Goal: Task Accomplishment & Management: Manage account settings

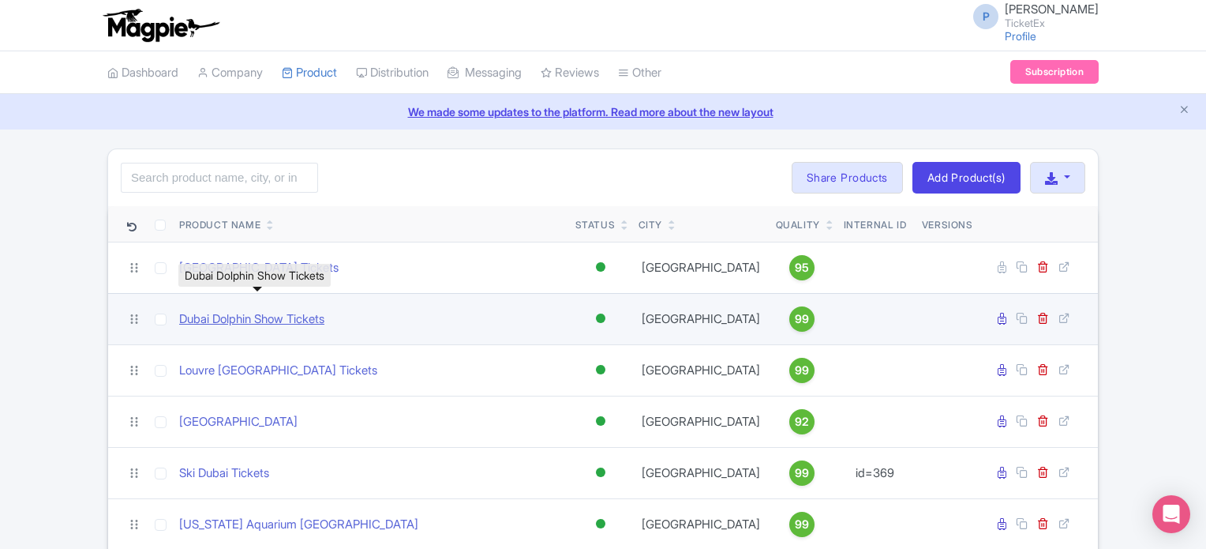
click at [225, 315] on link "Dubai Dolphin Show Tickets" at bounding box center [251, 319] width 145 height 18
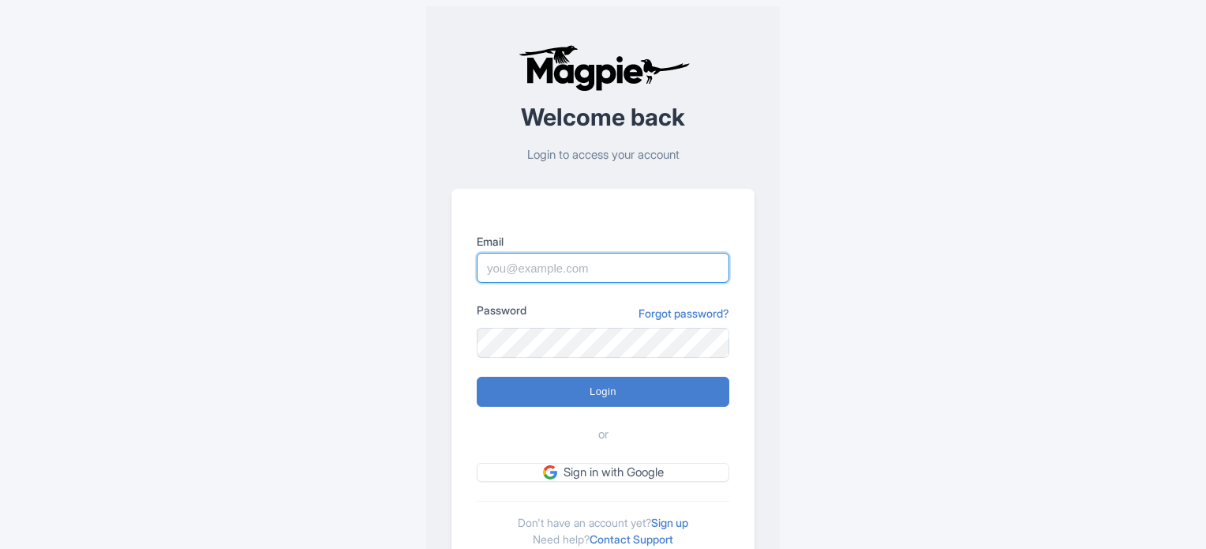
type input "[PERSON_NAME][EMAIL_ADDRESS][DOMAIN_NAME]"
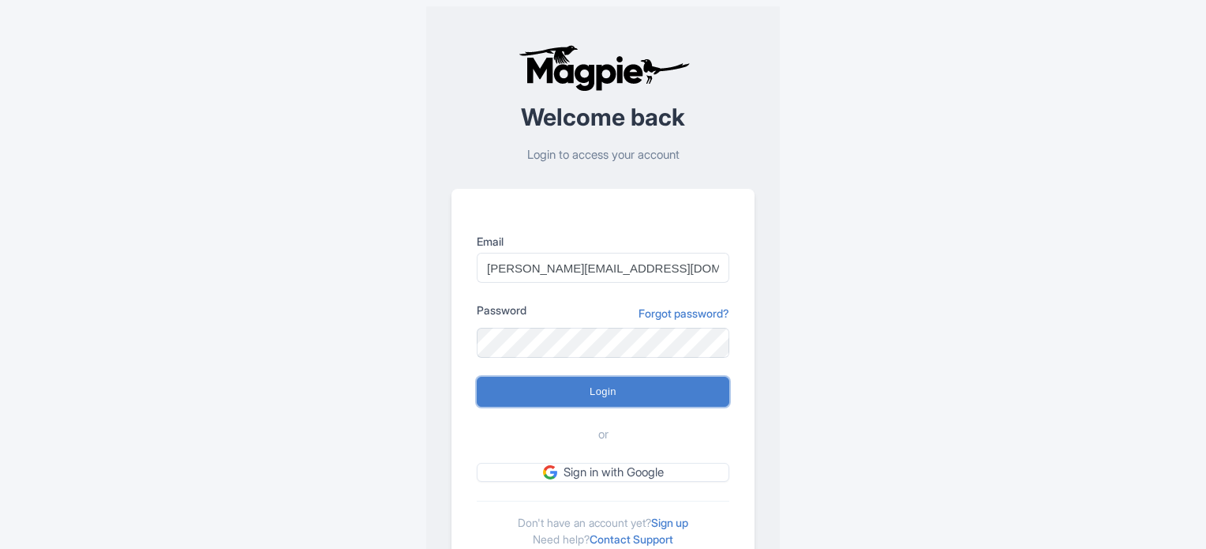
click at [600, 403] on input "Login" at bounding box center [603, 392] width 253 height 30
type input "Logging in..."
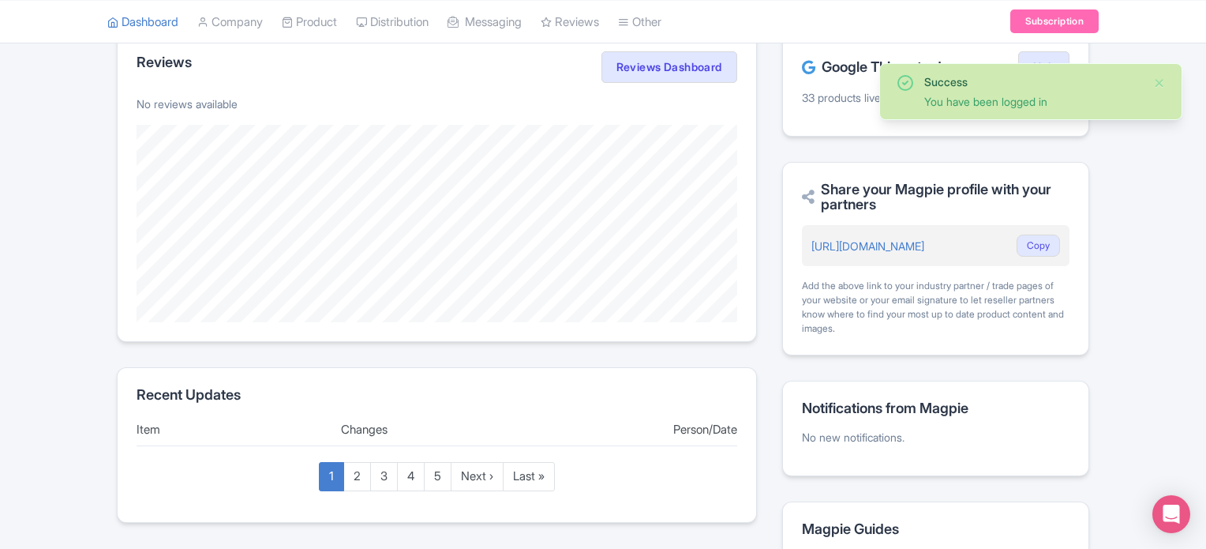
scroll to position [343, 0]
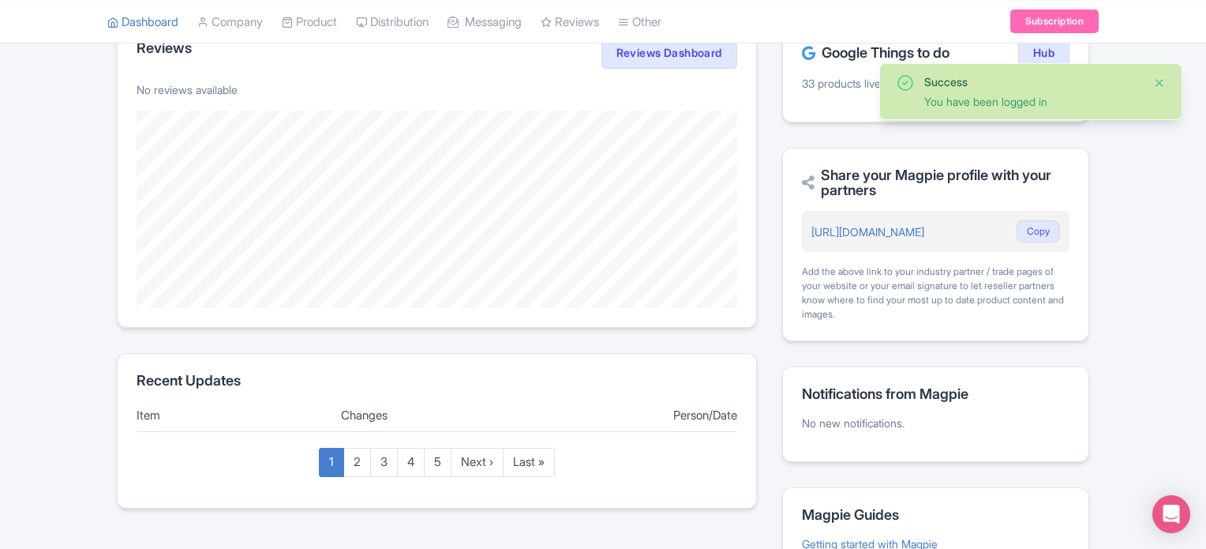
click at [1160, 84] on button "Close" at bounding box center [1159, 82] width 13 height 19
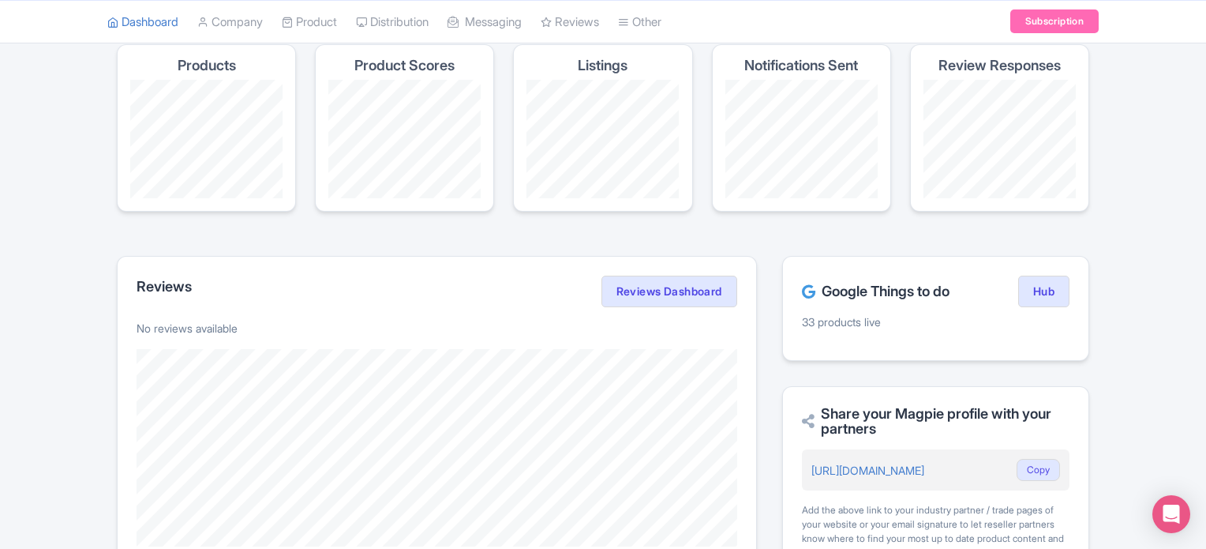
scroll to position [0, 0]
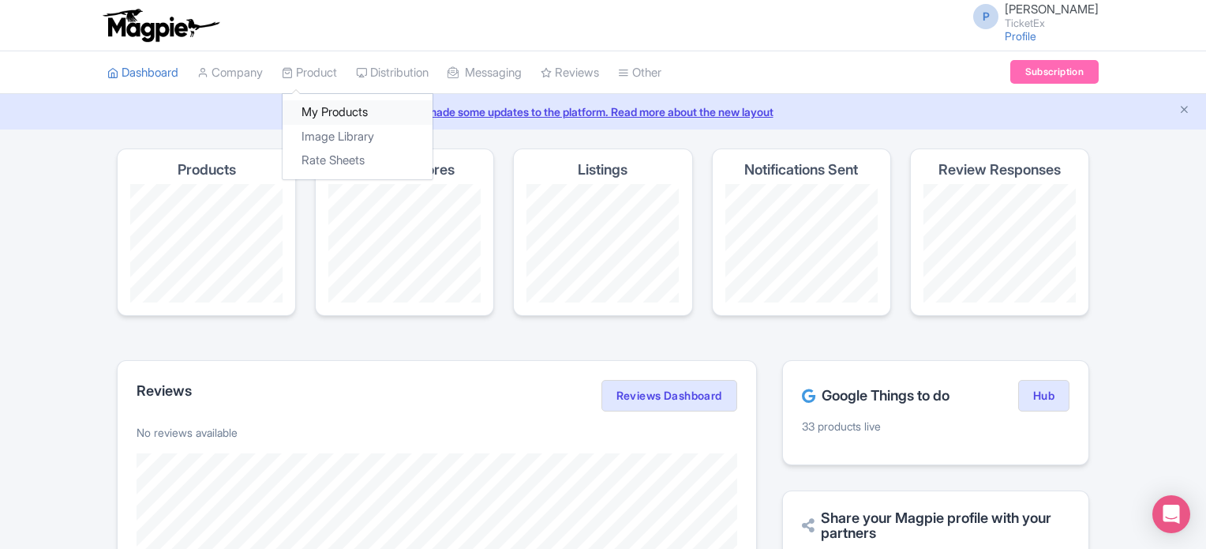
click at [338, 113] on link "My Products" at bounding box center [358, 112] width 150 height 24
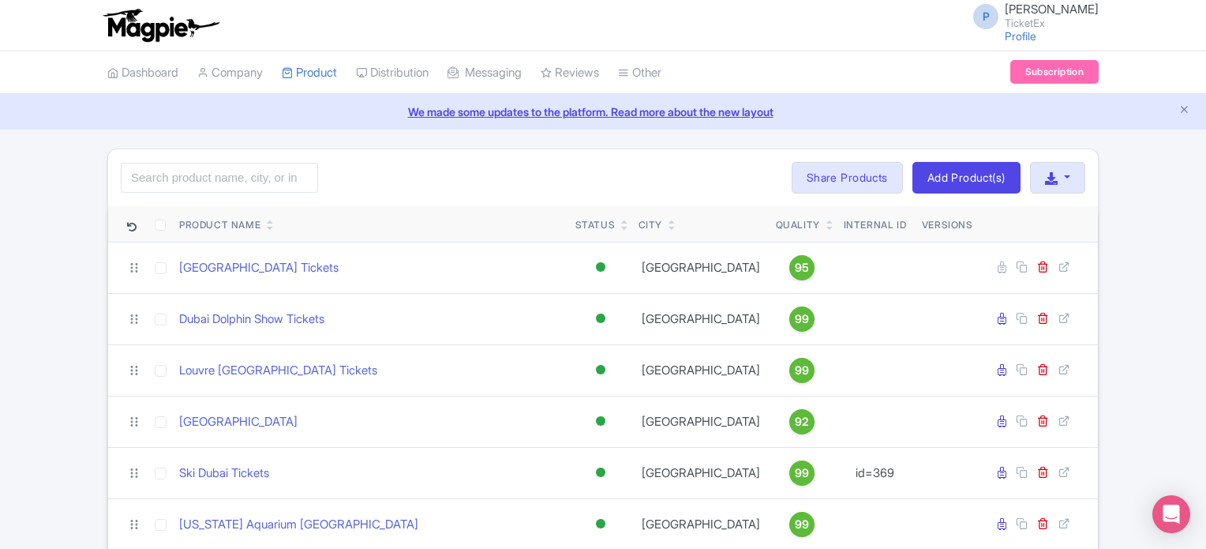
click at [259, 308] on td "Dubai Dolphin Show Tickets" at bounding box center [371, 318] width 396 height 51
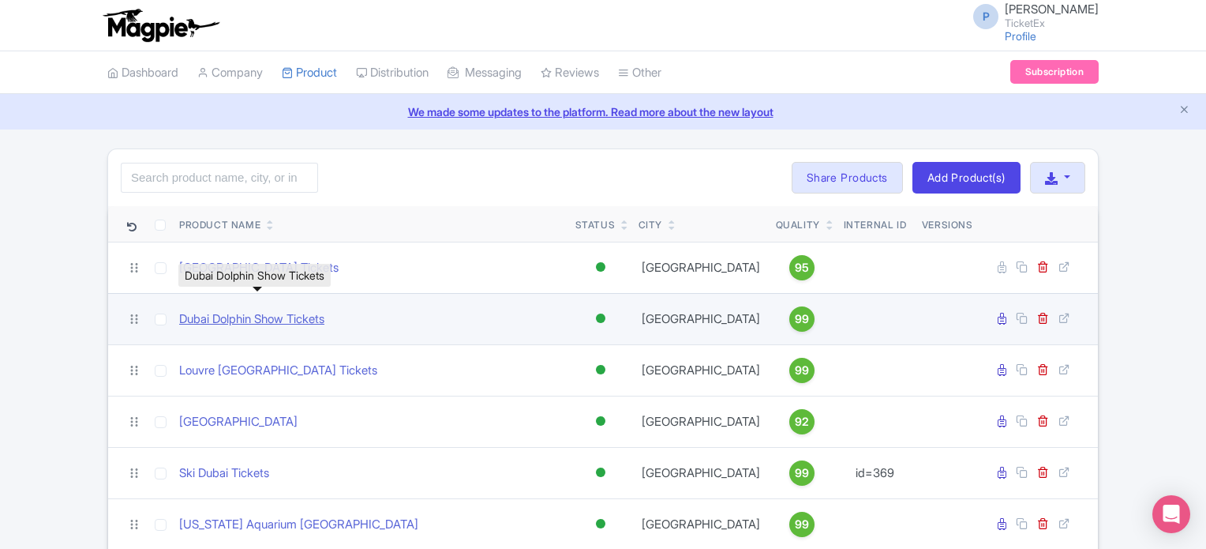
click at [245, 321] on link "Dubai Dolphin Show Tickets" at bounding box center [251, 319] width 145 height 18
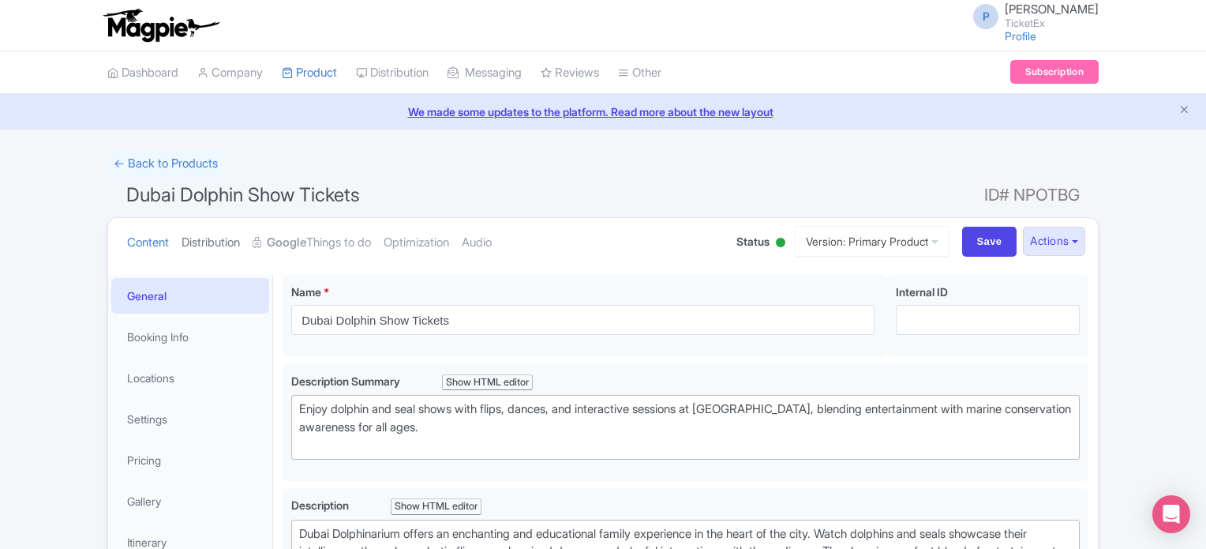
click at [212, 239] on link "Distribution" at bounding box center [211, 243] width 58 height 50
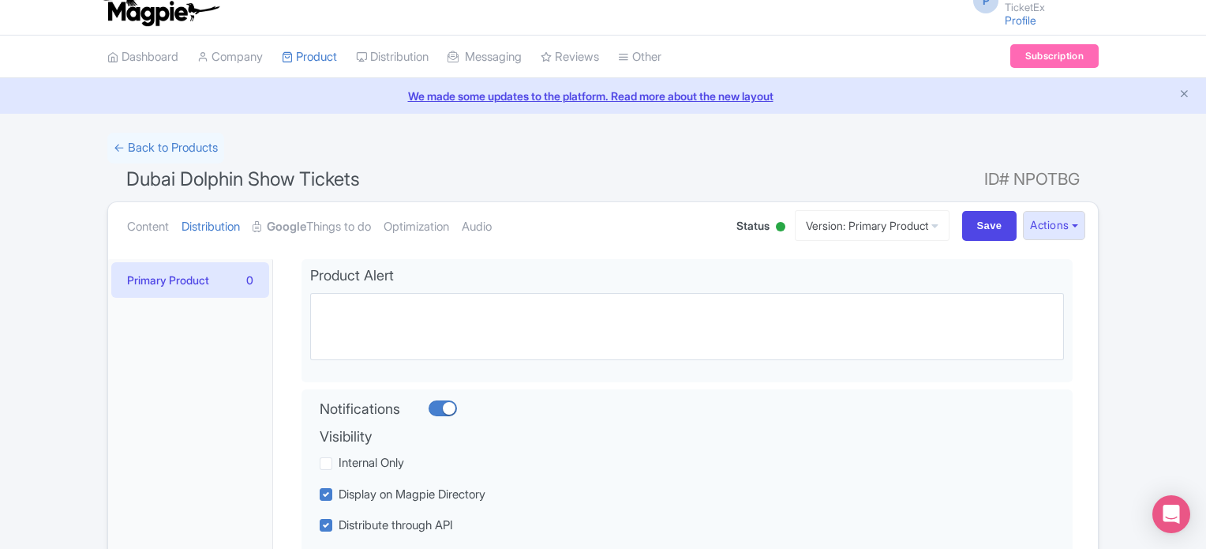
scroll to position [6, 0]
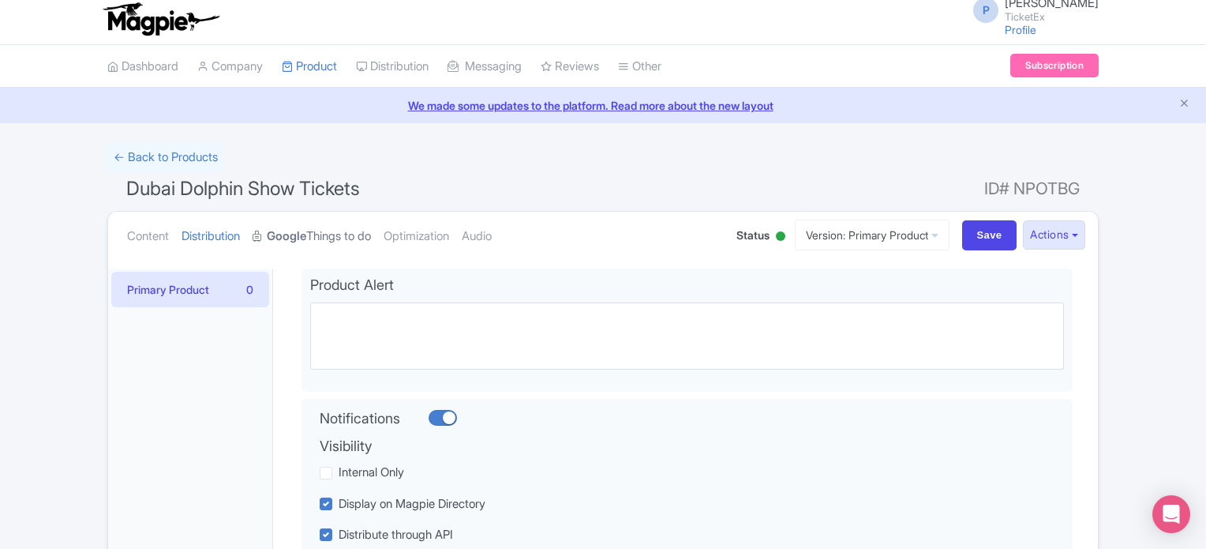
click at [347, 238] on link "Google Things to do" at bounding box center [312, 237] width 118 height 50
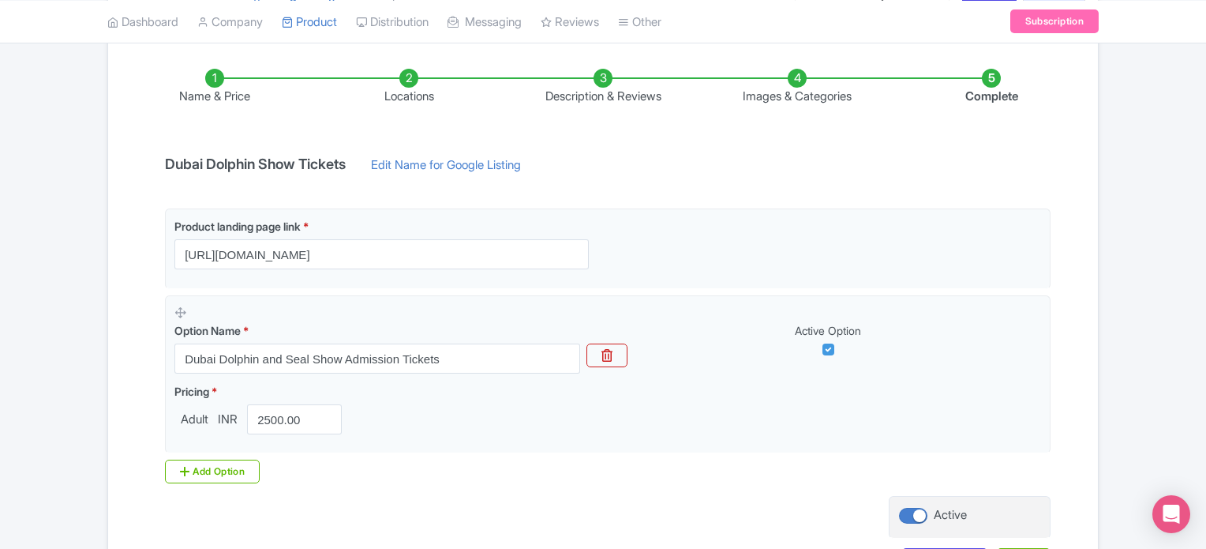
scroll to position [368, 0]
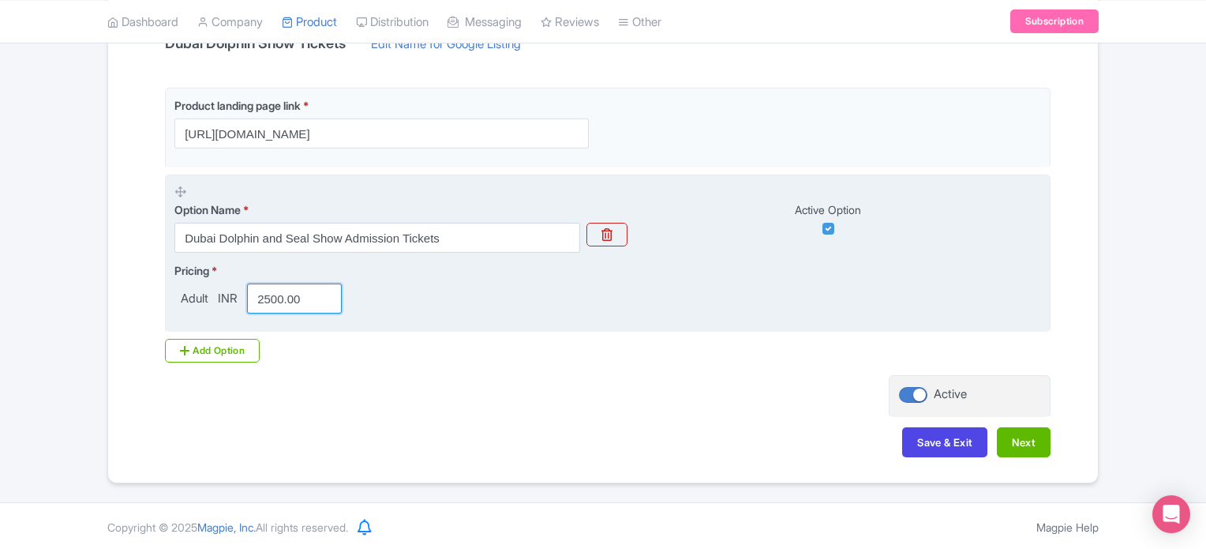
click at [310, 293] on input "2500.00" at bounding box center [294, 298] width 95 height 30
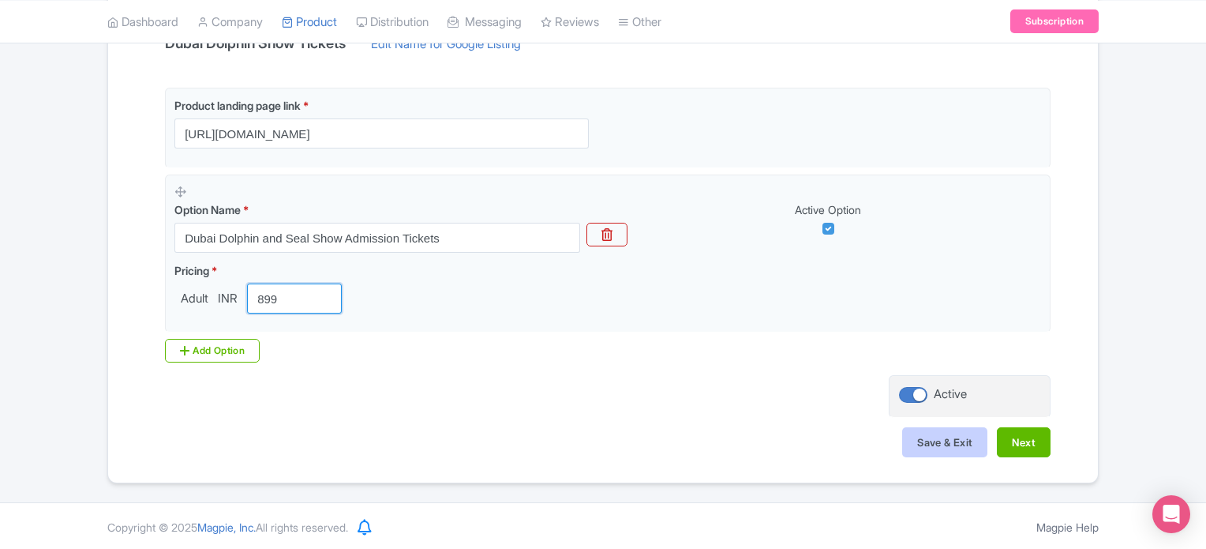
type input "899"
click at [935, 444] on button "Save & Exit" at bounding box center [944, 442] width 85 height 30
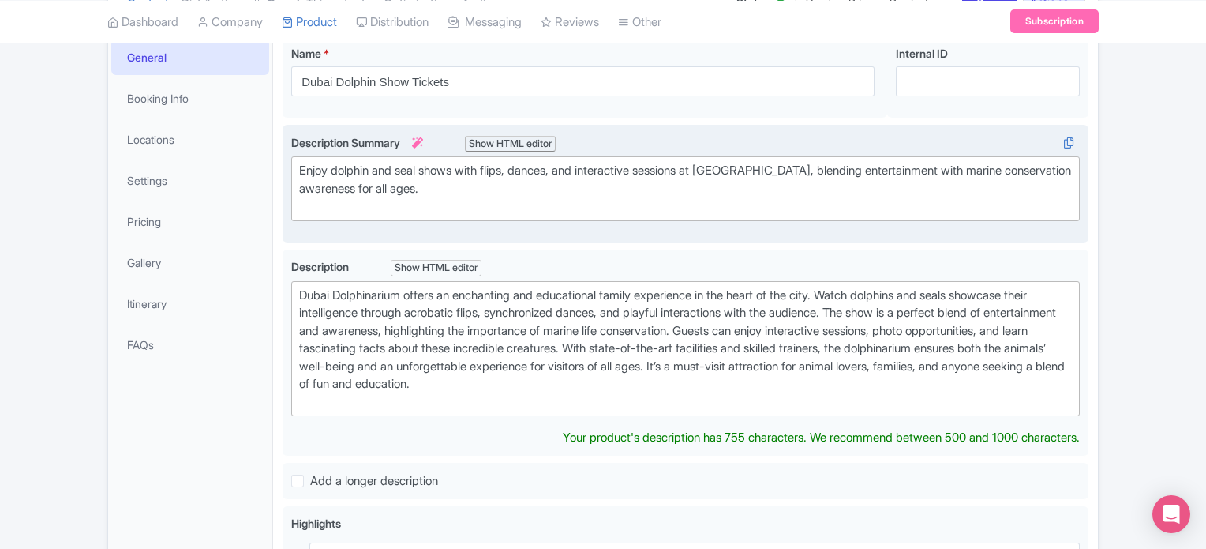
scroll to position [239, 0]
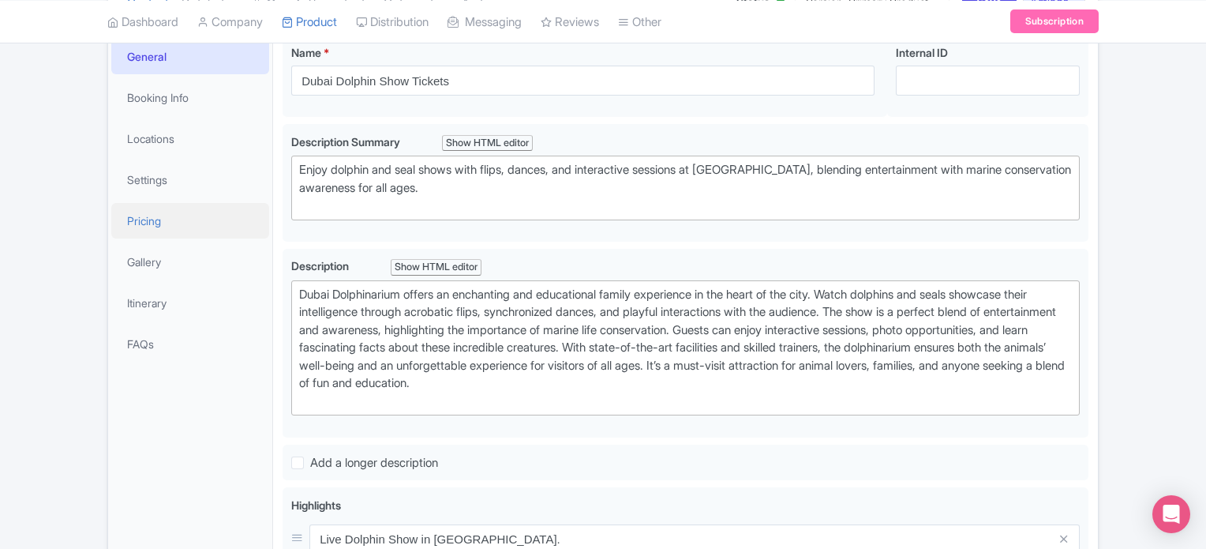
click at [133, 219] on link "Pricing" at bounding box center [190, 221] width 158 height 36
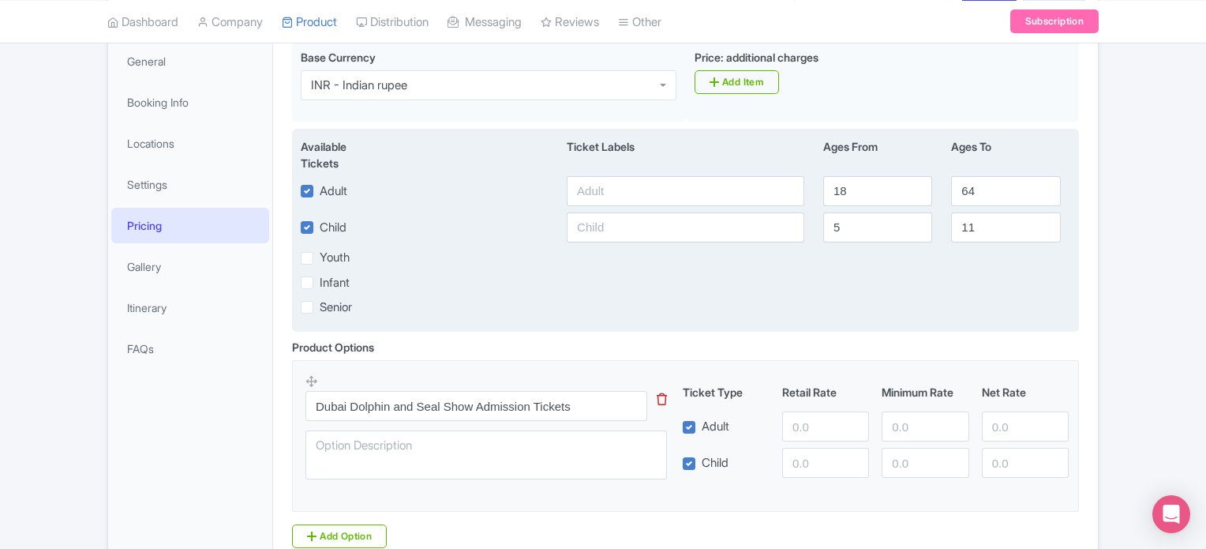
scroll to position [234, 0]
click at [643, 182] on input "text" at bounding box center [686, 192] width 238 height 30
type input "899"
click at [621, 231] on input "text" at bounding box center [686, 228] width 238 height 30
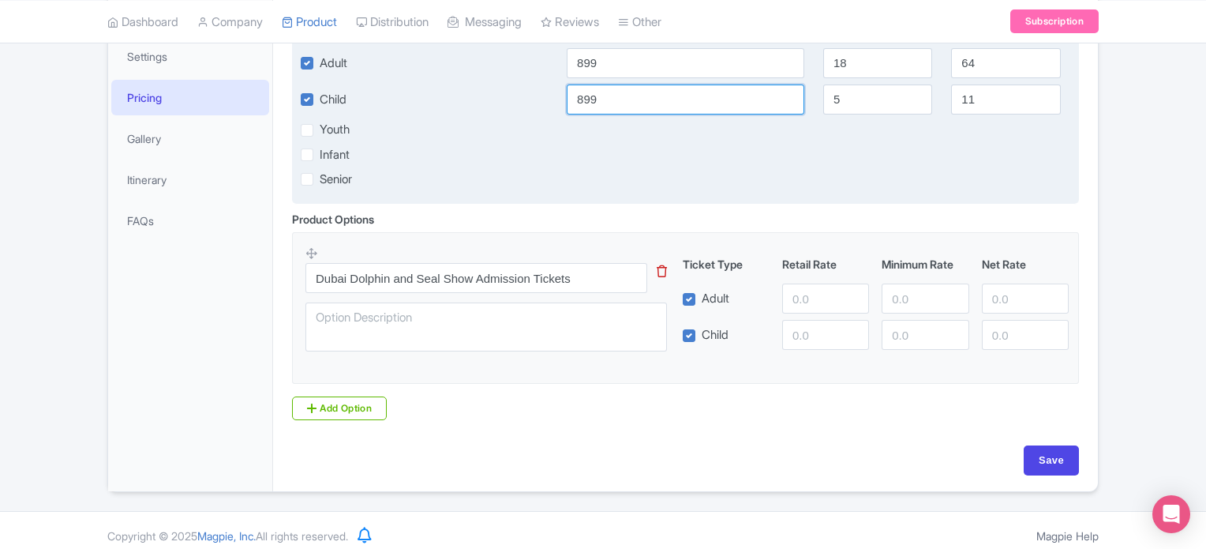
scroll to position [363, 0]
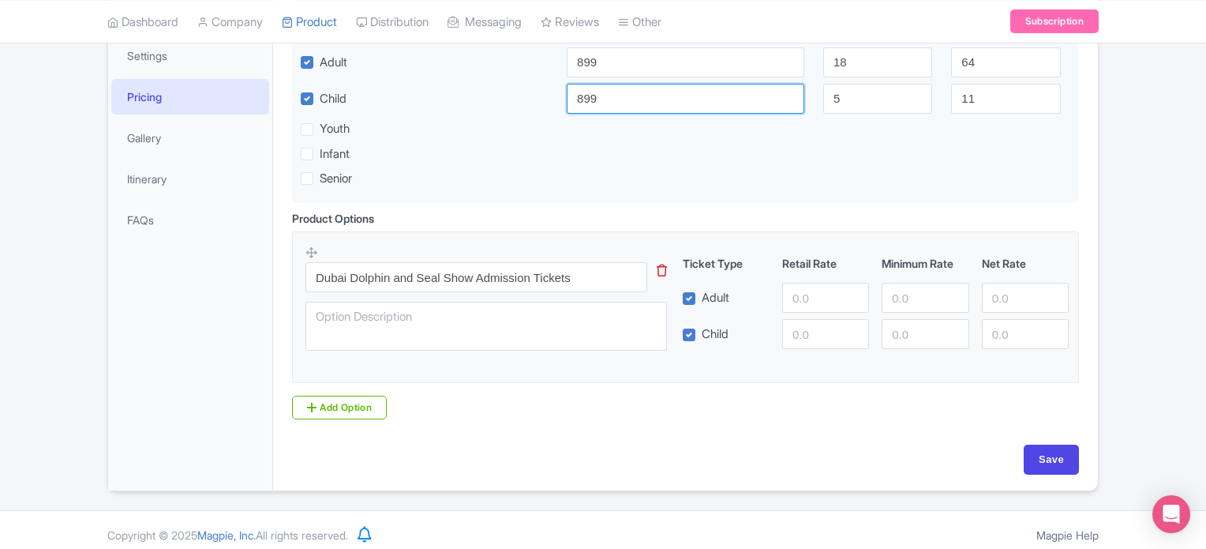
type input "899"
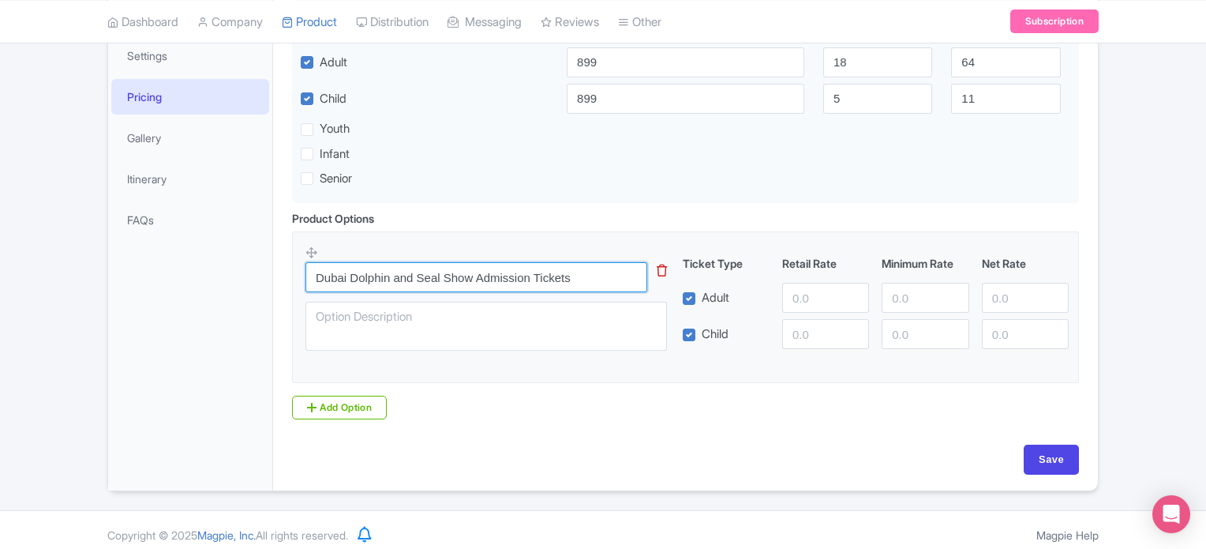
click at [578, 278] on input "Dubai Dolphin and Seal Show Admission Tickets" at bounding box center [477, 277] width 342 height 30
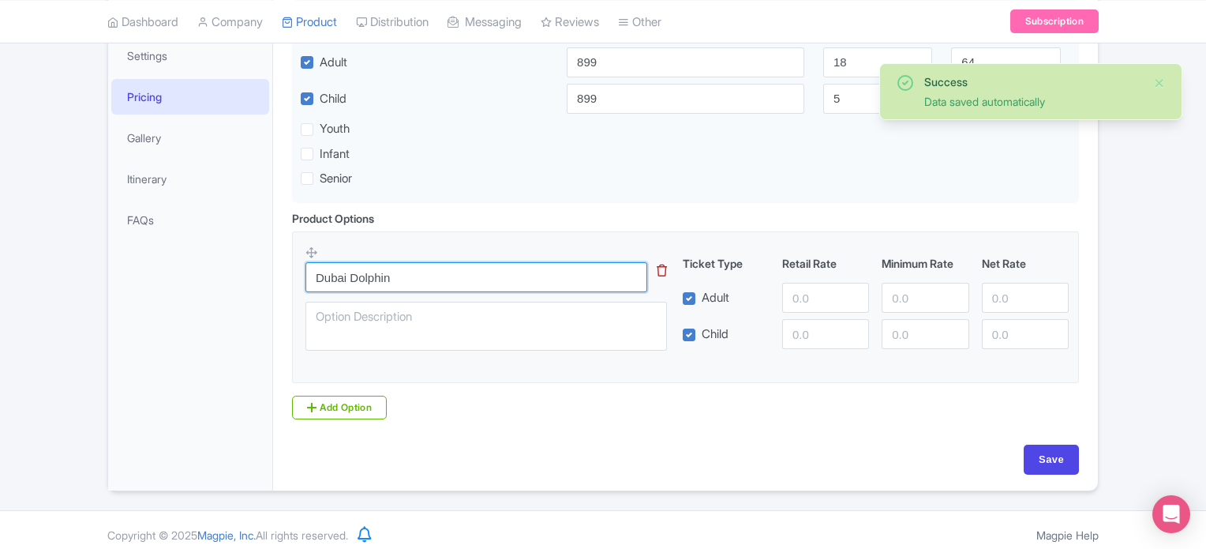
click at [382, 273] on input "Dubai Dolphin" at bounding box center [477, 277] width 342 height 30
paste input "arium - Creek Park Exotic Bird Show"
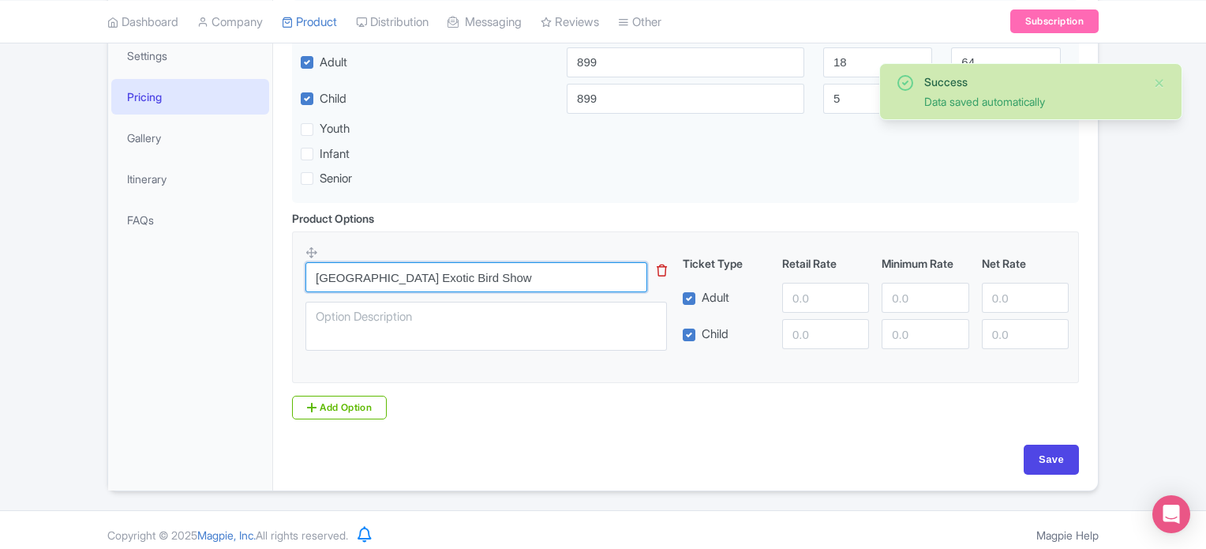
type input "Dubai Dolphinarium - Creek Park Exotic Bird Show"
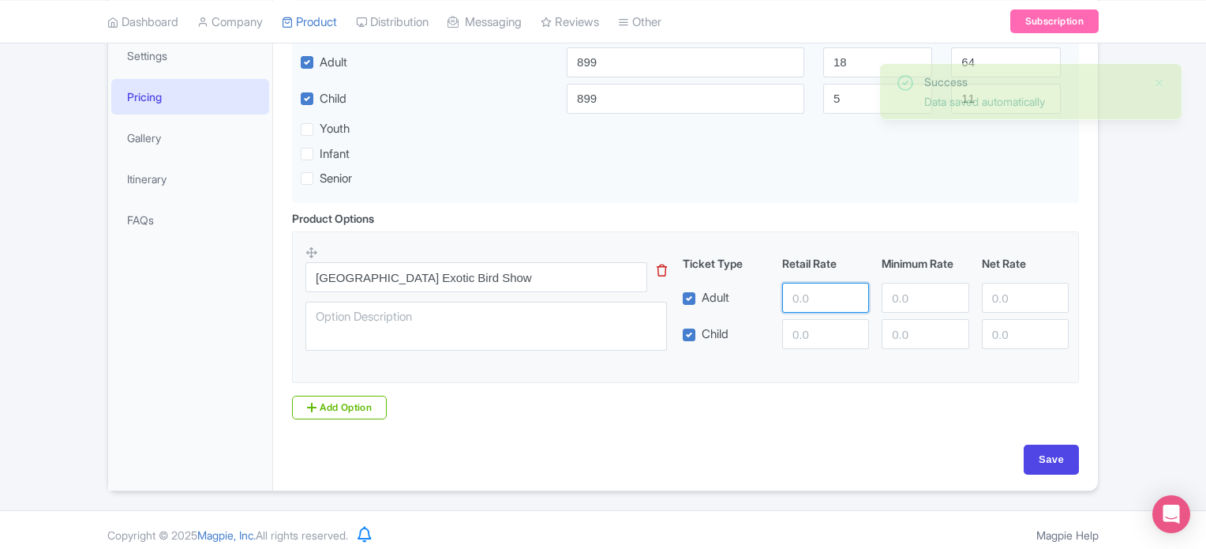
click at [808, 293] on input "number" at bounding box center [825, 298] width 87 height 30
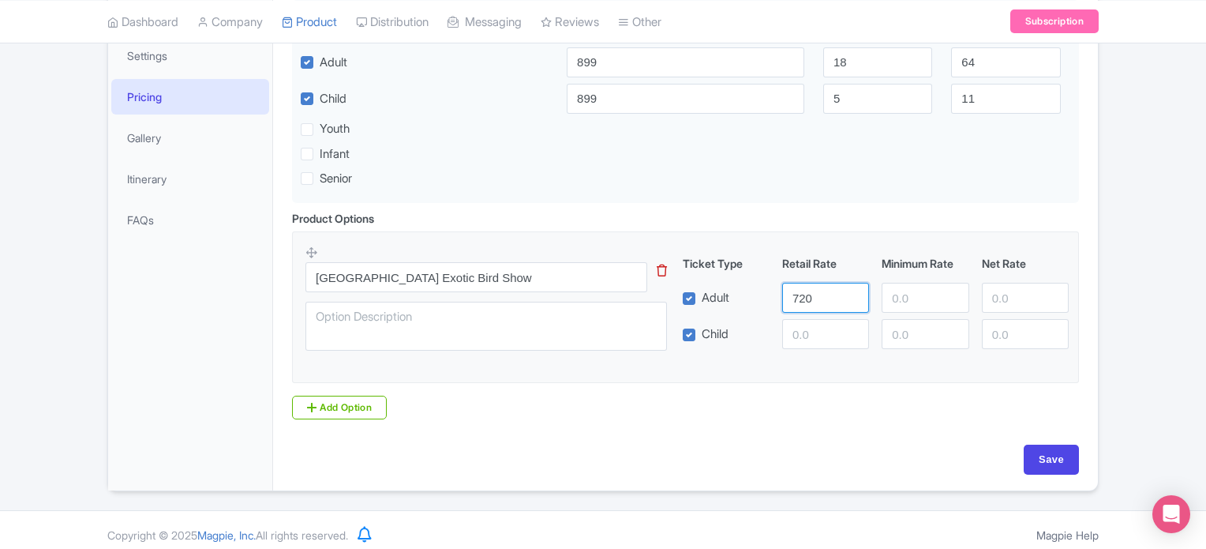
type input "720"
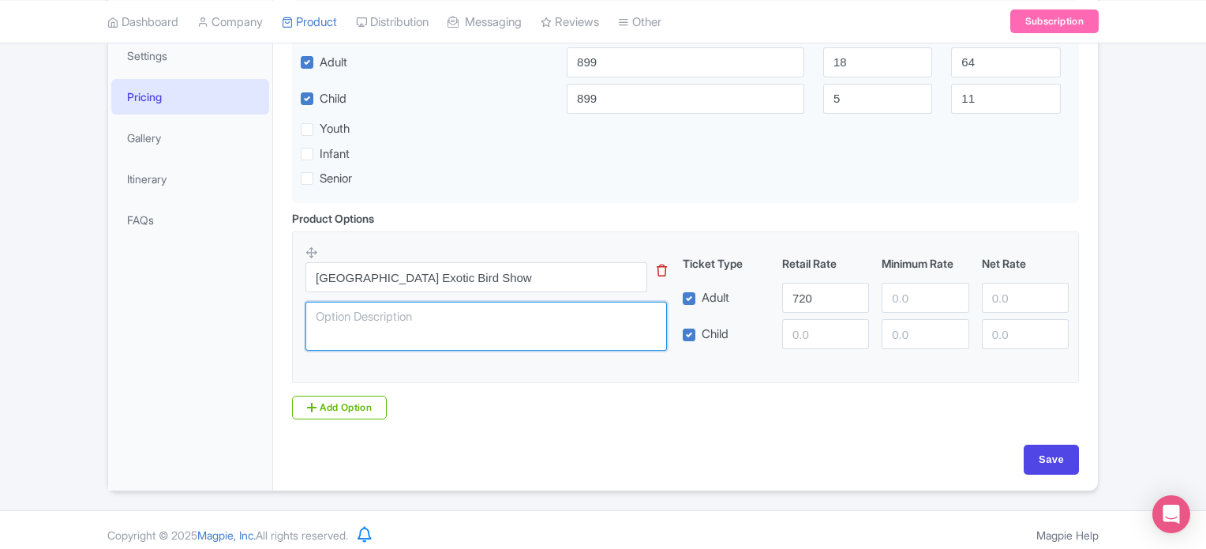
click at [435, 321] on textarea at bounding box center [487, 326] width 362 height 49
type textarea "Admission to the [GEOGRAPHIC_DATA] exotic bird show inside [GEOGRAPHIC_DATA]"
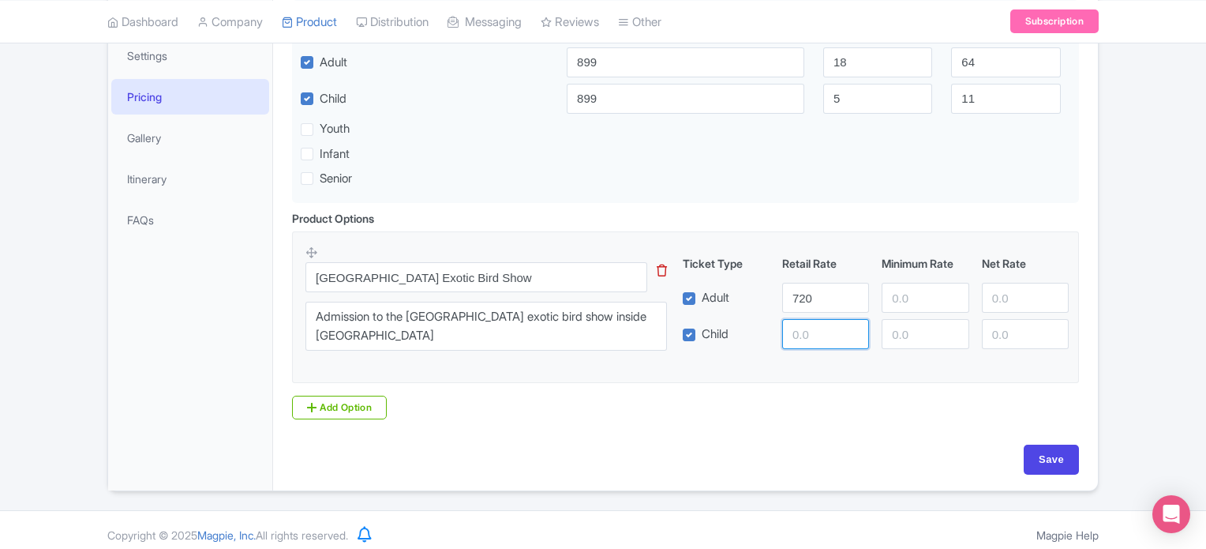
click at [818, 336] on input "number" at bounding box center [825, 334] width 87 height 30
type input "720"
click at [328, 405] on link "Add Option" at bounding box center [339, 407] width 95 height 24
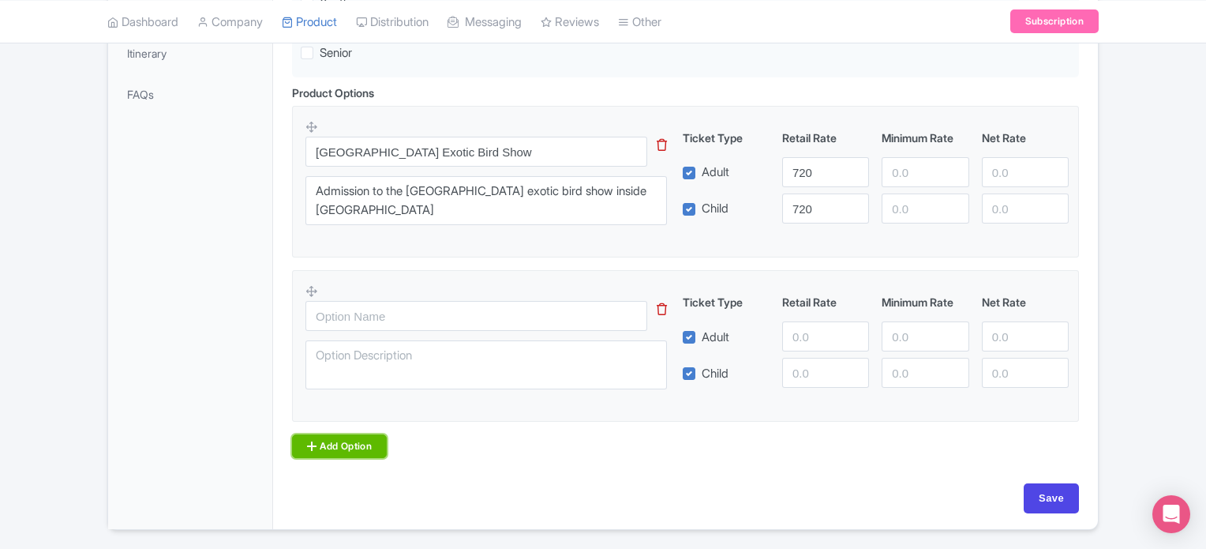
scroll to position [489, 0]
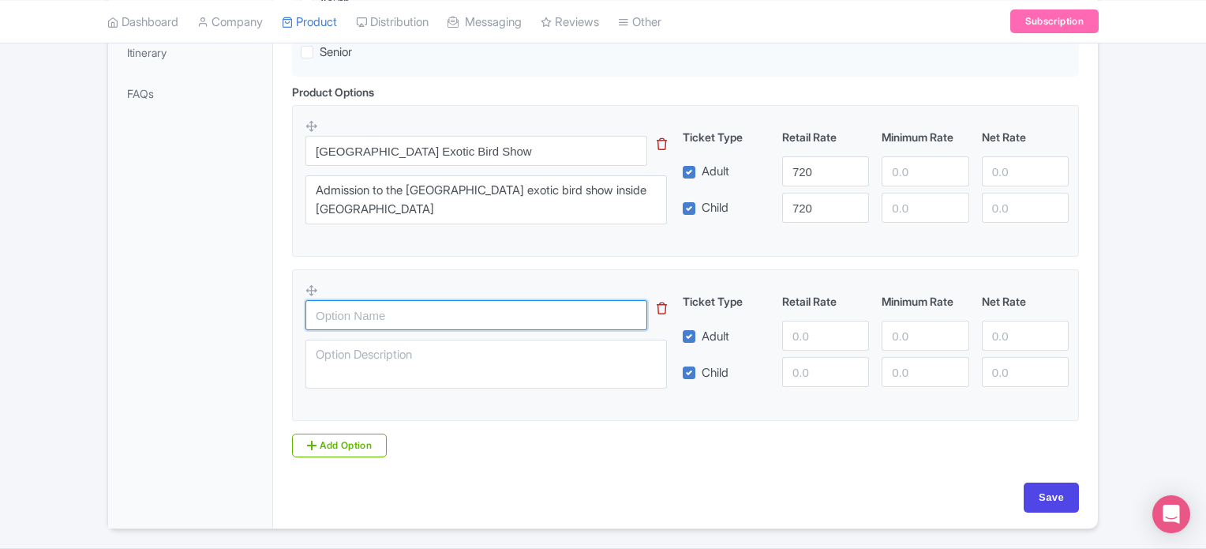
click at [415, 317] on input "text" at bounding box center [477, 315] width 342 height 30
paste input "Dubai Dolphin and Seal Show Admission Tickets"
type input "Dubai Dolphin and Seal Show Admission Tickets"
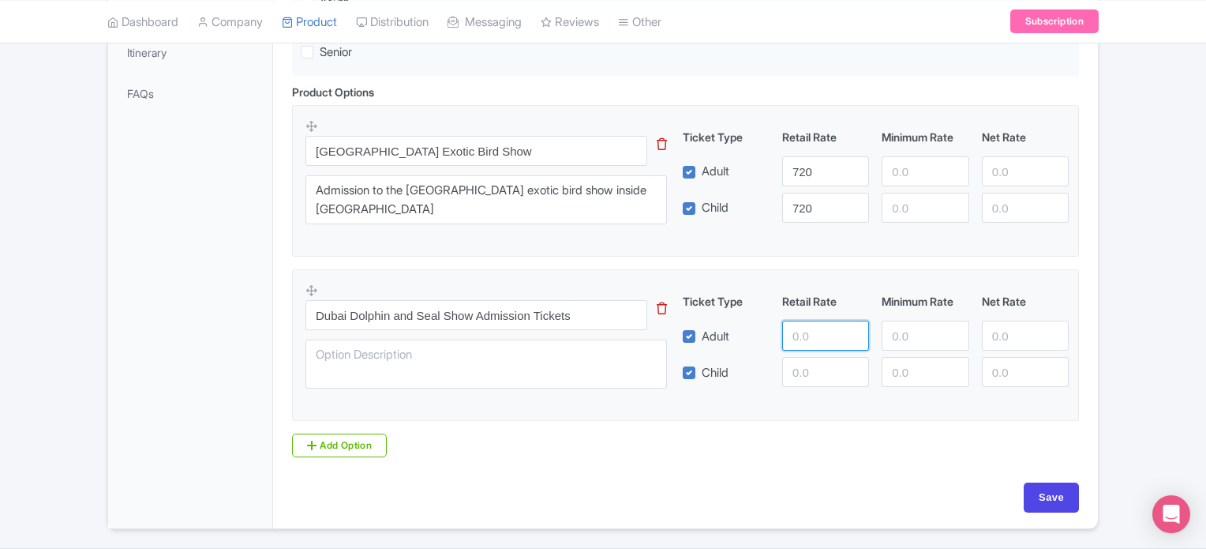
click at [812, 330] on input "number" at bounding box center [825, 336] width 87 height 30
type input "1300"
click at [802, 377] on input "number" at bounding box center [825, 372] width 87 height 30
type input "1300"
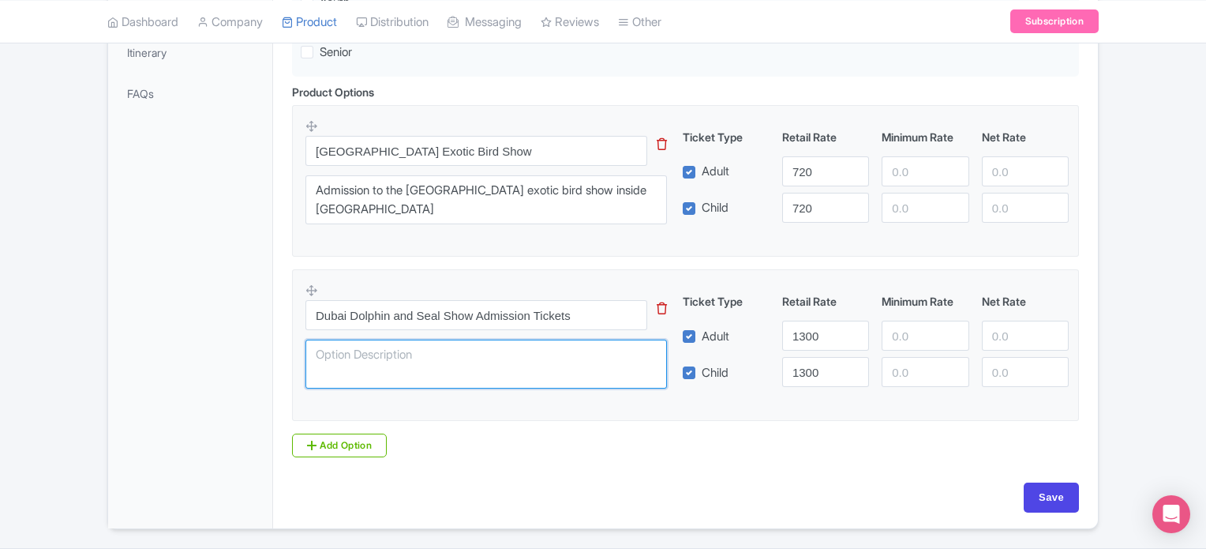
click at [361, 356] on textarea at bounding box center [487, 363] width 362 height 49
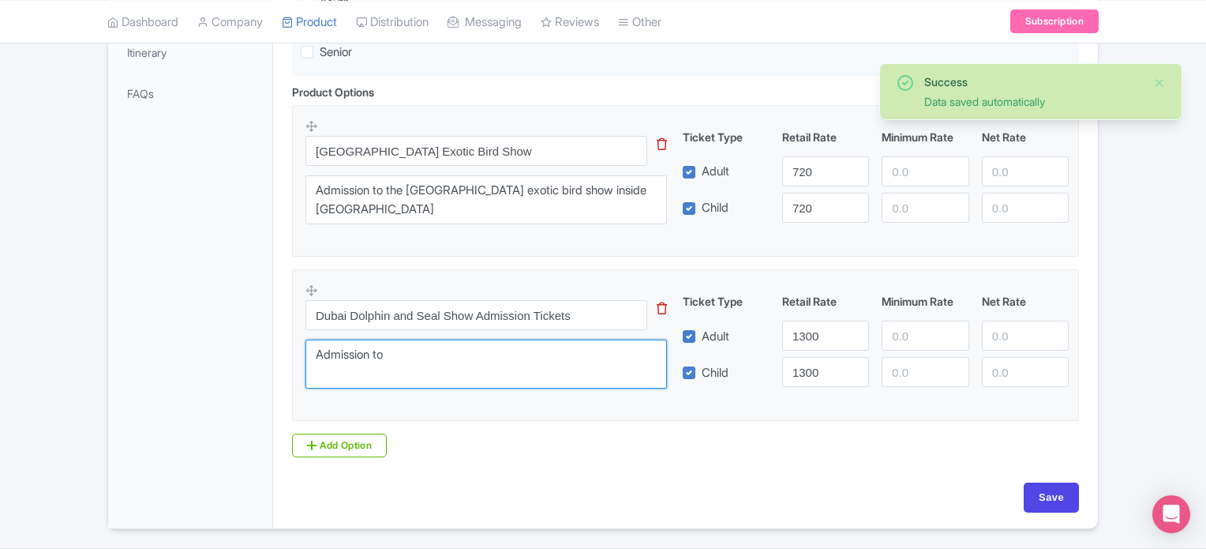
paste textarea "Dubai Dolphin and Seal Show Admission Tickets"
type textarea "Admission to Dubai Dolphin and Seal Show Admission Tickets"
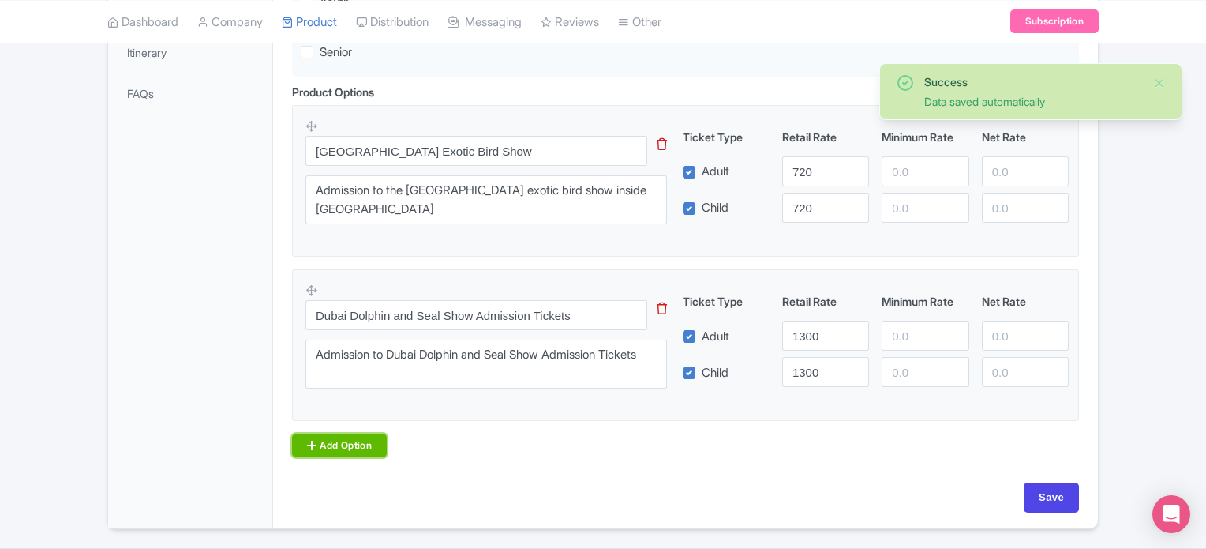
click at [339, 440] on link "Add Option" at bounding box center [339, 445] width 95 height 24
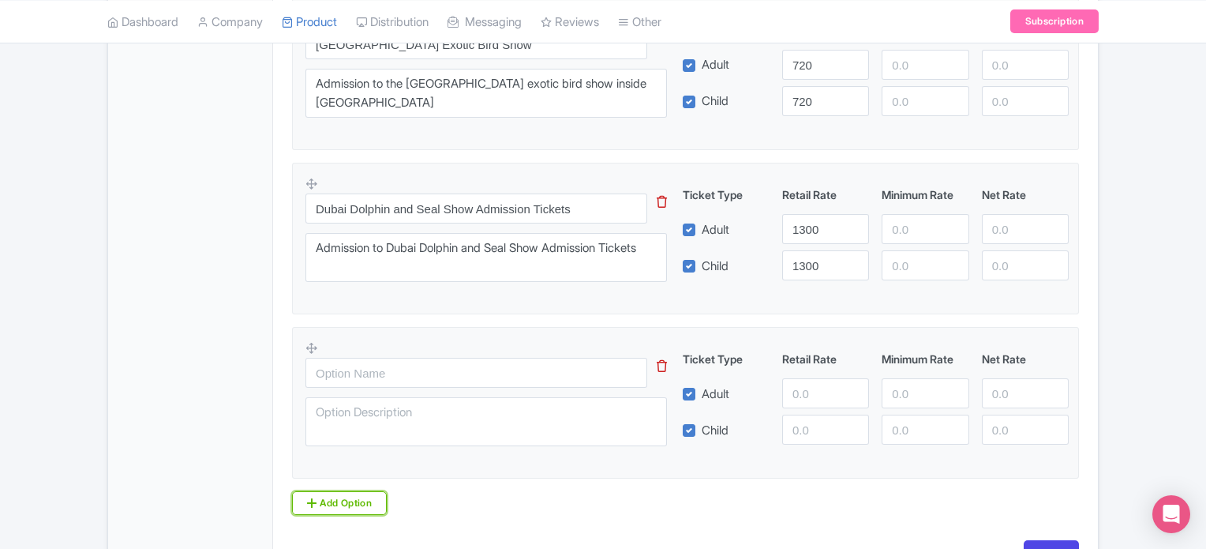
scroll to position [599, 0]
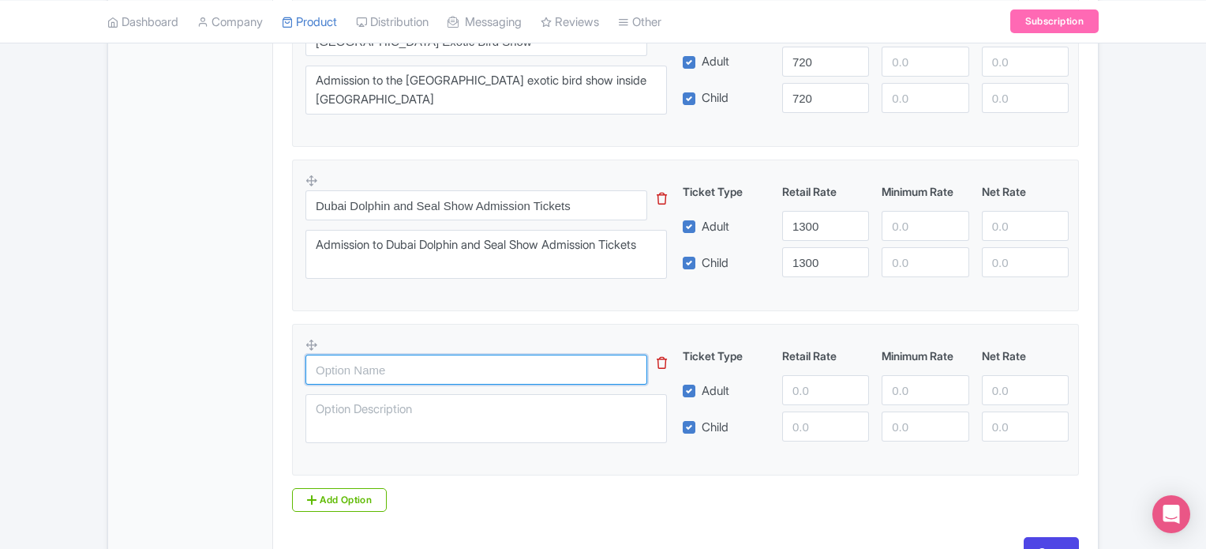
click at [365, 376] on input "text" at bounding box center [477, 369] width 342 height 30
paste input "Dubai Dolphinarium - Dolphin and Seal Show (VIP Seat)"
type input "Dubai Dolphinarium - Dolphin and Seal Show (VIP Seat)"
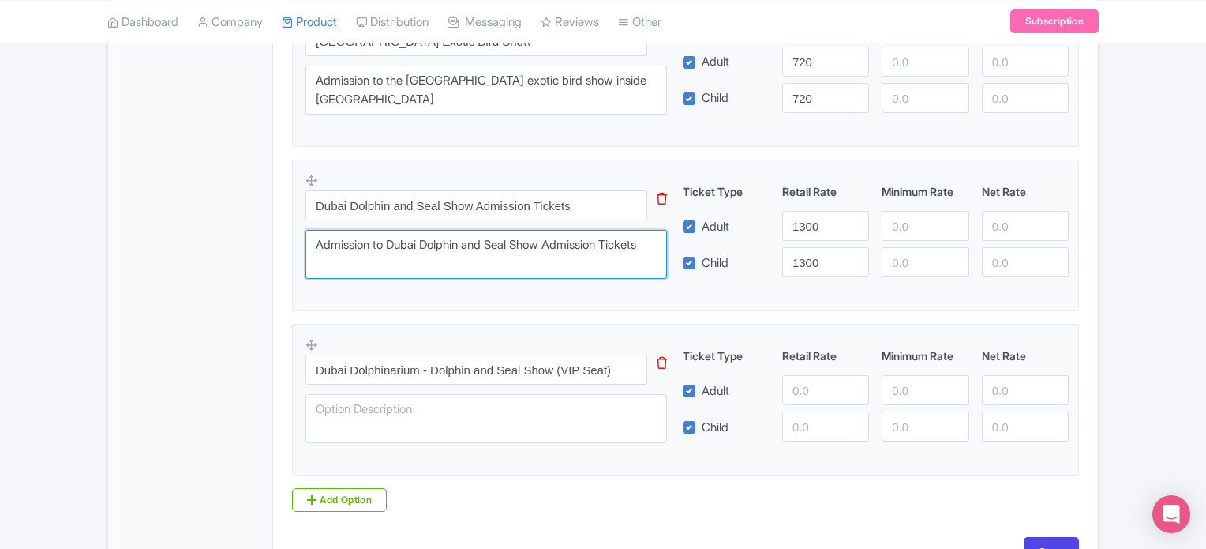
click at [360, 261] on textarea "Admission to Dubai Dolphin and Seal Show Admission Tickets" at bounding box center [487, 254] width 362 height 49
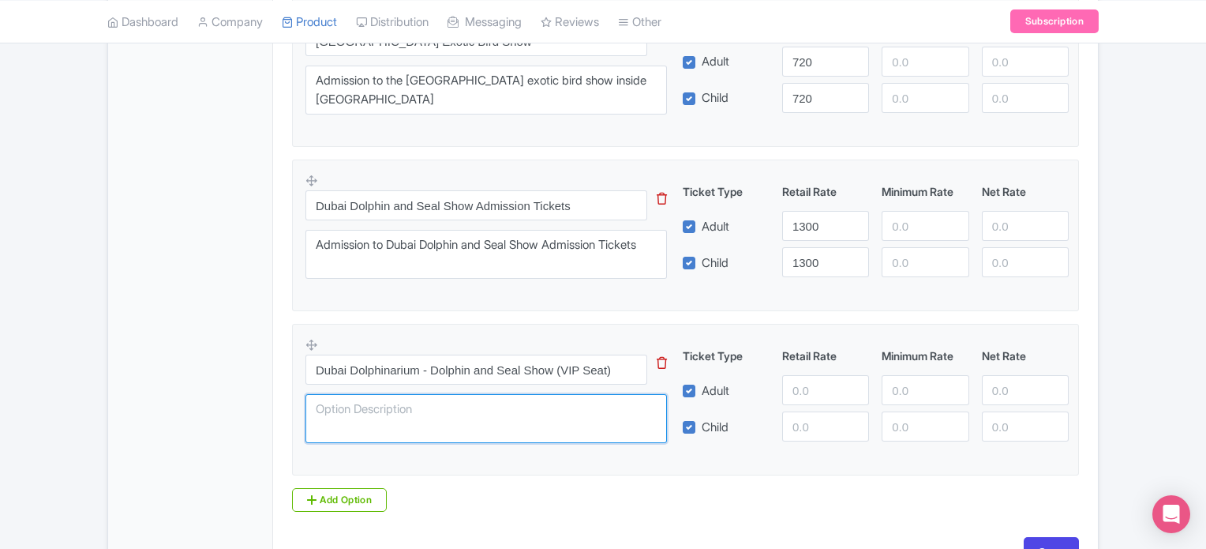
click at [352, 414] on textarea at bounding box center [487, 418] width 362 height 49
paste textarea "Admission to Dubai Dolphin and Seal Show Admission Tickets"
click at [615, 404] on textarea "Admission to Dubai Dolphin and Seal Show Admission Tickets" at bounding box center [487, 418] width 362 height 49
type textarea "Admission to Dubai Dolphin and Seal Show Admission VIP Tickets"
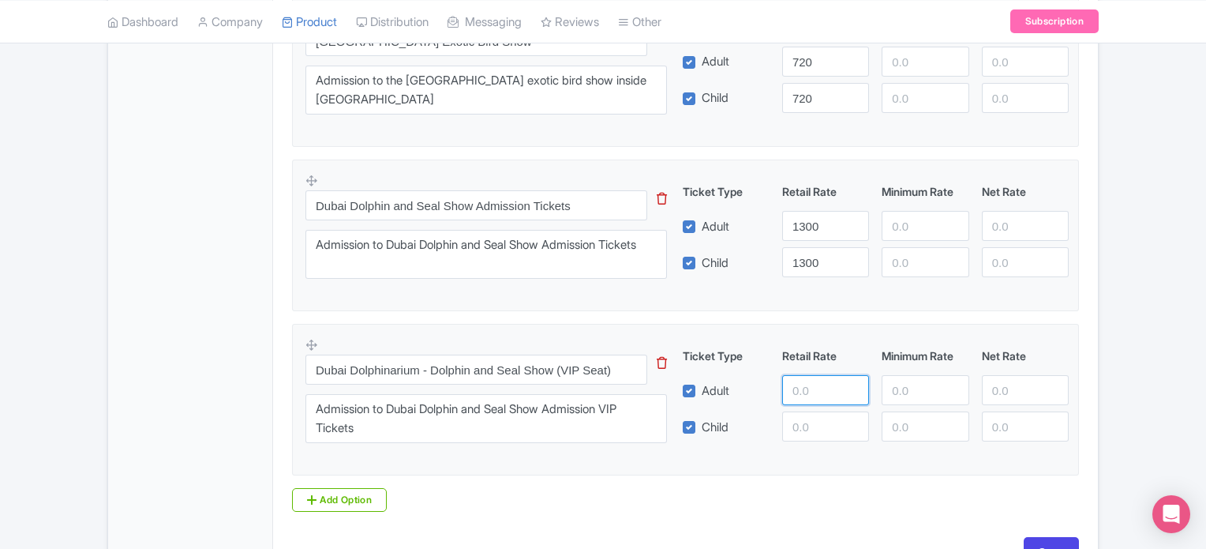
click at [815, 384] on input "number" at bounding box center [825, 390] width 87 height 30
type input "2100"
click at [808, 435] on input "number" at bounding box center [825, 426] width 87 height 30
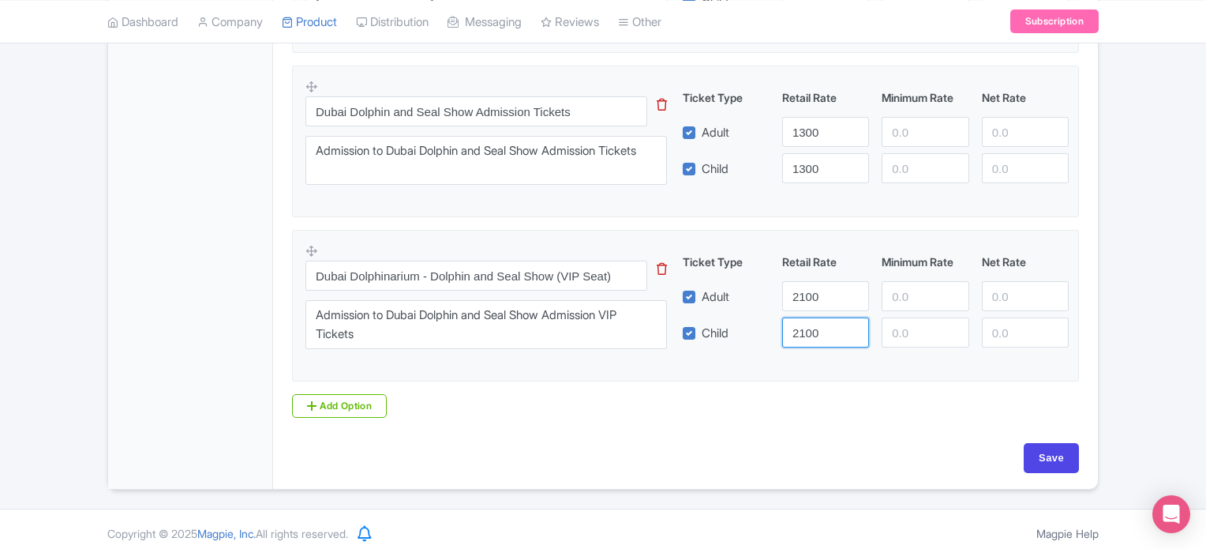
scroll to position [695, 0]
type input "2100"
click at [338, 408] on link "Add Option" at bounding box center [339, 404] width 95 height 24
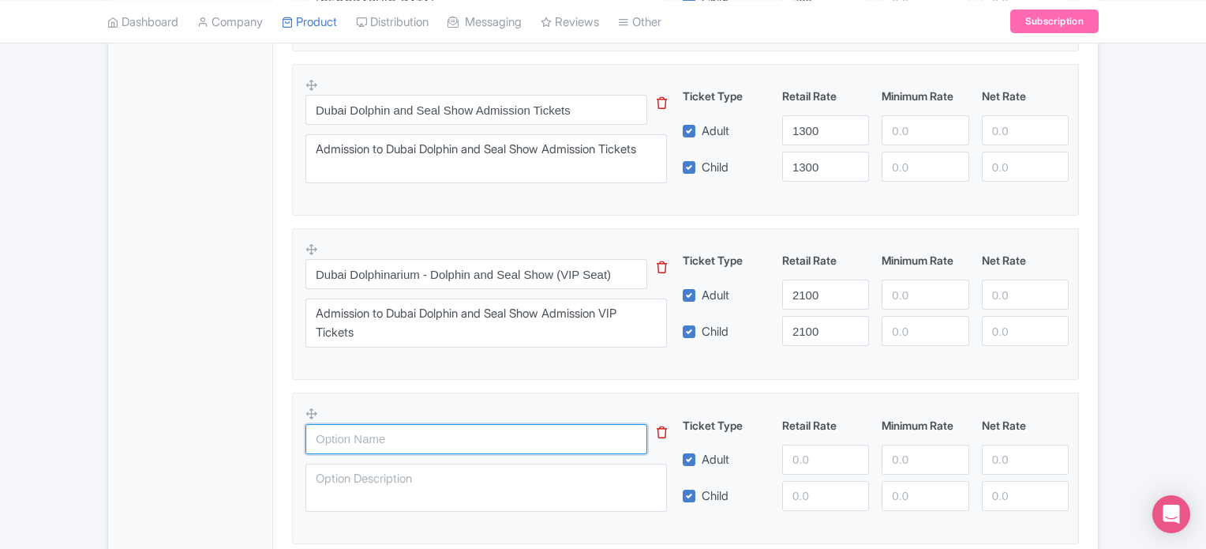
click at [438, 440] on input "text" at bounding box center [477, 439] width 342 height 30
paste input "COMBO: Dolphin and Seal Show Standard Seat (11:00 AM) + Creek Park Exotic Bird …"
type input "COMBO: Dolphin and Seal Show Standard Seat (11:00 AM) + Creek Park Exotic Bird …"
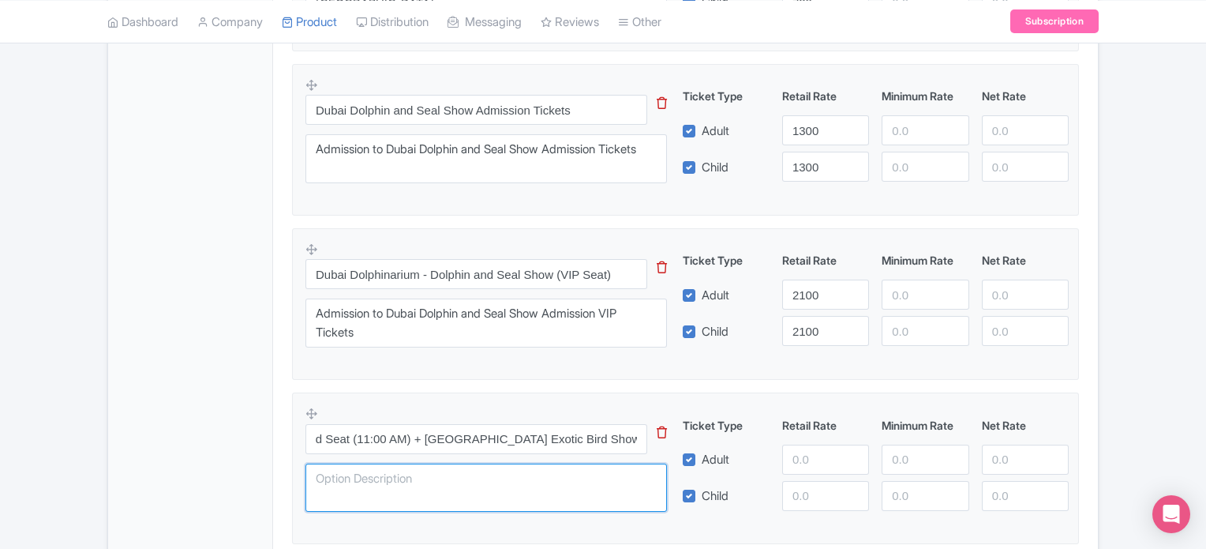
scroll to position [0, 0]
click at [420, 472] on textarea at bounding box center [487, 487] width 362 height 49
paste textarea "COMBO: Dolphin and Seal Show Standard Seat (11:00 AM) + Creek Park Exotic Bird …"
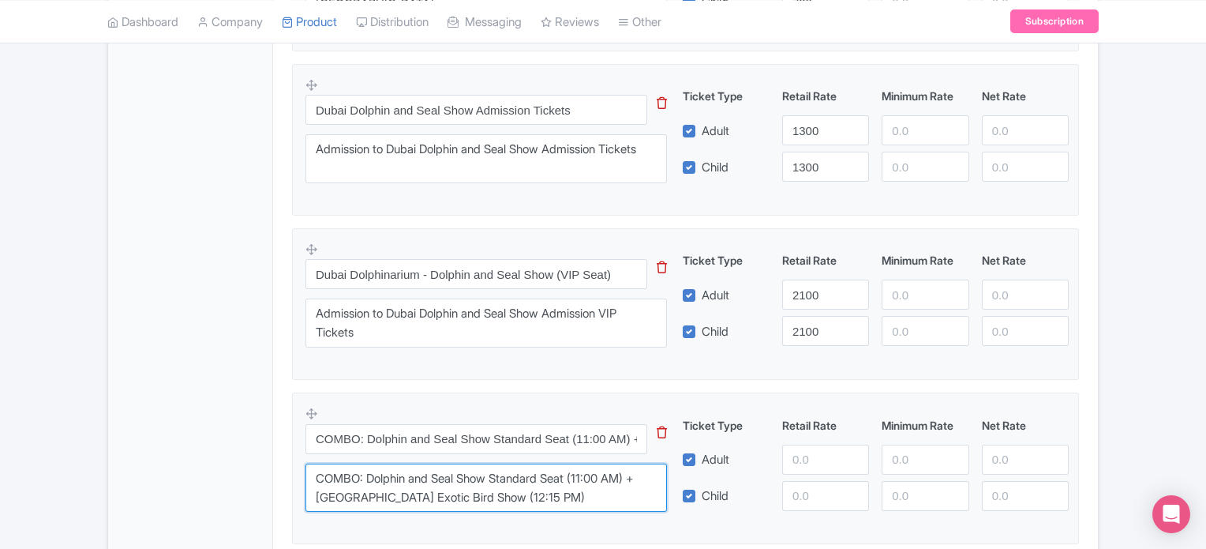
click at [318, 474] on textarea "COMBO: Dolphin and Seal Show Standard Seat (11:00 AM) + Creek Park Exotic Bird …" at bounding box center [487, 487] width 362 height 49
click at [444, 473] on textarea "Admissiont to COMBO: Dolphin and Seal Show Standard Seat (11:00 AM) + Creek Par…" at bounding box center [487, 487] width 362 height 49
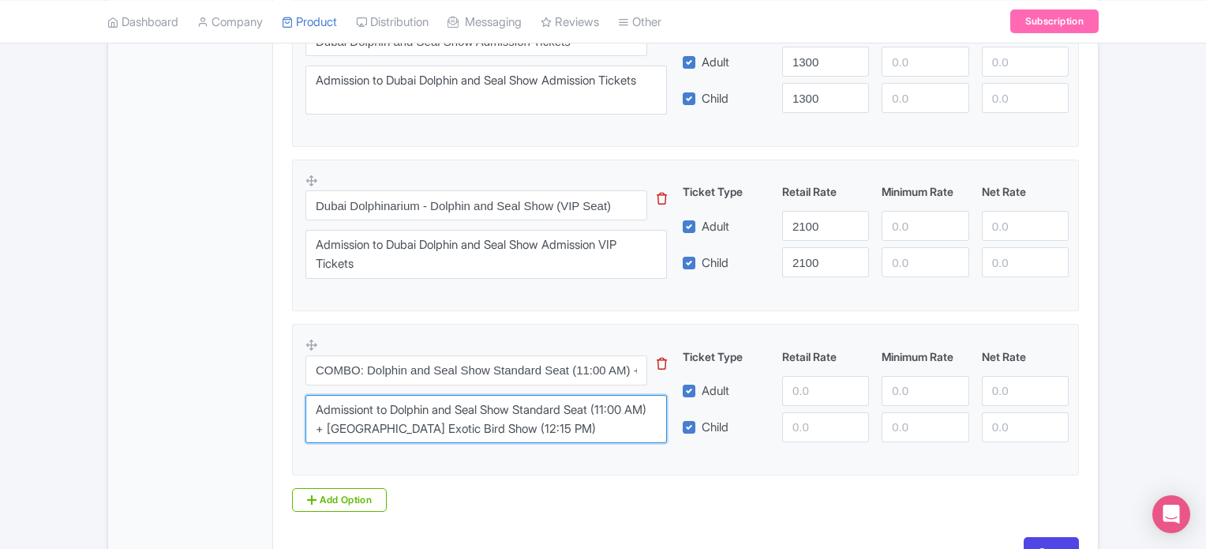
scroll to position [774, 0]
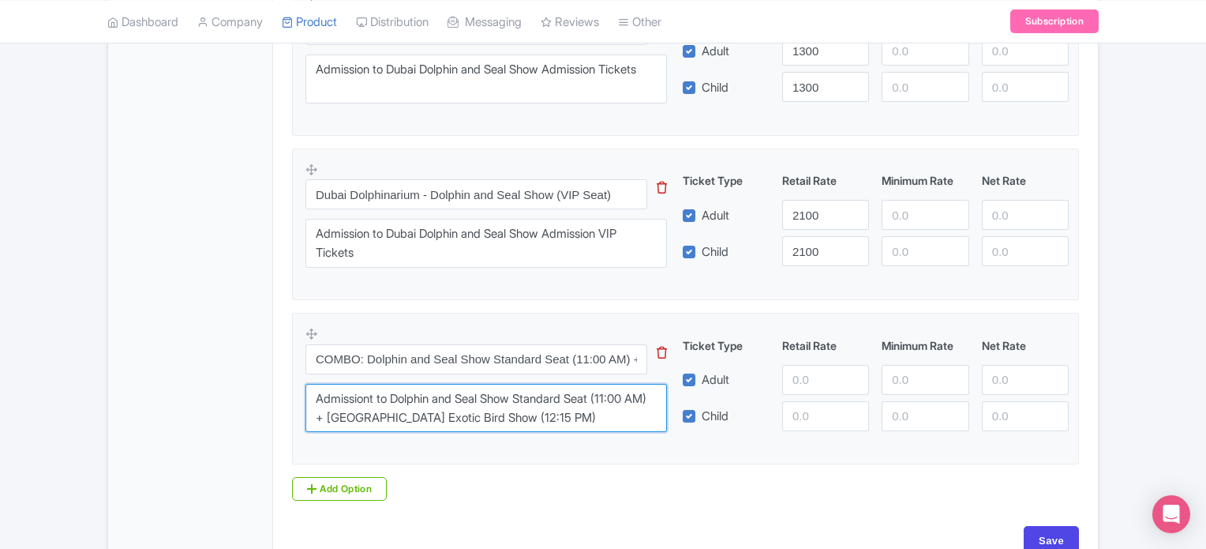
type textarea "Admissiont to Dolphin and Seal Show Standard Seat (11:00 AM) + Creek Park Exoti…"
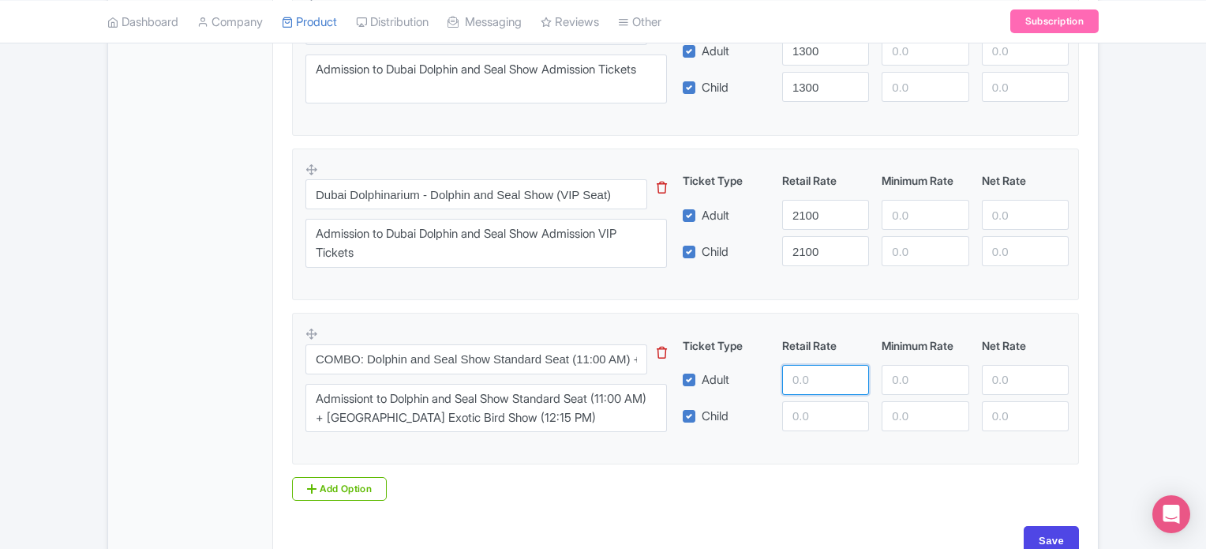
click at [815, 376] on input "number" at bounding box center [825, 380] width 87 height 30
type input "2500"
click at [812, 416] on input "number" at bounding box center [825, 416] width 87 height 30
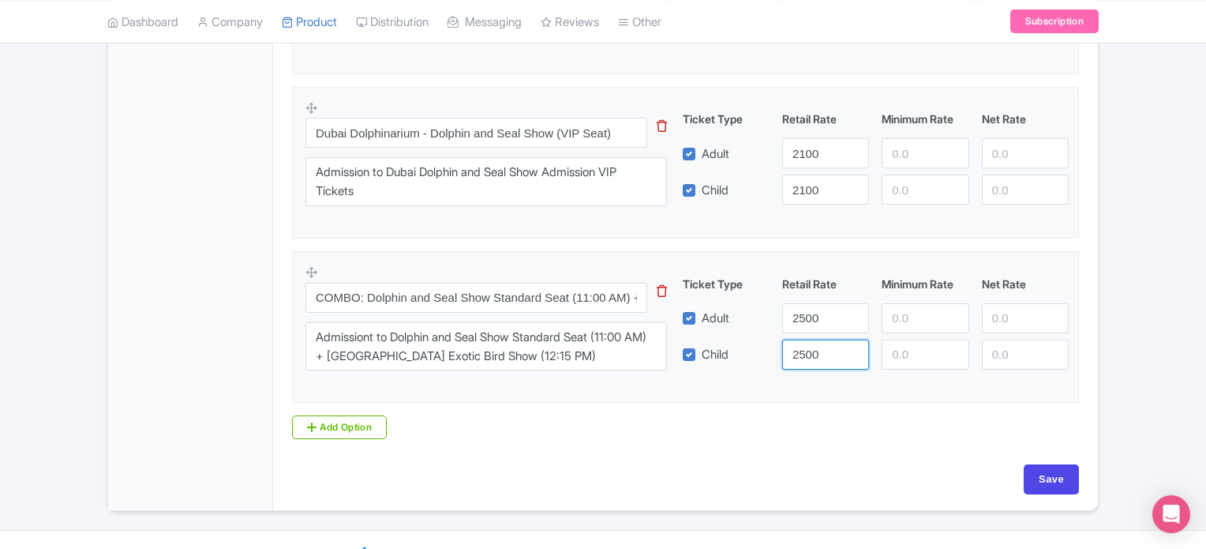
scroll to position [845, 0]
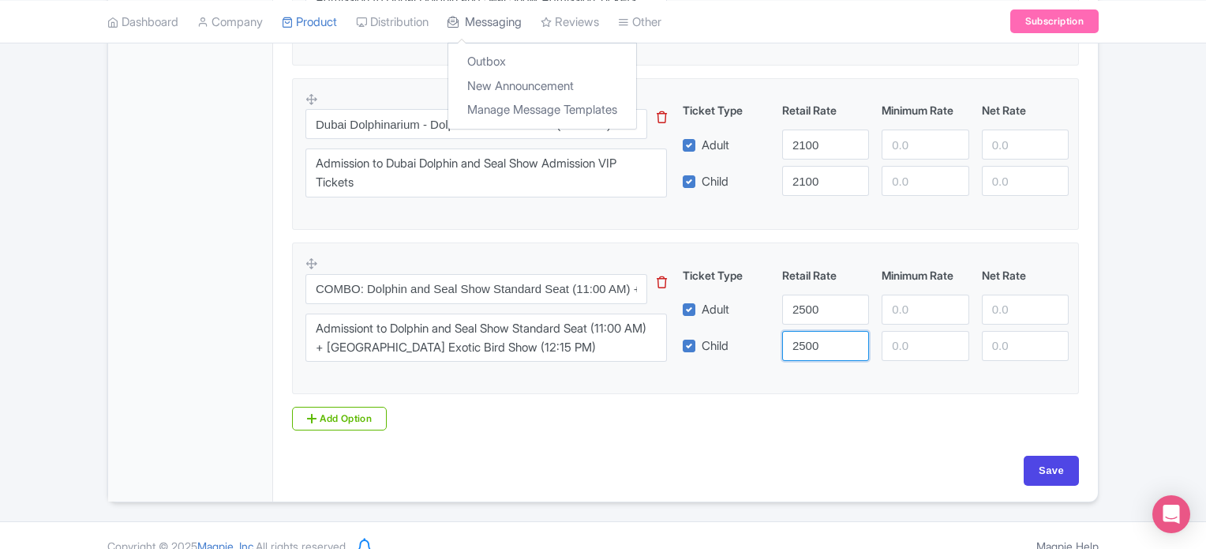
type input "2500"
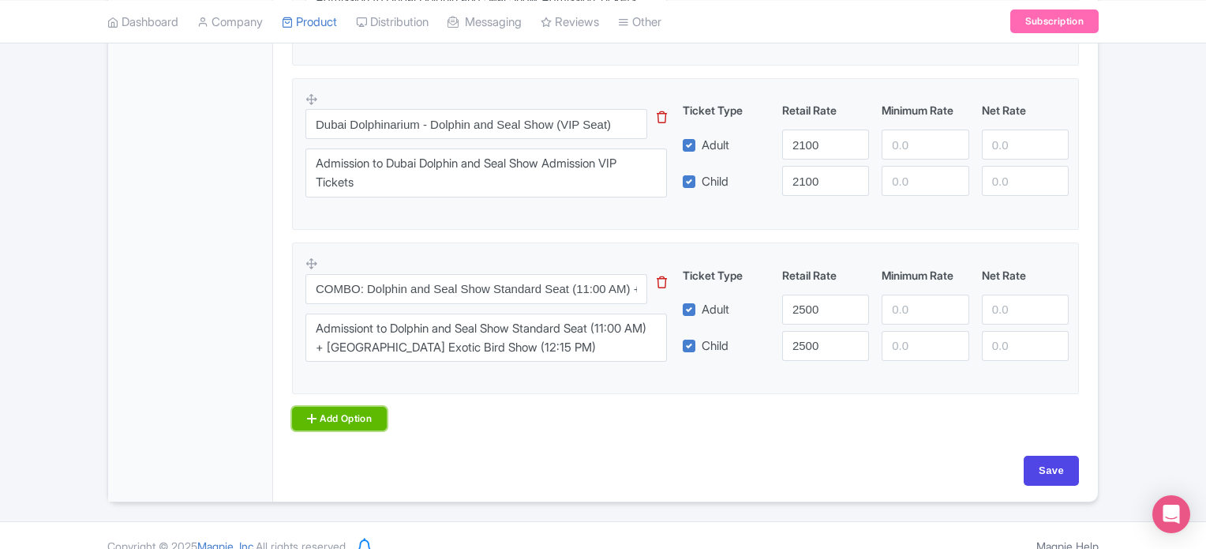
click at [328, 419] on link "Add Option" at bounding box center [339, 419] width 95 height 24
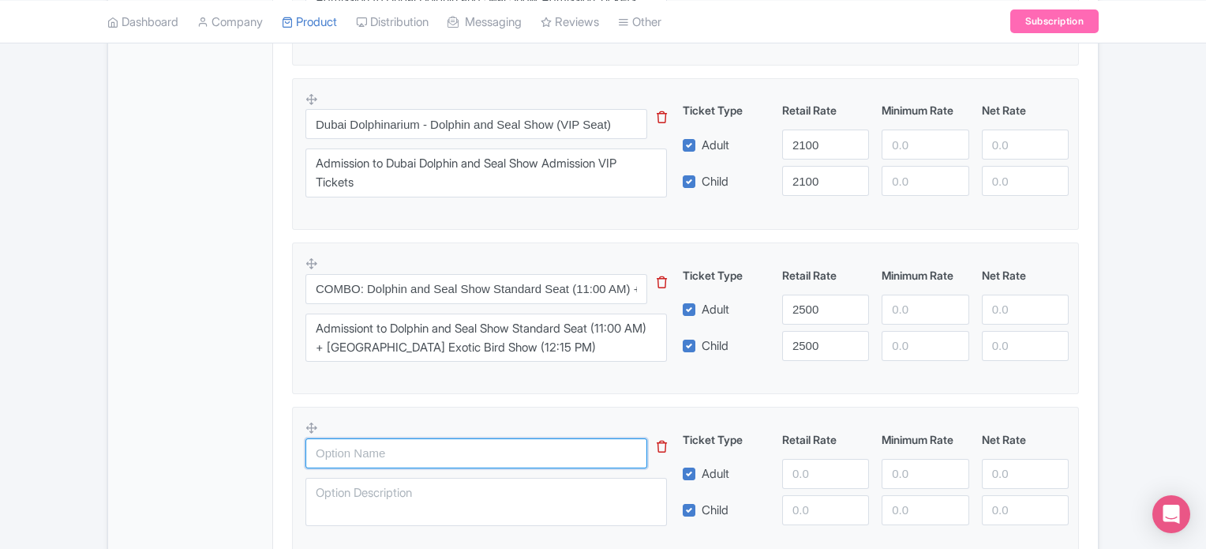
click at [332, 448] on input "text" at bounding box center [477, 453] width 342 height 30
paste input "COMBO: Dolphin and Seal Show Standard Seat (6:00 PM) + Creek Park Exotic Bird S…"
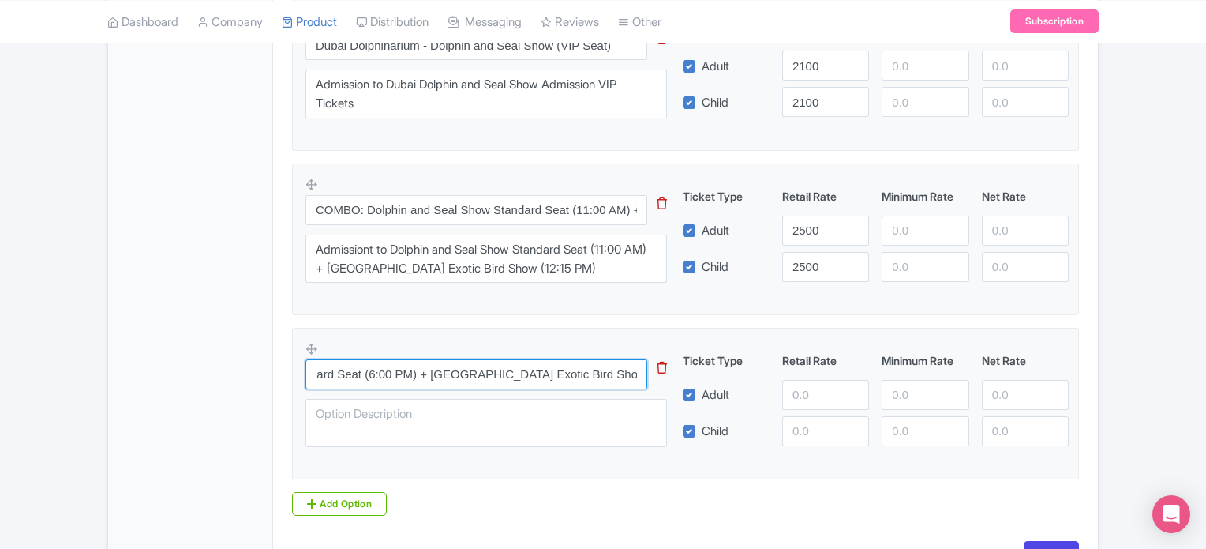
type input "COMBO: Dolphin and Seal Show Standard Seat (6:00 PM) + Creek Park Exotic Bird S…"
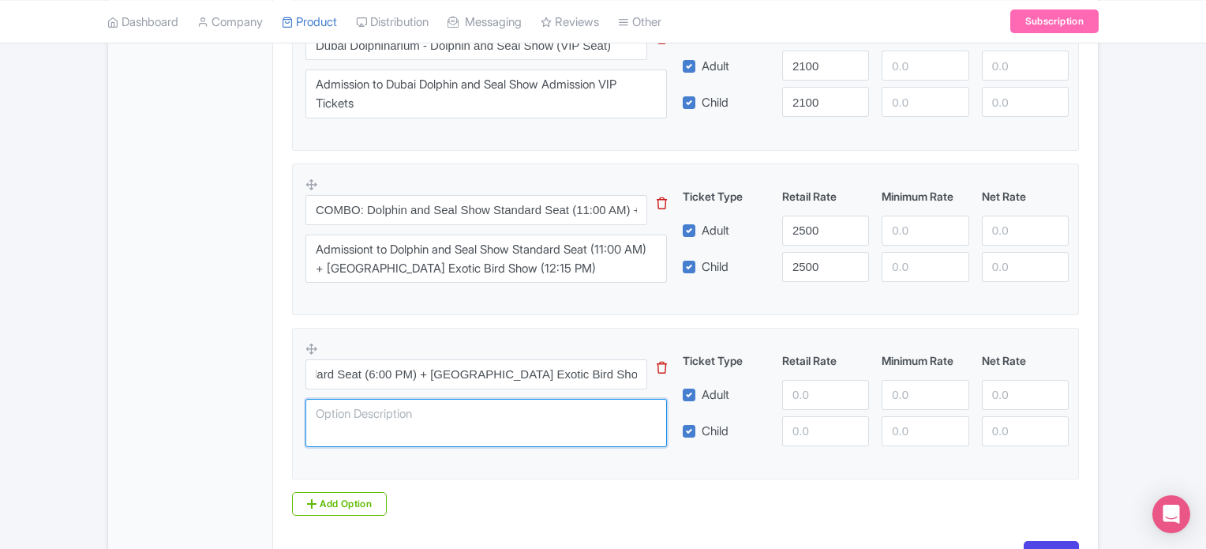
scroll to position [0, 0]
click at [378, 410] on textarea at bounding box center [487, 423] width 362 height 49
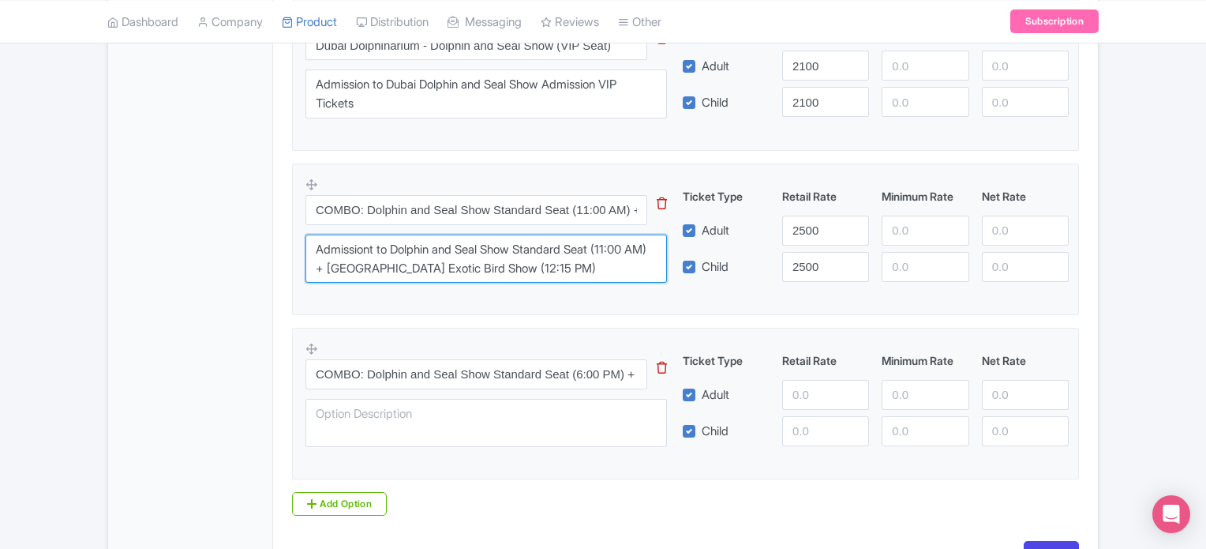
click at [376, 246] on textarea "Admissiont to Dolphin and Seal Show Standard Seat (11:00 AM) + Creek Park Exoti…" at bounding box center [487, 258] width 362 height 49
drag, startPoint x: 387, startPoint y: 246, endPoint x: 254, endPoint y: 239, distance: 132.8
type textarea "Admission to Dolphin and Seal Show Standard Seat (11:00 AM) + Creek Park Exotic…"
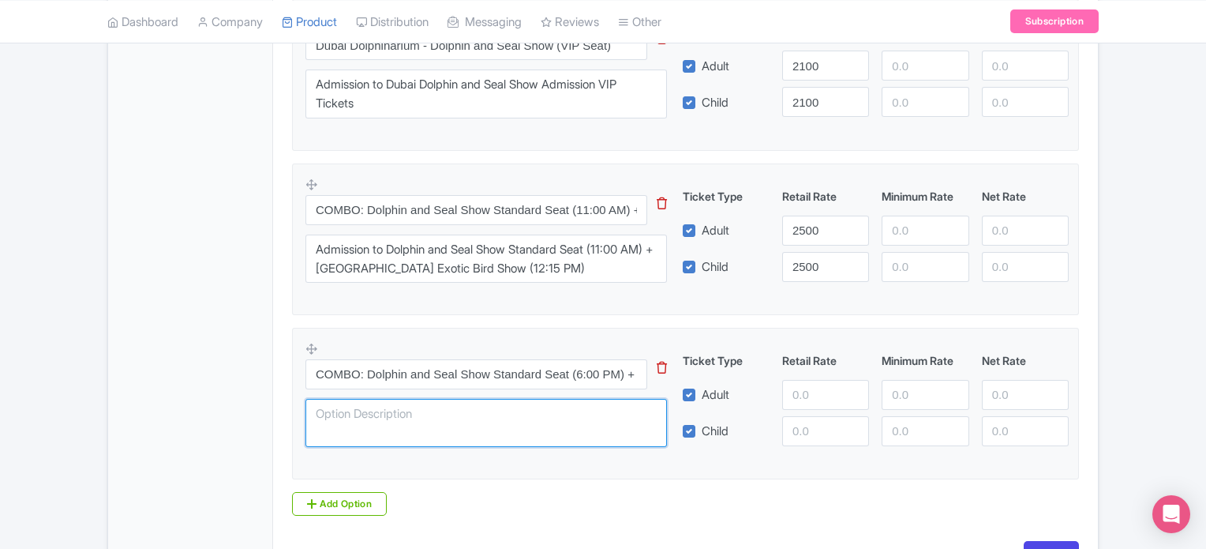
click at [349, 403] on textarea at bounding box center [487, 423] width 362 height 49
paste textarea "Admission to"
paste textarea "COMBO: Dolphin and Seal Show Standard Seat (6:00 PM) + Creek Park Exotic Bird S…"
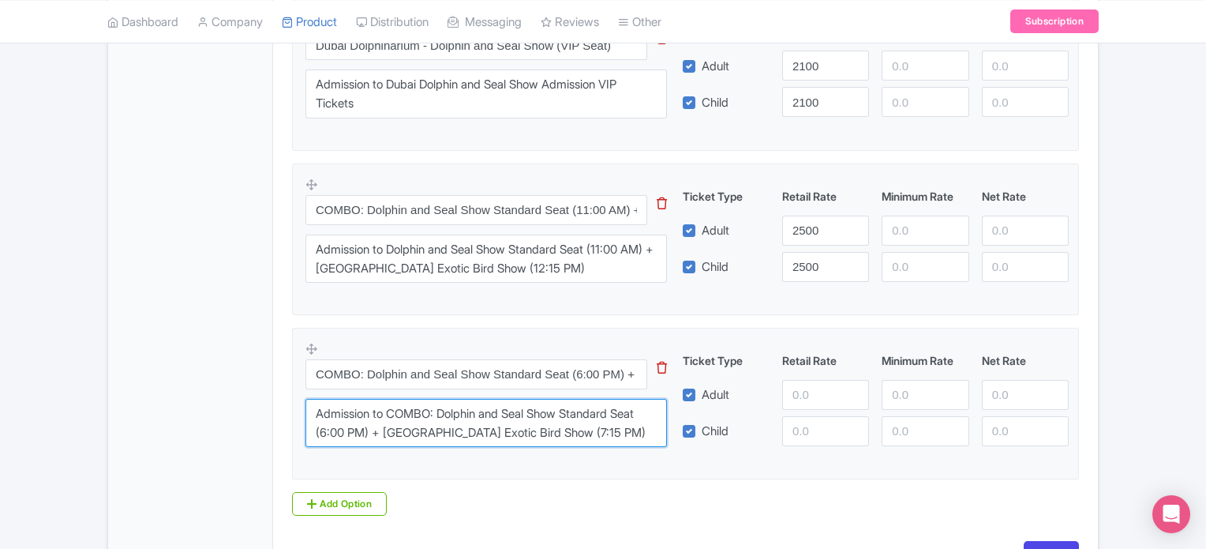
type textarea "Admission to COMBO: Dolphin and Seal Show Standard Seat (6:00 PM) + Creek Park …"
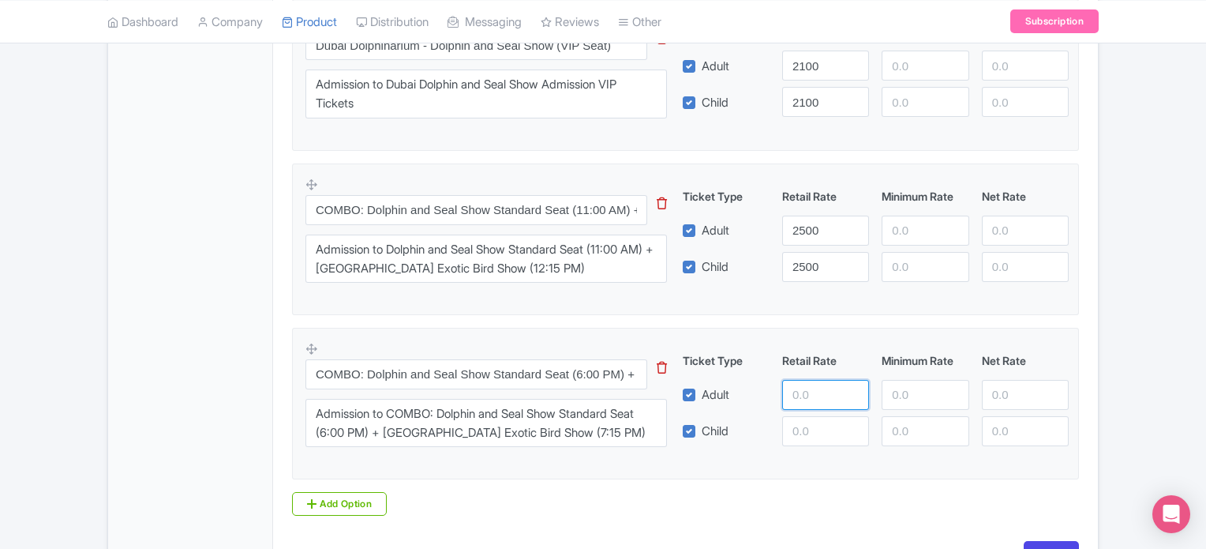
click at [809, 395] on input "number" at bounding box center [825, 395] width 87 height 30
type input "2500"
click at [803, 435] on input "number" at bounding box center [825, 431] width 87 height 30
type input "2500"
click at [828, 392] on input "2500" at bounding box center [825, 395] width 87 height 30
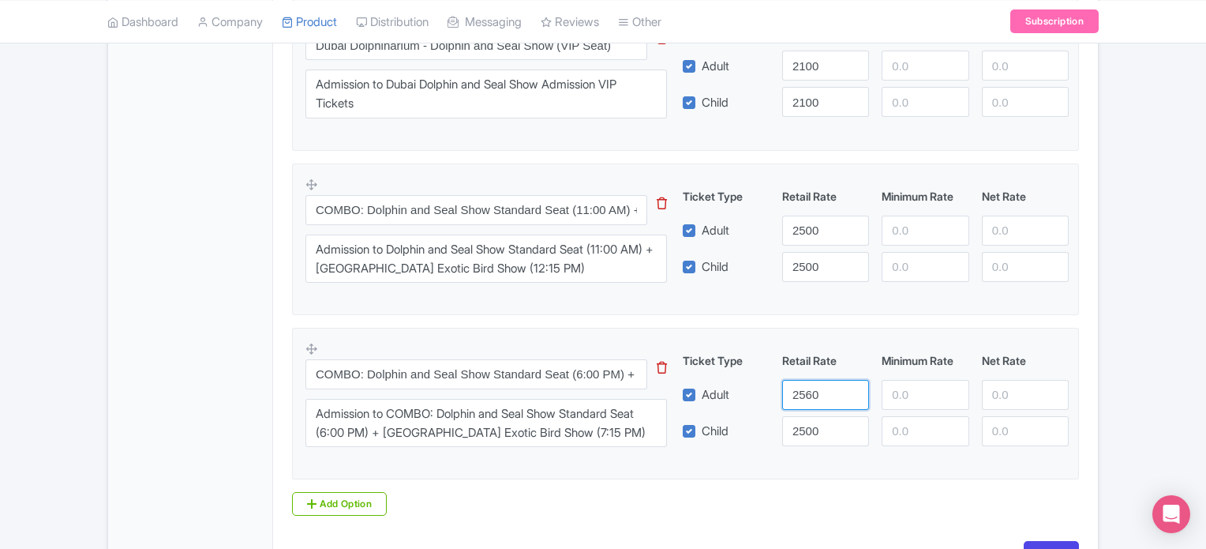
type input "2560"
click at [824, 435] on input "2500" at bounding box center [825, 431] width 87 height 30
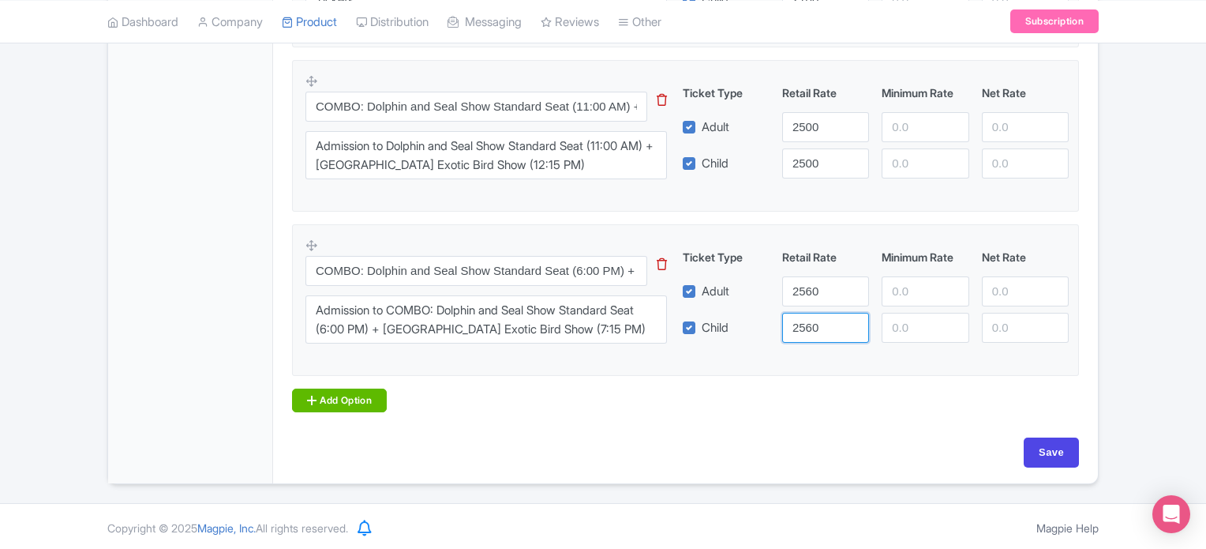
type input "2560"
click at [357, 391] on link "Add Option" at bounding box center [339, 400] width 95 height 24
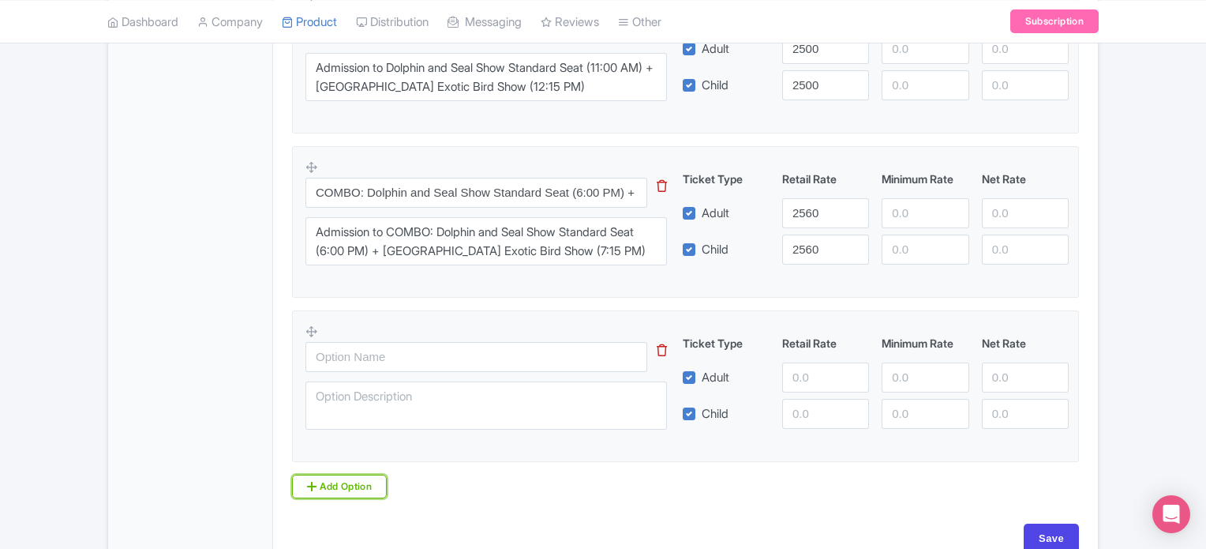
scroll to position [1109, 0]
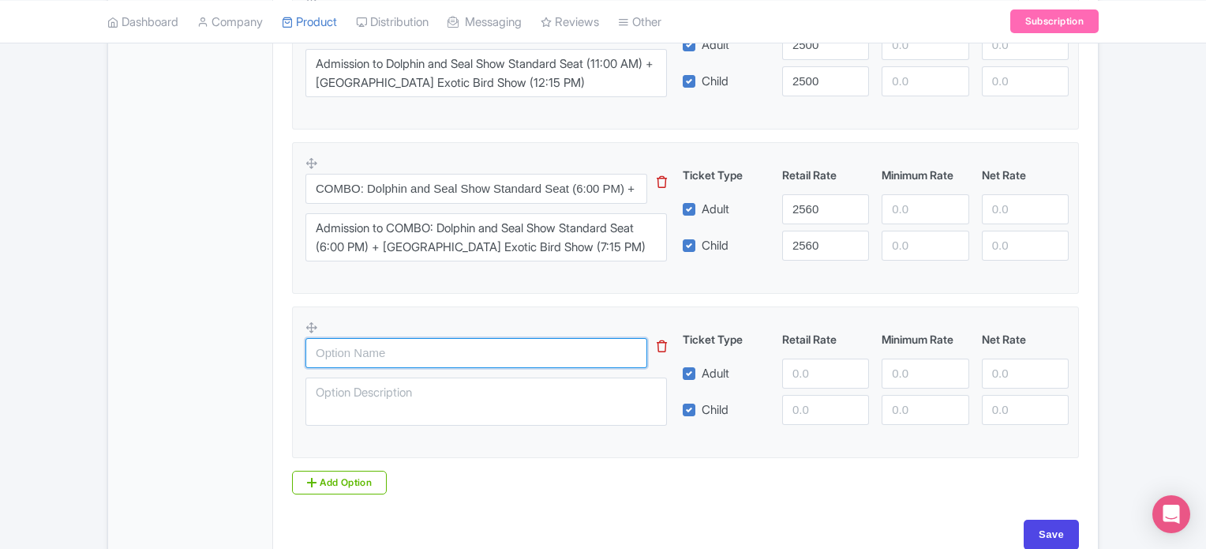
click at [370, 339] on input "text" at bounding box center [477, 353] width 342 height 30
paste input "COMBO: Dubai Dolphinarium - Dolphin and Seal Show (Standard Seat) + Dubai Croco…"
type input "COMBO: Dubai Dolphinarium - Dolphin and Seal Show (Standard Seat) + Dubai Croco…"
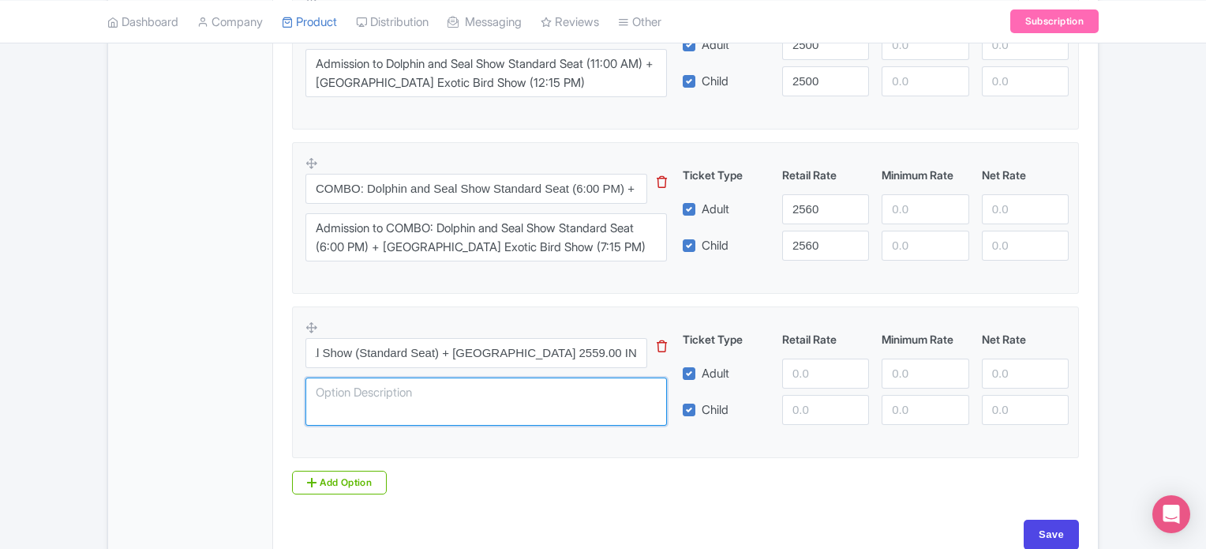
scroll to position [0, 0]
click at [375, 398] on textarea at bounding box center [487, 401] width 362 height 49
paste textarea "COMBO: Dubai Dolphinarium - Dolphin and Seal Show (Standard Seat) + Dubai Croco…"
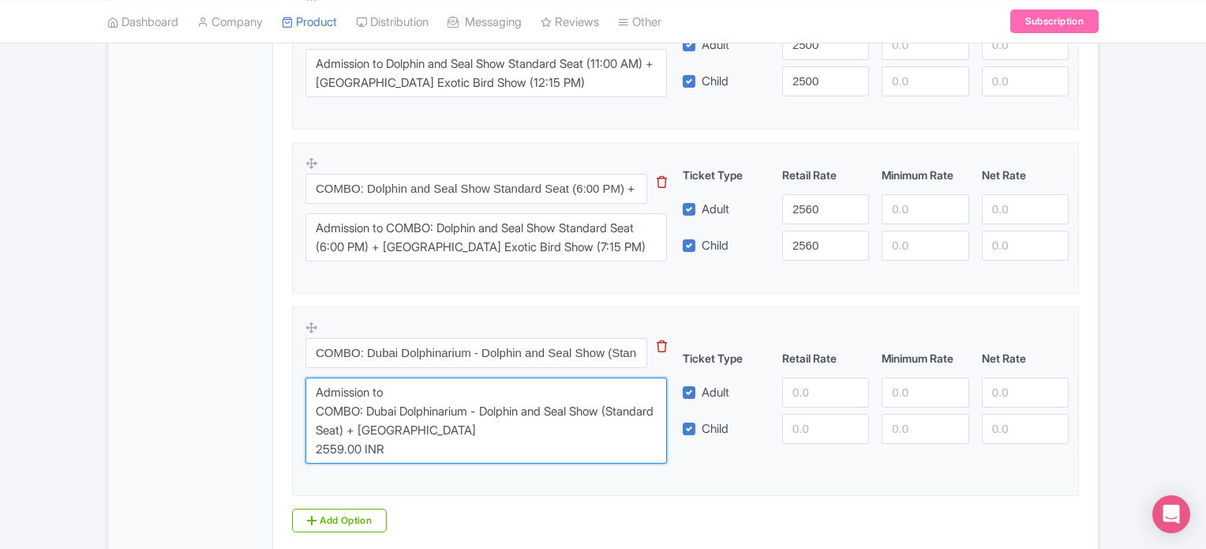
click at [366, 409] on textarea "Admission to COMBO: Dubai Dolphinarium - Dolphin and Seal Show (Standard Seat) …" at bounding box center [487, 420] width 362 height 87
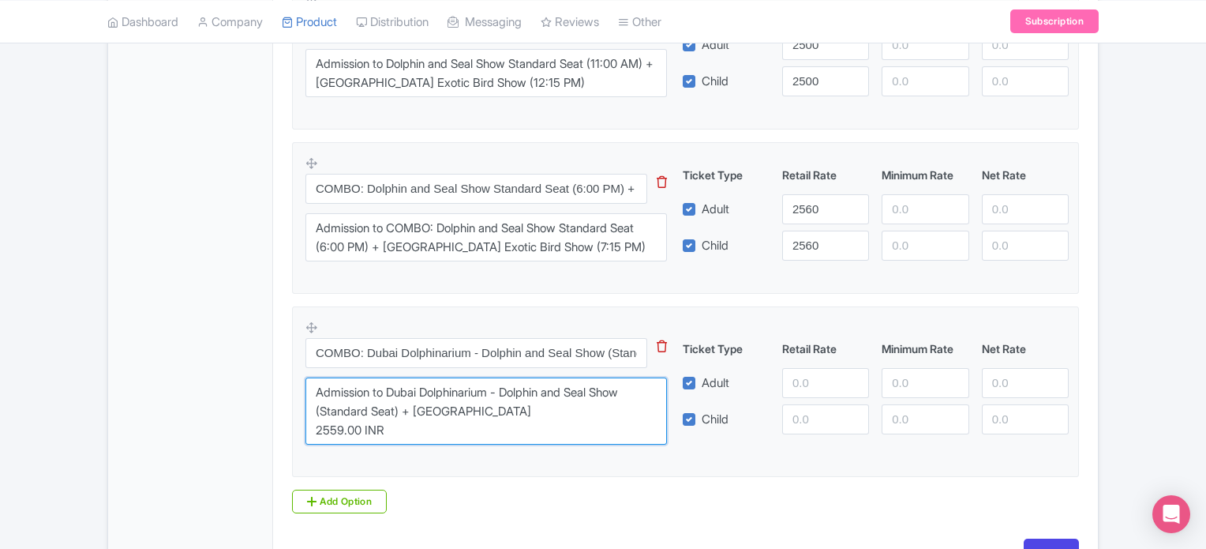
click at [411, 428] on textarea "Admission to Dubai Dolphinarium - Dolphin and Seal Show (Standard Seat) + Dubai…" at bounding box center [487, 411] width 362 height 68
type textarea "Admission to Dubai Dolphinarium - Dolphin and Seal Show (Standard Seat) + Dubai…"
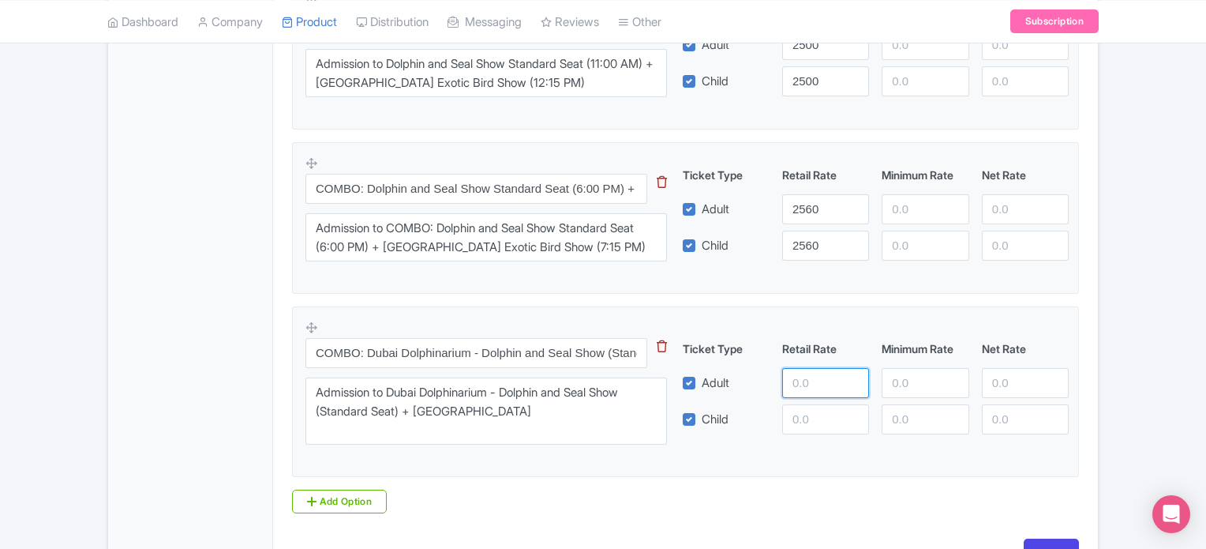
click at [806, 380] on input "number" at bounding box center [825, 383] width 87 height 30
type input "3000"
click at [805, 410] on input "number" at bounding box center [825, 419] width 87 height 30
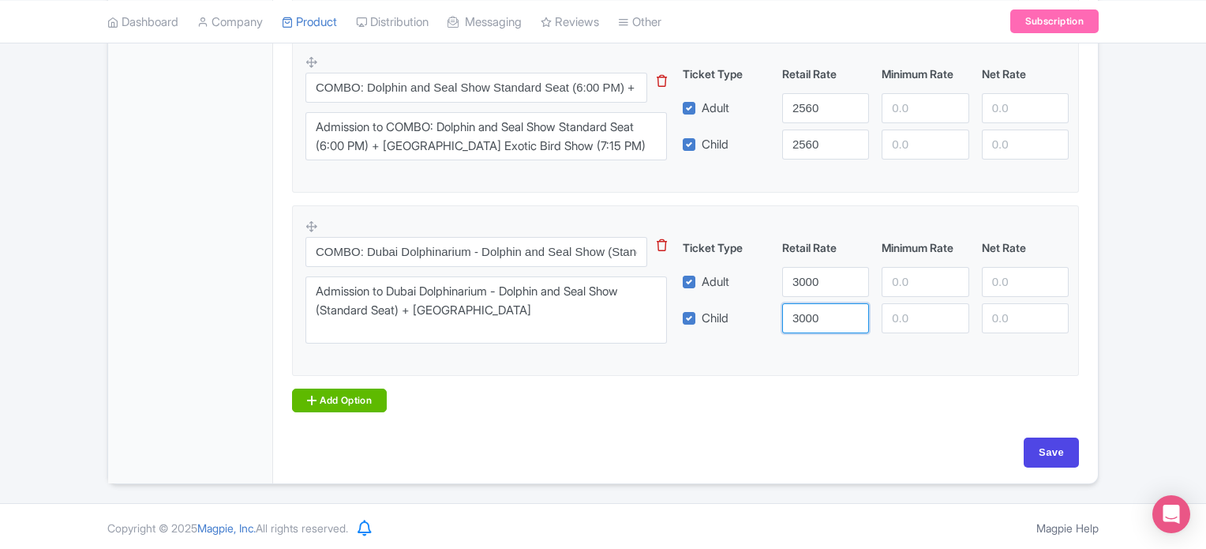
type input "3000"
click at [339, 397] on link "Add Option" at bounding box center [339, 400] width 95 height 24
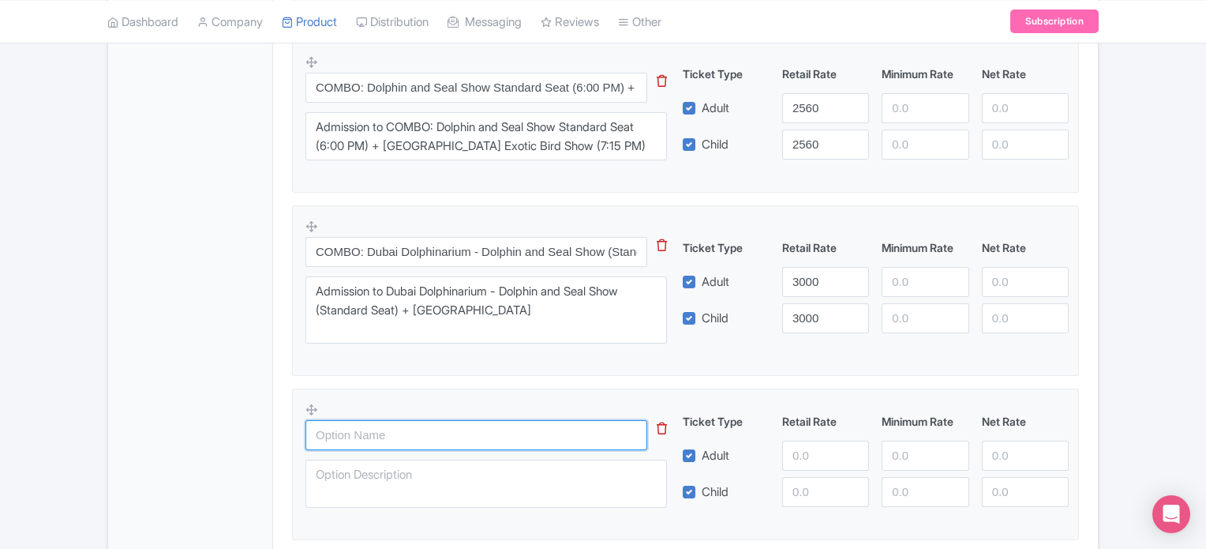
click at [362, 435] on input "text" at bounding box center [477, 435] width 342 height 30
paste input "COMBO: Dubai Dolphinarium - Dolphin and Seal Show Standard Seat + Dubai Frame A…"
type input "COMBO: Dubai Dolphinarium - Dolphin and Seal Show Standard Seat + Dubai Frame A…"
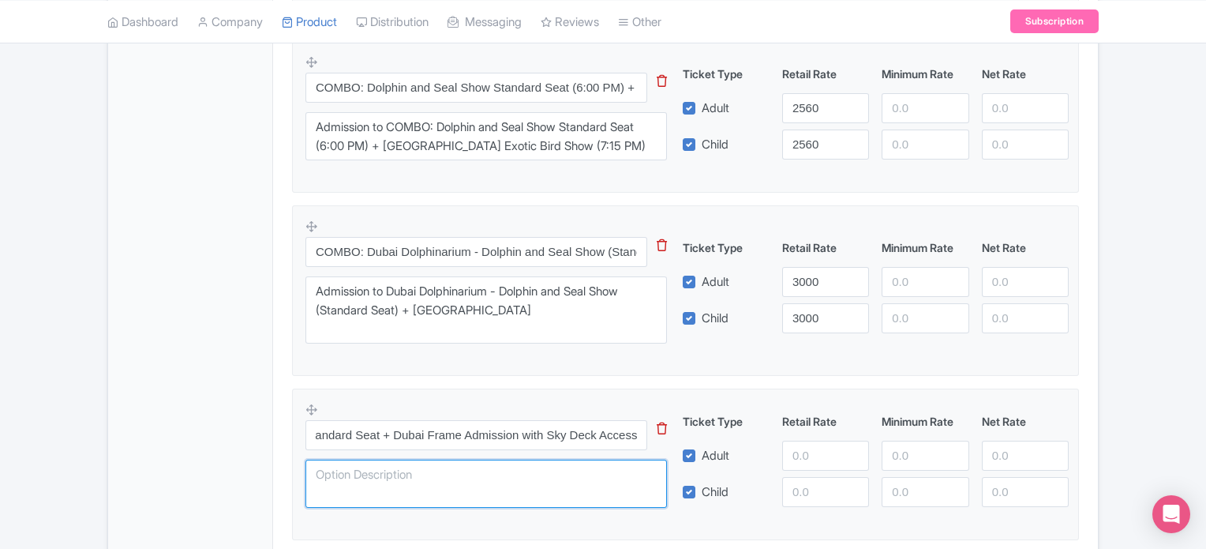
scroll to position [0, 0]
click at [362, 473] on textarea at bounding box center [487, 483] width 362 height 49
paste textarea "COMBO: Dubai Dolphinarium - Dolphin and Seal Show Standard Seat + Dubai Frame A…"
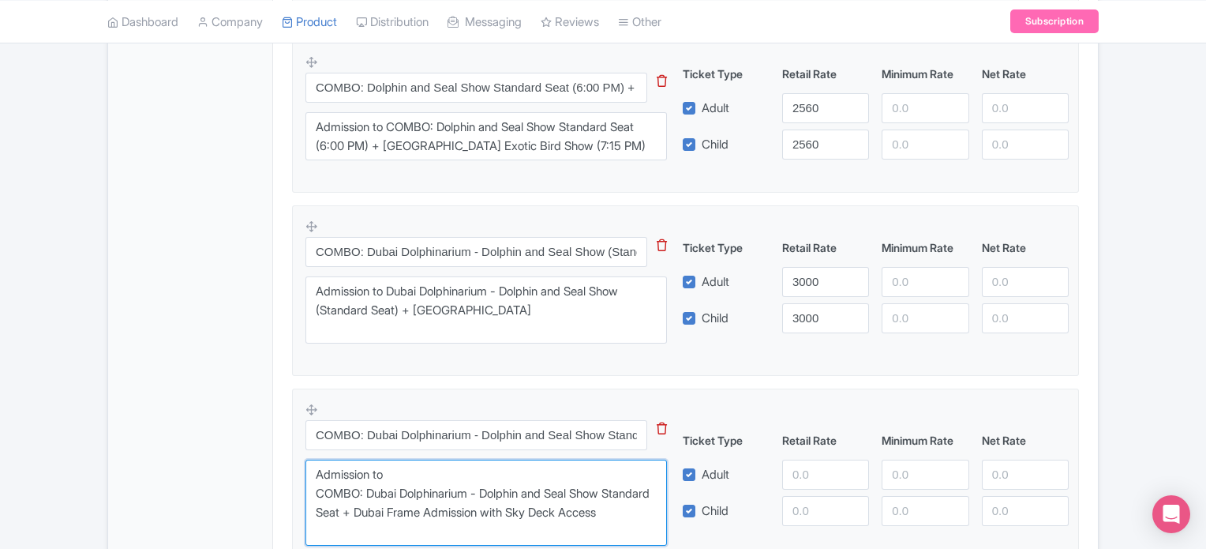
click at [364, 492] on textarea "Admission to COMBO: Dubai Dolphinarium - Dolphin and Seal Show Standard Seat + …" at bounding box center [487, 502] width 362 height 87
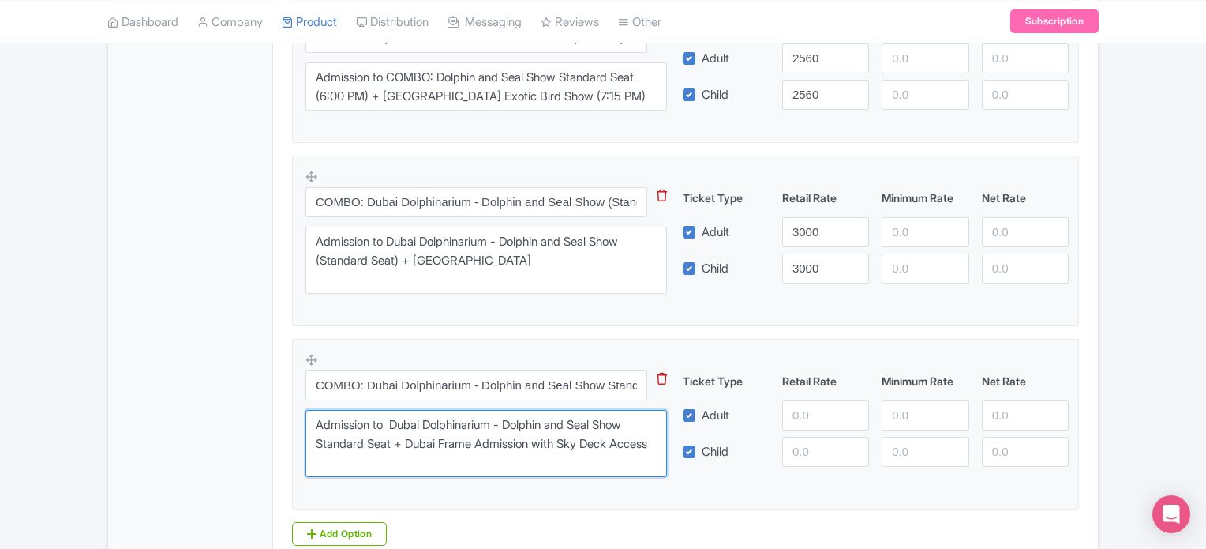
scroll to position [1261, 0]
type textarea "Admission to Dubai Dolphinarium - Dolphin and Seal Show Standard Seat + Dubai F…"
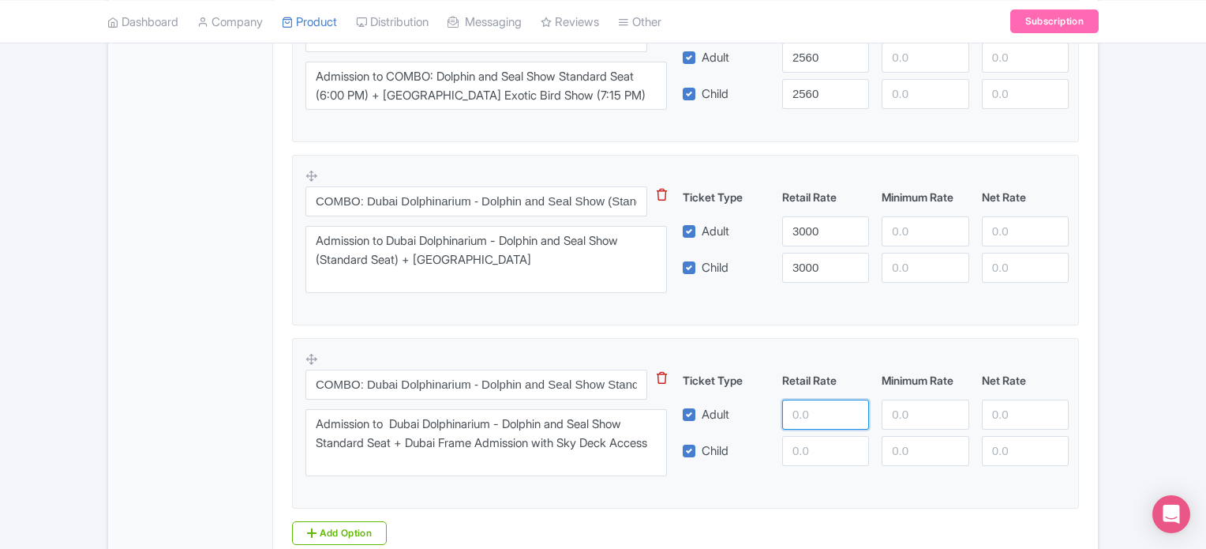
click at [793, 402] on input "number" at bounding box center [825, 414] width 87 height 30
type input "3200"
click at [812, 454] on input "number" at bounding box center [825, 451] width 87 height 30
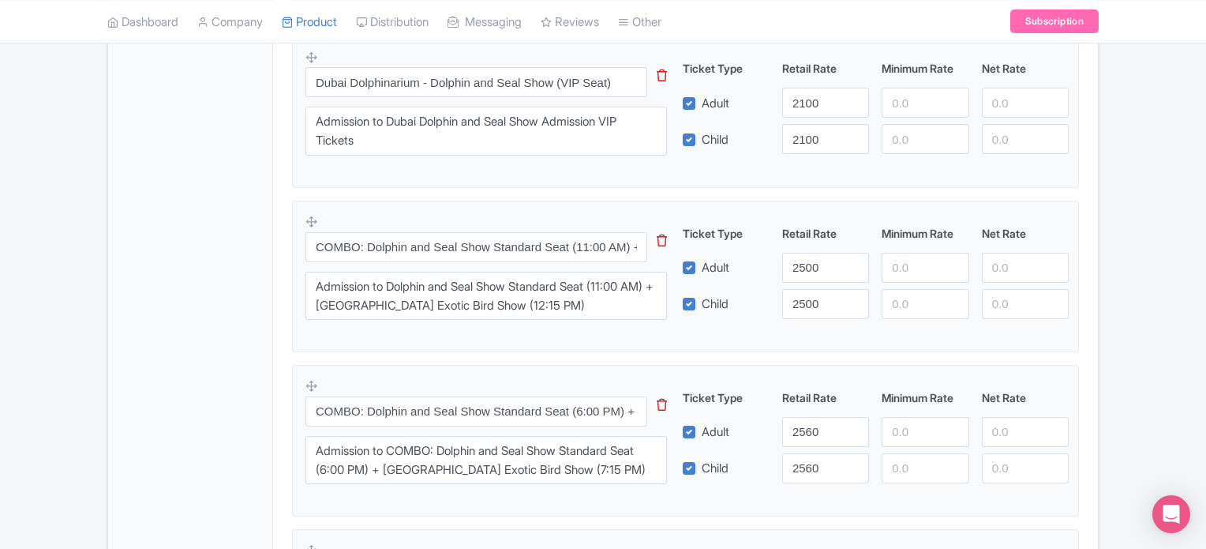
scroll to position [1393, 0]
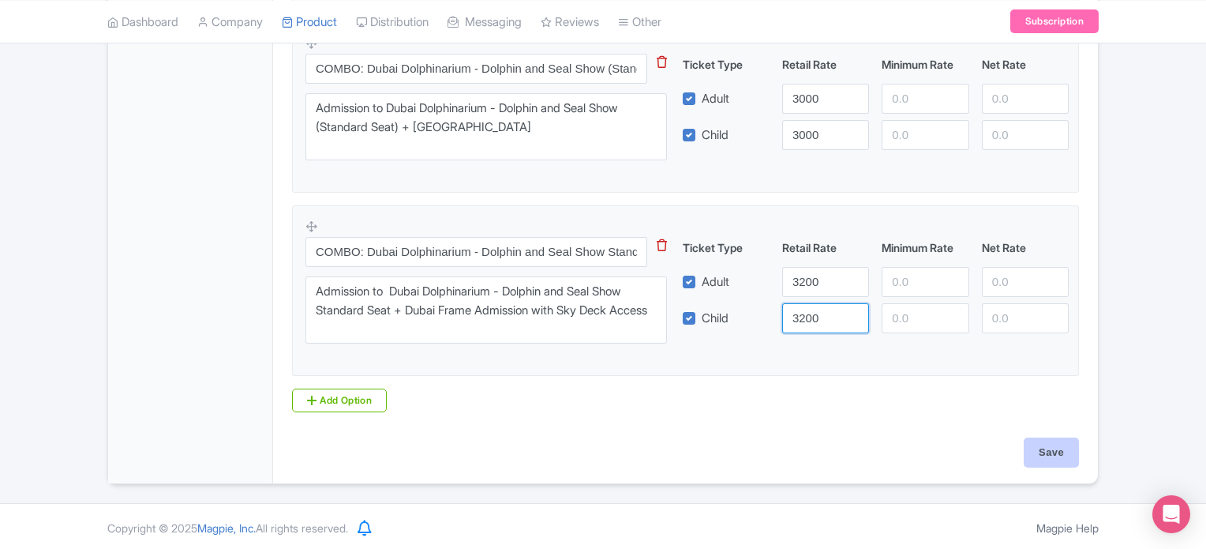
type input "3200"
click at [1058, 444] on input "Save" at bounding box center [1051, 452] width 55 height 30
type input "Saving..."
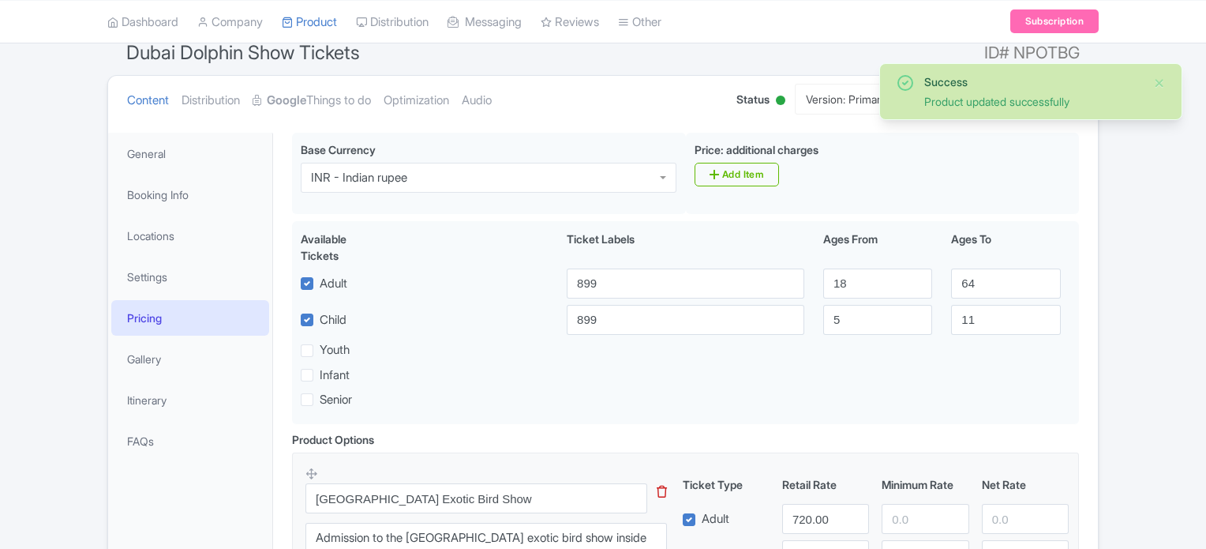
scroll to position [141, 0]
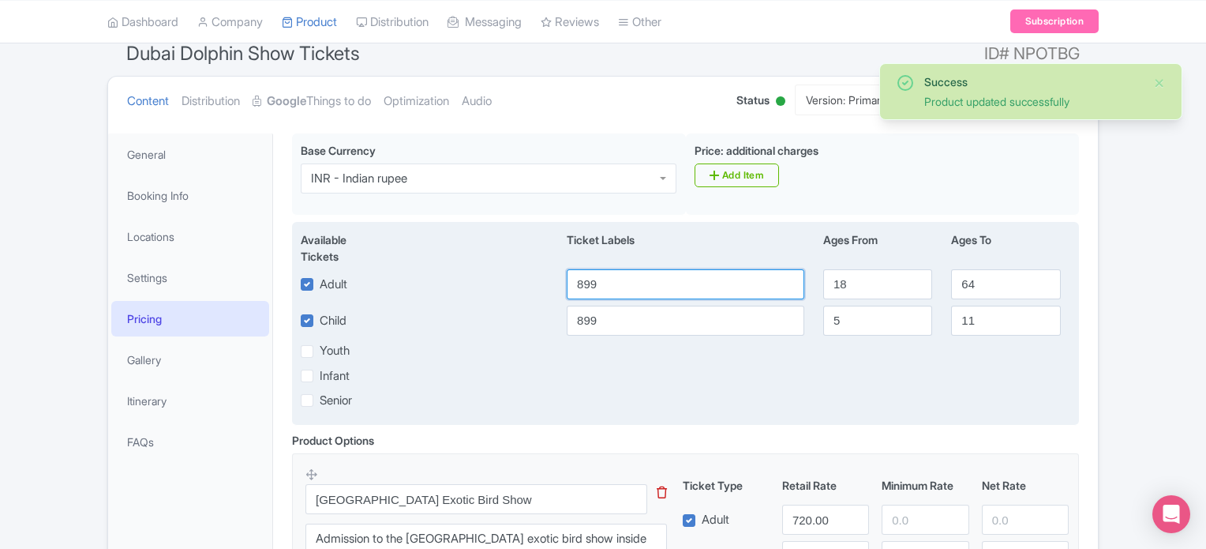
click at [673, 280] on input "899" at bounding box center [686, 284] width 238 height 30
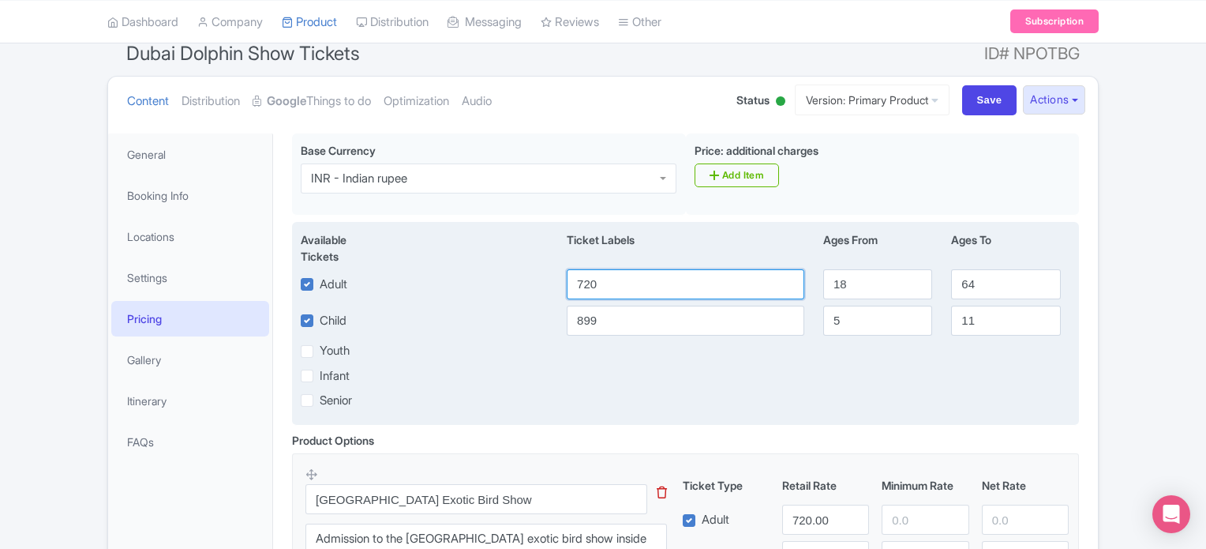
type input "720"
click at [643, 321] on input "899" at bounding box center [686, 321] width 238 height 30
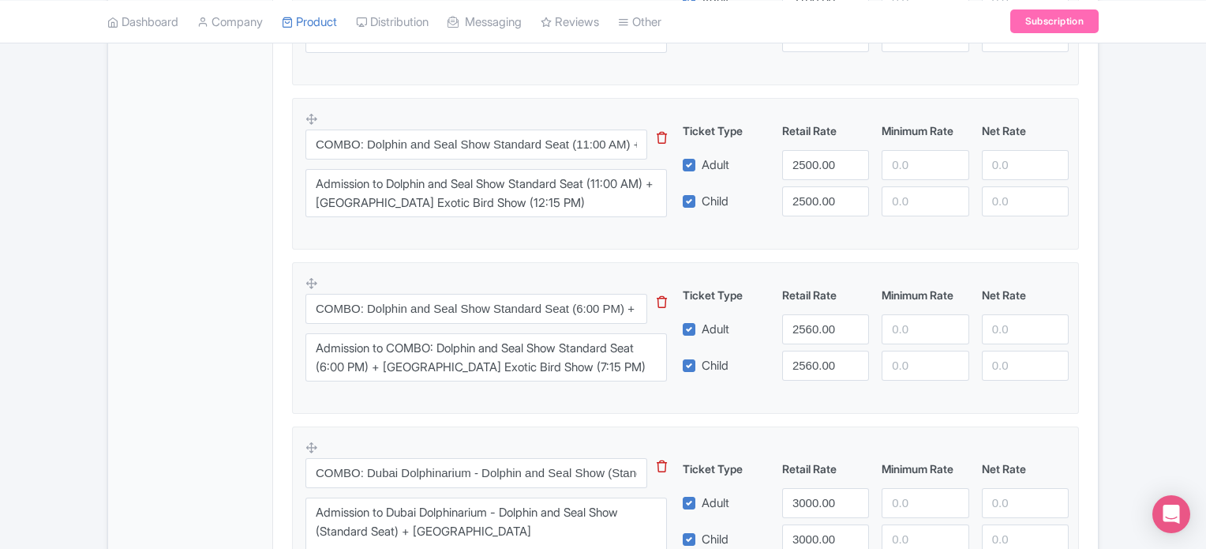
scroll to position [1557, 0]
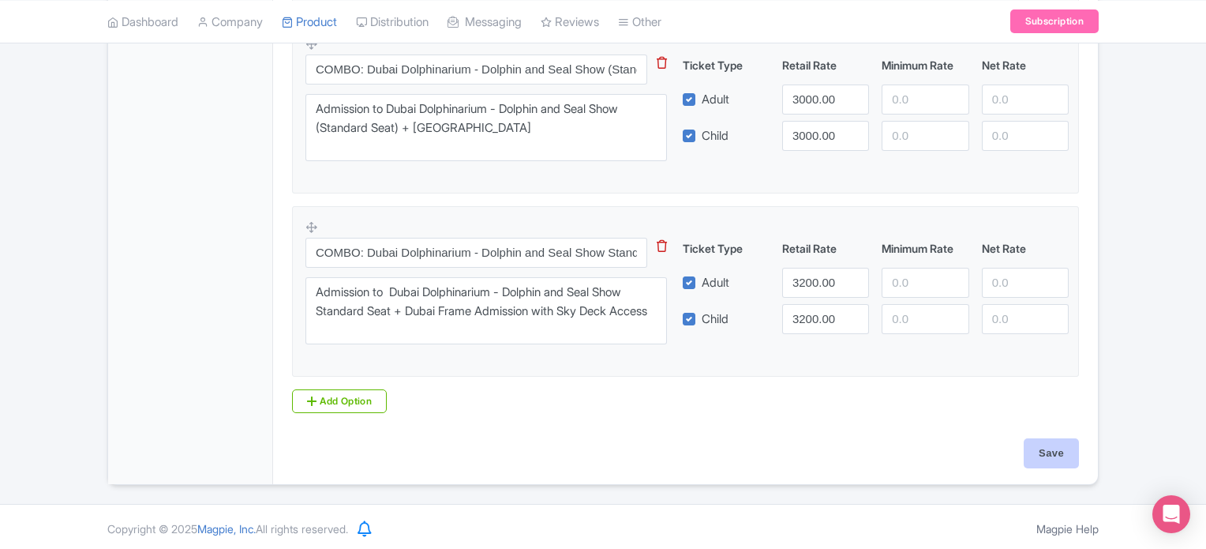
type input "720"
click at [1055, 444] on input "Save" at bounding box center [1051, 453] width 55 height 30
type input "Saving..."
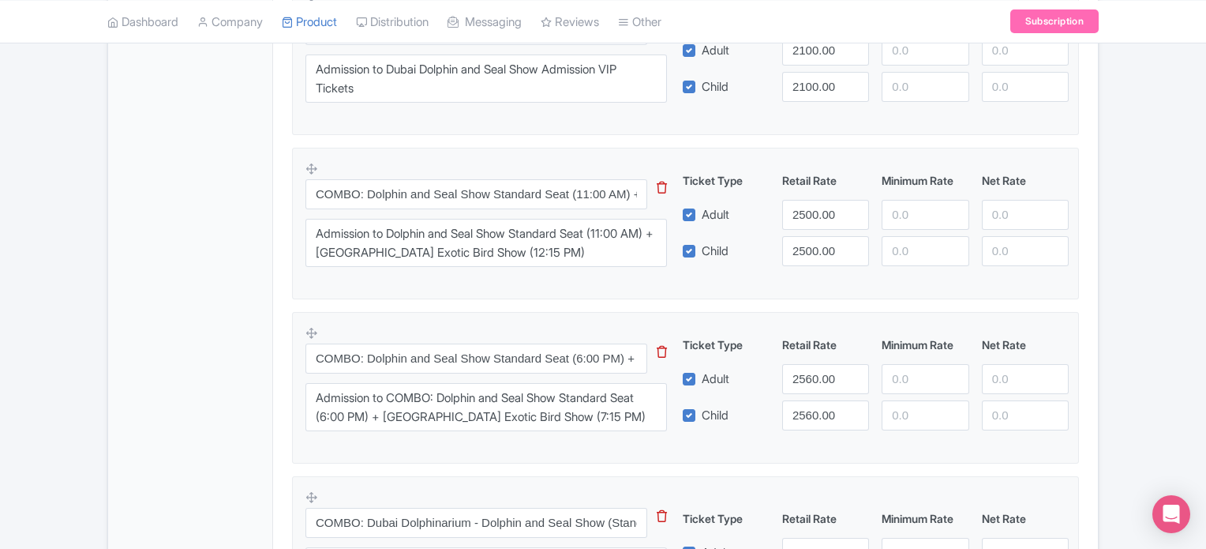
scroll to position [1557, 0]
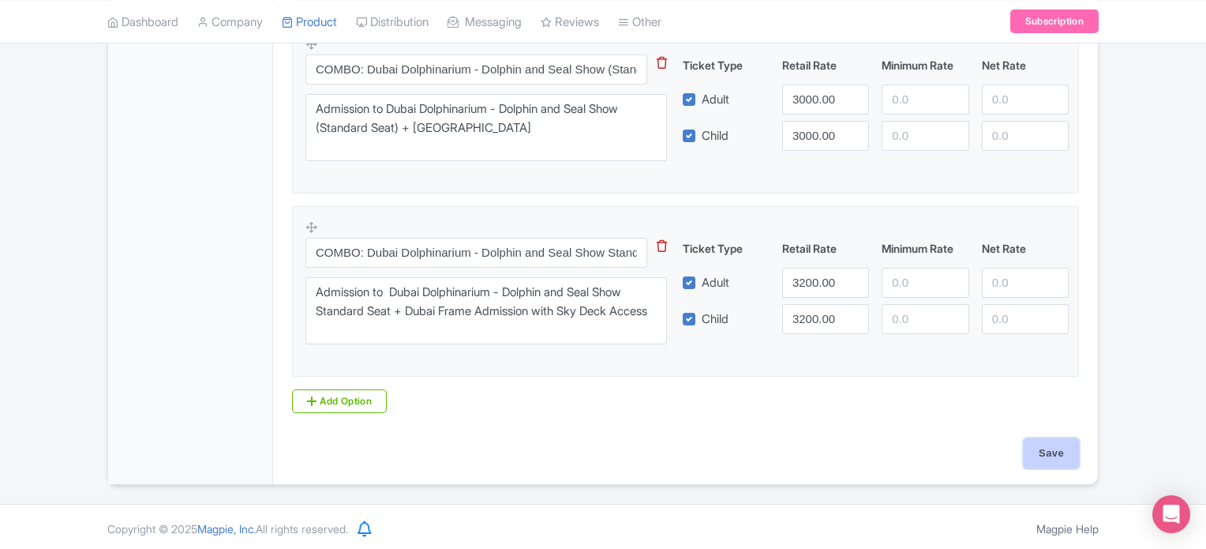
click at [1046, 441] on input "Save" at bounding box center [1051, 453] width 55 height 30
type input "Saving..."
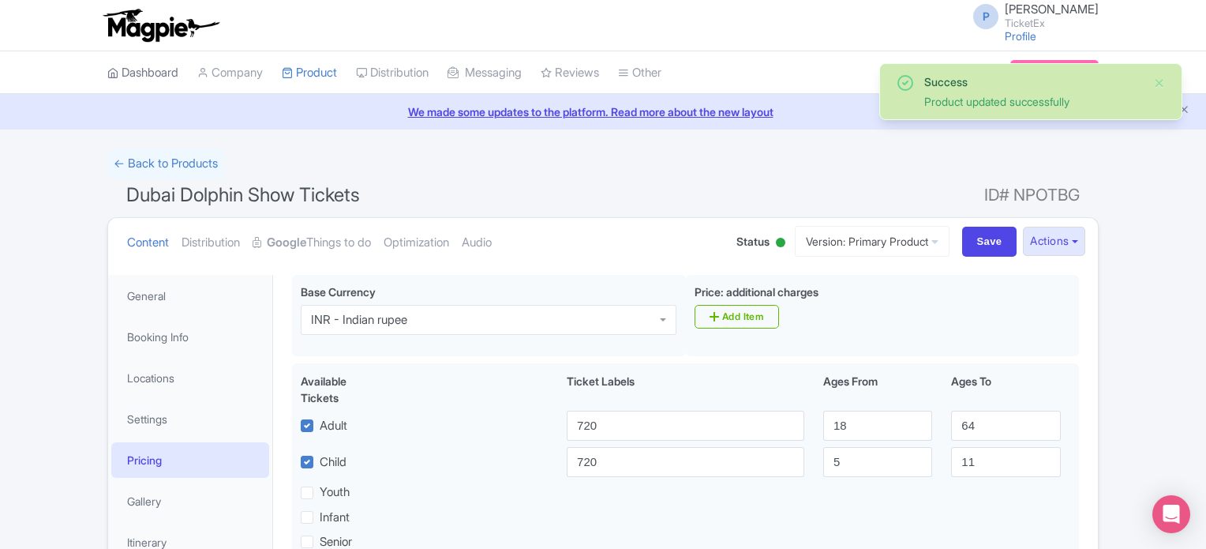
click at [129, 66] on link "Dashboard" at bounding box center [142, 72] width 71 height 43
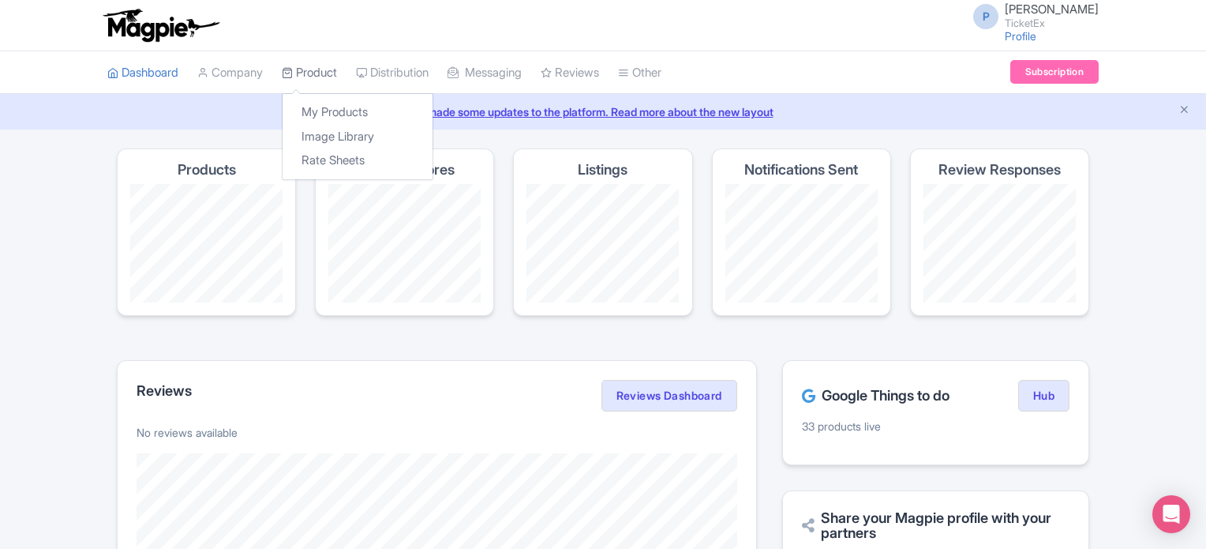
click at [303, 69] on link "Product" at bounding box center [309, 72] width 55 height 43
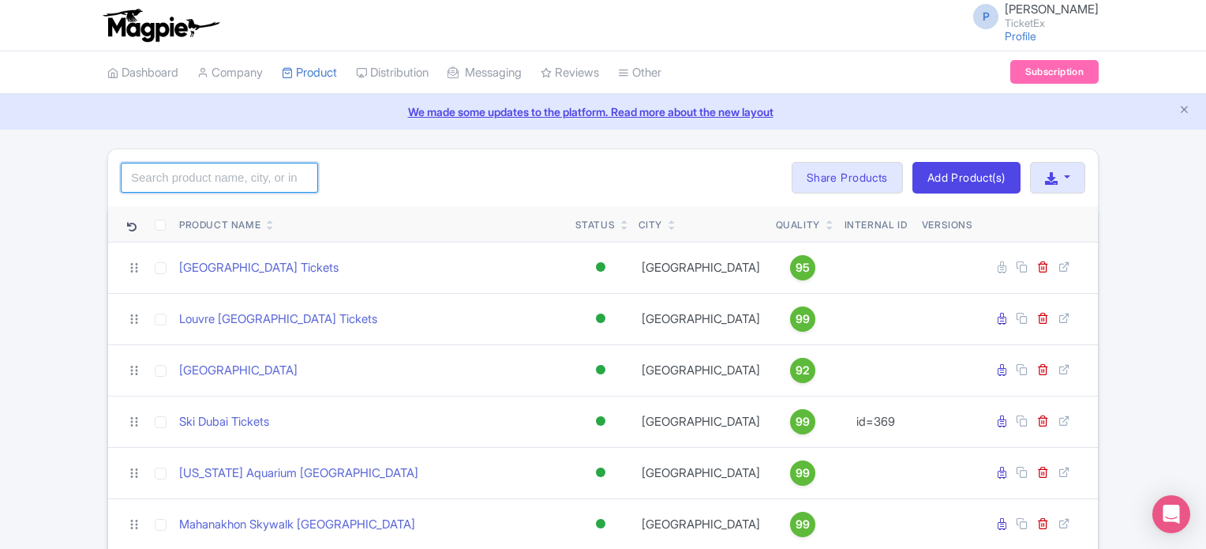
click at [229, 176] on input "search" at bounding box center [219, 178] width 197 height 30
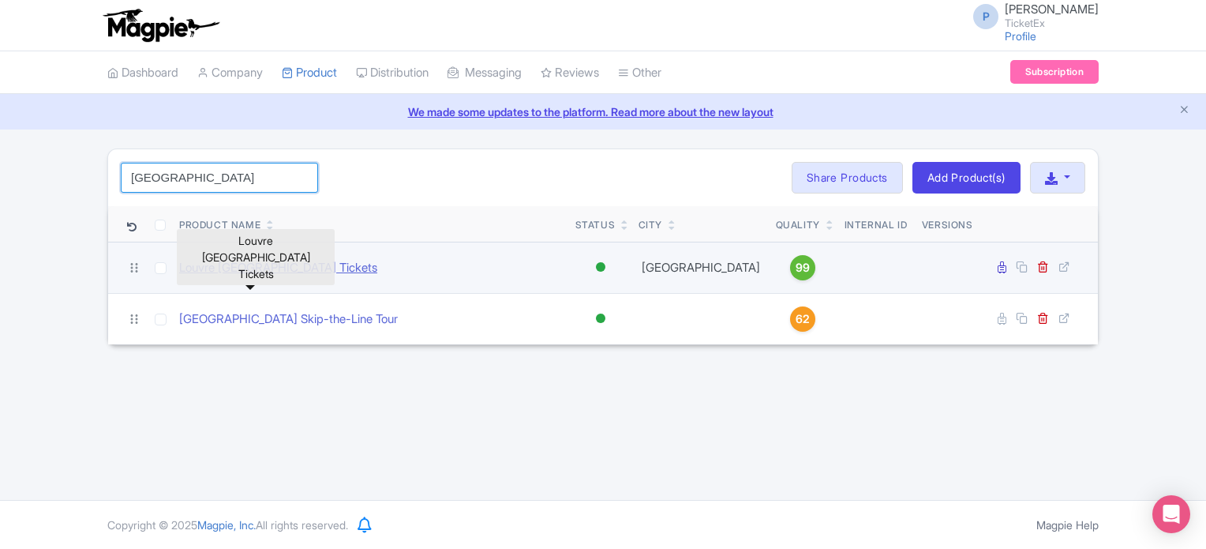
type input "Louvre"
click at [291, 261] on link "Louvre [GEOGRAPHIC_DATA] Tickets" at bounding box center [278, 268] width 198 height 18
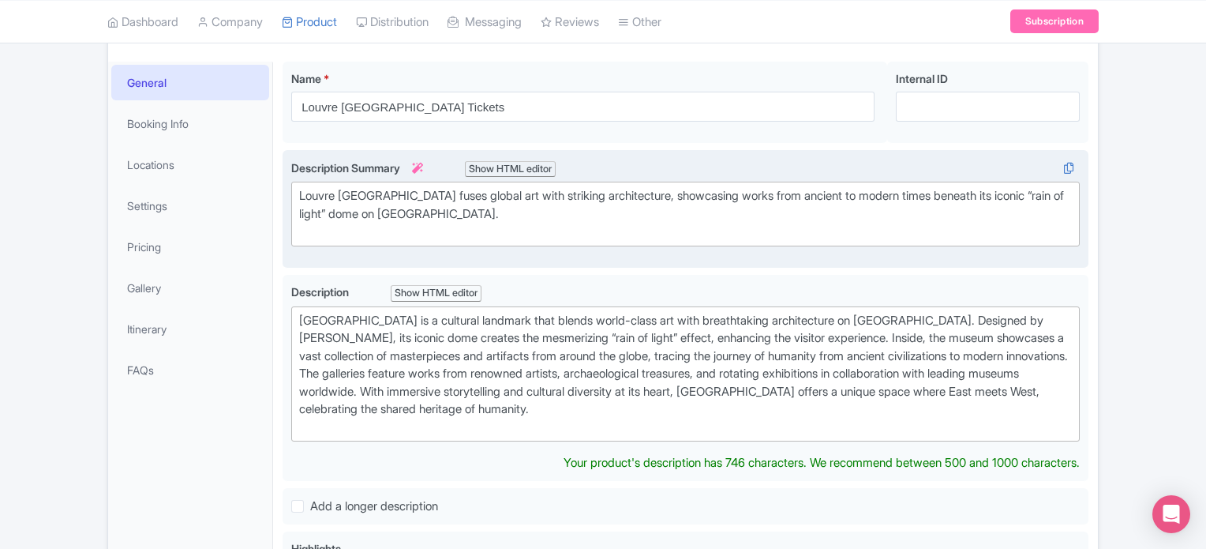
scroll to position [214, 0]
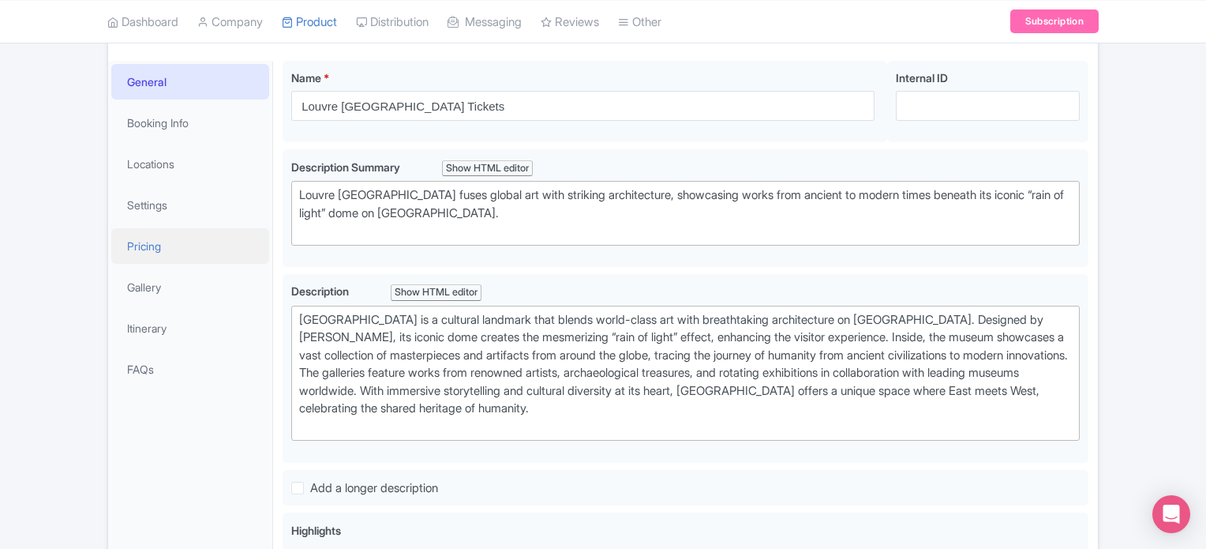
click at [138, 245] on link "Pricing" at bounding box center [190, 246] width 158 height 36
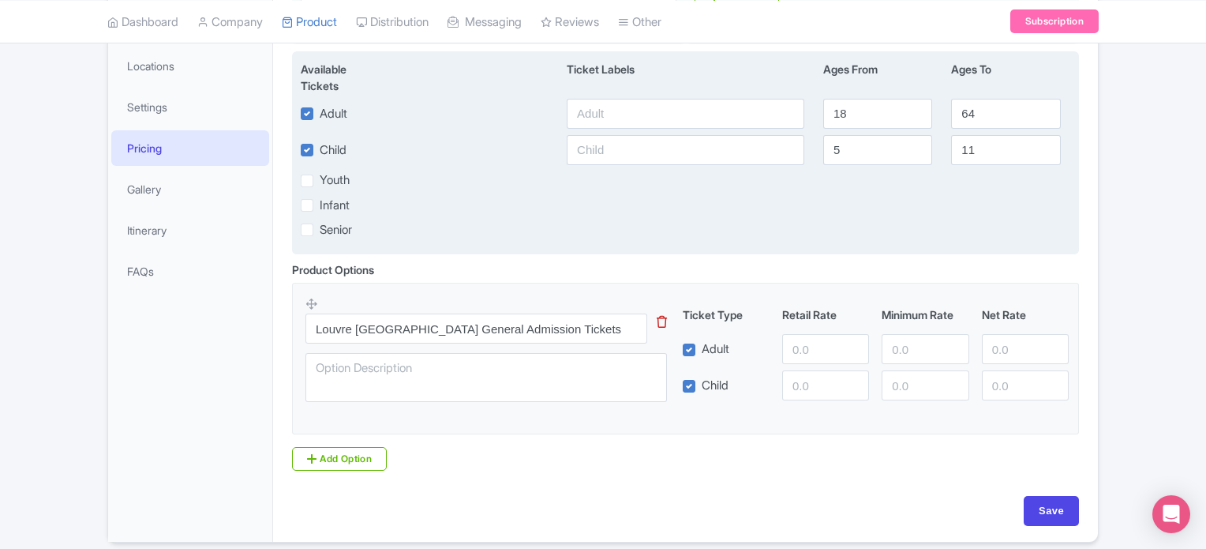
scroll to position [313, 0]
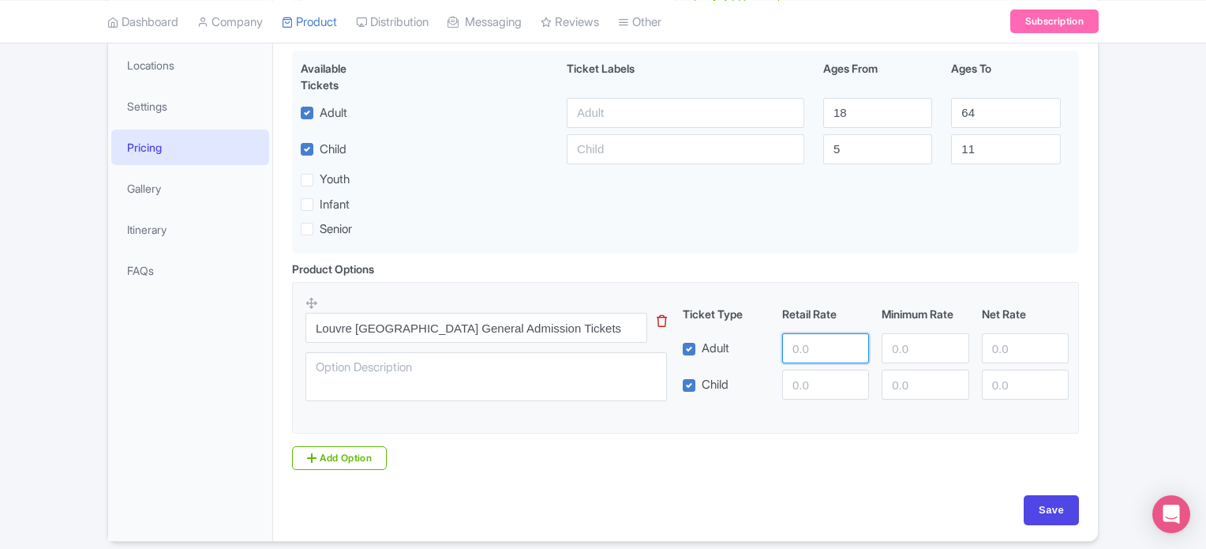
click at [804, 358] on input "number" at bounding box center [825, 348] width 87 height 30
type input "1100"
click at [822, 347] on input "1100" at bounding box center [825, 348] width 87 height 30
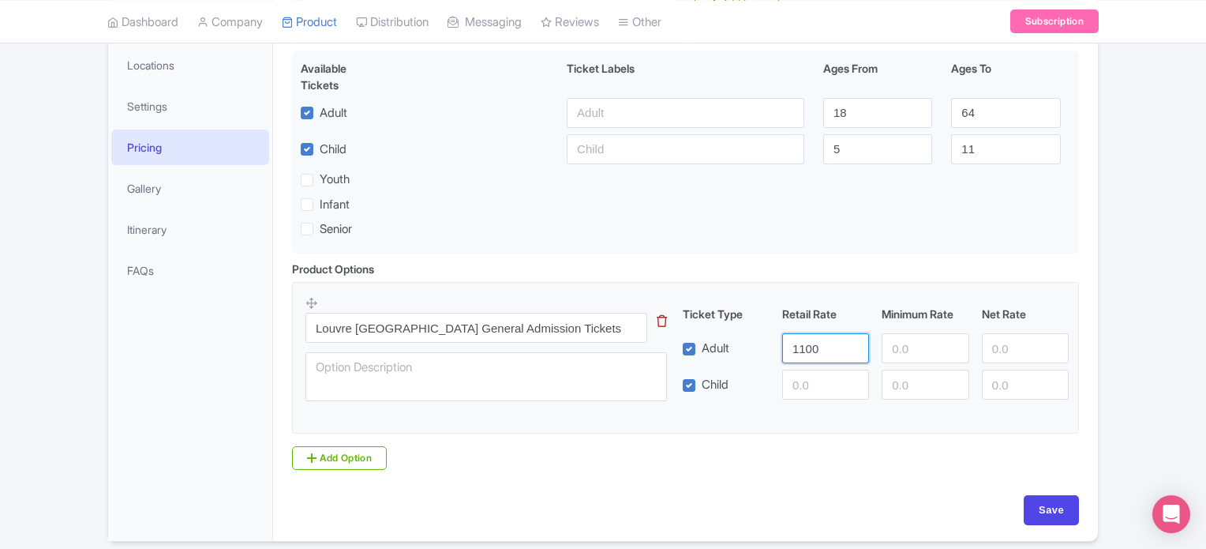
click at [822, 347] on input "1100" at bounding box center [825, 348] width 87 height 30
type input "400"
click at [809, 393] on input "number" at bounding box center [825, 384] width 87 height 30
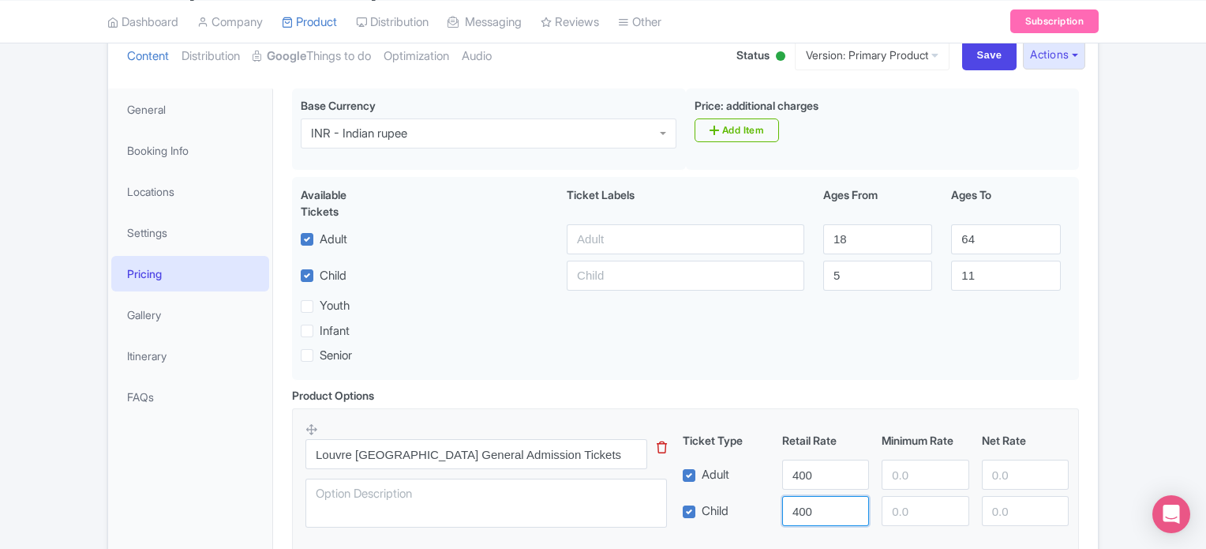
scroll to position [183, 0]
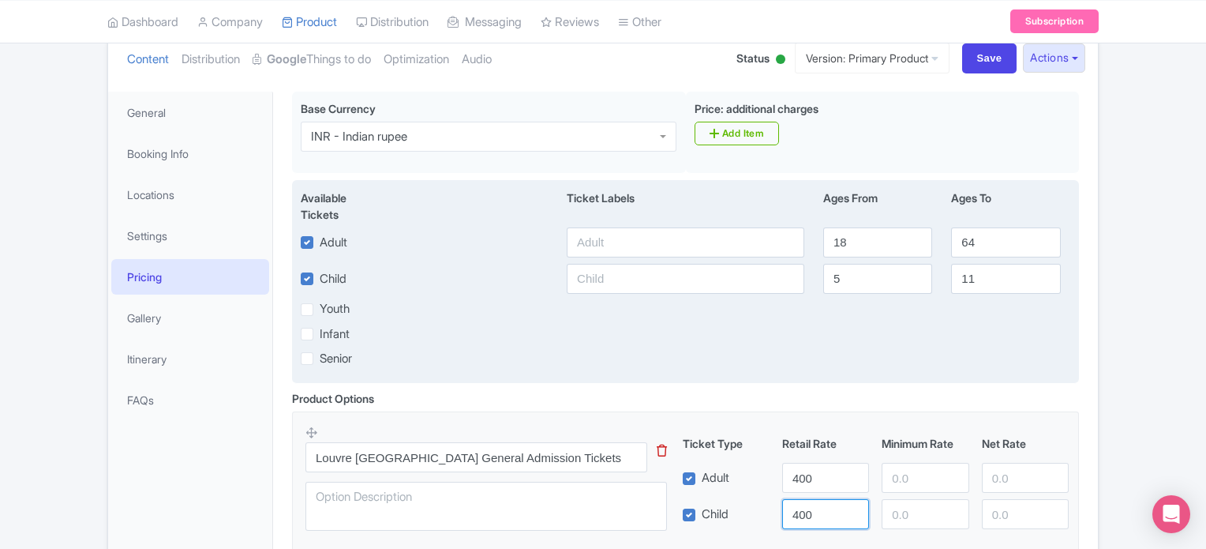
type input "400"
click at [602, 241] on input "text" at bounding box center [686, 242] width 238 height 30
type input "400"
click at [613, 287] on input "text" at bounding box center [686, 279] width 238 height 30
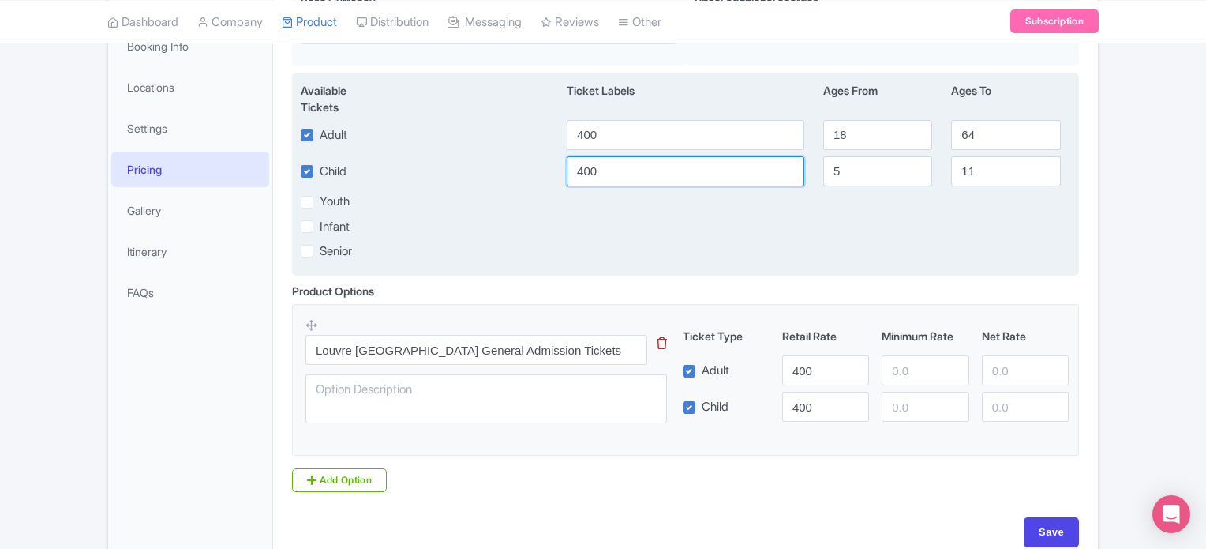
scroll to position [344, 0]
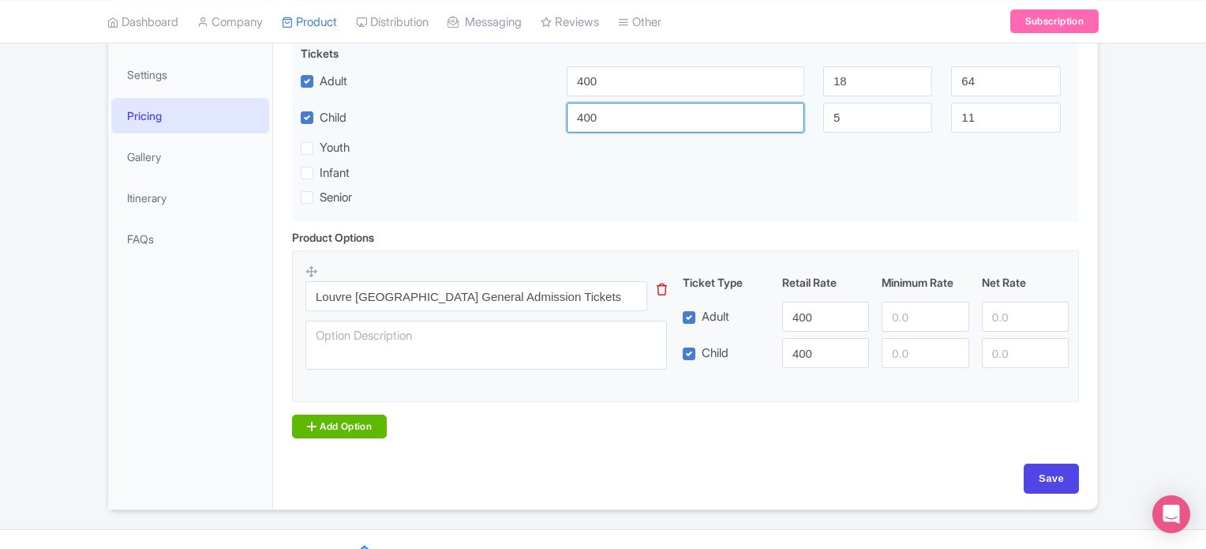
type input "400"
click at [335, 430] on link "Add Option" at bounding box center [339, 426] width 95 height 24
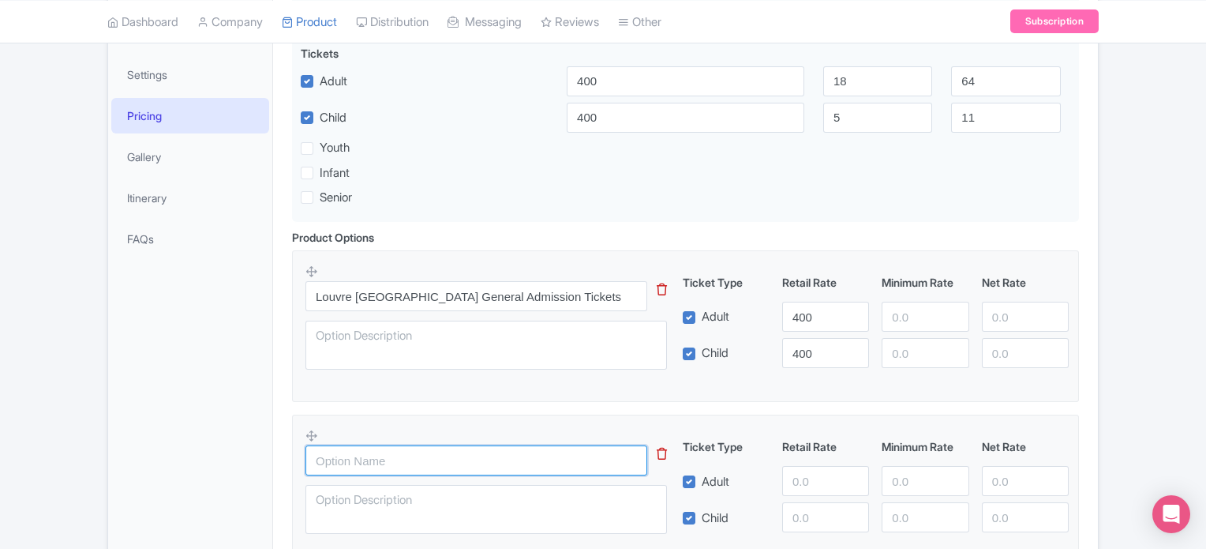
click at [335, 466] on input "text" at bounding box center [477, 460] width 342 height 30
paste input "Louvre Abu Dhabi General Admission Tickets"
click at [538, 452] on input "Louvre Abu Dhabi General Admission Tickets" at bounding box center [477, 460] width 342 height 30
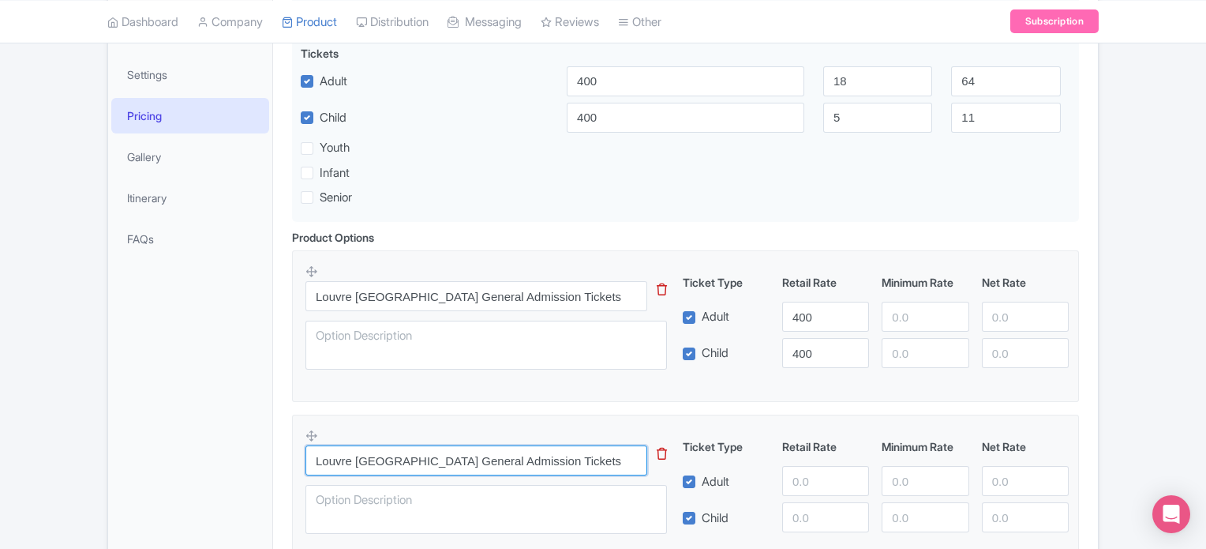
click at [538, 452] on input "Louvre Abu Dhabi General Admission Tickets" at bounding box center [477, 460] width 342 height 30
paste input "SUMMER PROMO: Louvre Abu Dhabi - Admission (Open Dated)"
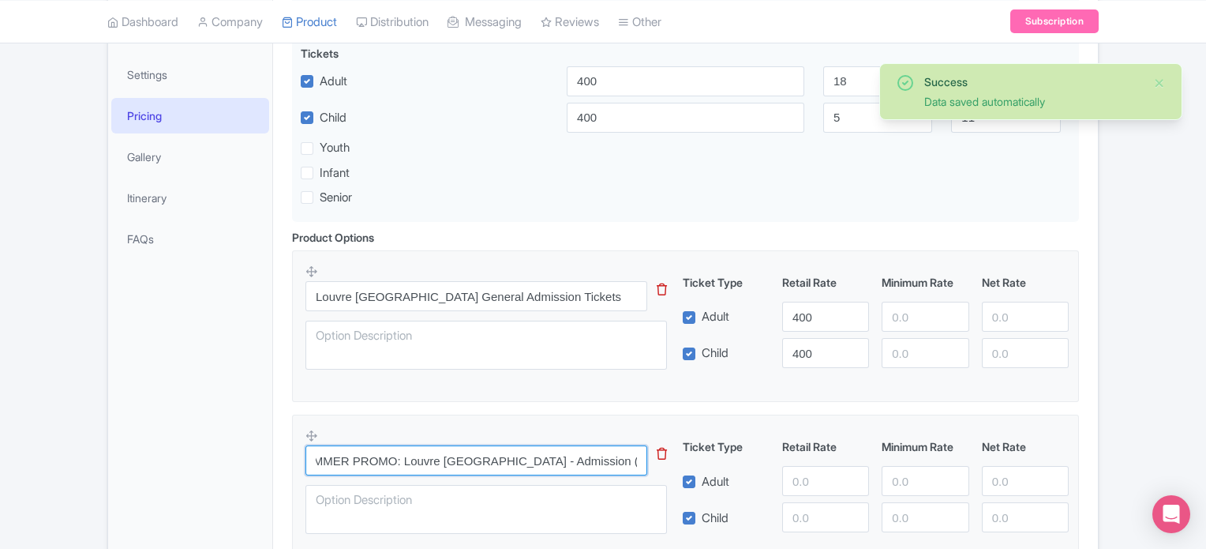
type input "SUMMER PROMO: Louvre Abu Dhabi - Admission (Open Dated)"
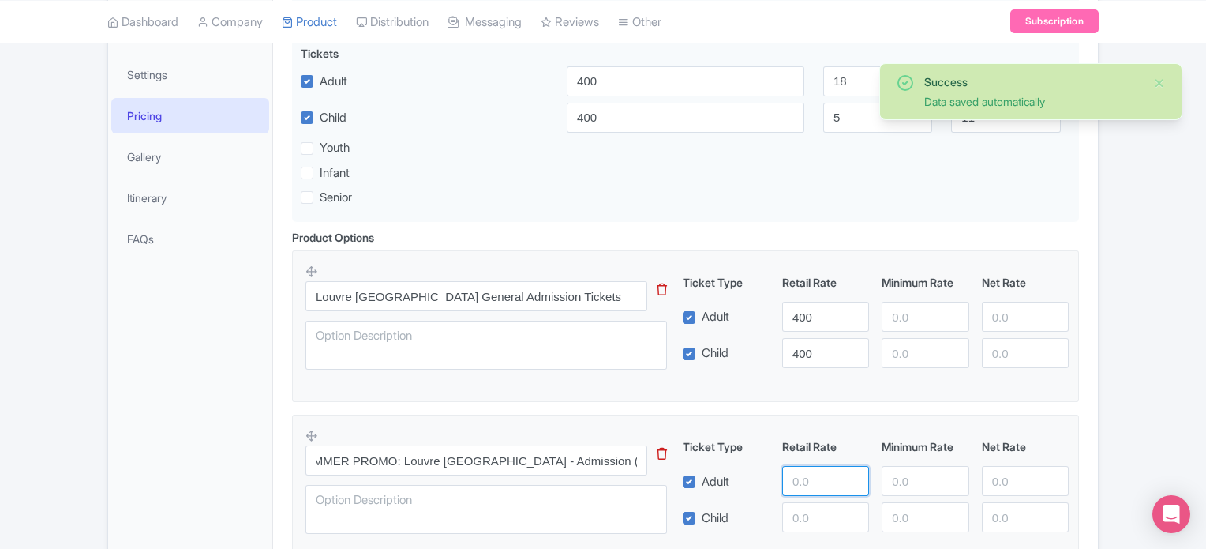
scroll to position [0, 0]
click at [797, 484] on input "number" at bounding box center [825, 481] width 87 height 30
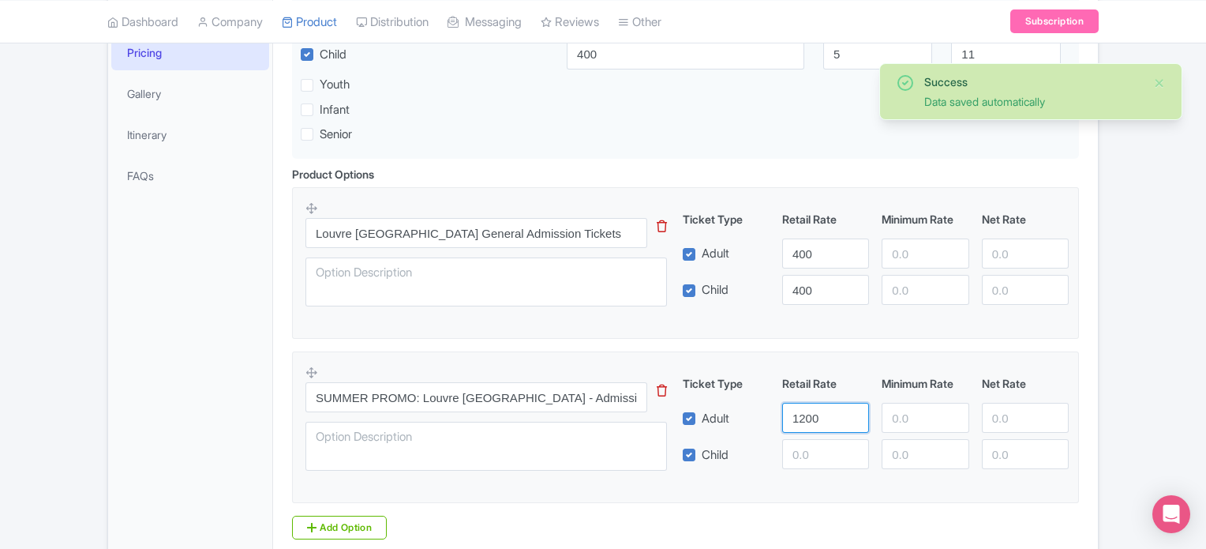
type input "1200"
click at [810, 460] on input "number" at bounding box center [825, 454] width 87 height 30
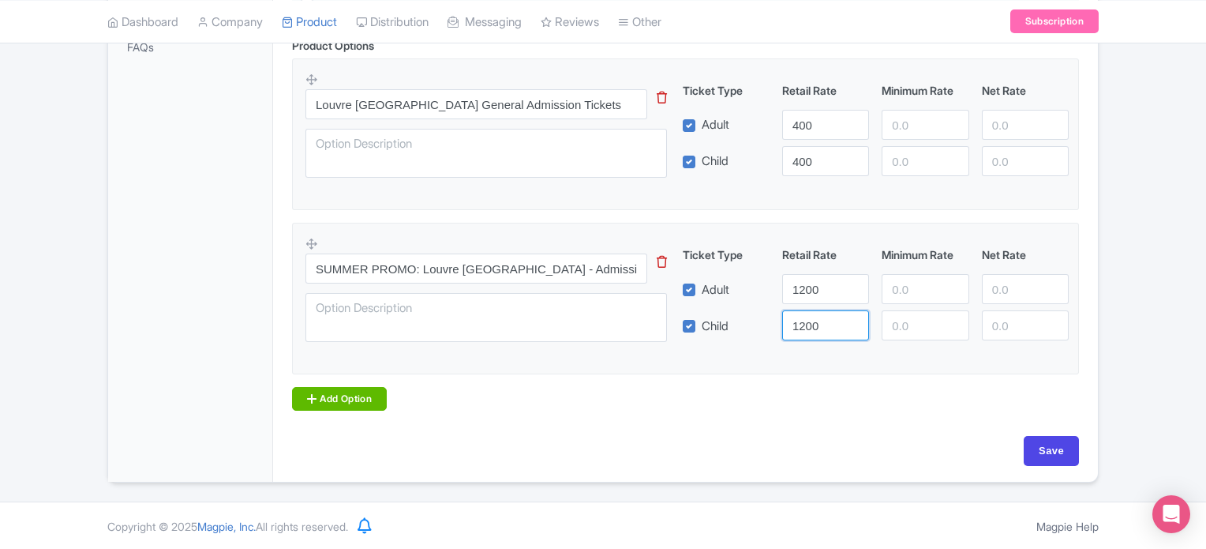
type input "1200"
click at [321, 389] on link "Add Option" at bounding box center [339, 399] width 95 height 24
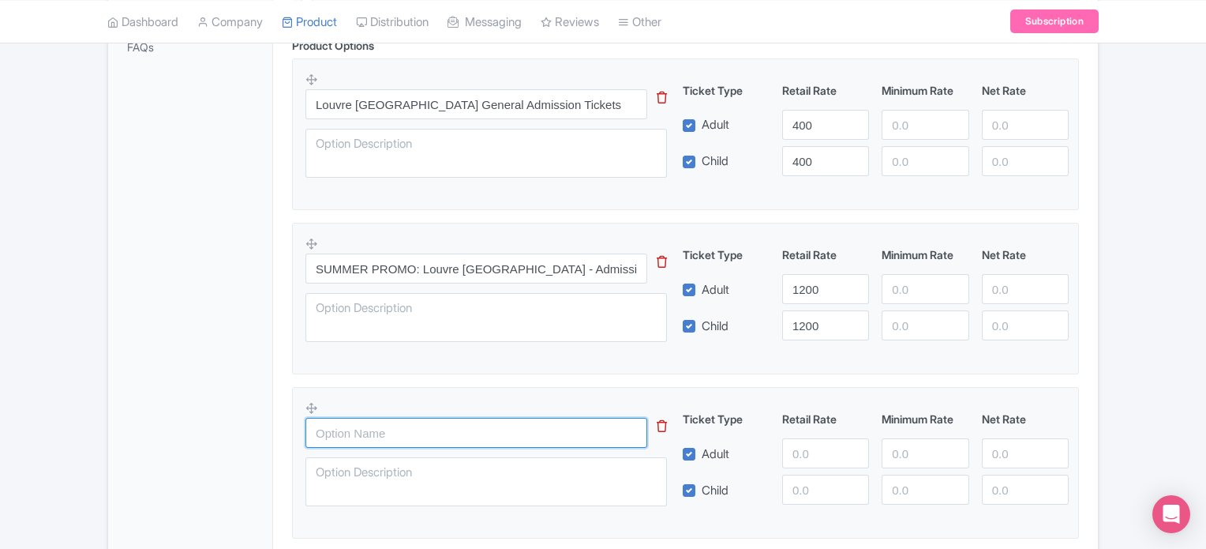
click at [444, 439] on input "text" at bounding box center [477, 433] width 342 height 30
paste input "COMBO: Louvre Abu Dhabi + teamLab Phenomena Abu Dhabi (Open Dated Admission)"
type input "COMBO: Louvre Abu Dhabi + teamLab Phenomena Abu Dhabi (Open Dated Admission)"
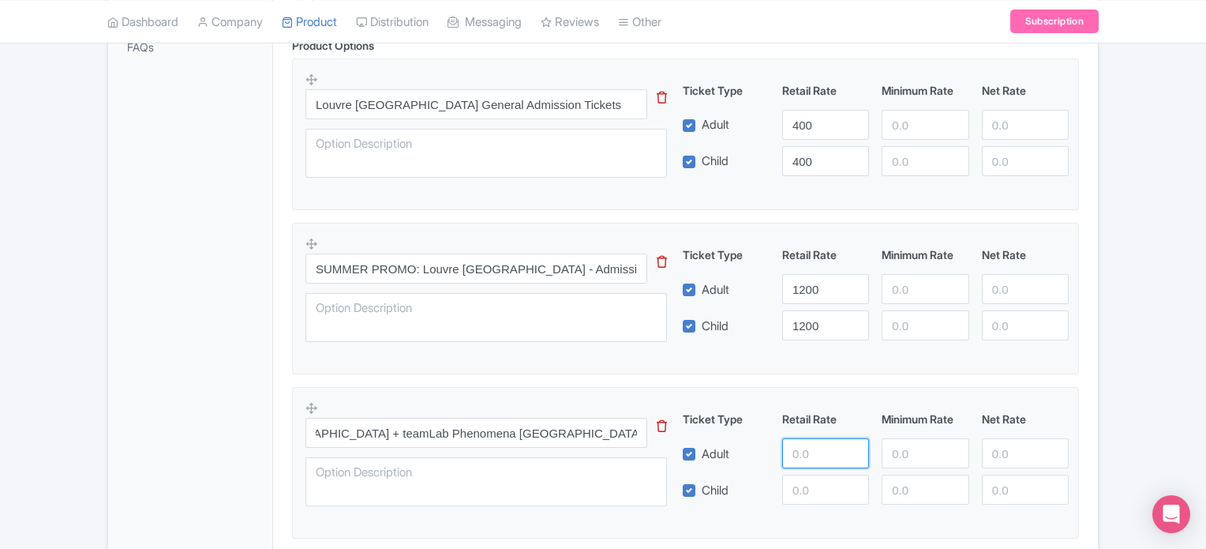
scroll to position [0, 0]
click at [821, 444] on input "number" at bounding box center [825, 453] width 87 height 30
type input "3300"
click at [817, 498] on input "number" at bounding box center [825, 489] width 87 height 30
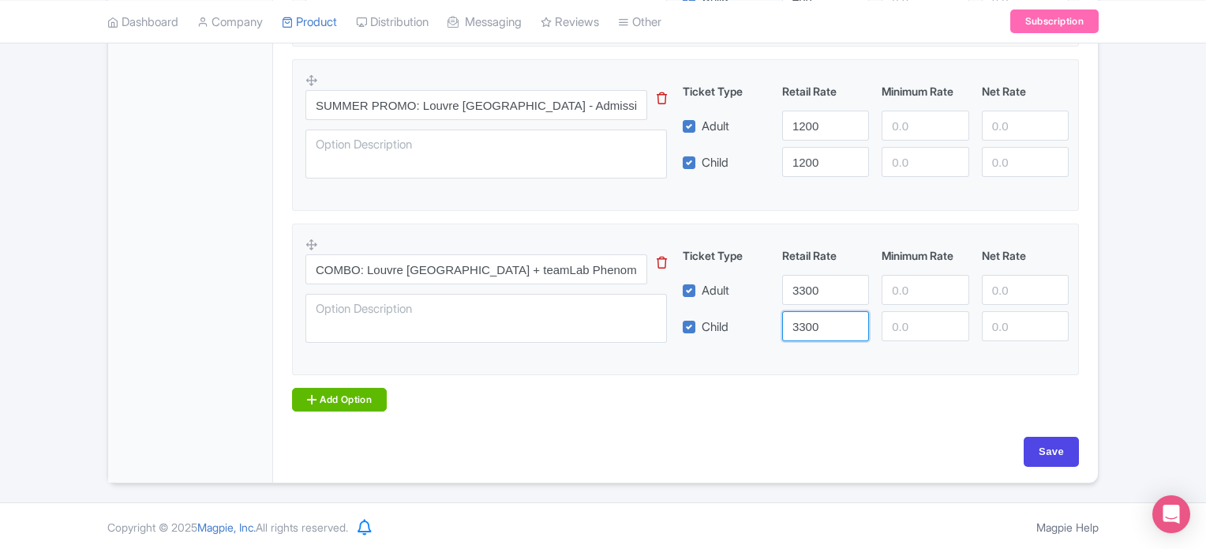
type input "3300"
click at [351, 399] on link "Add Option" at bounding box center [339, 400] width 95 height 24
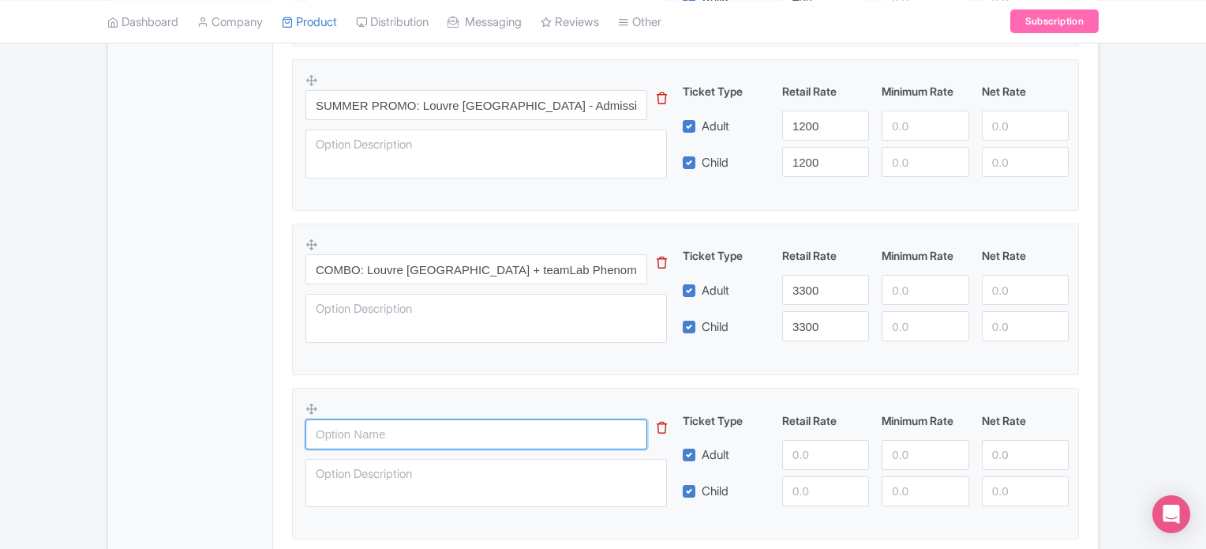
click at [394, 444] on input "text" at bounding box center [477, 434] width 342 height 30
paste input "COMBO: Louvre Abu Dhabi + teamLab Phenomena + Big Bus Abu Dhabi Hop-on Hop-off …"
type input "COMBO: Louvre Abu Dhabi + teamLab Phenomena + Big Bus Abu Dhabi Hop-on Hop-off …"
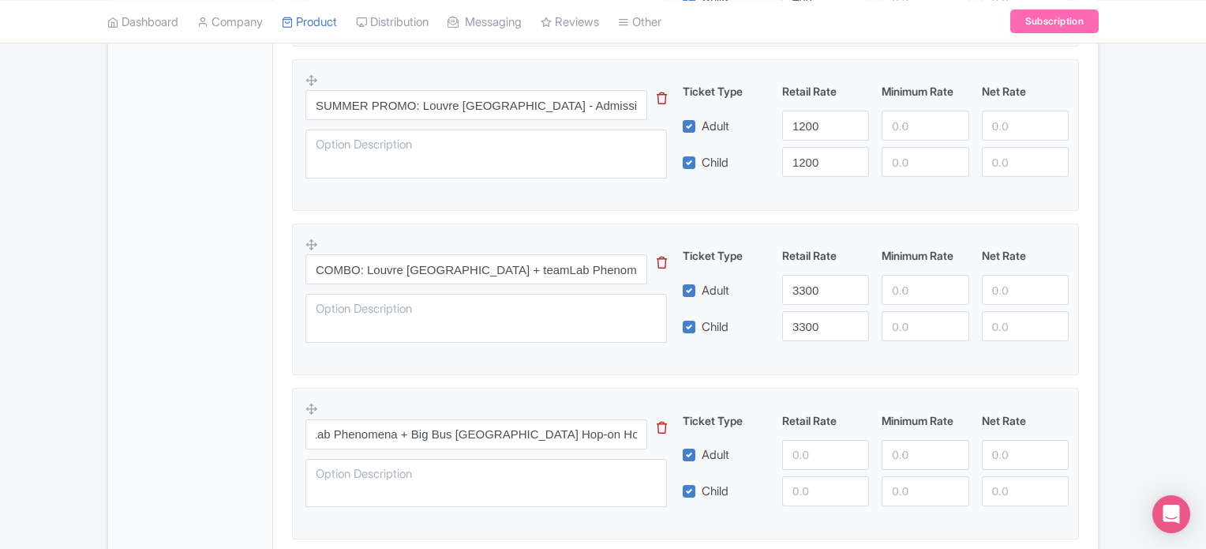
scroll to position [0, 0]
click at [844, 442] on input "number" at bounding box center [825, 455] width 87 height 30
type input "7256"
click at [821, 487] on input "number" at bounding box center [825, 491] width 87 height 30
type input "7256"
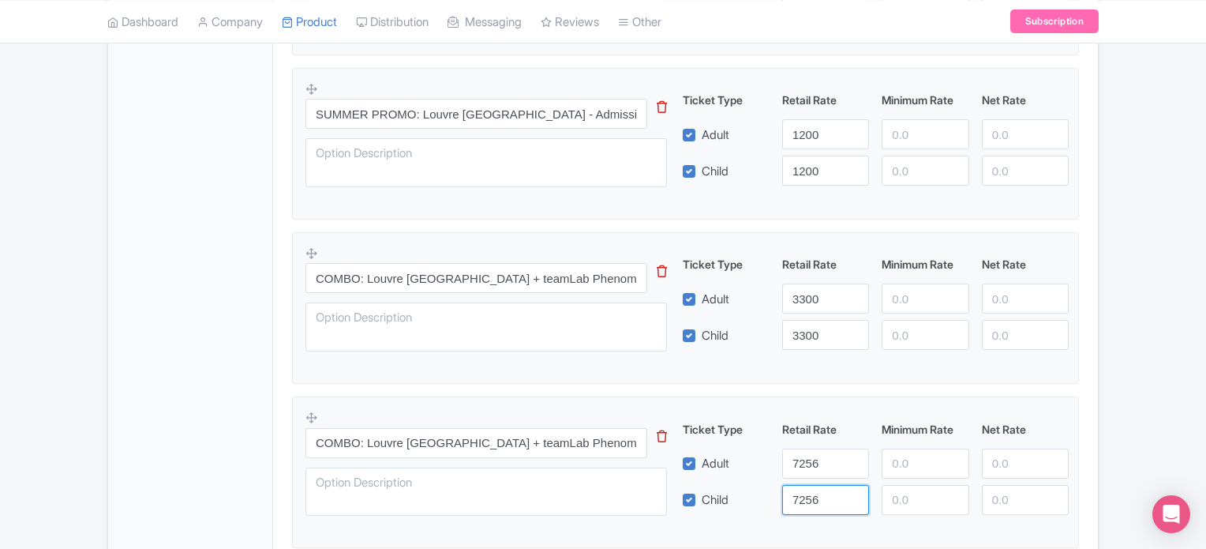
scroll to position [660, 0]
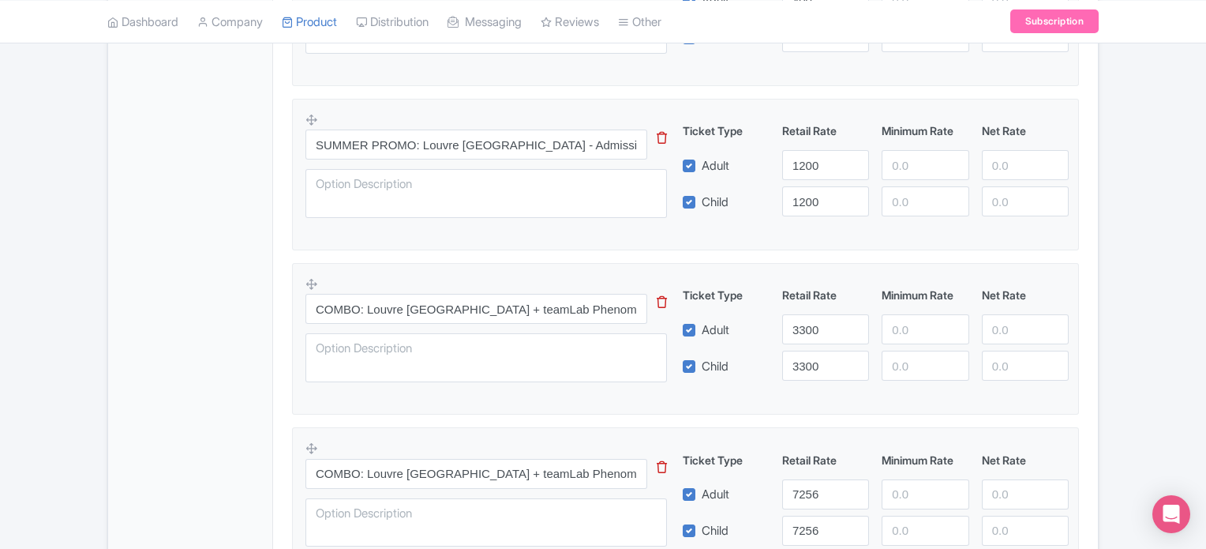
click at [1145, 211] on div "Success Data saved automatically ← Back to Products Louvre Abu Dhabi Tickets ID…" at bounding box center [603, 87] width 1206 height 1198
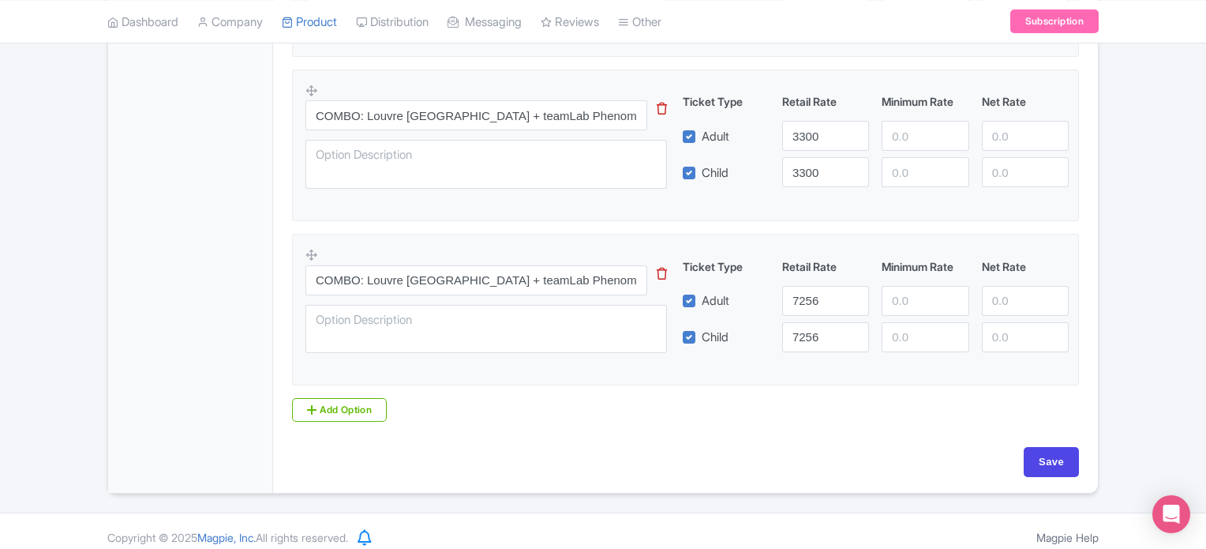
scroll to position [864, 0]
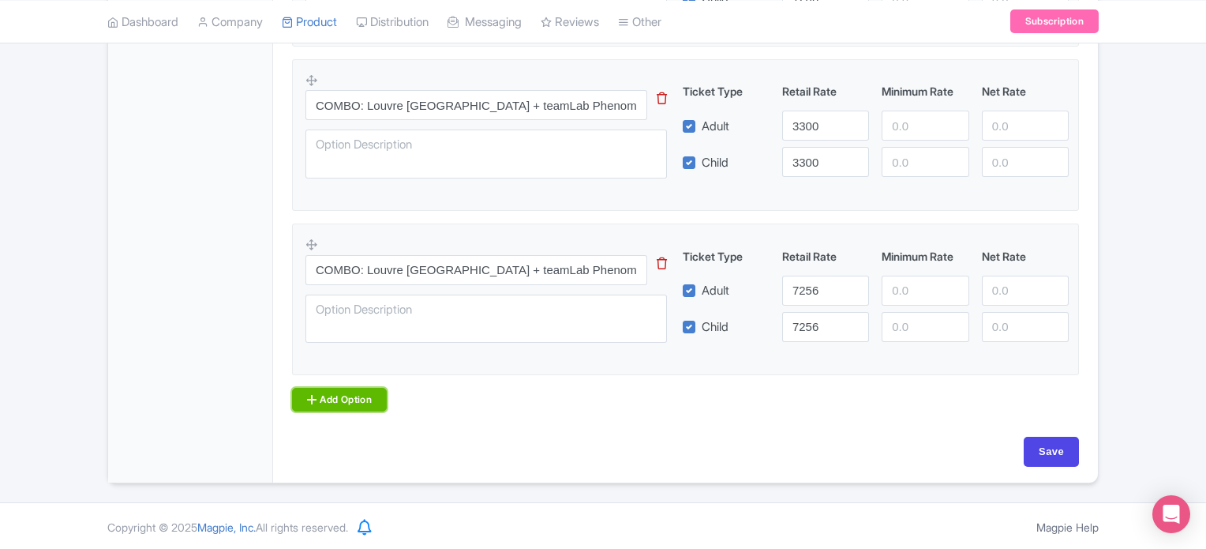
click at [322, 388] on link "Add Option" at bounding box center [339, 400] width 95 height 24
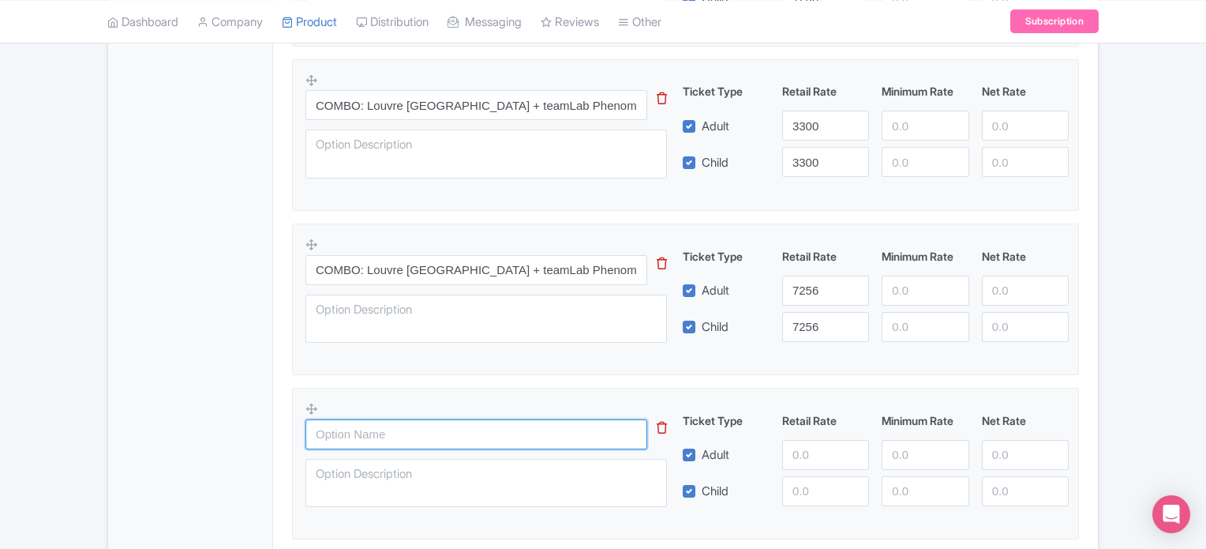
click at [351, 432] on input "text" at bounding box center [477, 434] width 342 height 30
paste input "COMBO: Louvre Abu Dhabi + Big Bus Abu Dhabi Hop-on Hop-off Bus Tour (24 Hours)"
type input "COMBO: Louvre Abu Dhabi + Big Bus Abu Dhabi Hop-on Hop-off Bus Tour (24 Hours)"
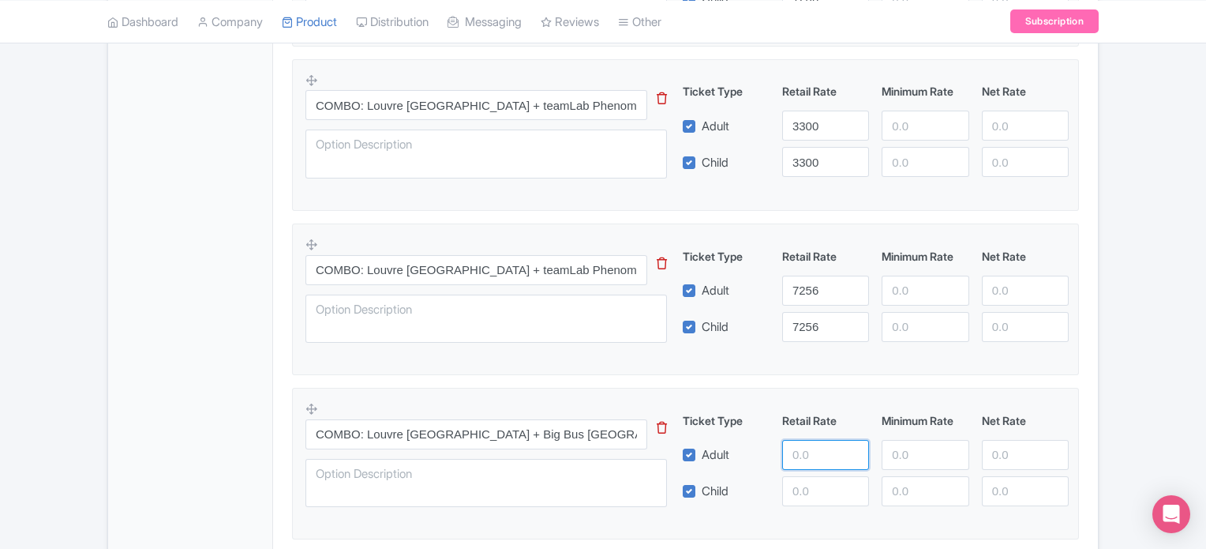
click at [807, 447] on input "number" at bounding box center [825, 455] width 87 height 30
type input "4859"
click at [797, 491] on input "number" at bounding box center [825, 491] width 87 height 30
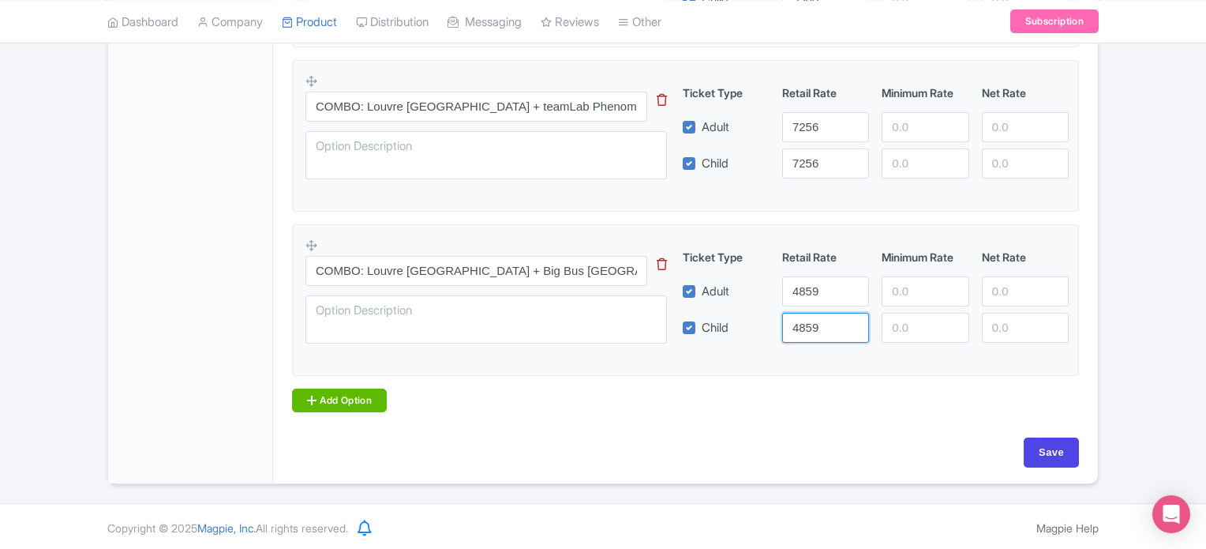
type input "4859"
click at [361, 401] on link "Add Option" at bounding box center [339, 400] width 95 height 24
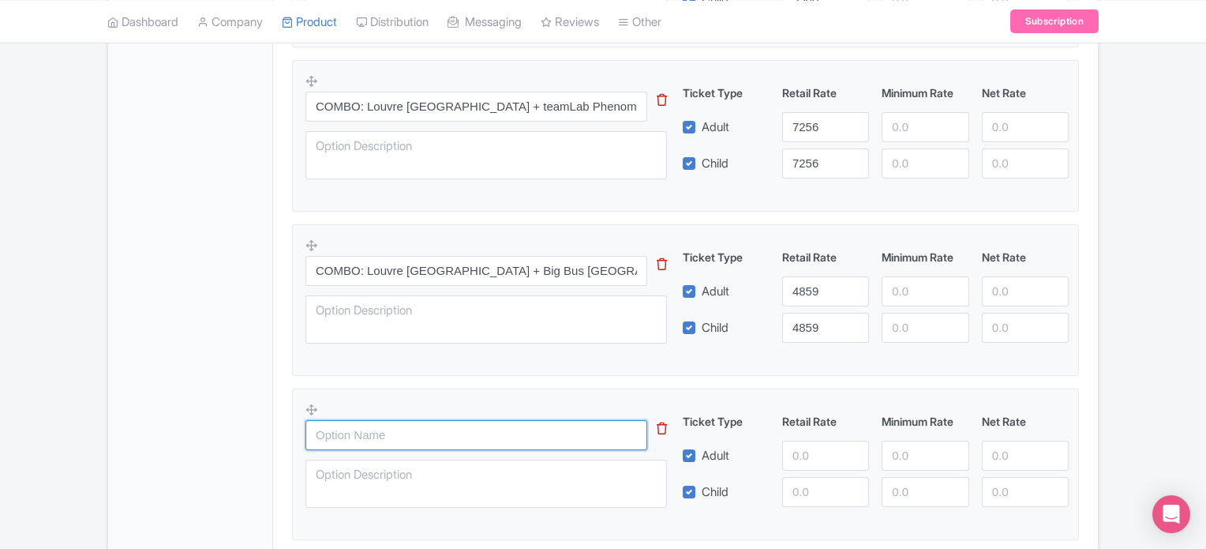
click at [395, 422] on input "text" at bounding box center [477, 435] width 342 height 30
paste input "COMBO: The National Aquarium Abu Dhabi + Louvre Abu Dhabi"
type input "COMBO: The National Aquarium Abu Dhabi + Louvre Abu Dhabi"
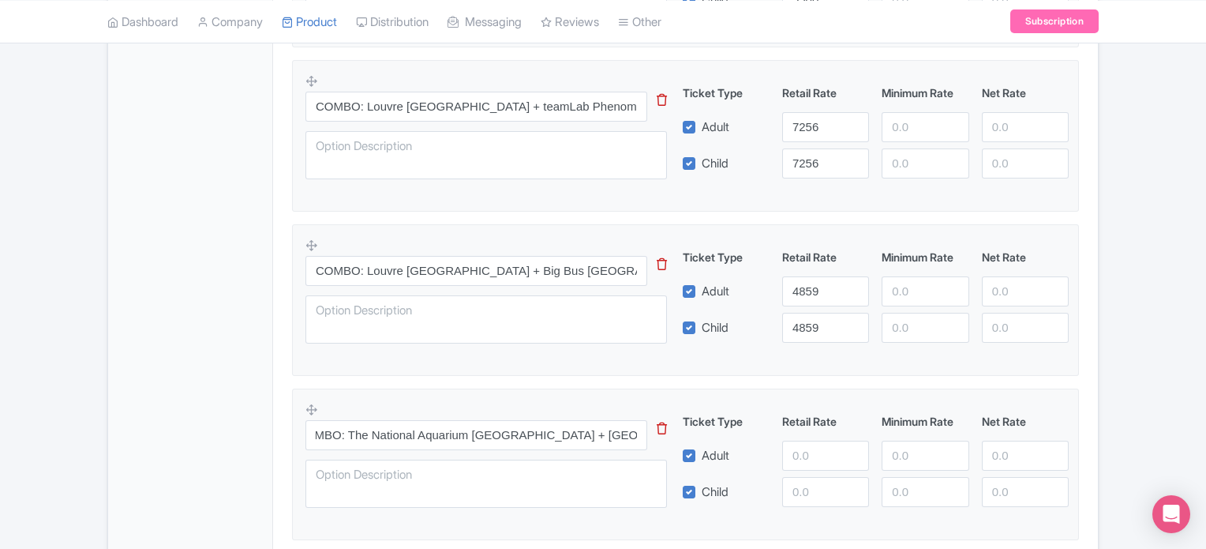
scroll to position [0, 0]
click at [819, 453] on input "number" at bounding box center [825, 455] width 87 height 30
type input "3200"
click at [808, 484] on input "number" at bounding box center [825, 492] width 87 height 30
type input "3200"
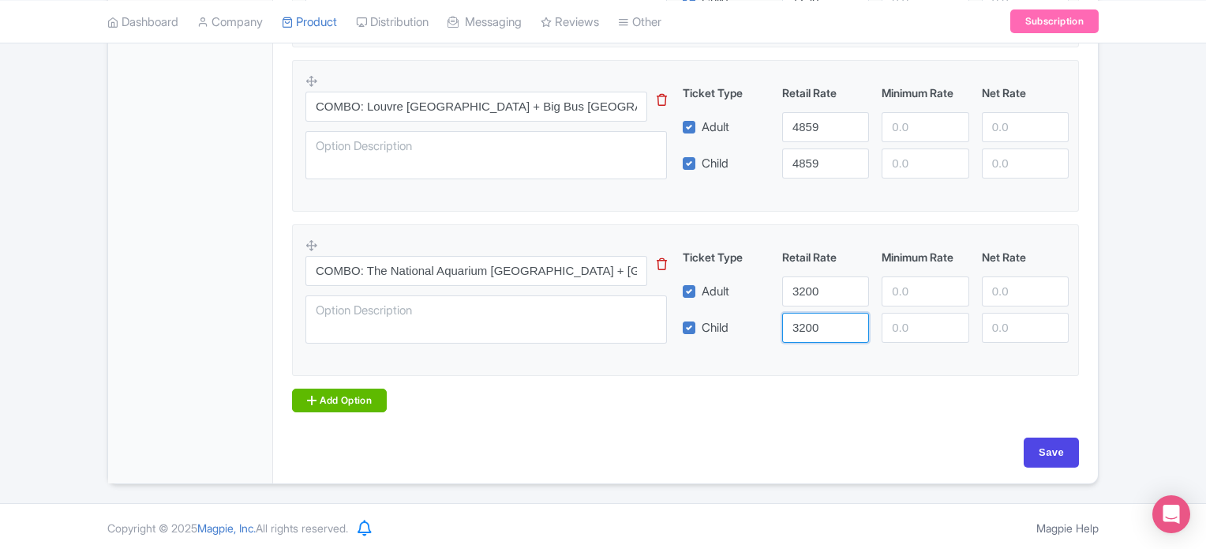
scroll to position [1190, 0]
click at [319, 389] on link "Add Option" at bounding box center [339, 401] width 95 height 24
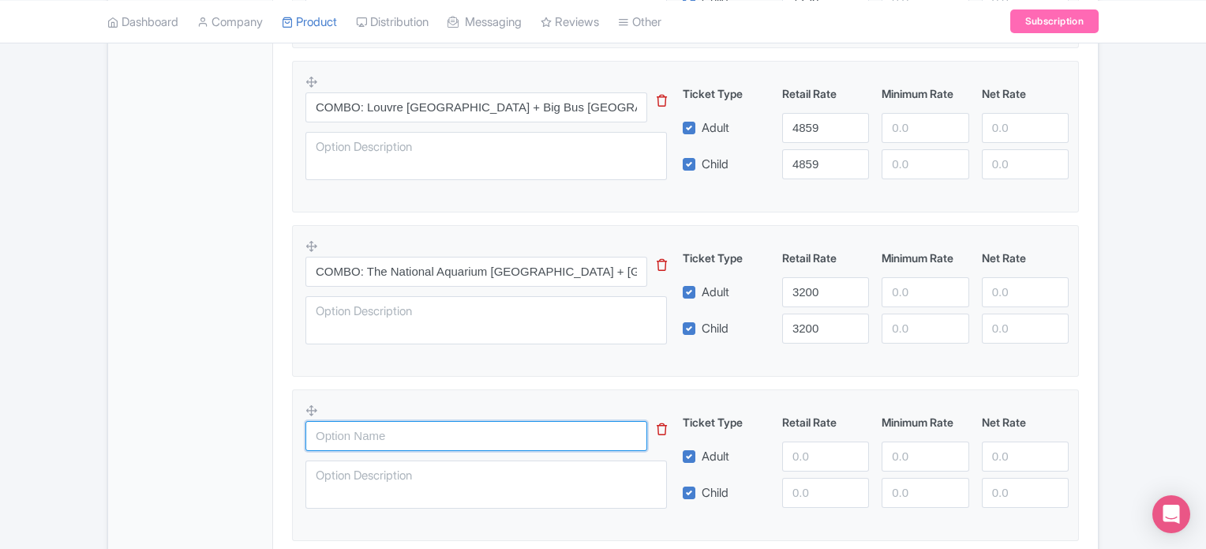
click at [346, 422] on input "text" at bounding box center [477, 436] width 342 height 30
paste input "COMBO: Louvre Abu Dhabi Admission + Ferrari World, Yas Waterworld, Warner Bros.…"
type input "COMBO: Louvre Abu Dhabi Admission + Ferrari World, Yas Waterworld, Warner Bros.…"
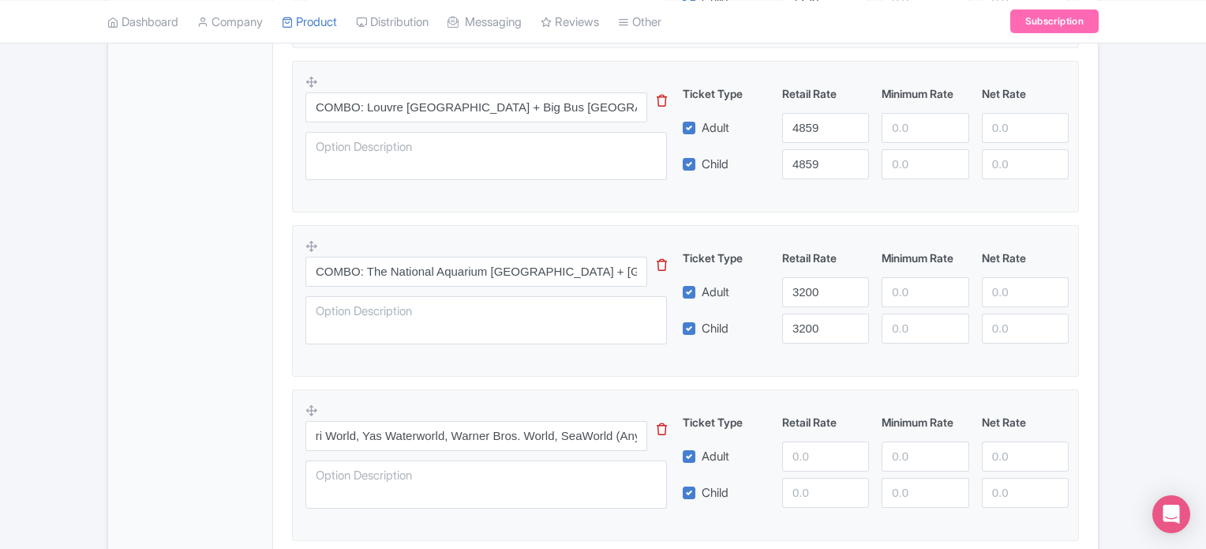
scroll to position [0, 0]
click at [826, 451] on input "number" at bounding box center [825, 456] width 87 height 30
type input "8799"
click at [801, 493] on input "number" at bounding box center [825, 493] width 87 height 30
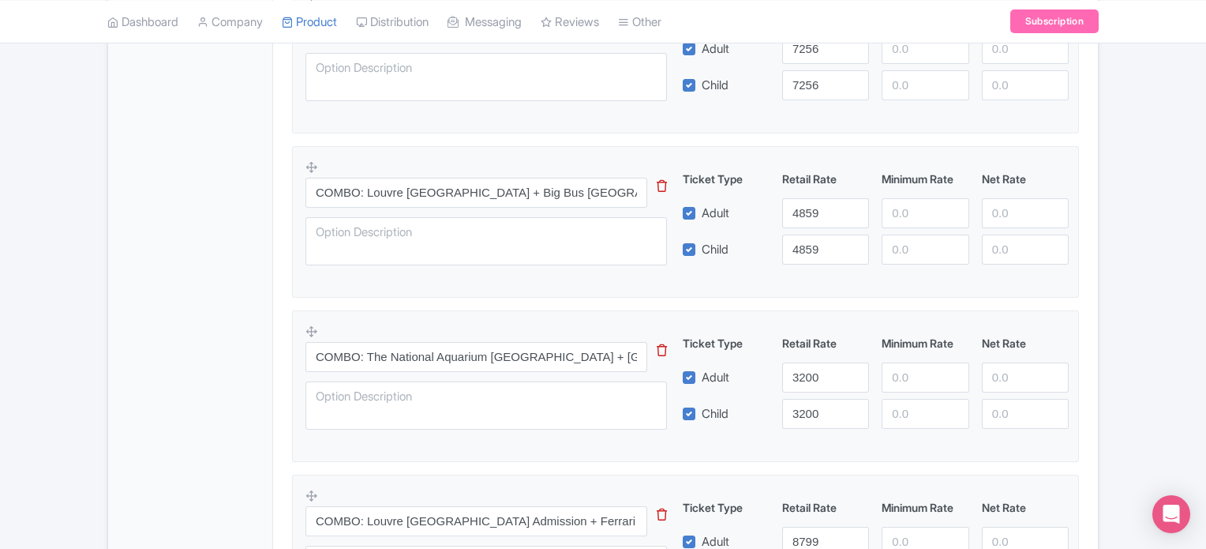
scroll to position [1355, 0]
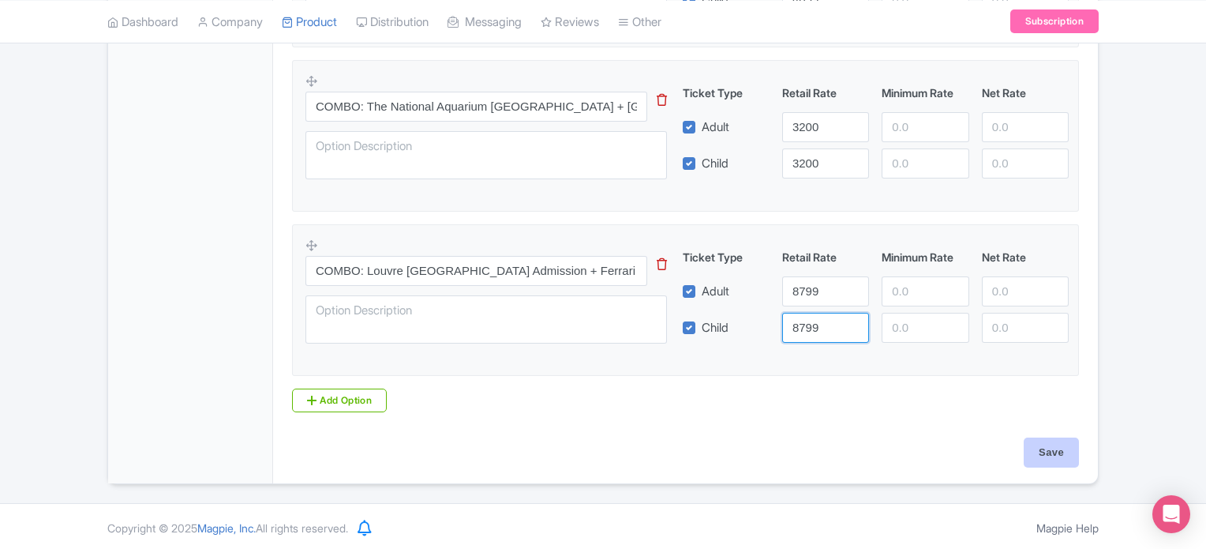
type input "8799"
click at [1059, 448] on input "Save" at bounding box center [1051, 452] width 55 height 30
type input "Saving..."
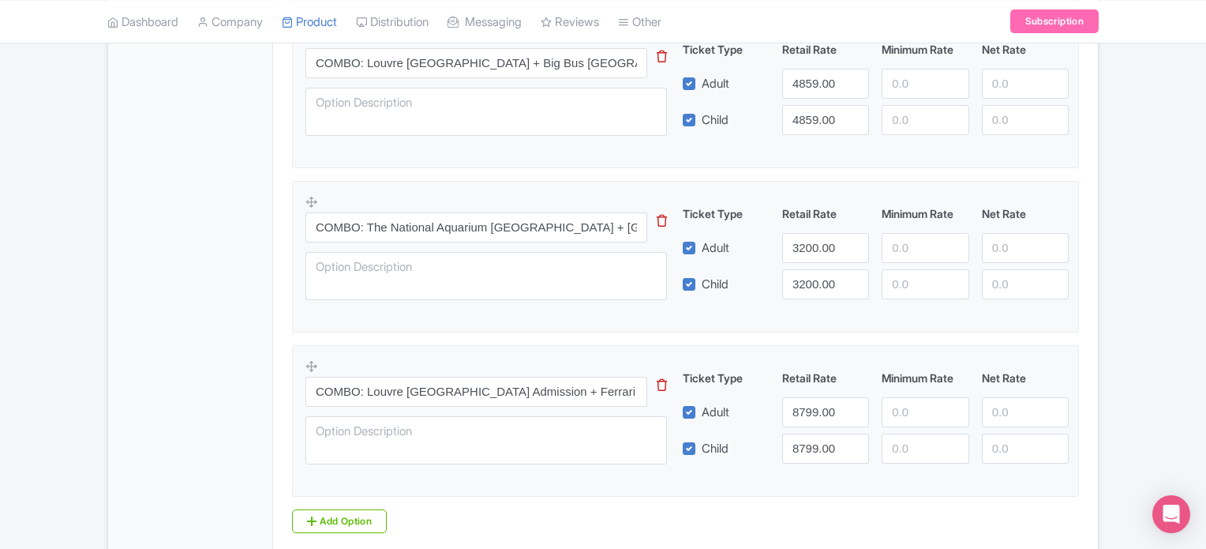
scroll to position [1519, 0]
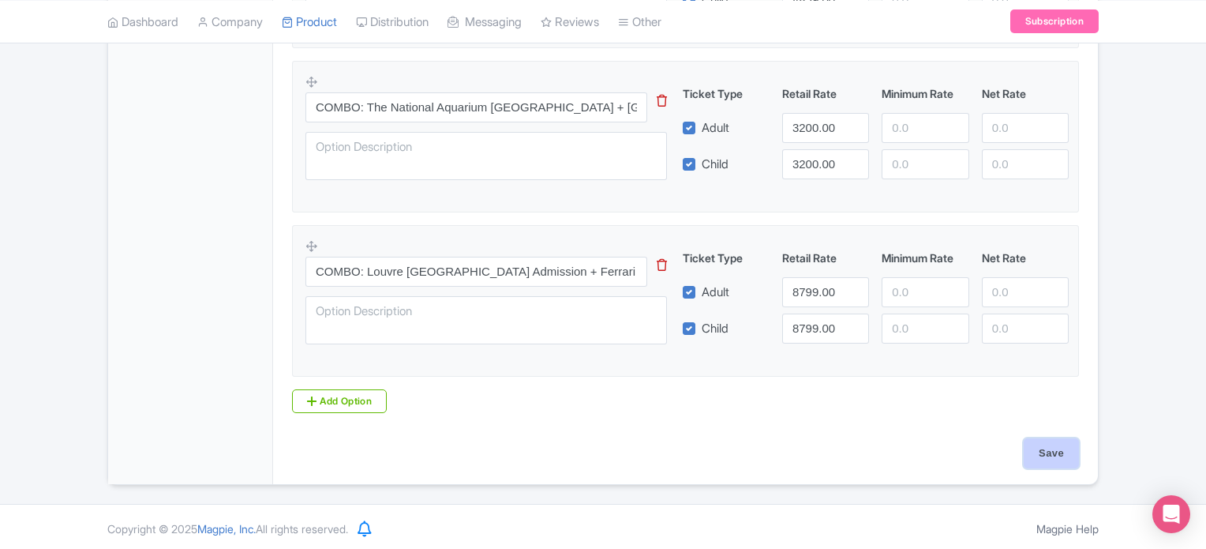
click at [1052, 455] on input "Save" at bounding box center [1051, 453] width 55 height 30
type input "Saving..."
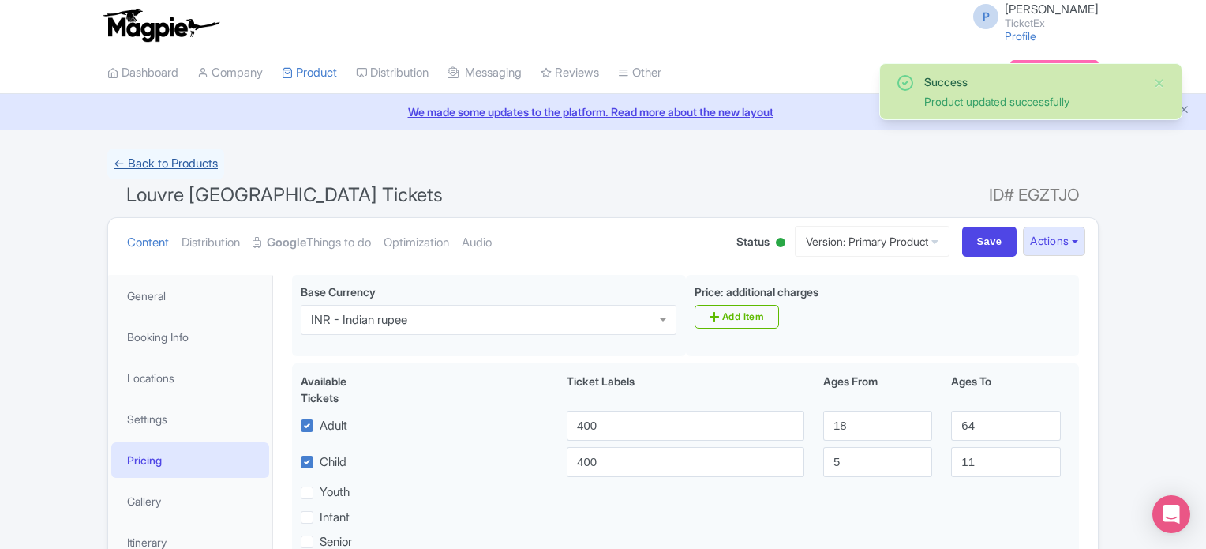
click at [134, 155] on link "← Back to Products" at bounding box center [165, 163] width 117 height 31
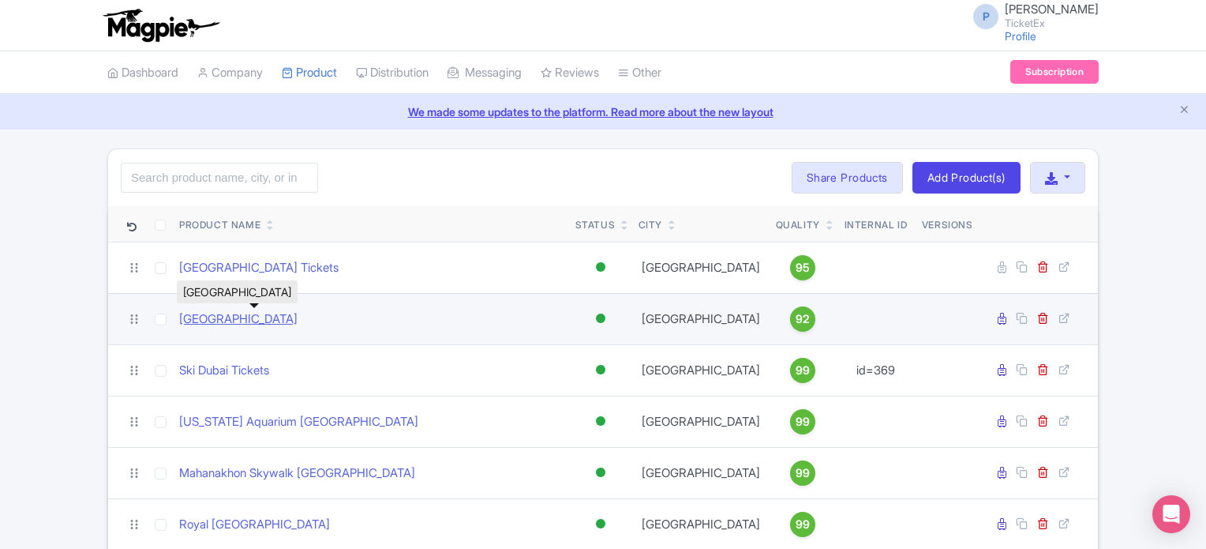
click at [273, 317] on link "[GEOGRAPHIC_DATA]" at bounding box center [238, 319] width 118 height 18
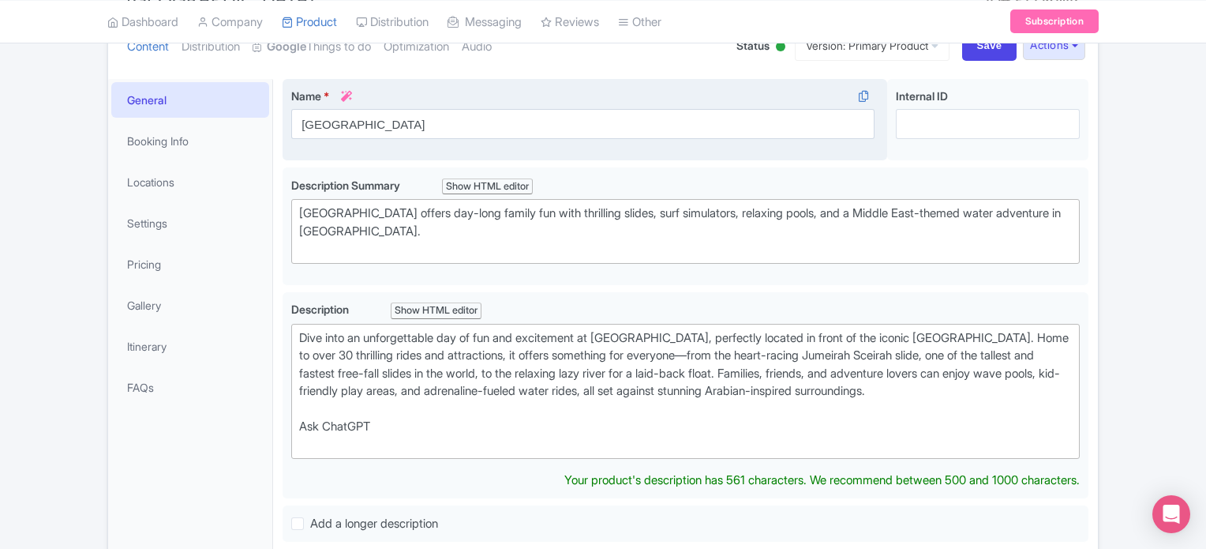
scroll to position [145, 0]
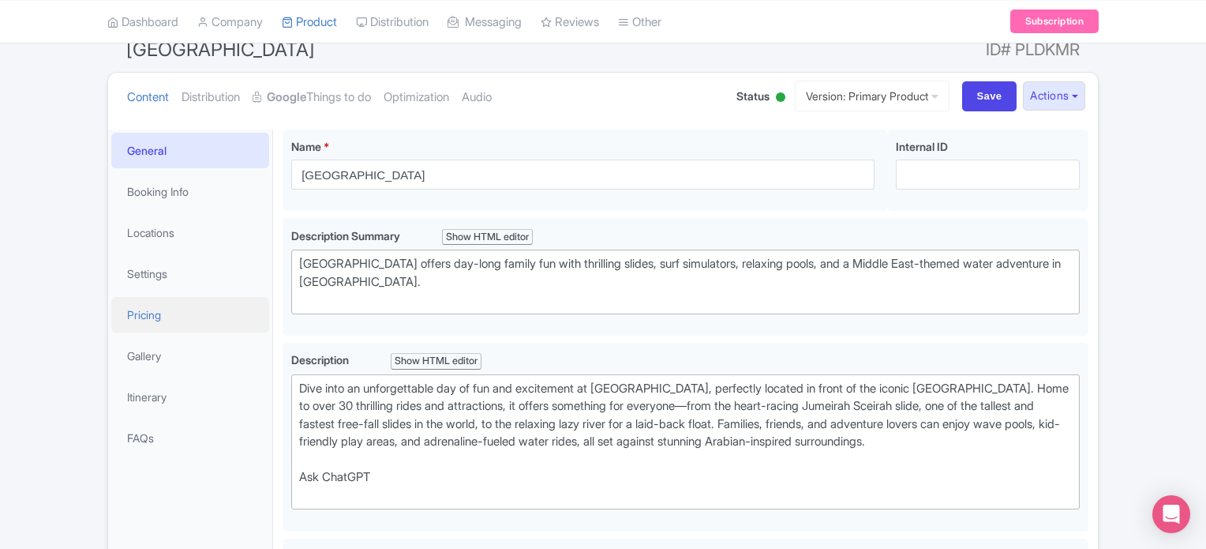
click at [143, 312] on link "Pricing" at bounding box center [190, 315] width 158 height 36
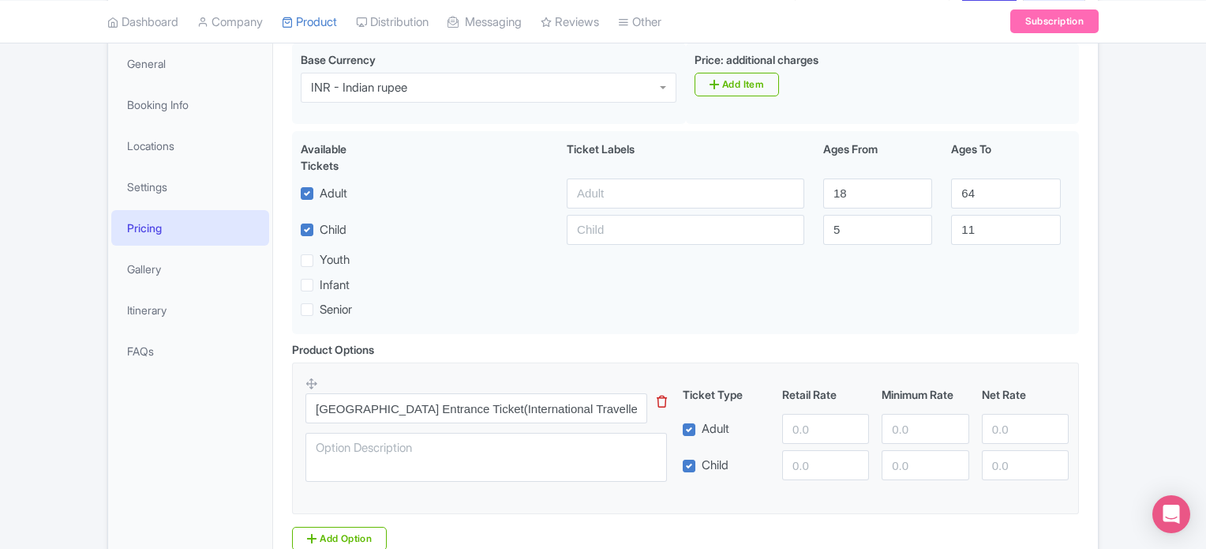
scroll to position [220, 0]
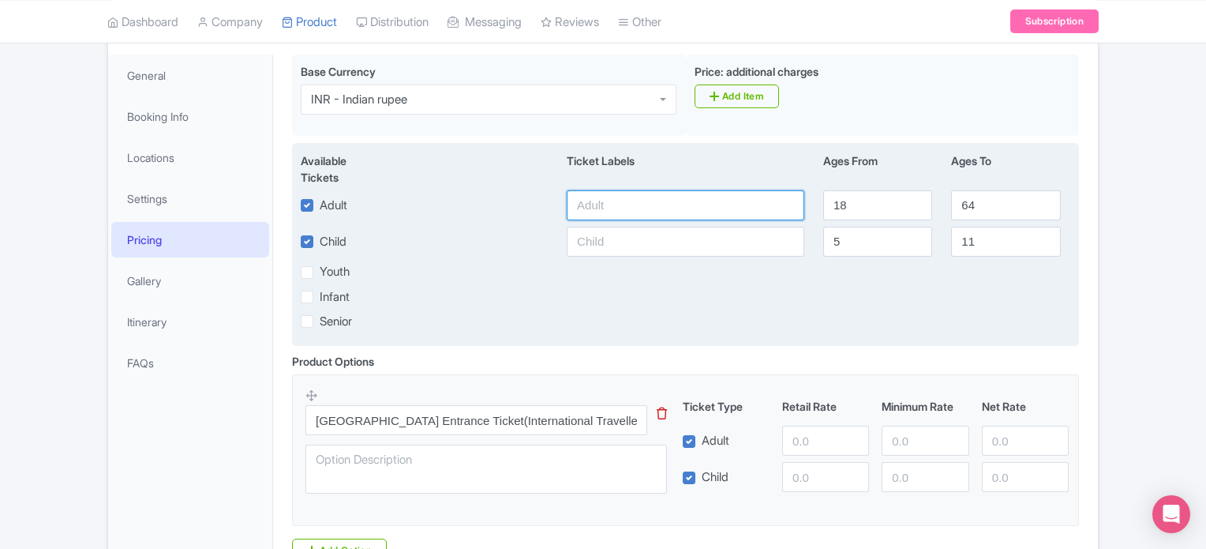
click at [673, 198] on input "text" at bounding box center [686, 205] width 238 height 30
type input "3900"
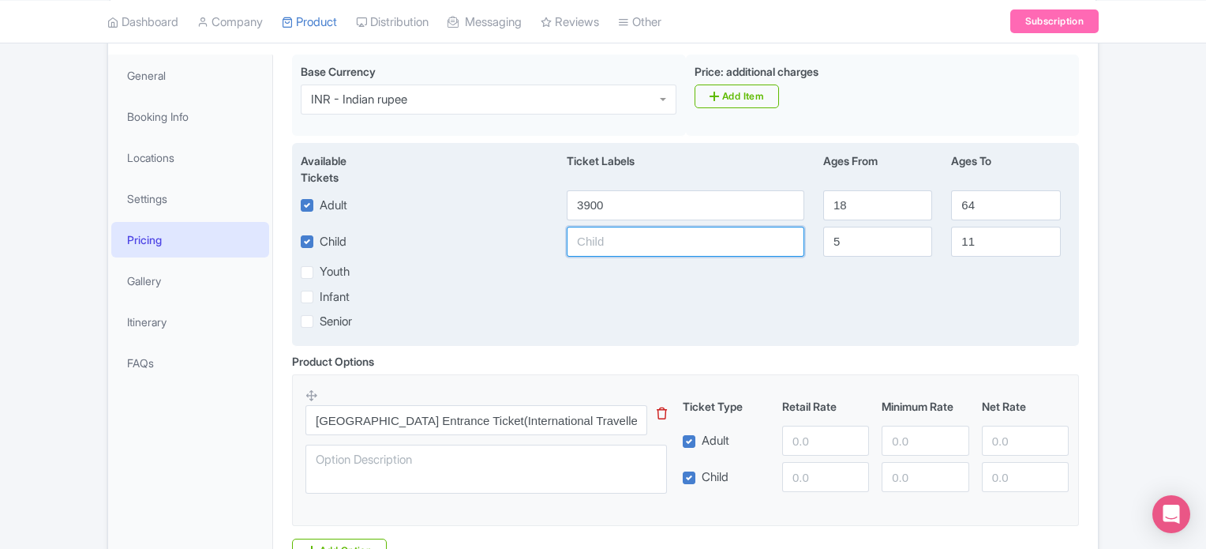
click at [638, 233] on input "text" at bounding box center [686, 242] width 238 height 30
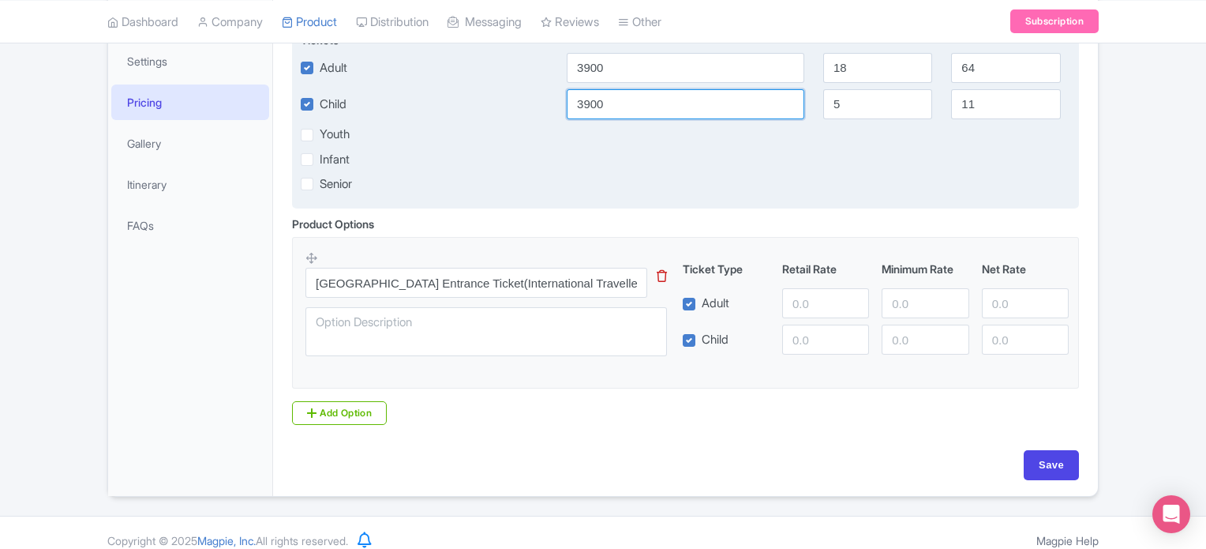
scroll to position [359, 0]
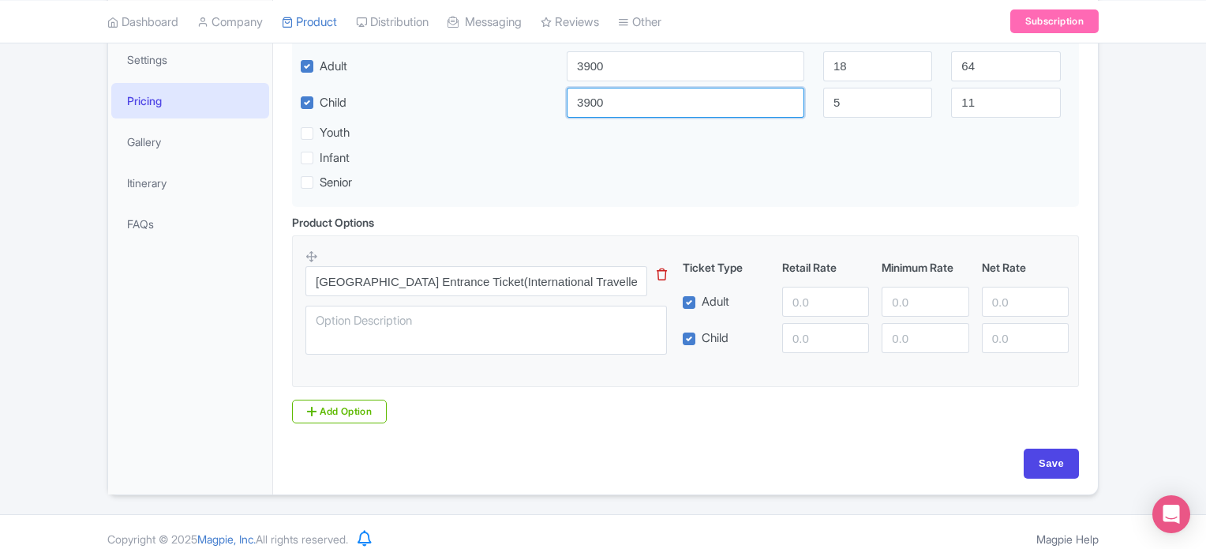
type input "3900"
click at [796, 287] on input "number" at bounding box center [825, 302] width 87 height 30
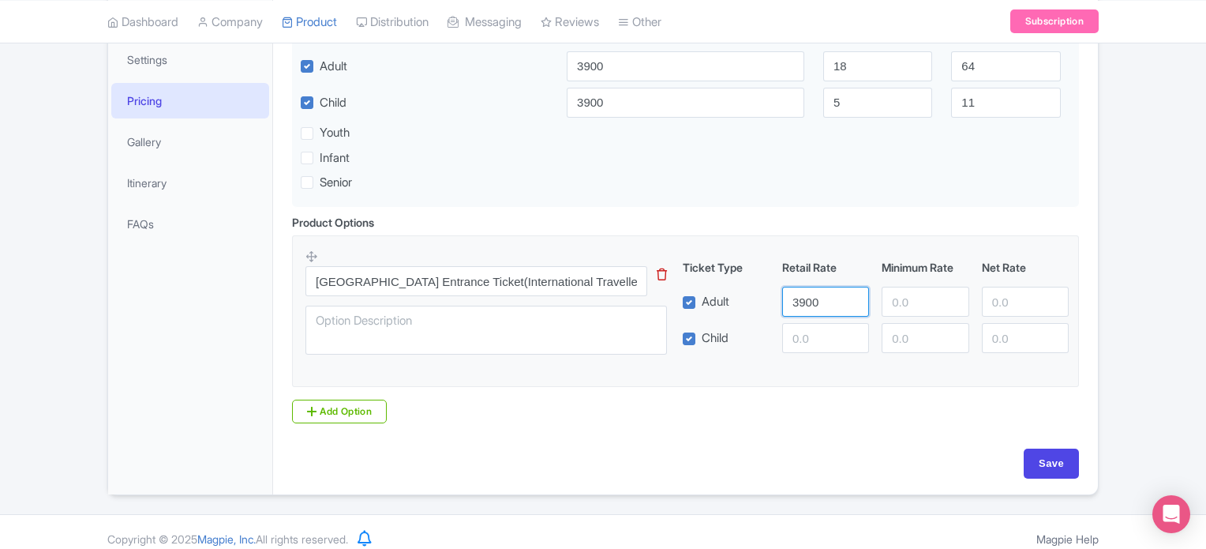
type input "3900"
click at [815, 352] on input "number" at bounding box center [825, 338] width 87 height 30
type input "3900"
click at [325, 403] on link "Add Option" at bounding box center [339, 411] width 95 height 24
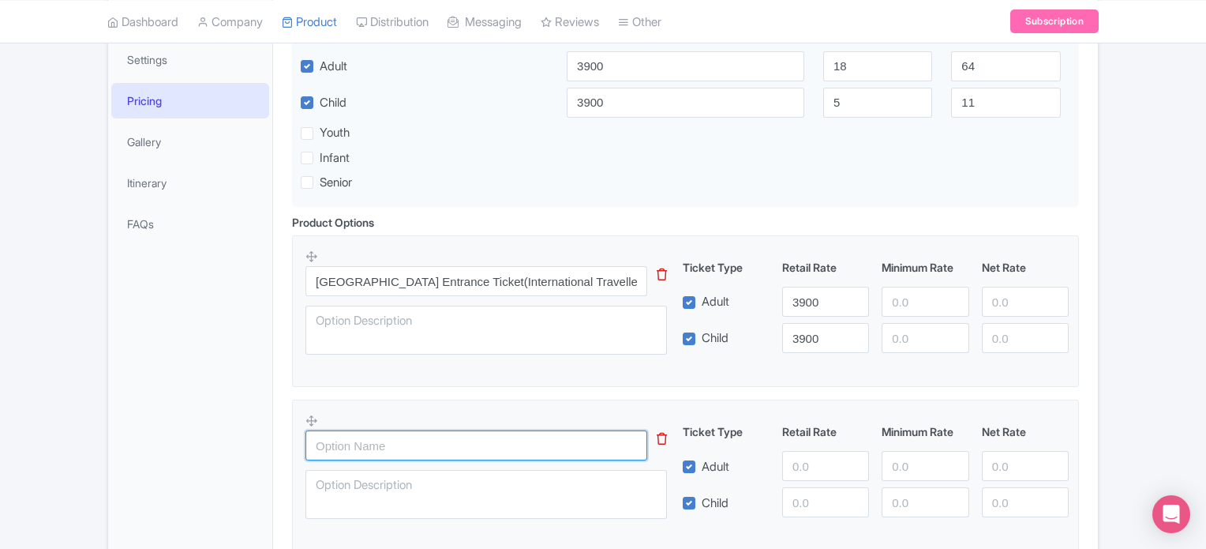
click at [361, 440] on input "text" at bounding box center [477, 445] width 342 height 30
paste input "[GEOGRAPHIC_DATA] UAE Resident Ticket"
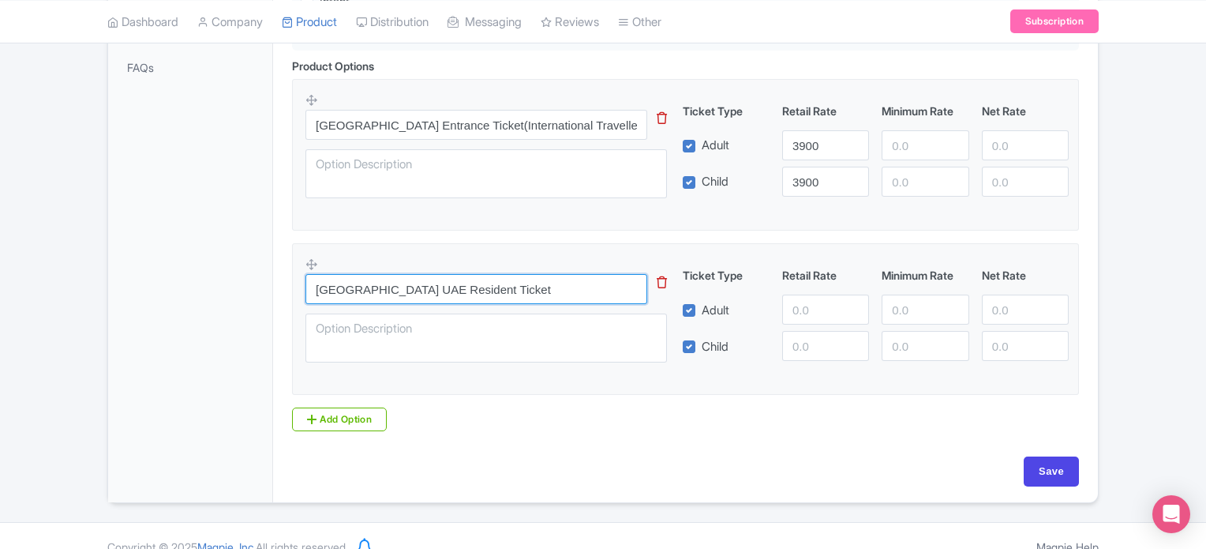
scroll to position [519, 0]
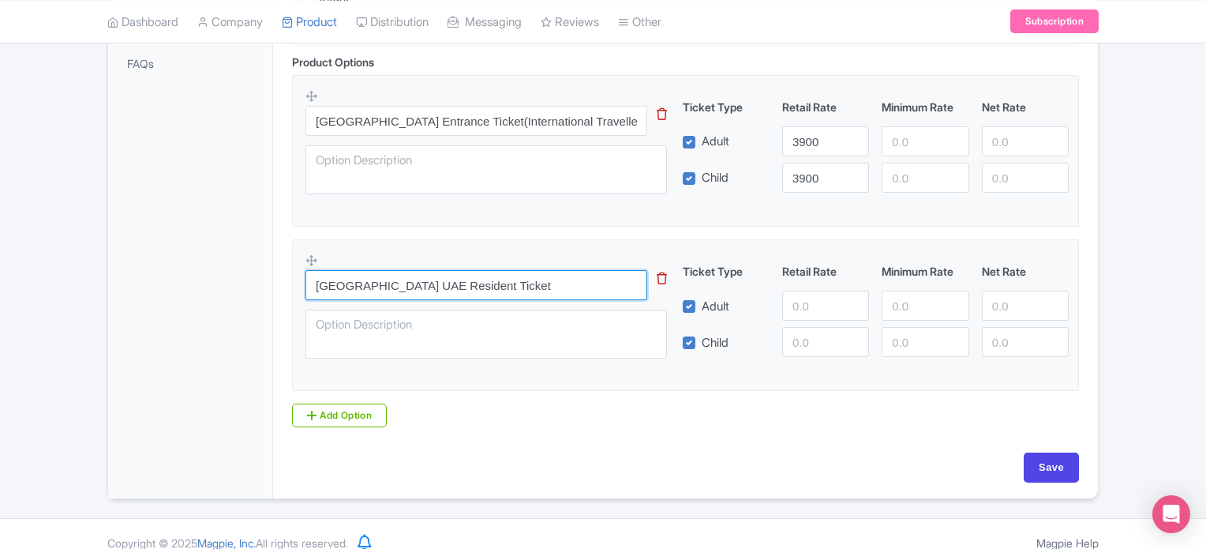
type input "[GEOGRAPHIC_DATA] UAE Resident Ticket"
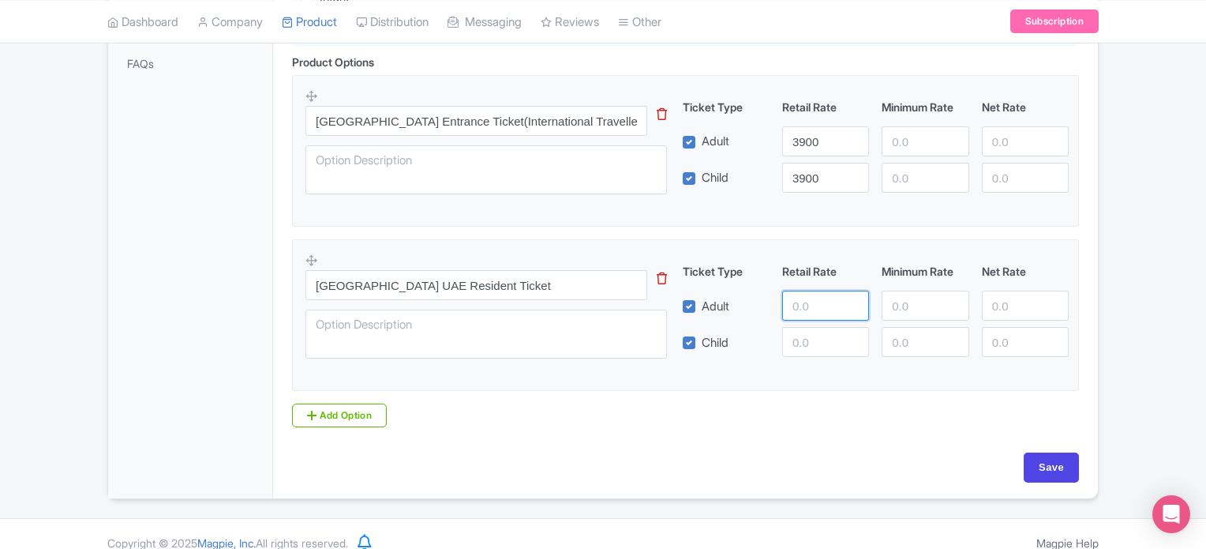
click at [808, 312] on input "number" at bounding box center [825, 306] width 87 height 30
type input "4600"
click at [804, 348] on input "number" at bounding box center [825, 342] width 87 height 30
type input "4600"
click at [352, 410] on link "Add Option" at bounding box center [339, 415] width 95 height 24
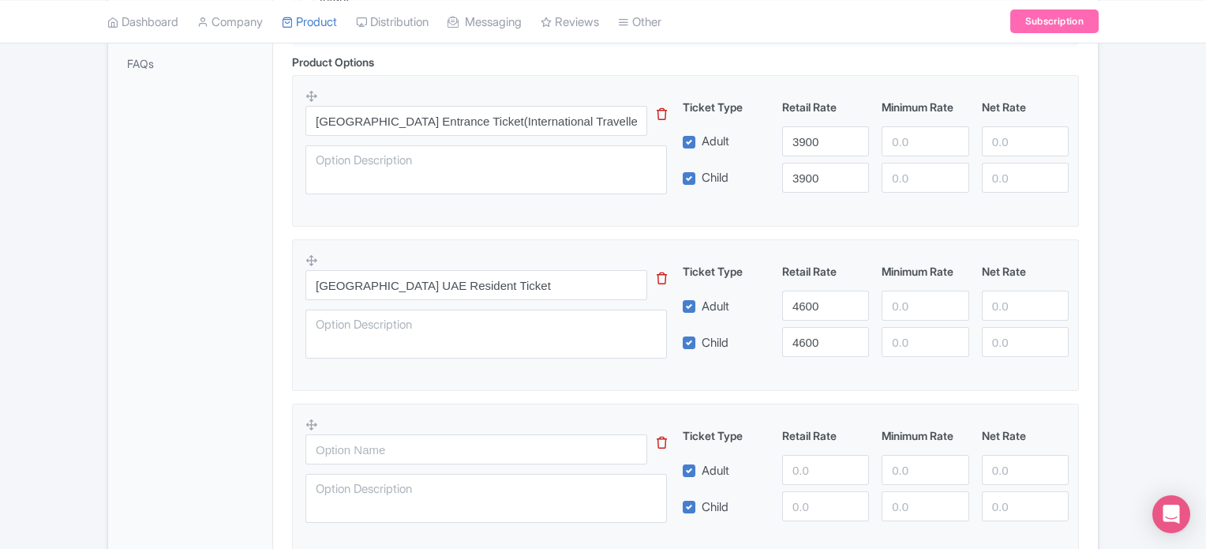
click at [399, 430] on div at bounding box center [496, 474] width 380 height 115
click at [392, 438] on input "text" at bounding box center [477, 449] width 342 height 30
paste input "[GEOGRAPHIC_DATA] - Day Pass with Meal Voucher"
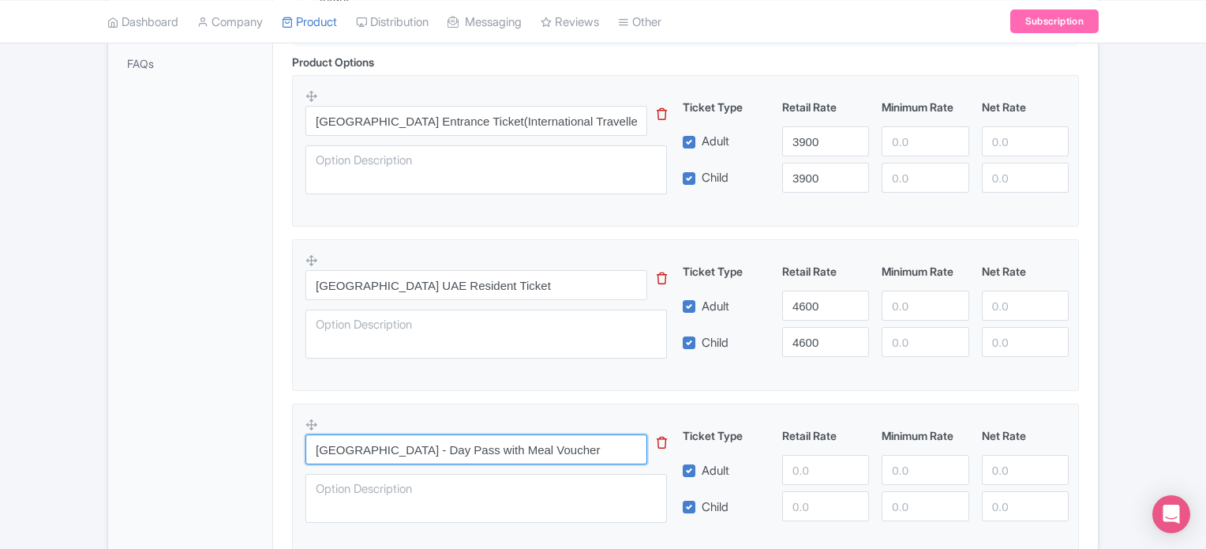
type input "[GEOGRAPHIC_DATA] - Day Pass with Meal Voucher"
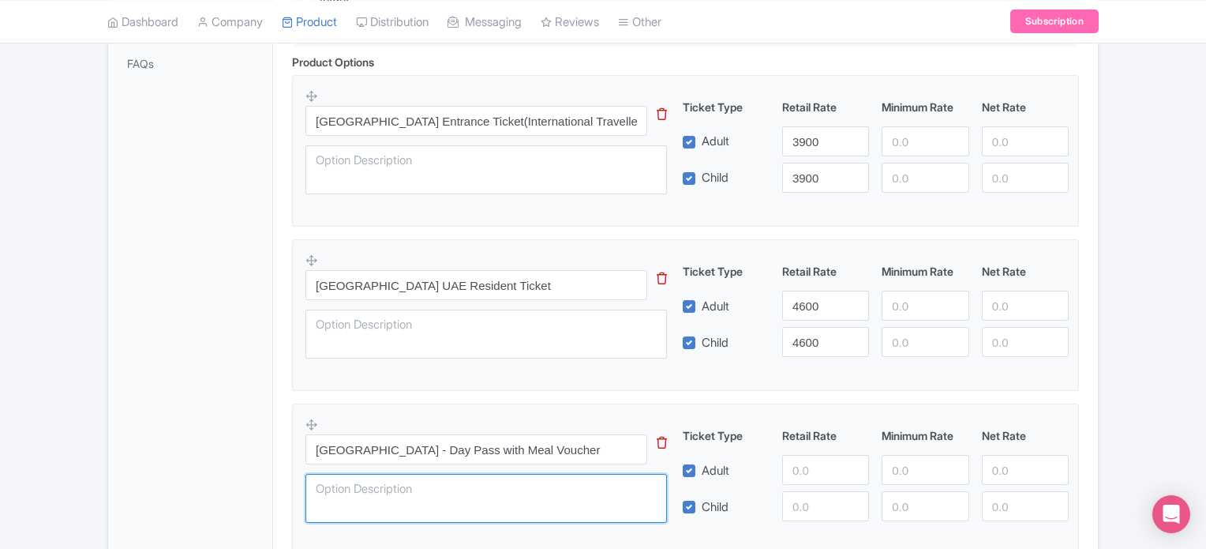
click at [392, 482] on textarea at bounding box center [487, 498] width 362 height 49
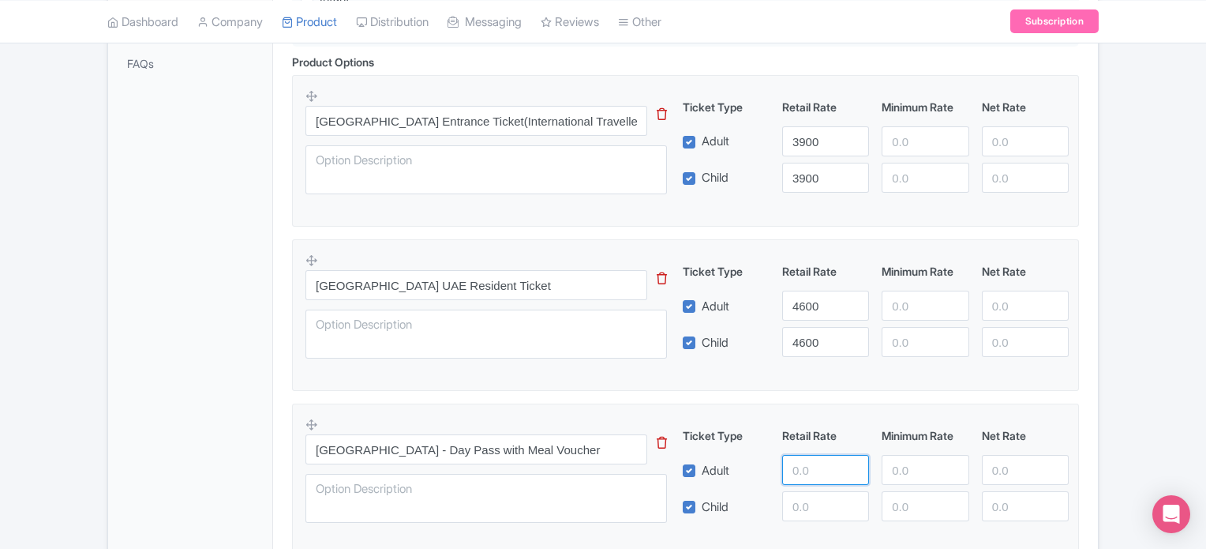
click at [824, 463] on input "number" at bounding box center [825, 470] width 87 height 30
type input "5100"
click at [923, 467] on input "number" at bounding box center [925, 470] width 87 height 30
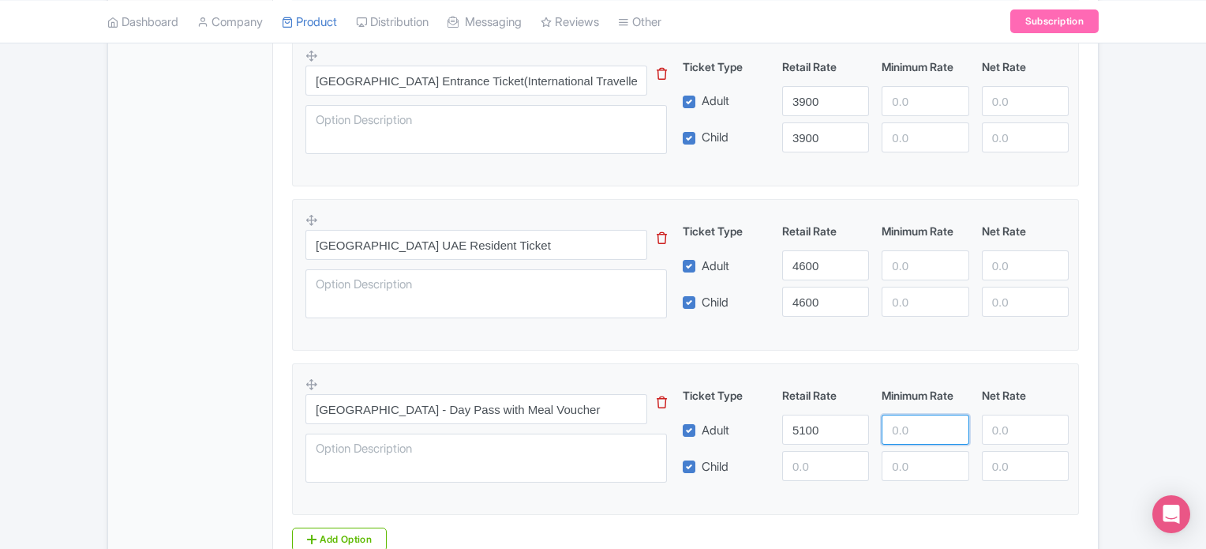
scroll to position [564, 0]
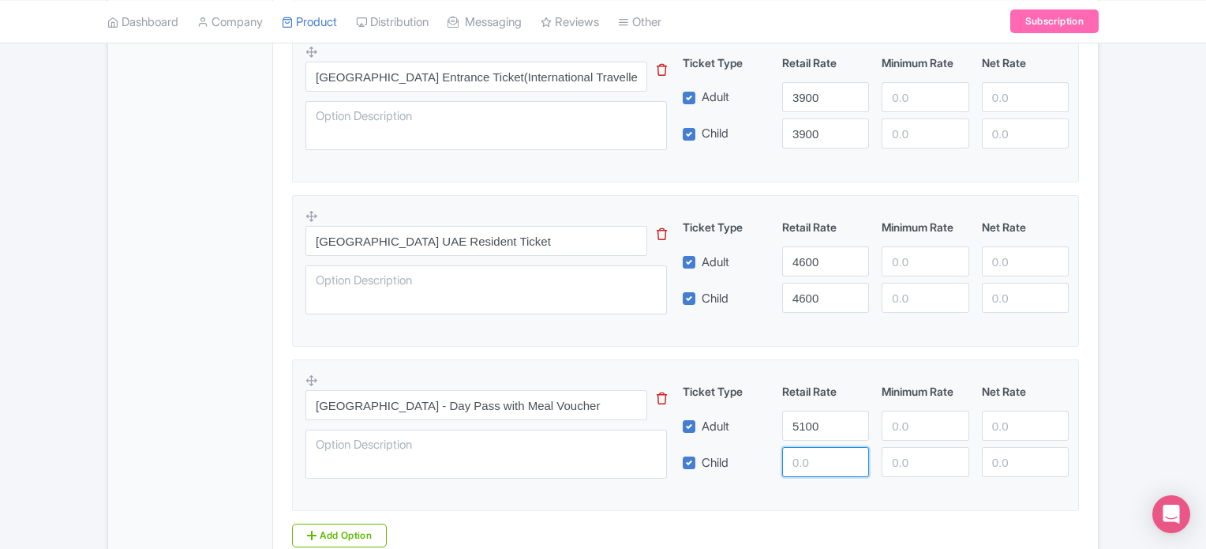
click at [789, 454] on input "number" at bounding box center [825, 462] width 87 height 30
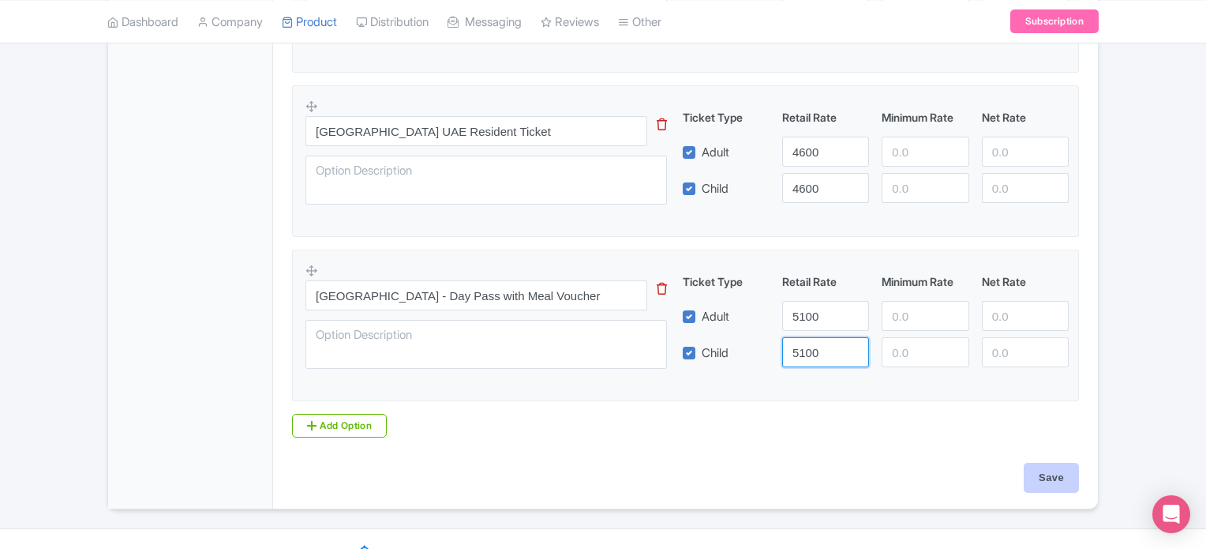
scroll to position [699, 0]
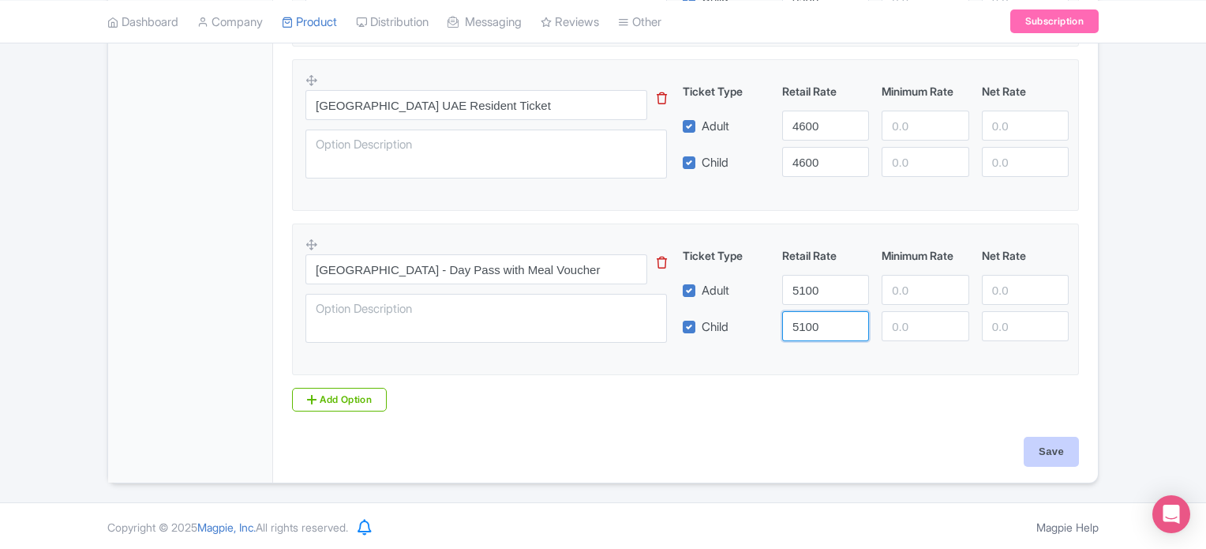
type input "5100"
click at [1055, 446] on input "Save" at bounding box center [1051, 452] width 55 height 30
type input "Saving..."
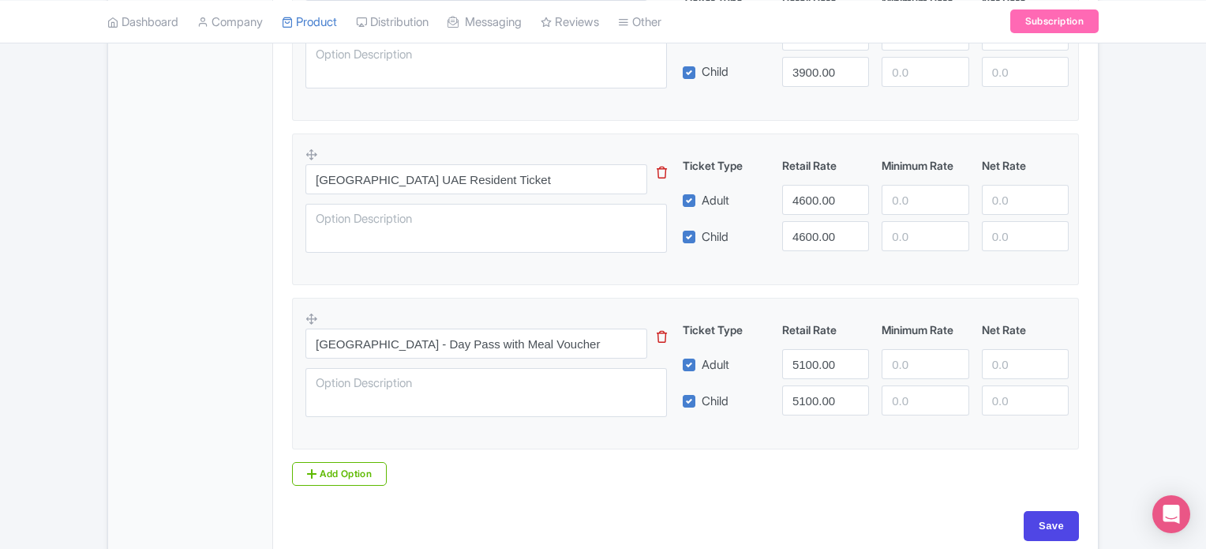
scroll to position [699, 0]
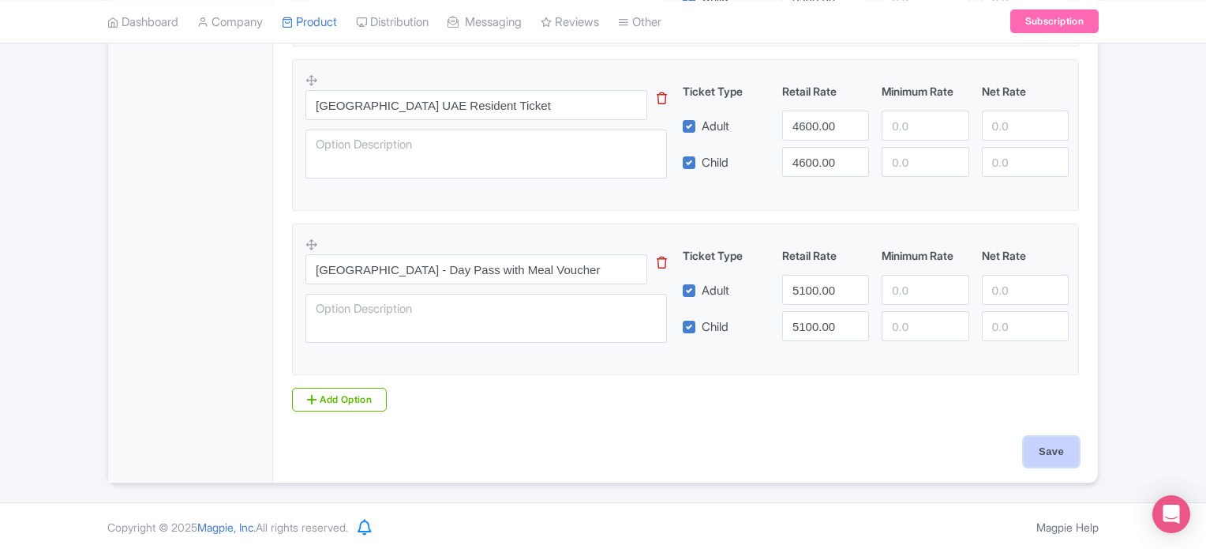
click at [1044, 448] on input "Save" at bounding box center [1051, 452] width 55 height 30
type input "Saving..."
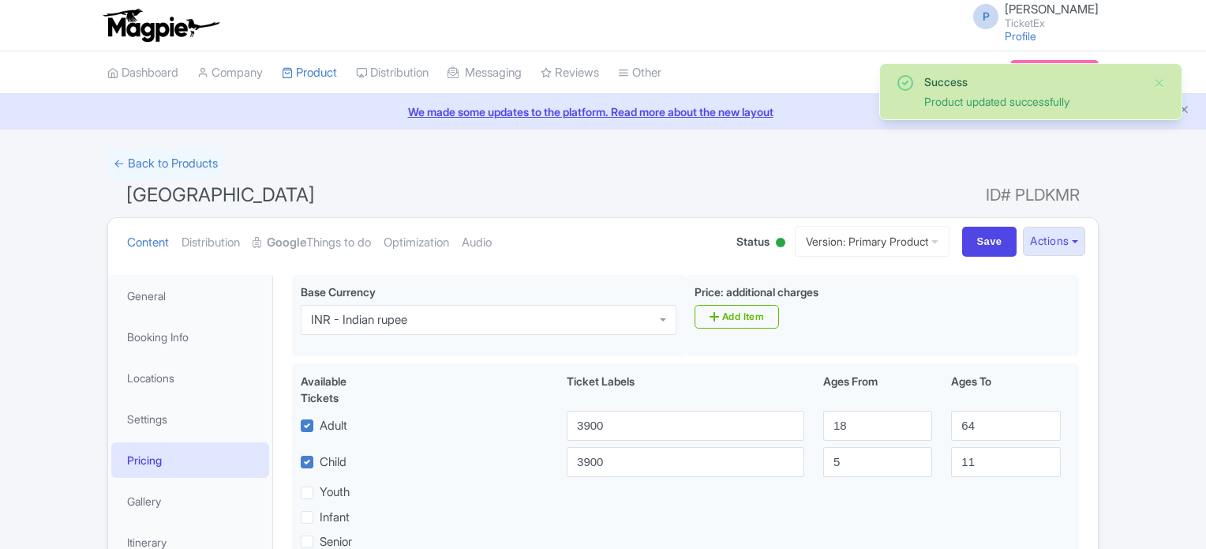
click at [145, 72] on link "Dashboard" at bounding box center [142, 72] width 71 height 43
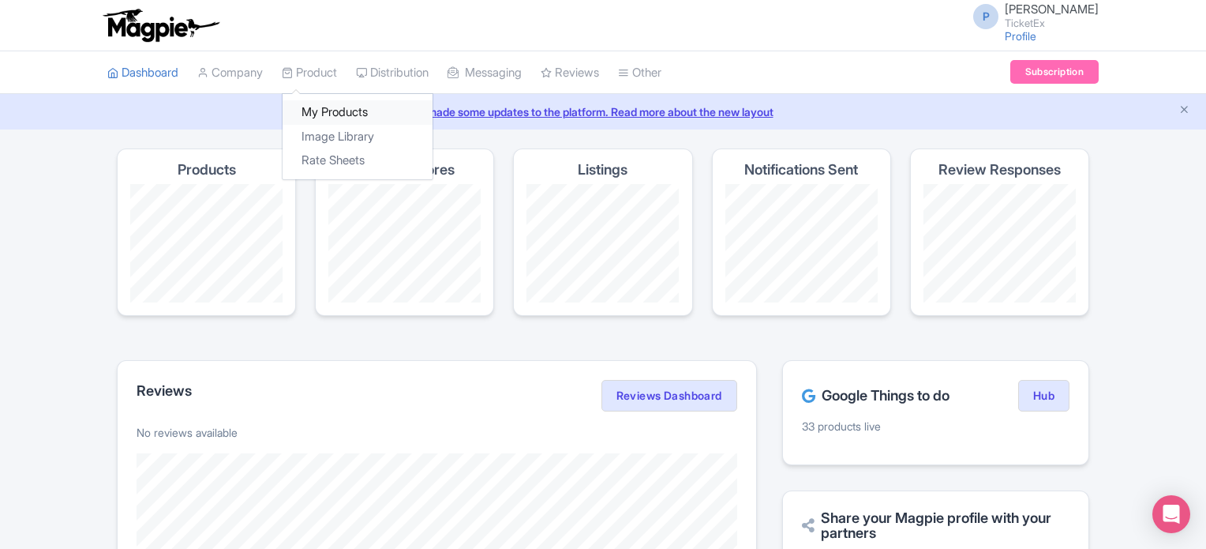
click at [322, 108] on link "My Products" at bounding box center [358, 112] width 150 height 24
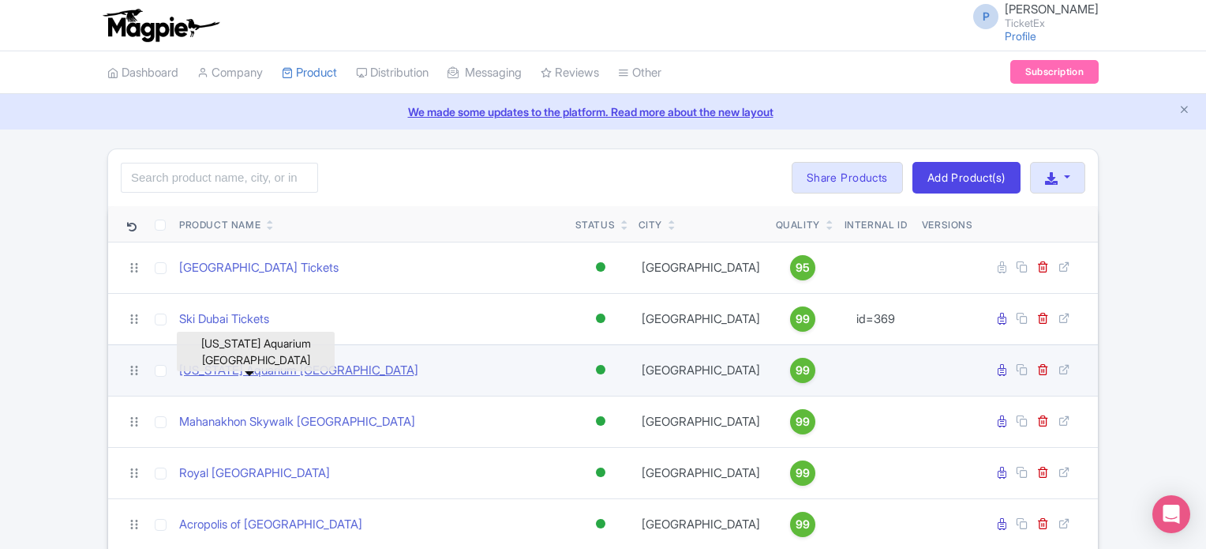
click at [258, 369] on link "[US_STATE] Aquarium [GEOGRAPHIC_DATA]" at bounding box center [298, 371] width 239 height 18
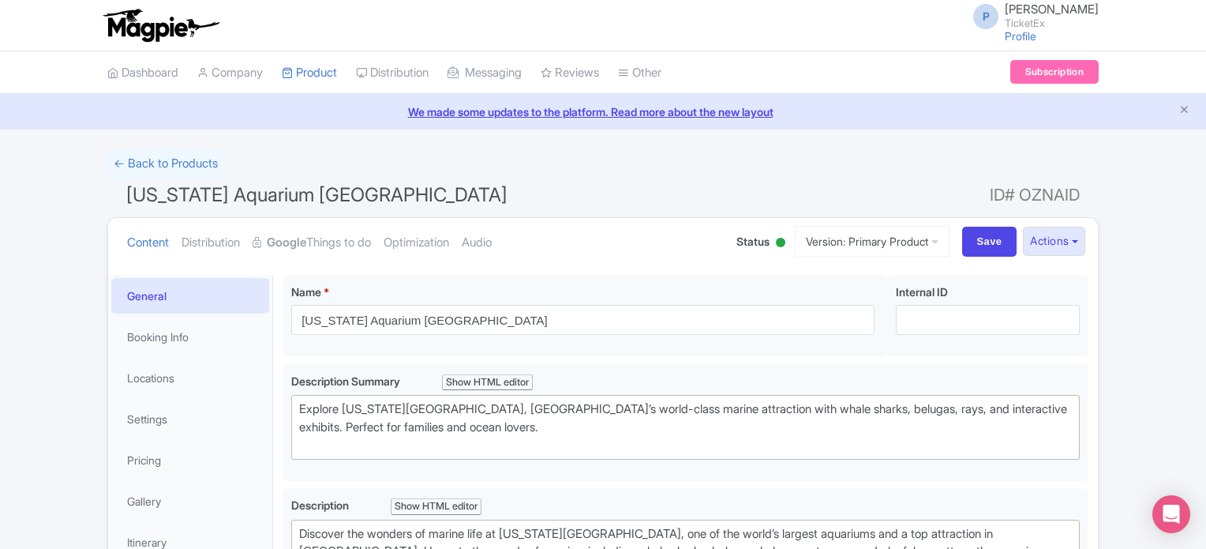
type trix-editor "<div>Discover the wonders of marine life at [US_STATE][GEOGRAPHIC_DATA], one of…"
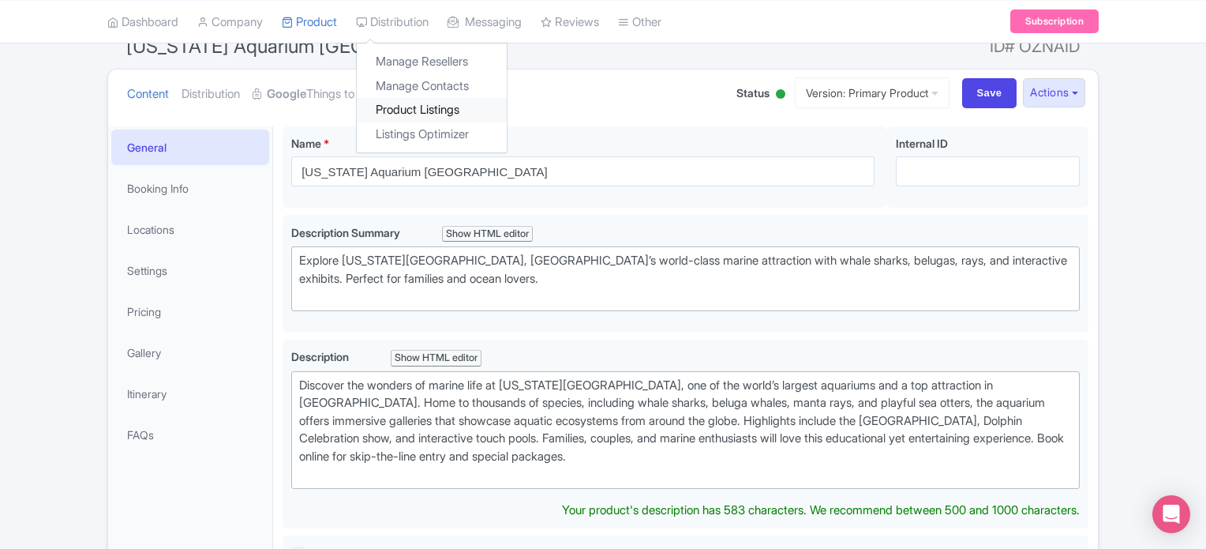
scroll to position [152, 0]
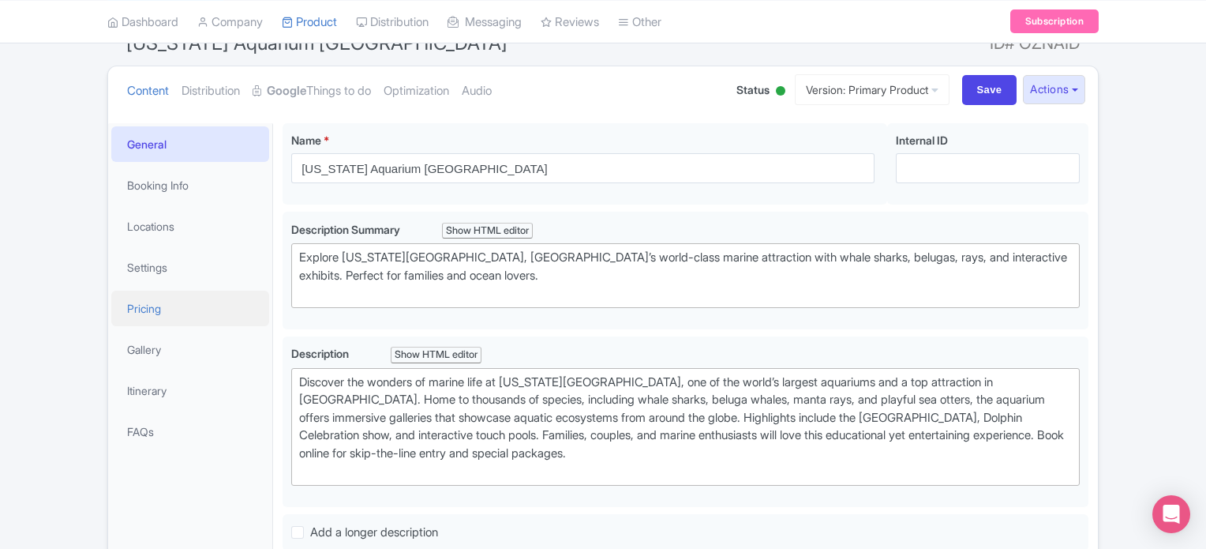
click at [150, 305] on link "Pricing" at bounding box center [190, 309] width 158 height 36
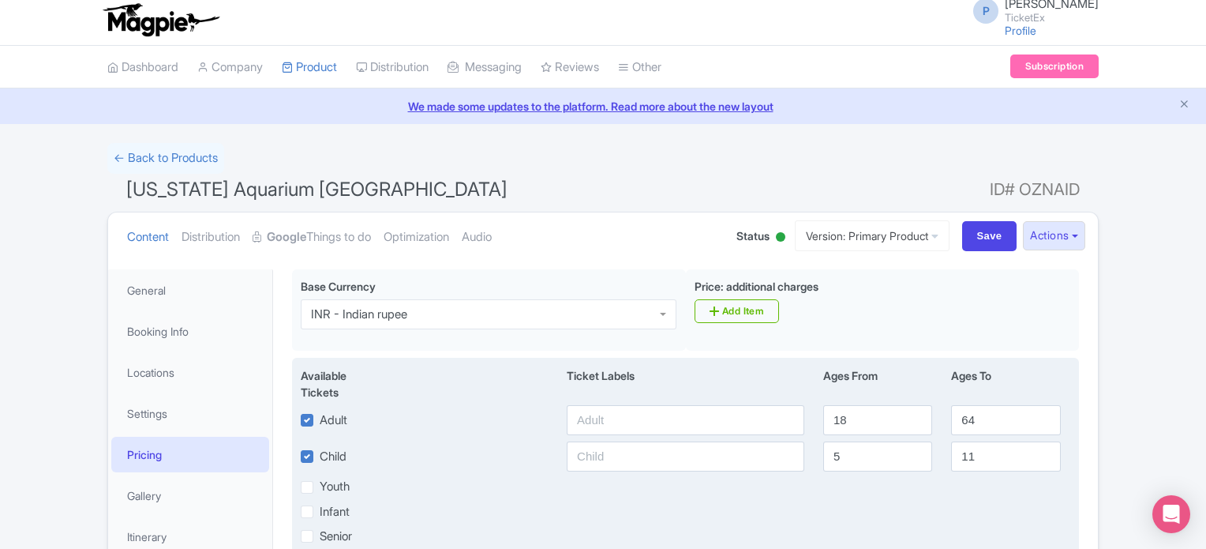
scroll to position [0, 0]
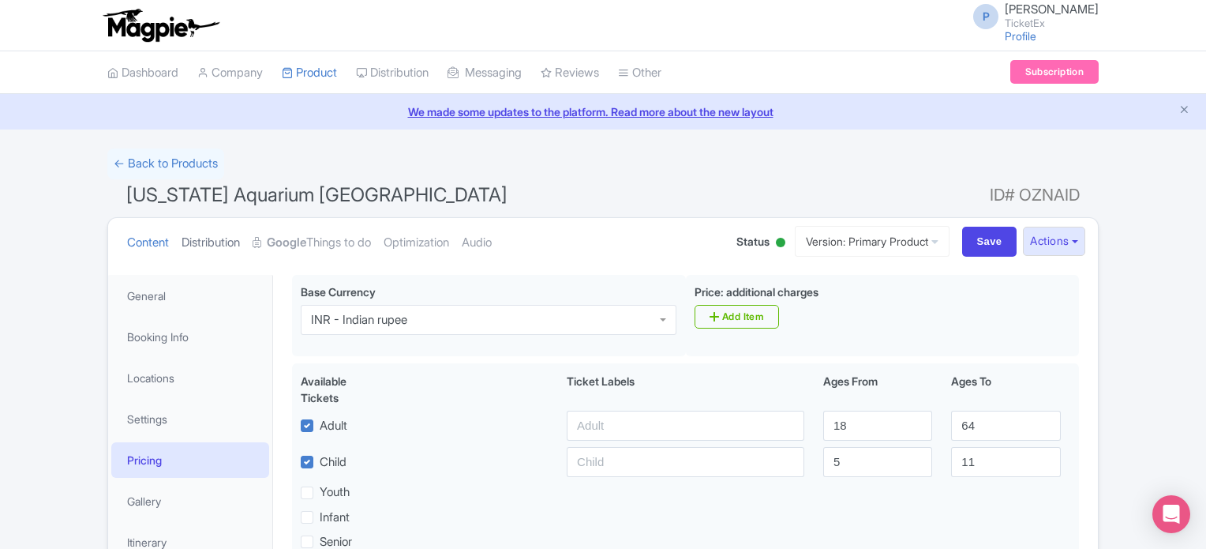
click at [212, 239] on link "Distribution" at bounding box center [211, 243] width 58 height 50
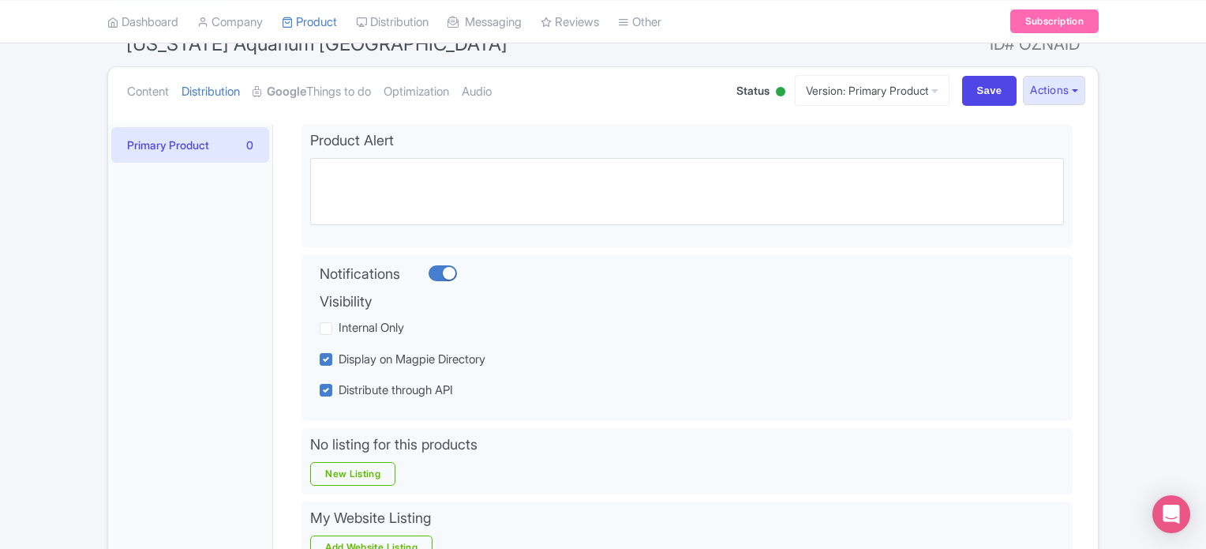
scroll to position [171, 0]
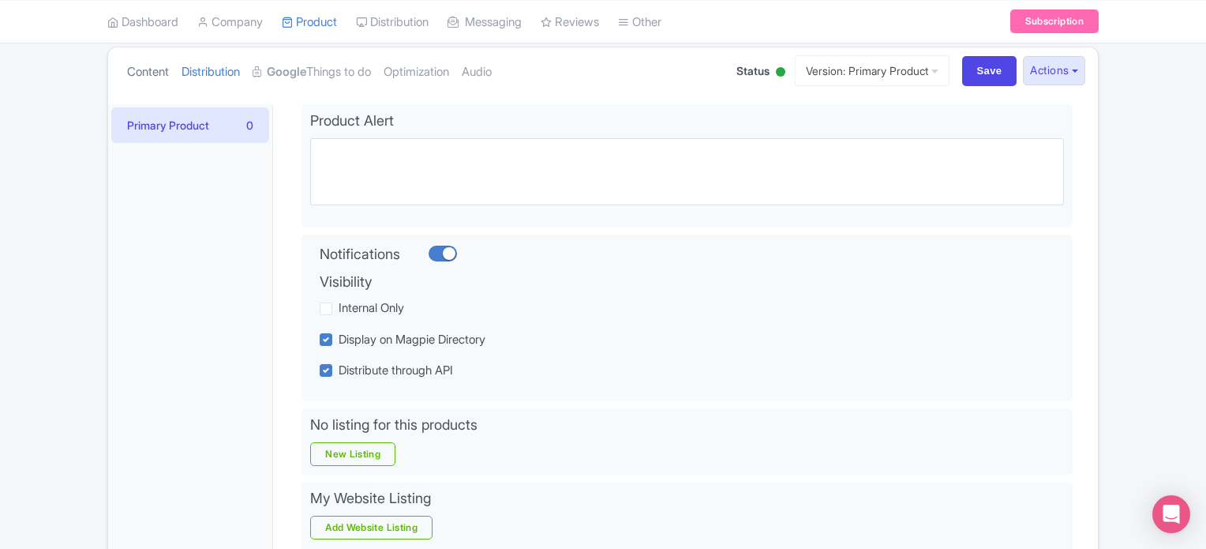
click at [156, 73] on link "Content" at bounding box center [148, 72] width 42 height 50
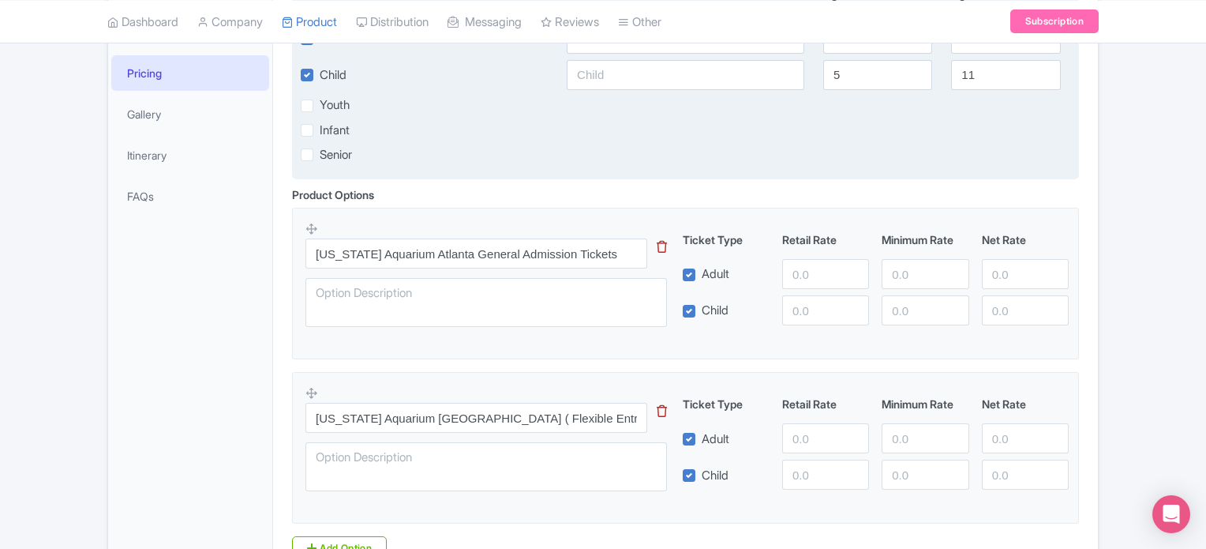
scroll to position [536, 0]
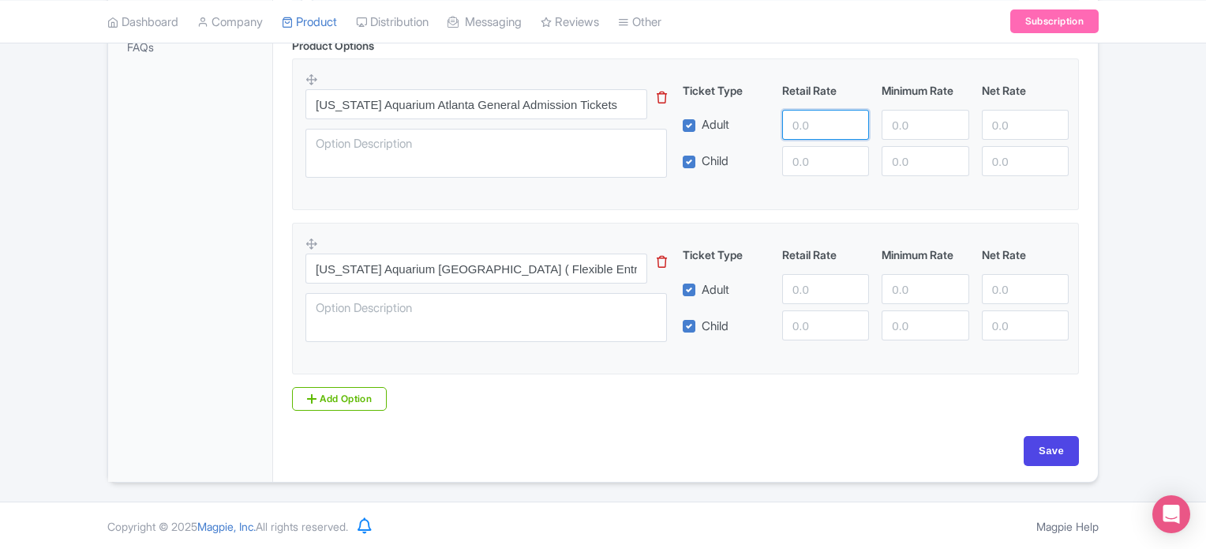
click at [809, 129] on input "number" at bounding box center [825, 125] width 87 height 30
type input "3700"
click at [803, 156] on input "number" at bounding box center [825, 161] width 87 height 30
type input "3700"
click at [806, 294] on input "number" at bounding box center [825, 289] width 87 height 30
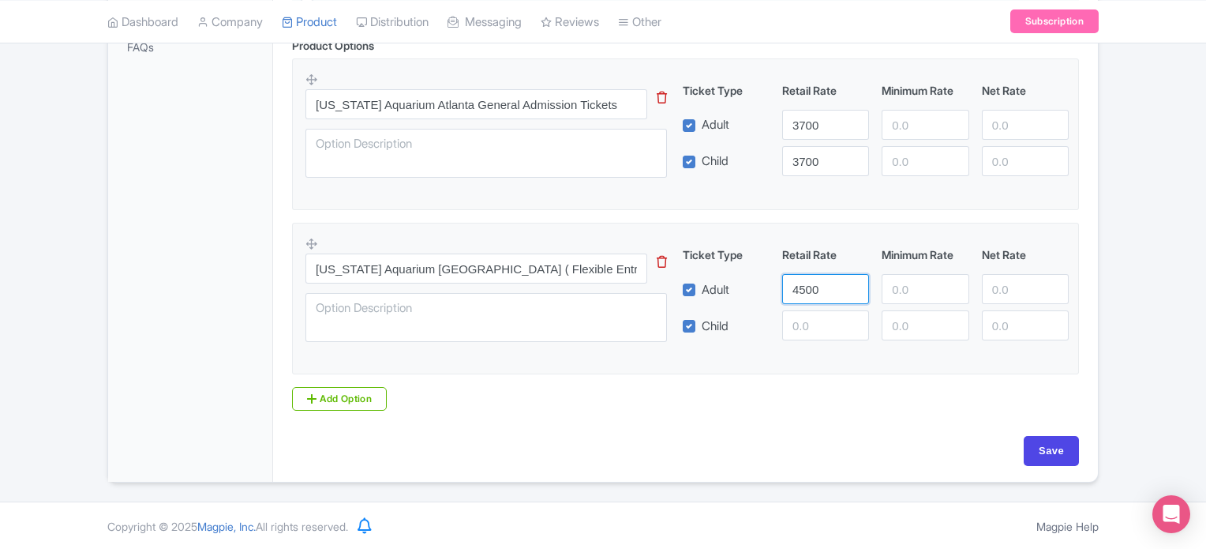
type input "4500"
click at [804, 321] on input "number" at bounding box center [825, 325] width 87 height 30
type input "4500"
click at [1072, 451] on input "Save" at bounding box center [1051, 451] width 55 height 30
type input "Saving..."
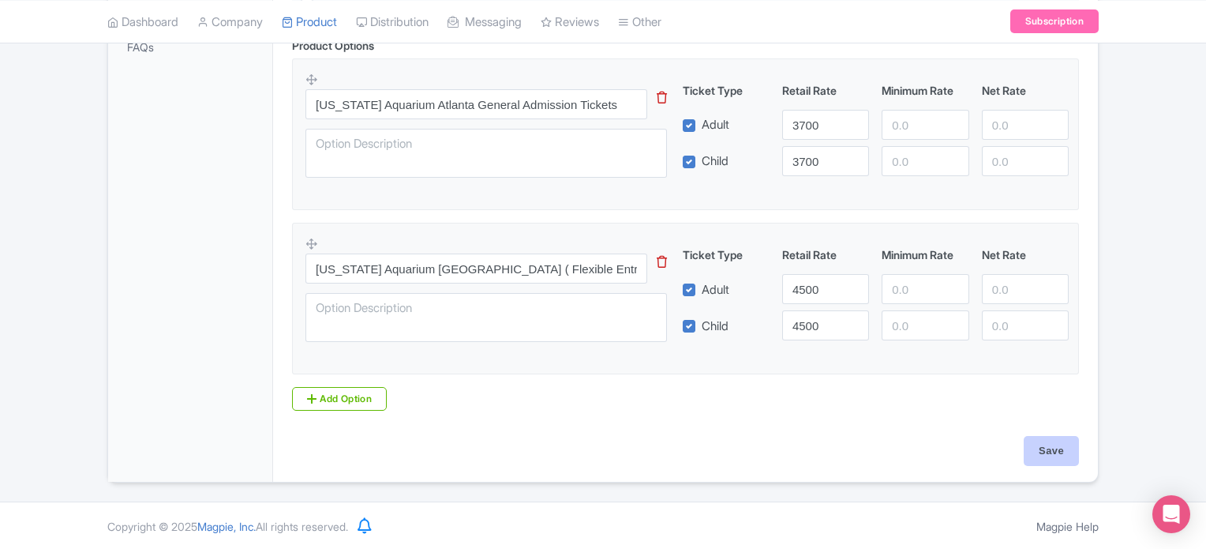
type input "Saving..."
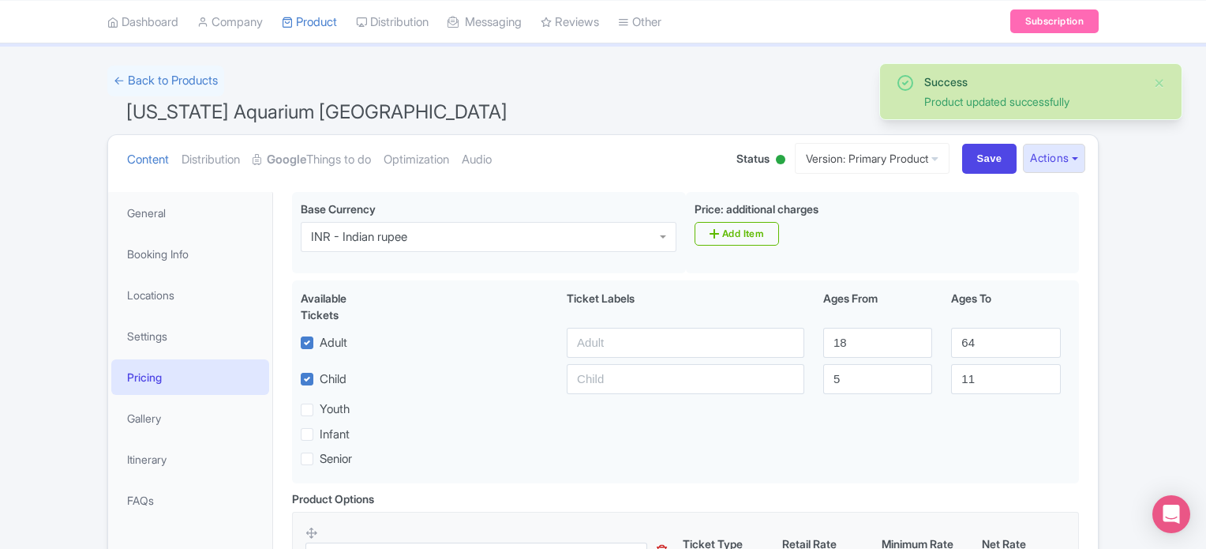
scroll to position [79, 0]
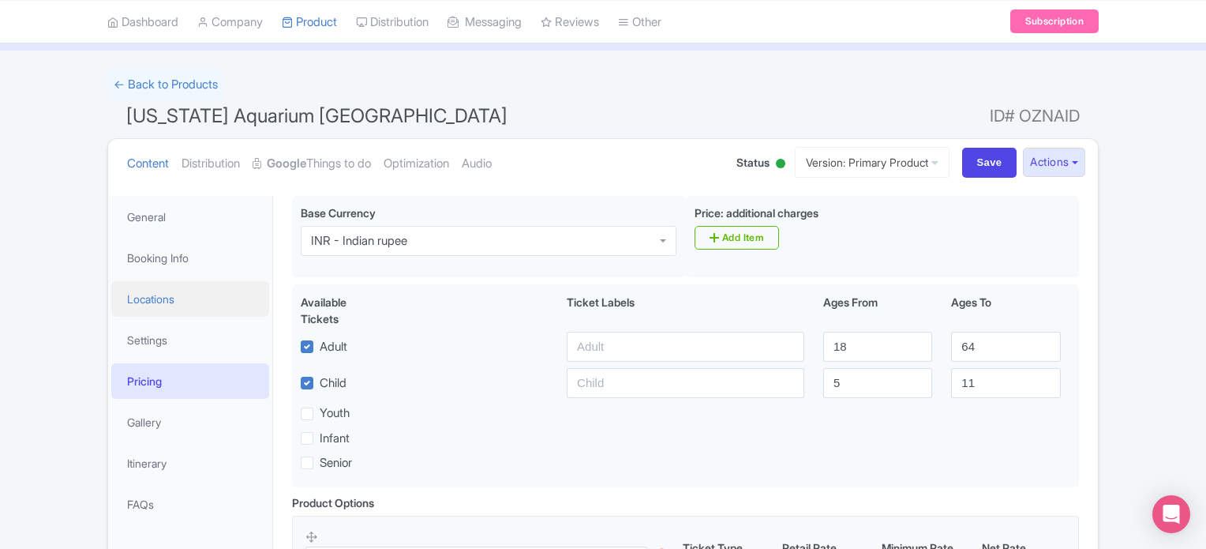
click at [164, 300] on link "Locations" at bounding box center [190, 299] width 158 height 36
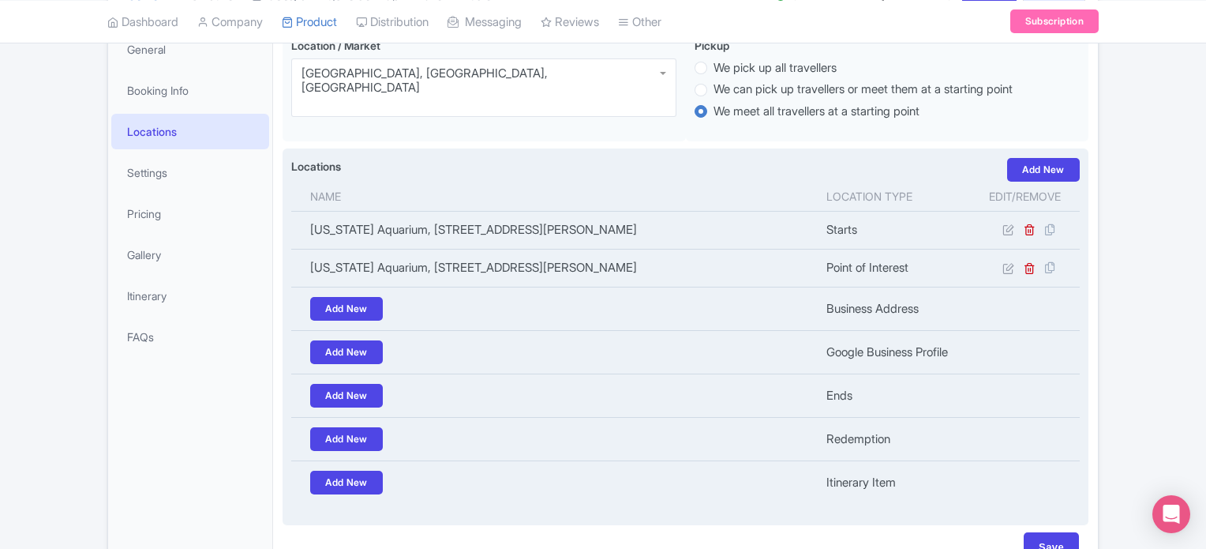
scroll to position [246, 0]
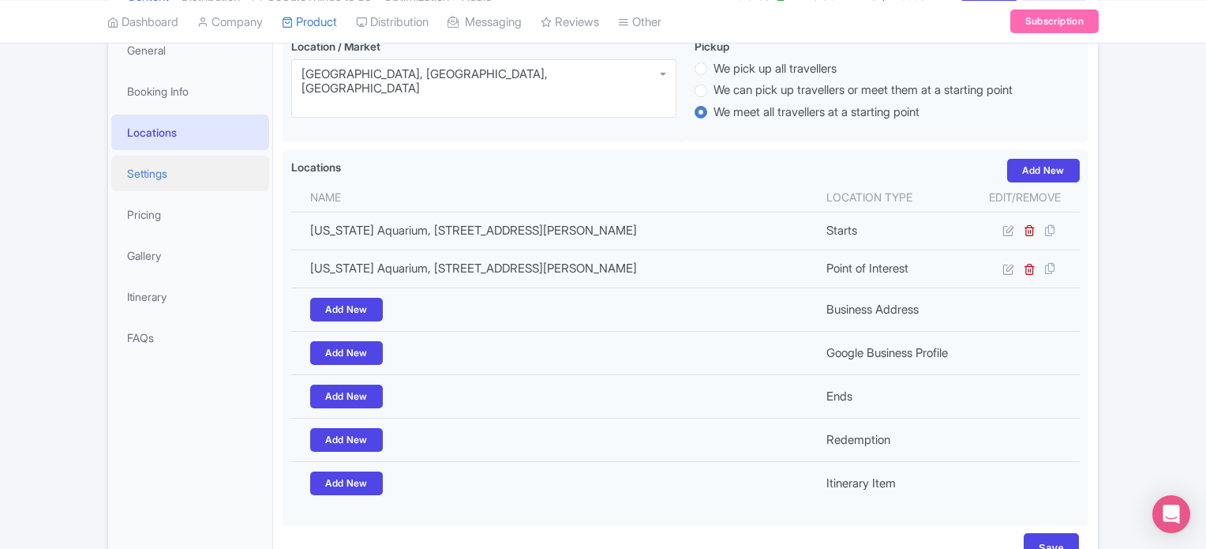
click at [148, 179] on link "Settings" at bounding box center [190, 174] width 158 height 36
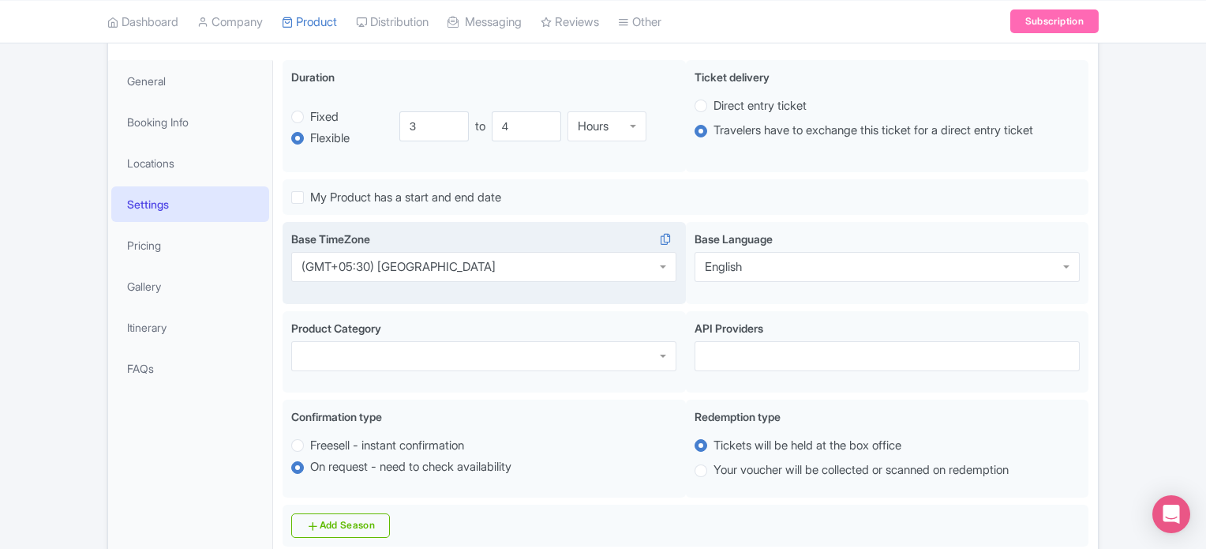
scroll to position [212, 0]
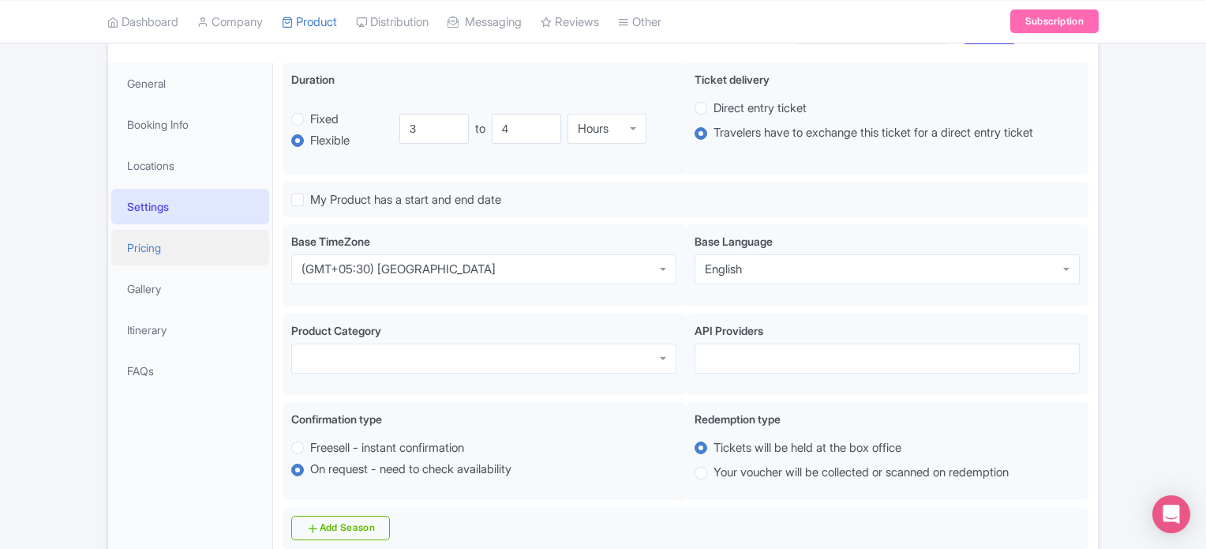
click at [141, 233] on link "Pricing" at bounding box center [190, 248] width 158 height 36
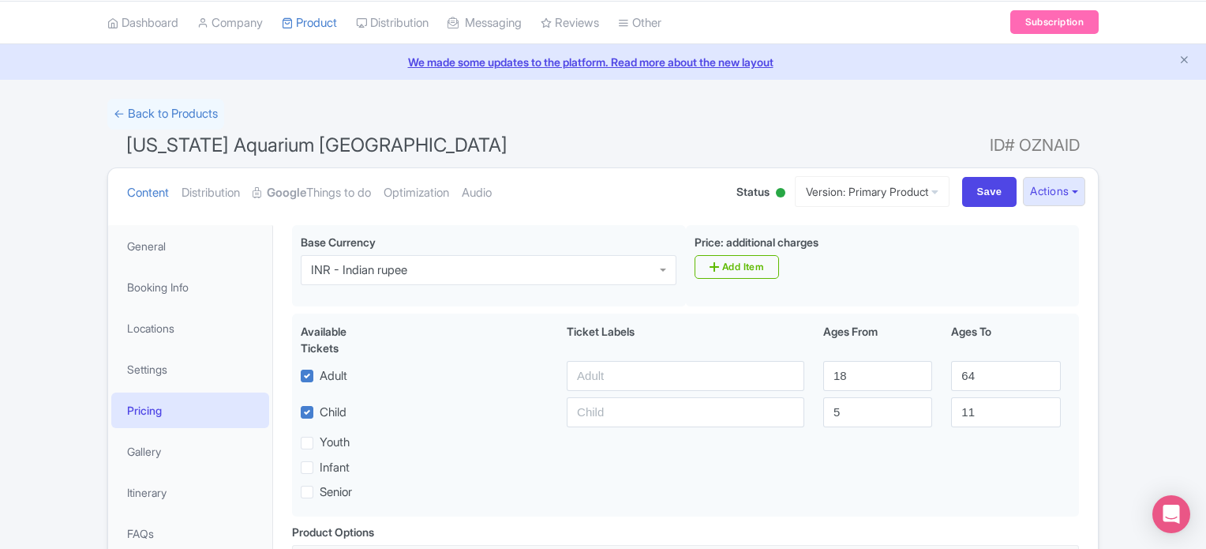
scroll to position [47, 0]
click at [155, 112] on link "← Back to Products" at bounding box center [165, 116] width 117 height 31
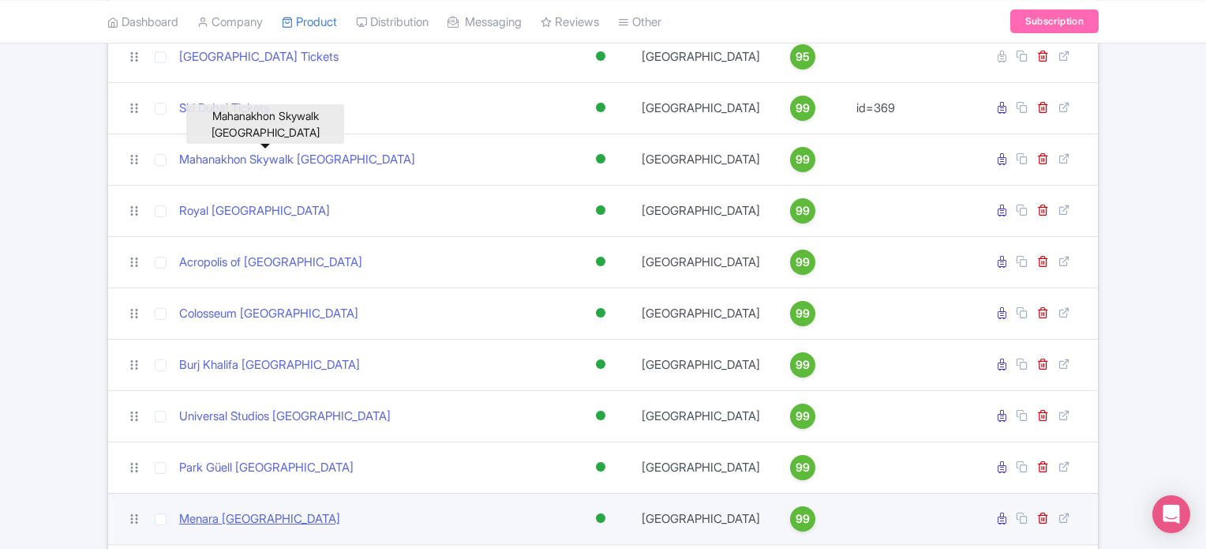
scroll to position [213, 0]
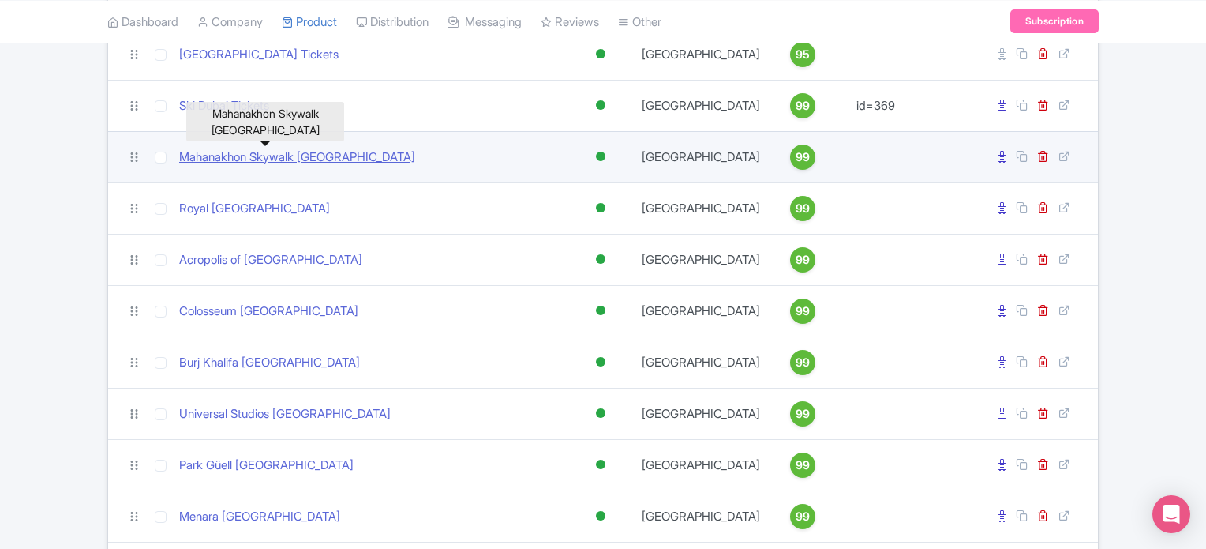
click at [275, 157] on link "Mahanakhon Skywalk [GEOGRAPHIC_DATA]" at bounding box center [297, 157] width 236 height 18
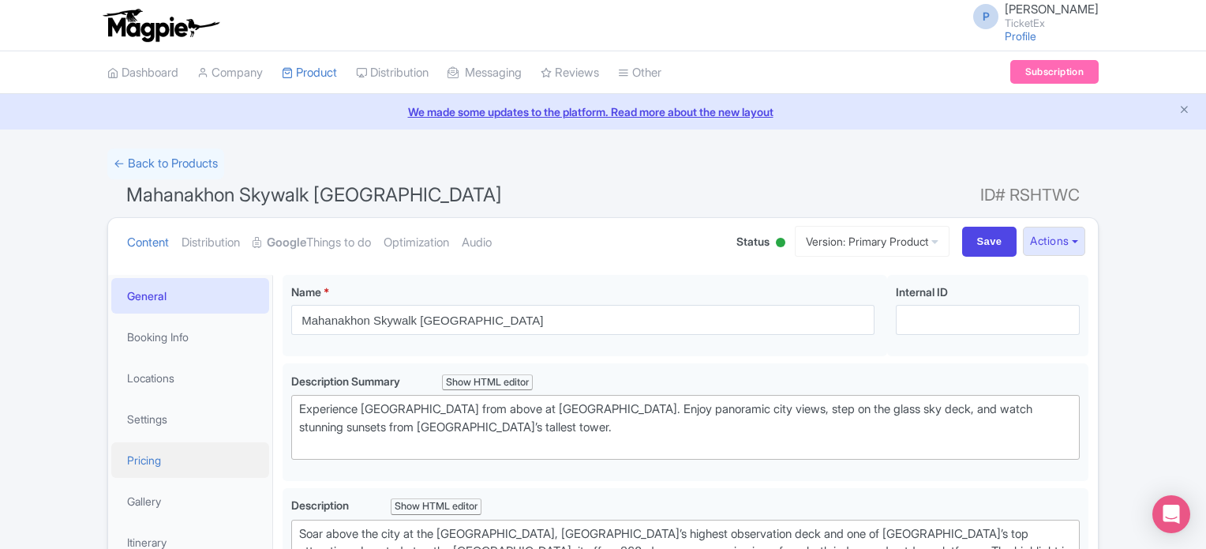
click at [159, 460] on link "Pricing" at bounding box center [190, 460] width 158 height 36
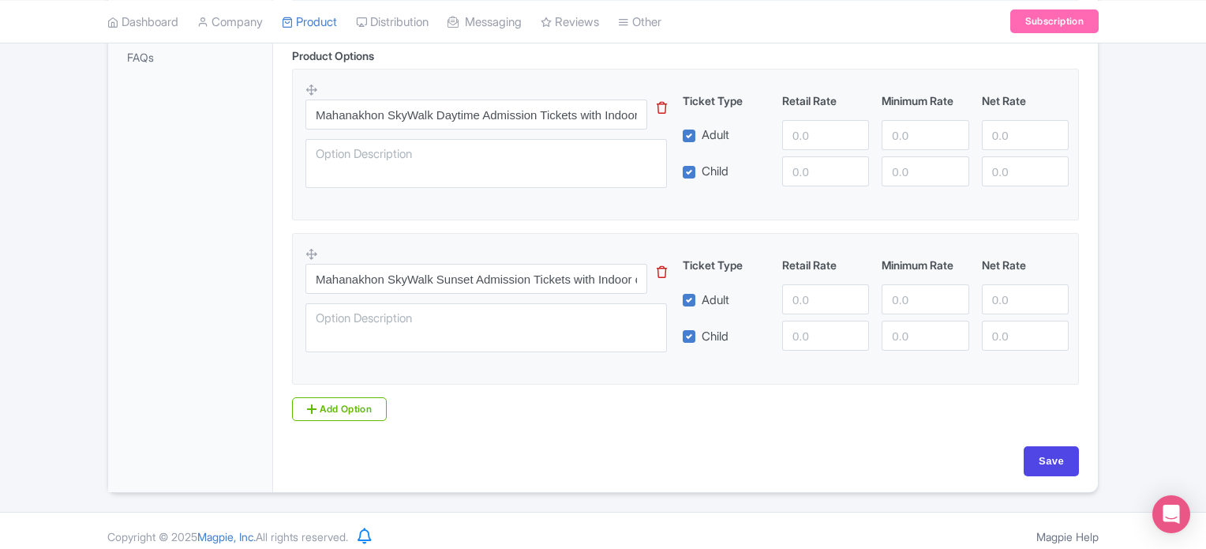
scroll to position [527, 0]
click at [322, 403] on link "Add Option" at bounding box center [339, 408] width 95 height 24
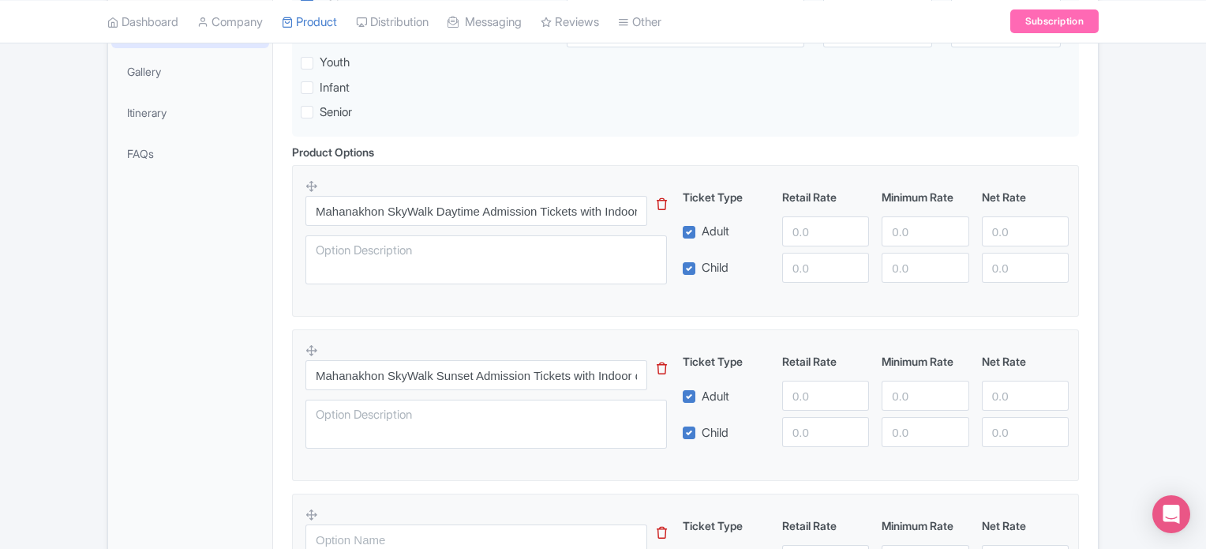
scroll to position [429, 0]
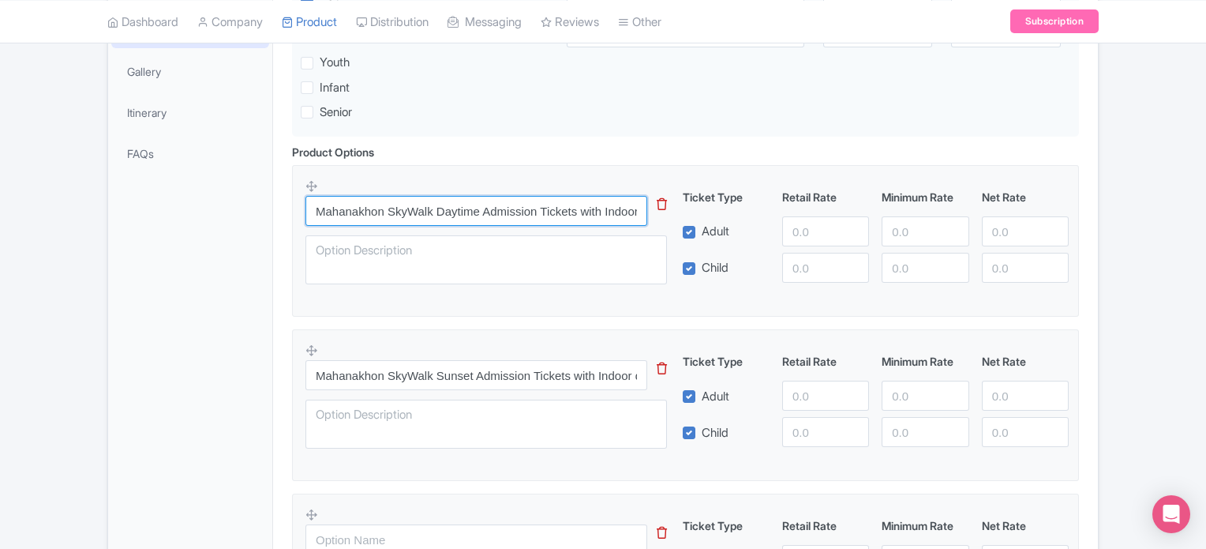
click at [444, 212] on input "Mahanakhon SkyWalk Daytime Admission Tickets with Indoor deck and Rooftop" at bounding box center [477, 211] width 342 height 30
paste input "(Daytime)"
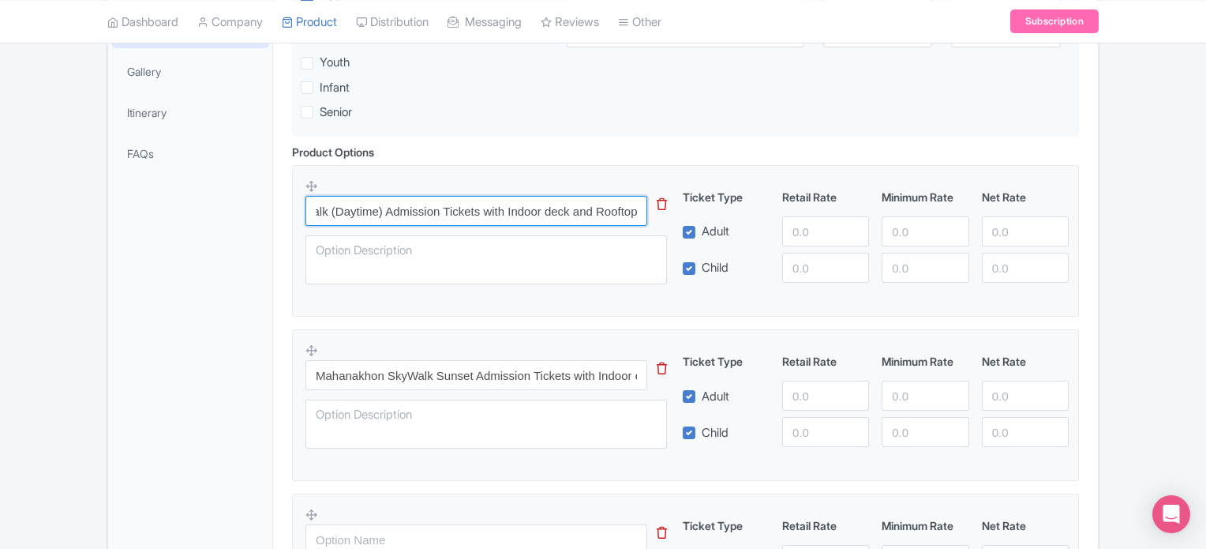
type input "Mahanakhon SkyWalk (Daytime) Admission Tickets with Indoor deck and Rooftop"
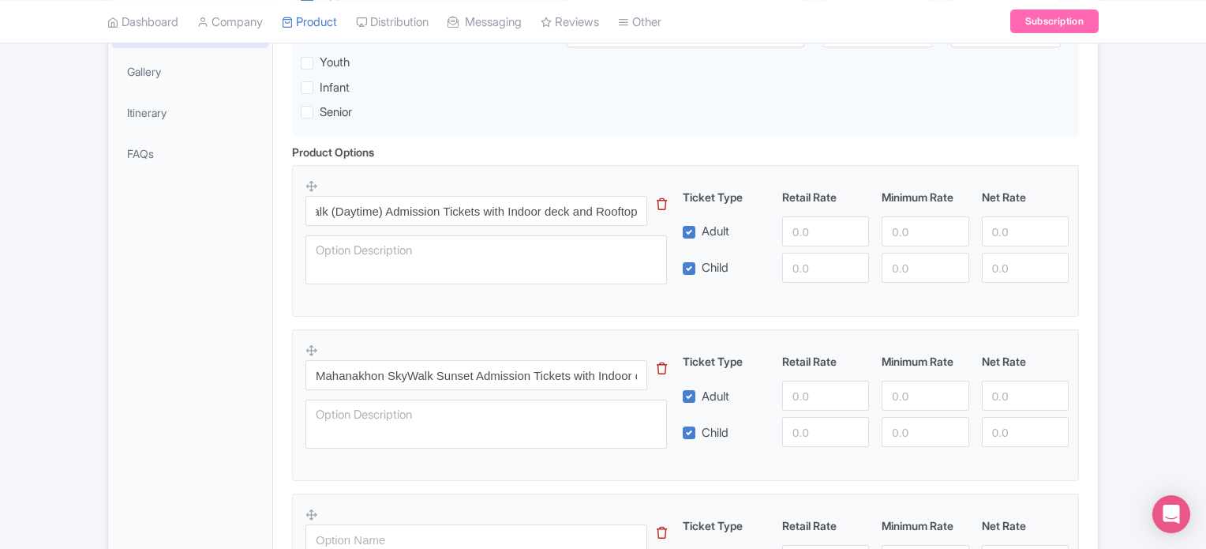
scroll to position [0, 0]
click at [382, 376] on input "Mahanakhon SkyWalk Sunset Admission Tickets with Indoor deck and Rooftop" at bounding box center [477, 375] width 342 height 30
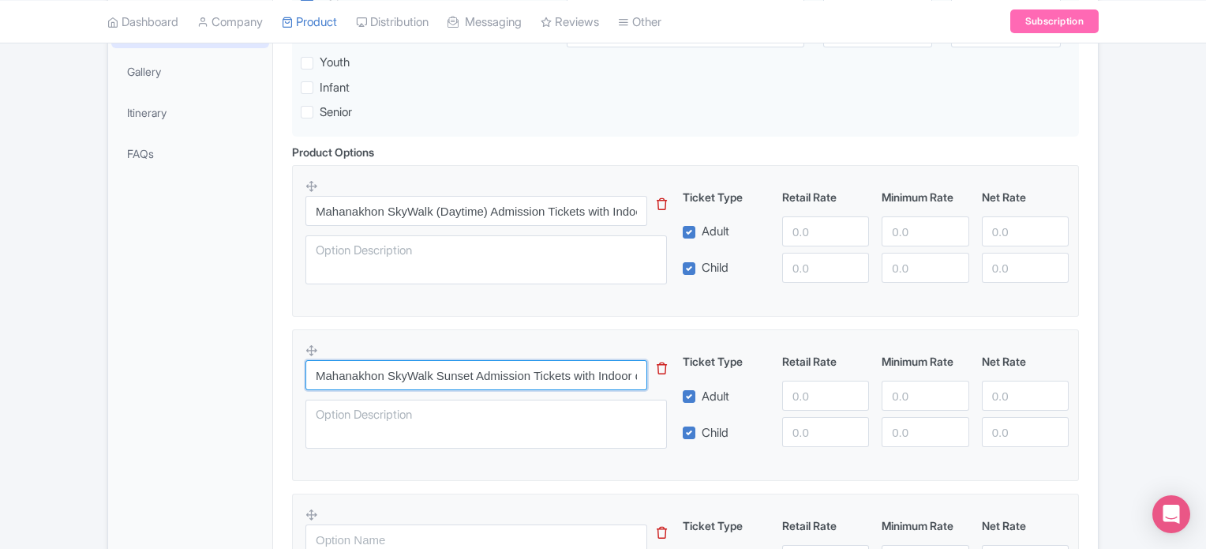
paste input "Mahanakhon SkyWalk (Sunset)"
type input "Mahanakhon SkyWalk (Sunset) Admission Tickets with Indoor deck and Rooftop"
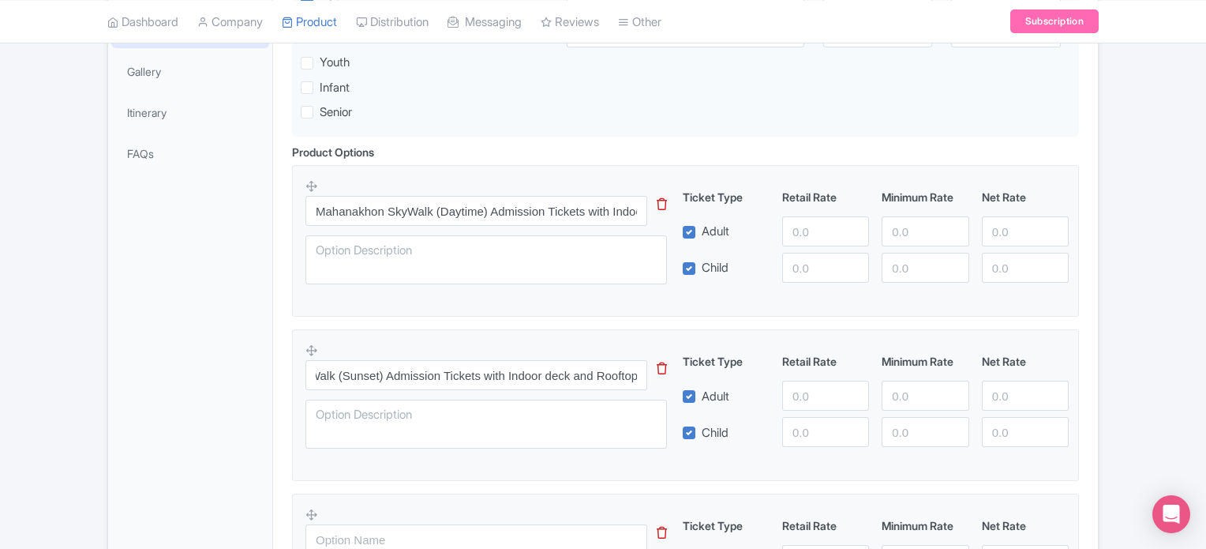
scroll to position [0, 0]
click at [376, 536] on input "text" at bounding box center [477, 539] width 342 height 30
paste input "Mahanakhon Tilt & Thrill Package - SkyWalk (Indoor Deck + Rooftop) + SkyVerse +…"
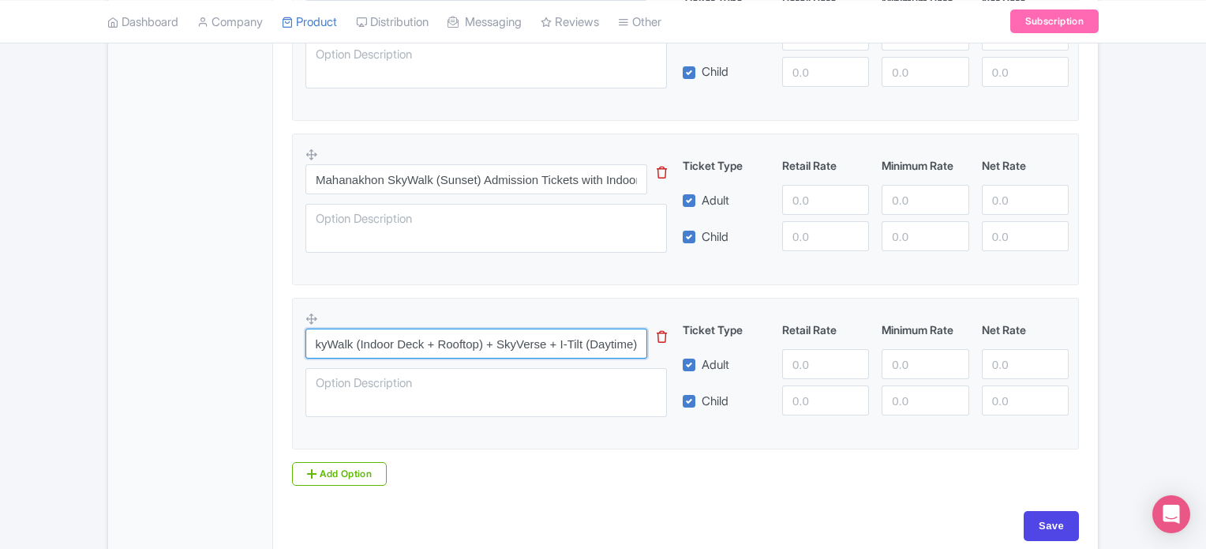
scroll to position [627, 0]
type input "Mahanakhon Tilt & Thrill Package - SkyWalk (Indoor Deck + Rooftop) + SkyVerse +…"
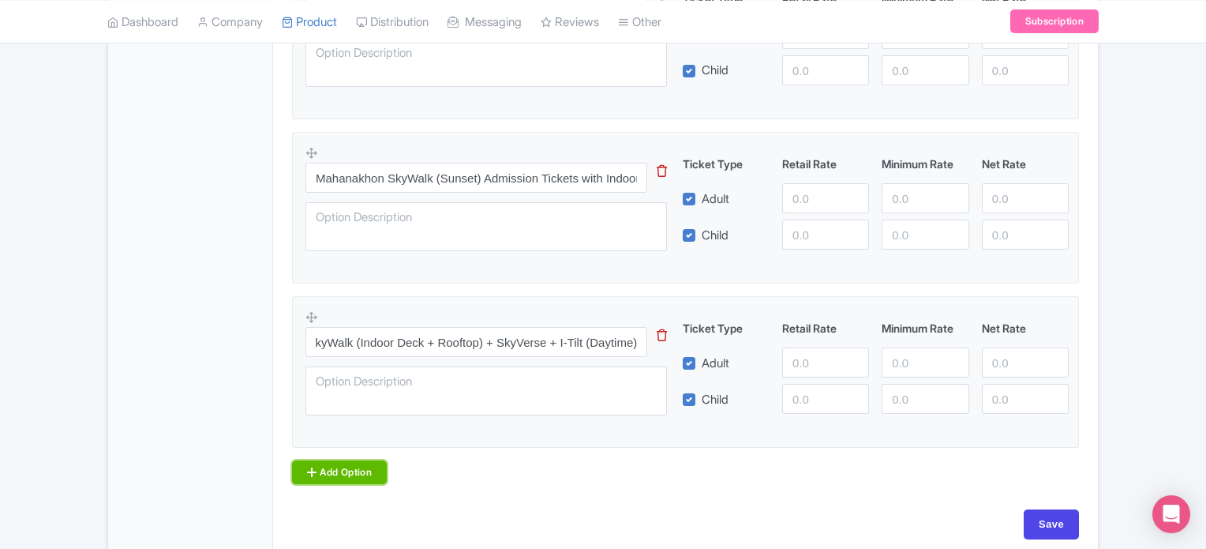
scroll to position [0, 0]
click at [340, 463] on link "Add Option" at bounding box center [339, 472] width 95 height 24
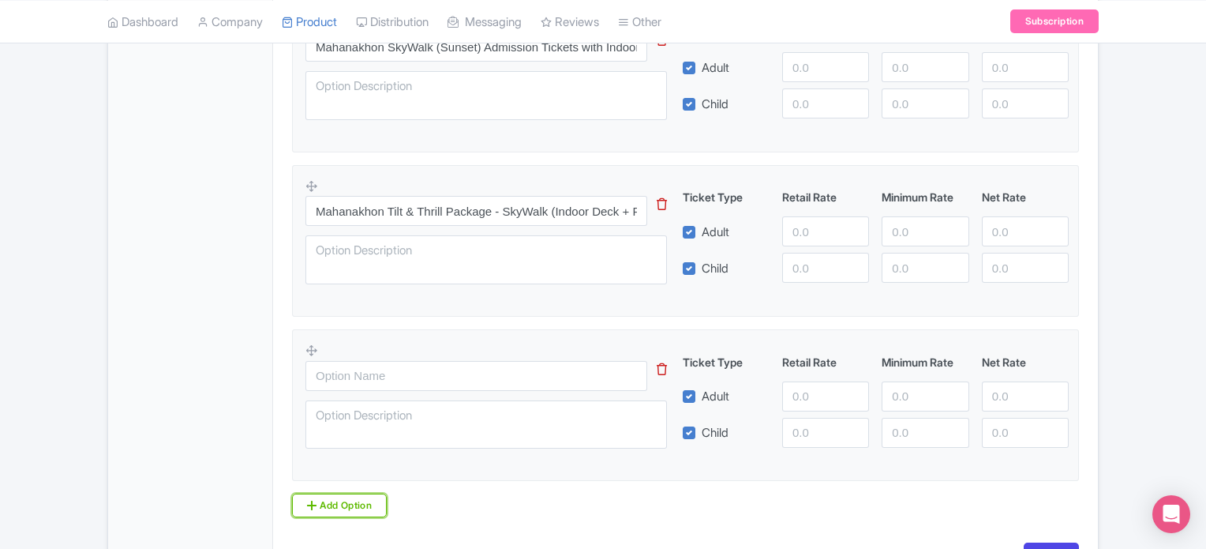
scroll to position [776, 0]
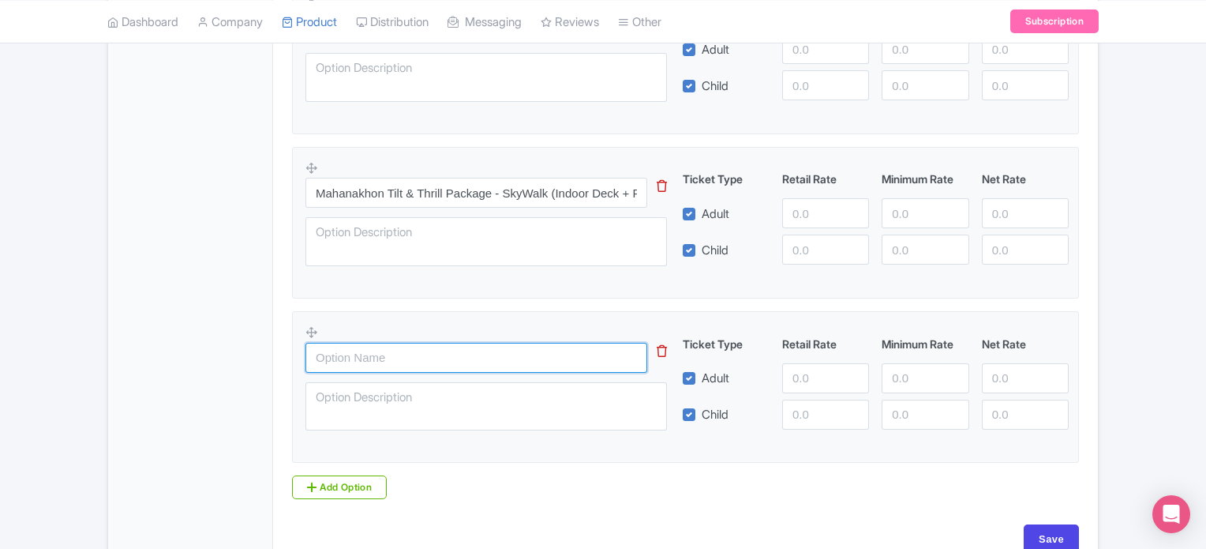
click at [365, 353] on input "text" at bounding box center [477, 358] width 342 height 30
paste input "Mahanakhon Tilt & Thrill Package - SkyWalk (Indoor Deck + Rooftop) + SkyVerse +…"
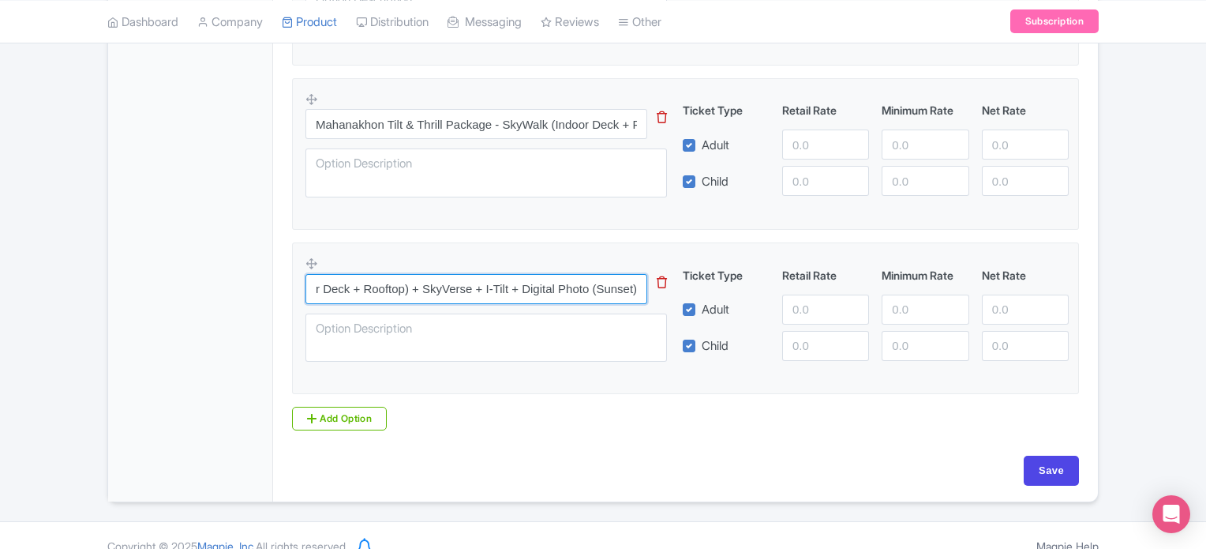
scroll to position [852, 0]
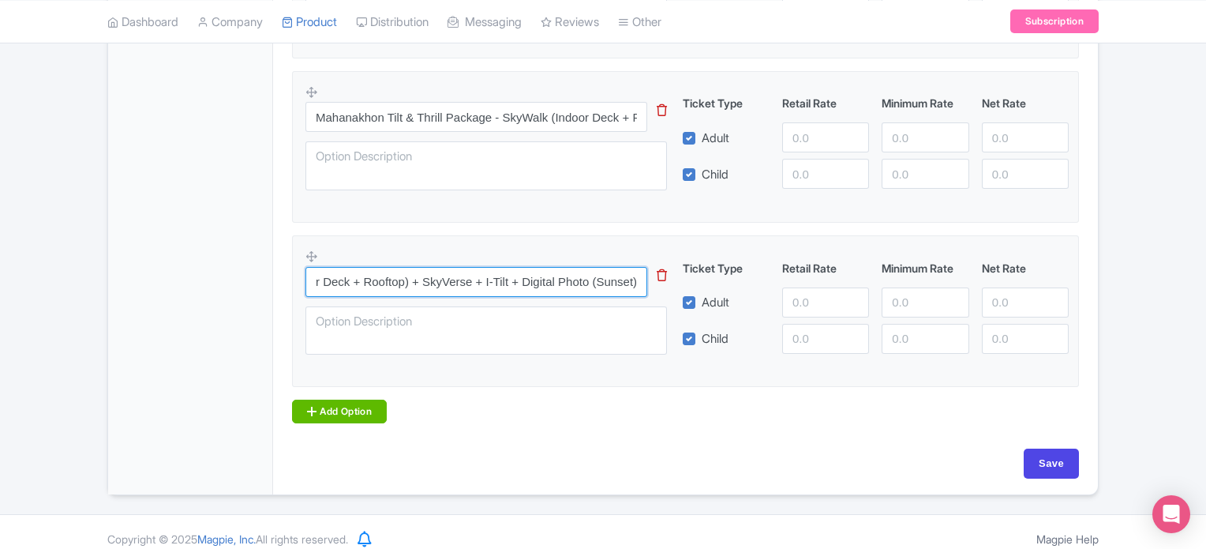
type input "Mahanakhon Tilt & Thrill Package - SkyWalk (Indoor Deck + Rooftop) + SkyVerse +…"
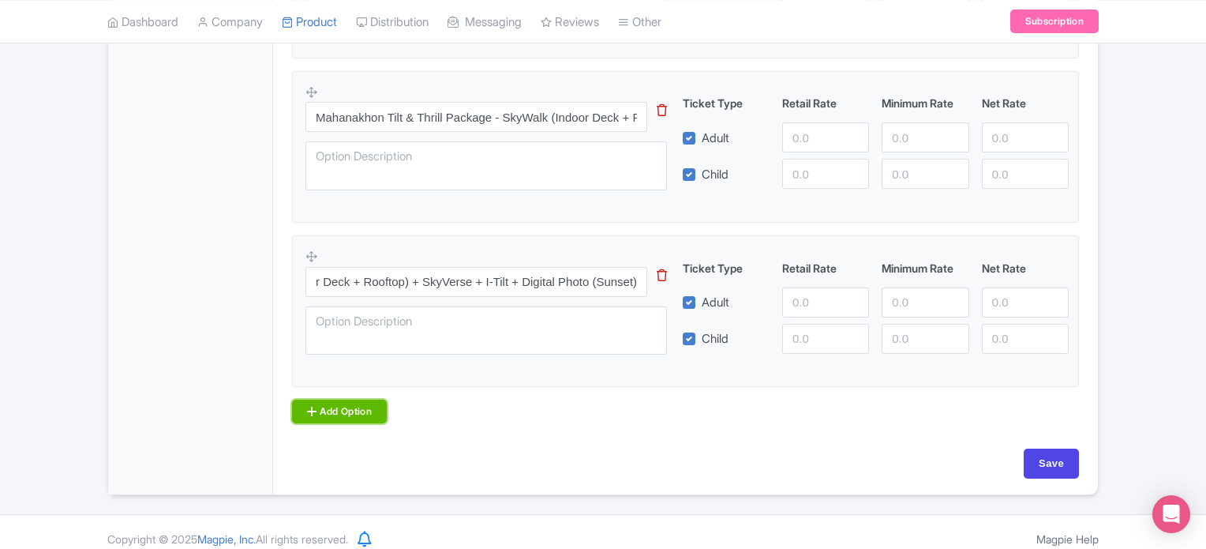
scroll to position [0, 0]
click at [339, 406] on link "Add Option" at bounding box center [339, 411] width 95 height 24
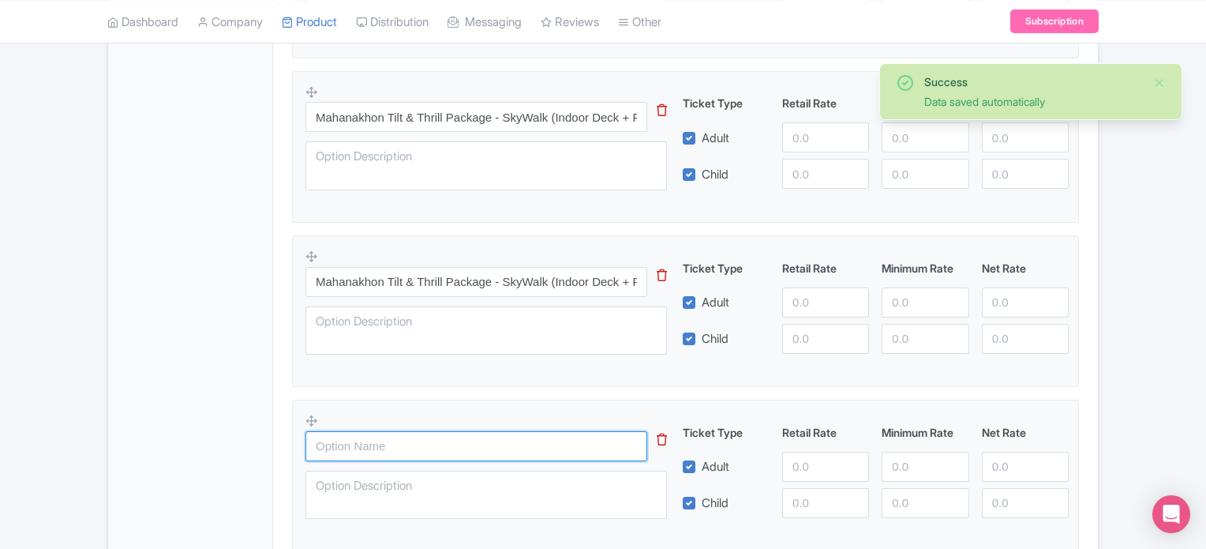
click at [420, 454] on input "text" at bounding box center [477, 446] width 342 height 30
paste input "Mahanakhon Drink Package - SkyWalk (Indoor Deck + Rooftop) + SkyVerse + Drink (…"
type input "Mahanakhon Drink Package - SkyWalk (Indoor Deck + Rooftop) + SkyVerse + Drink (…"
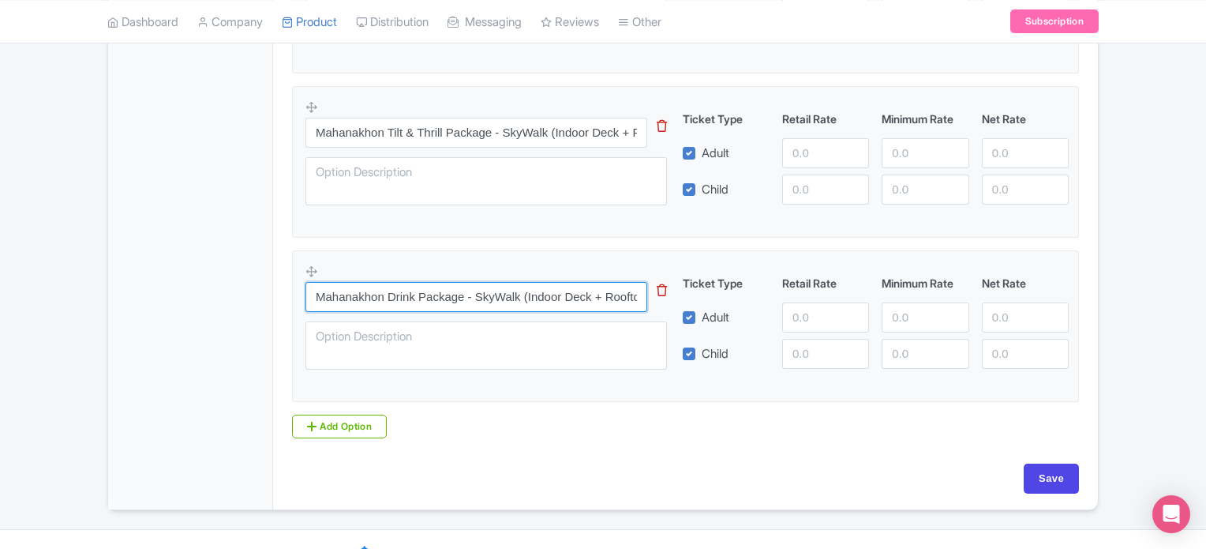
scroll to position [1027, 0]
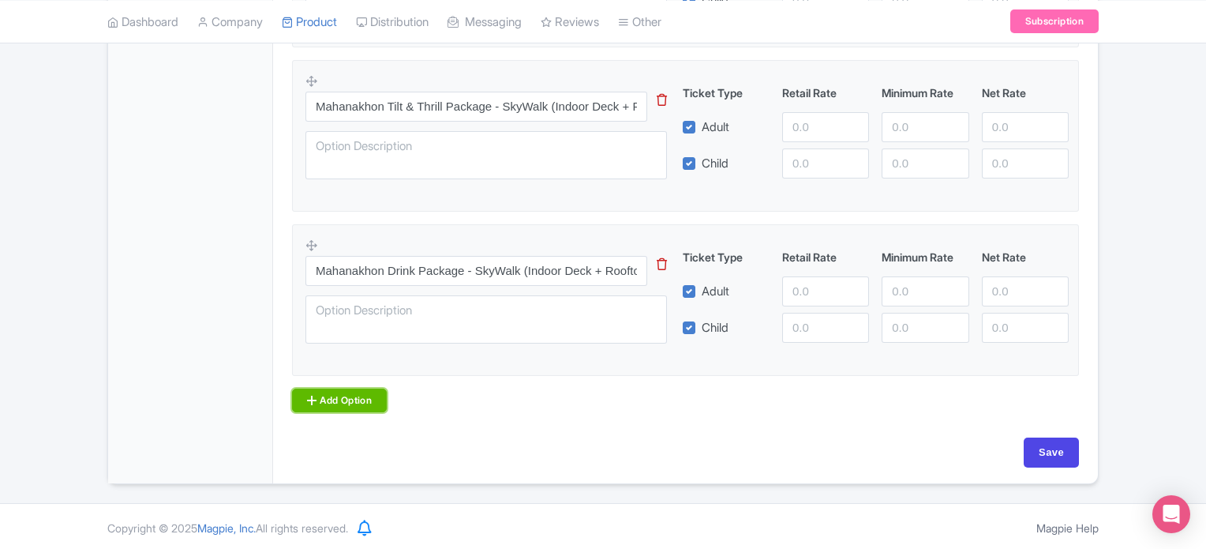
click at [347, 401] on link "Add Option" at bounding box center [339, 400] width 95 height 24
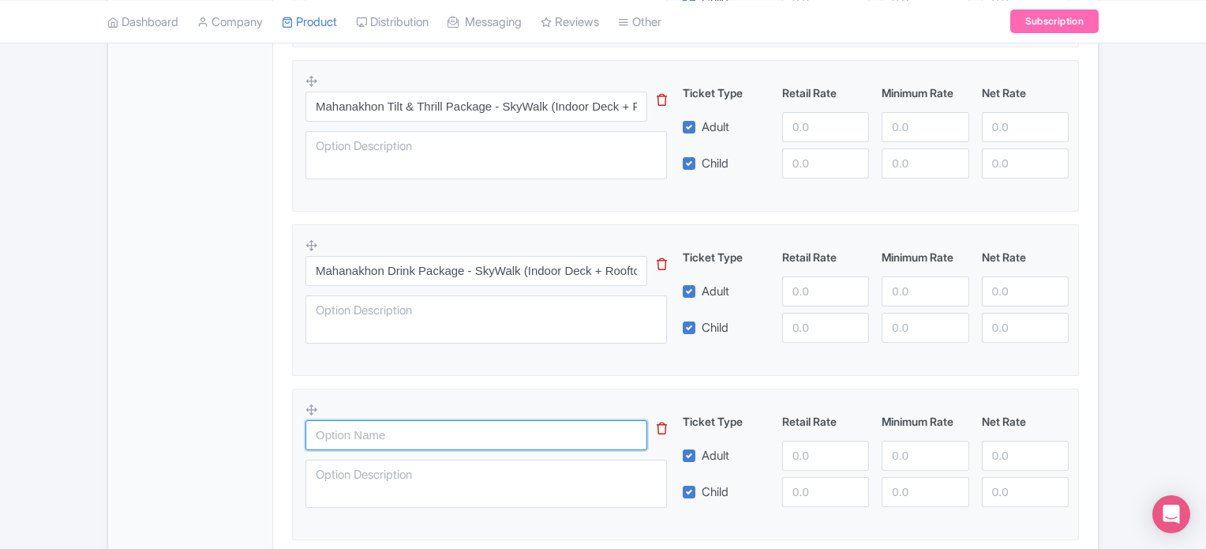
click at [351, 442] on input "text" at bounding box center [477, 435] width 342 height 30
paste input "Mahanakhon Drink Package - SkyWalk (Indoor Deck + Rooftop) + SkyVerse + Drink (…"
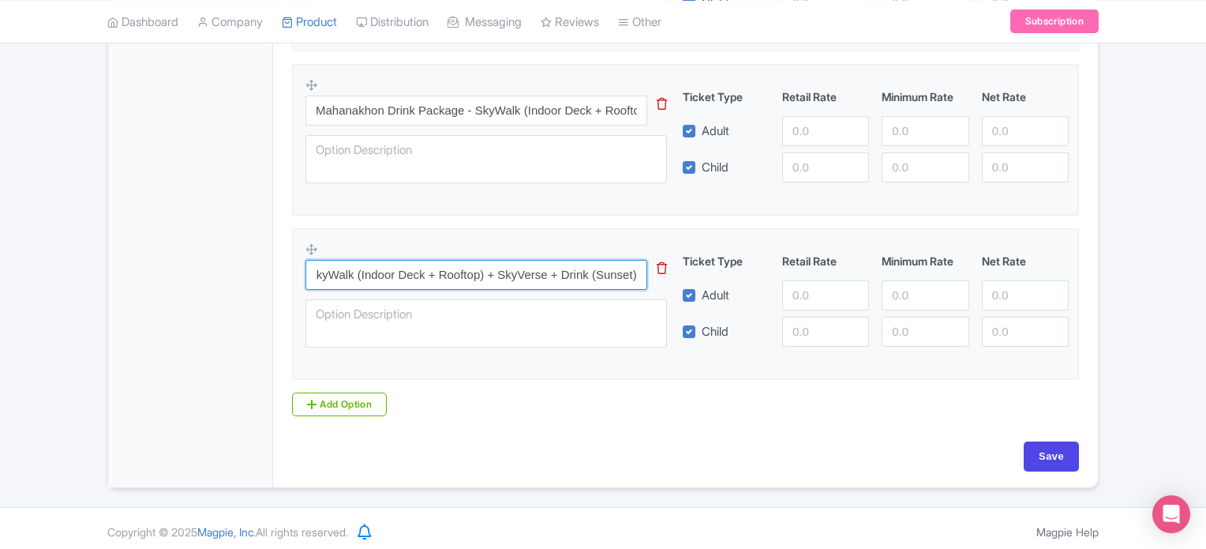
scroll to position [1191, 0]
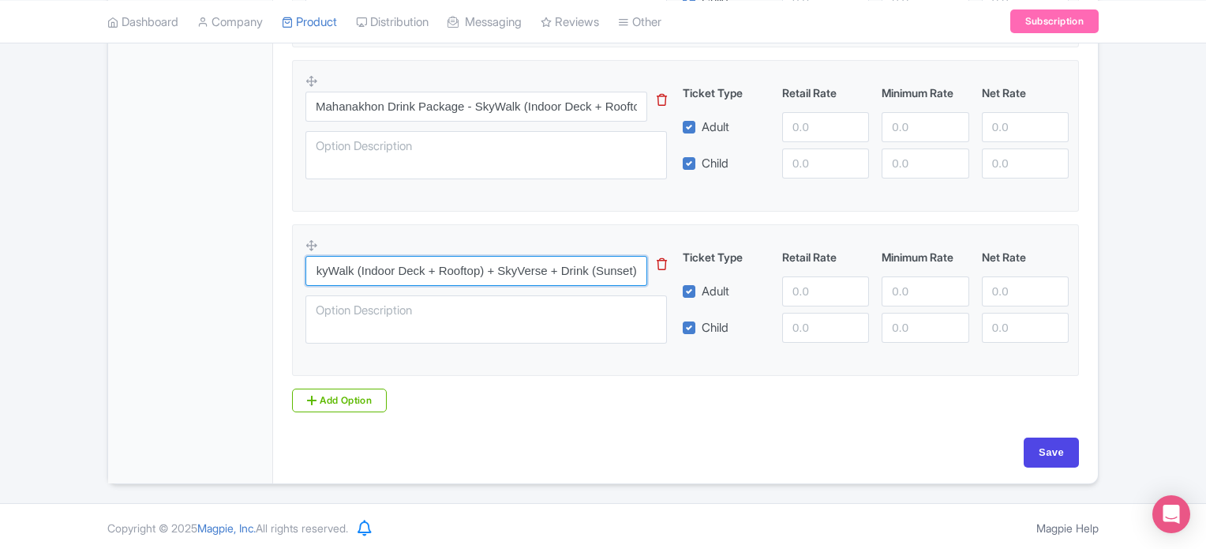
type input "Mahanakhon Drink Package - SkyWalk (Indoor Deck + Rooftop) + SkyVerse + Drink (…"
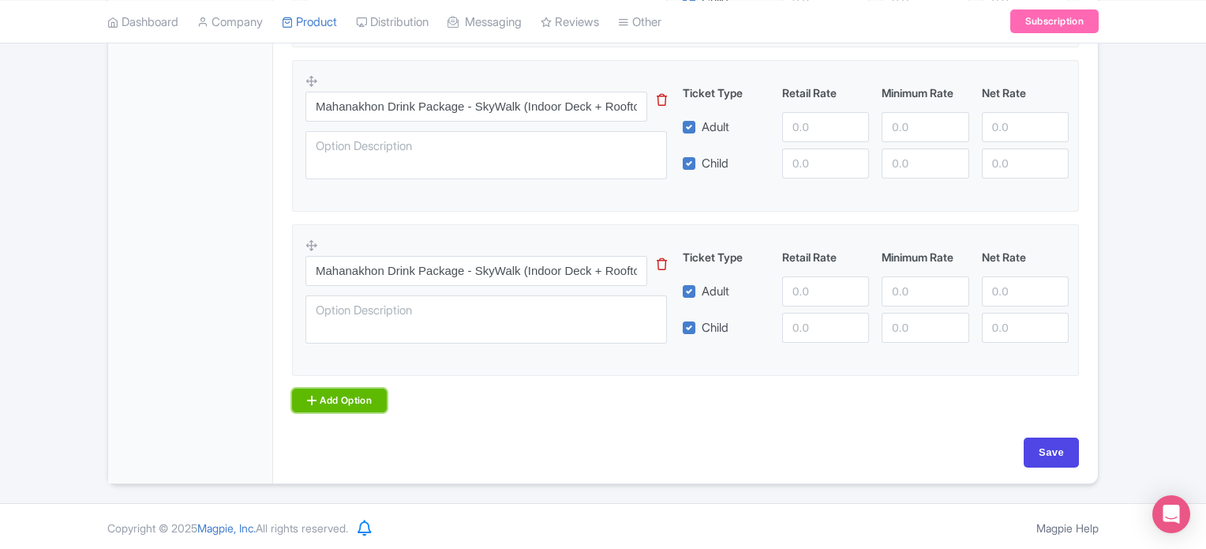
click at [359, 406] on link "Add Option" at bounding box center [339, 400] width 95 height 24
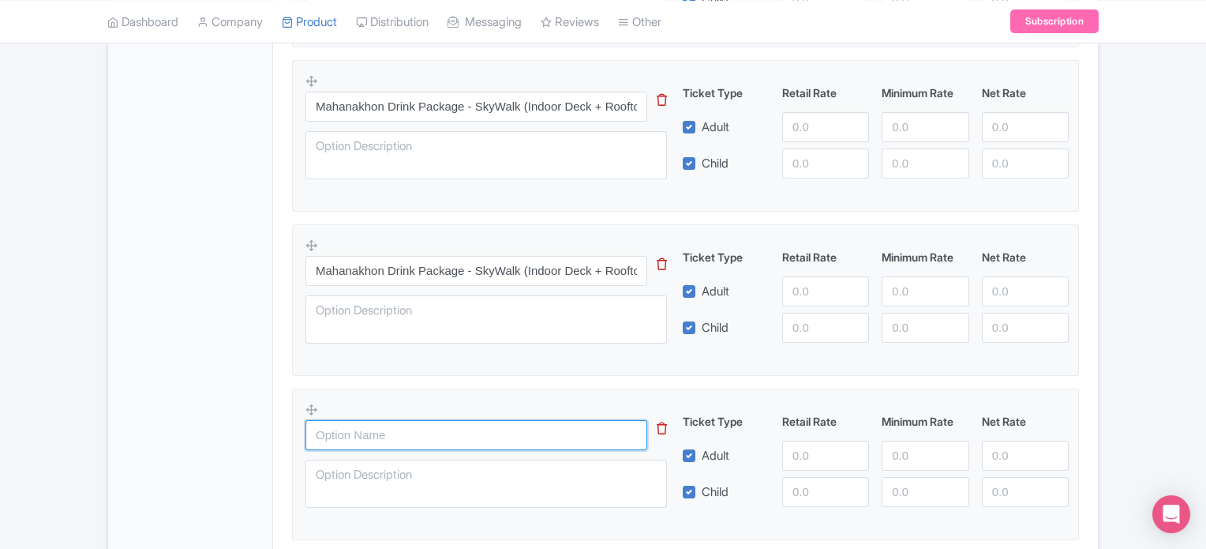
click at [360, 431] on input "text" at bounding box center [477, 435] width 342 height 30
paste input "Mahanakhon Eat Package - SkyWalk (Indoor Deck+ Rooftop) + SkyVerse + THB 200 Me…"
click at [360, 431] on input "Mahanakhon Eat Package - SkyWalk (Indoor Deck+ Rooftop) + SkyVerse + THB 200 Me…" at bounding box center [477, 435] width 342 height 30
type input "Mahanakhon Eat Package - SkyWalk (Indoor Deck+ Rooftop) + SkyVerse + THB 200 Me…"
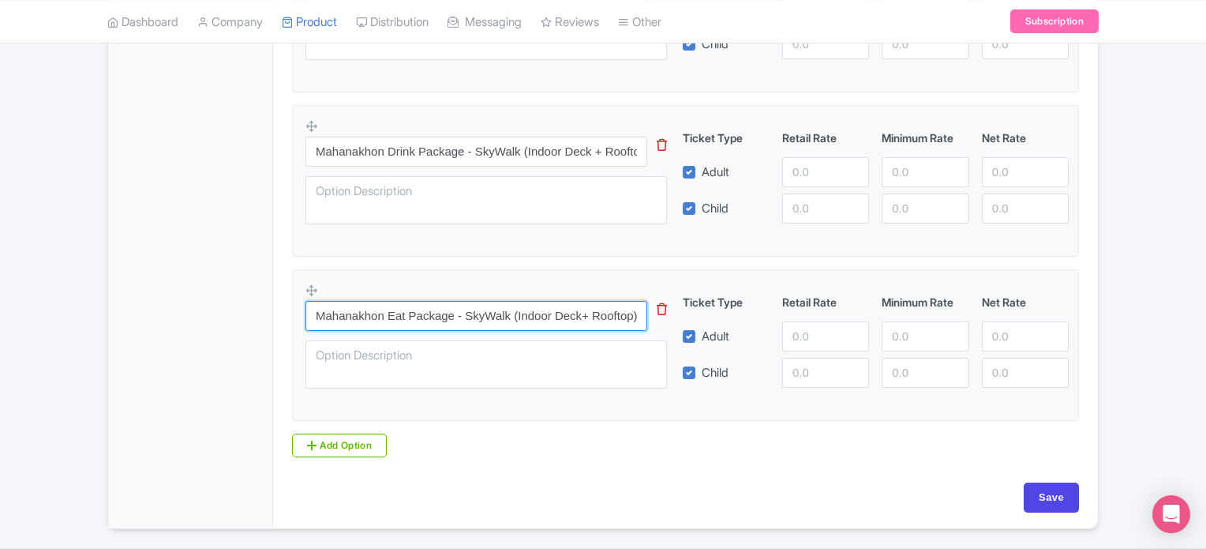
scroll to position [1311, 0]
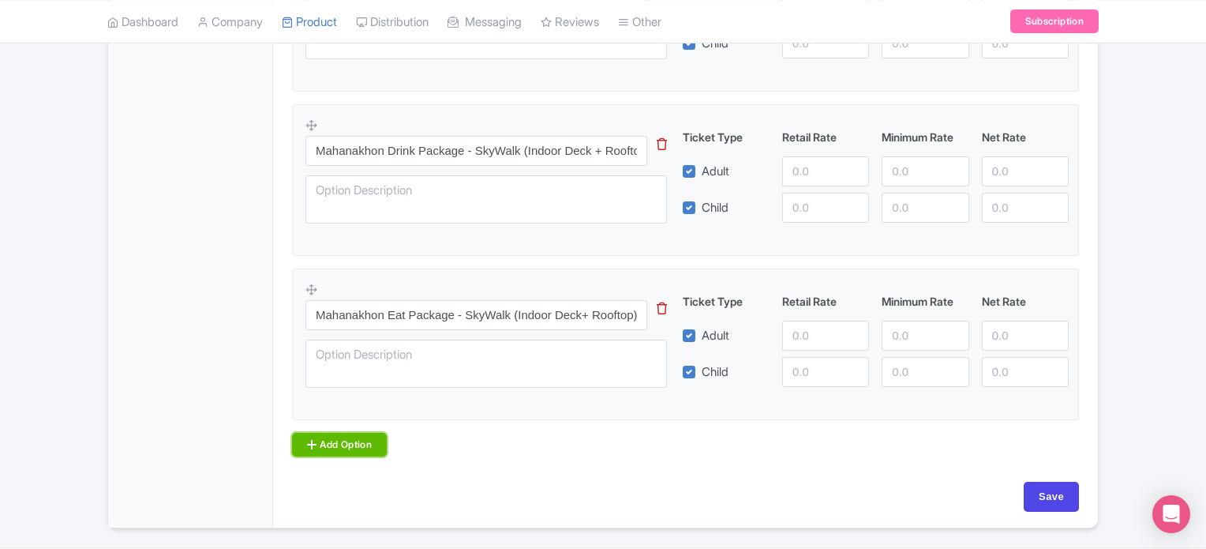
click at [346, 433] on link "Add Option" at bounding box center [339, 445] width 95 height 24
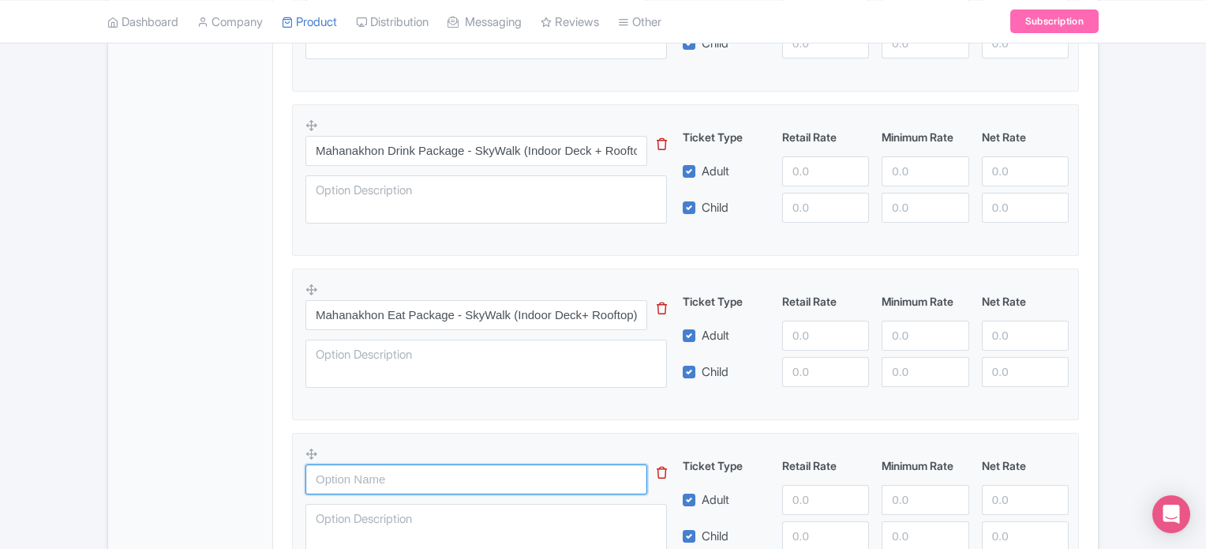
click at [358, 464] on input "text" at bounding box center [477, 479] width 342 height 30
paste input "Mahanakhon Eat Package - SkyWalk (Indoor Deck+ Rooftop) + SkyVerse + THB 200 Me…"
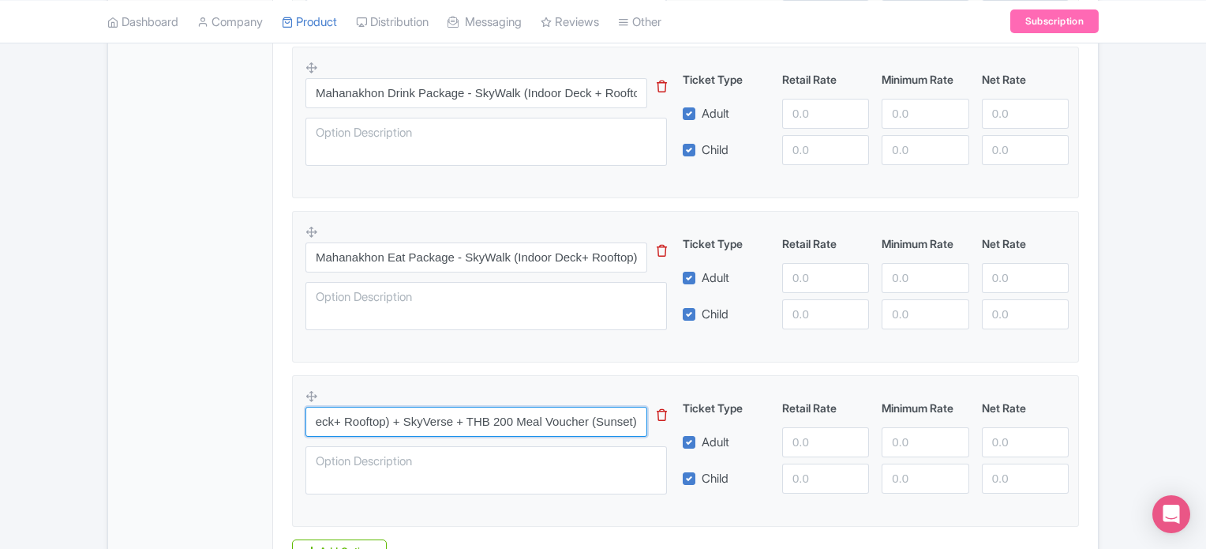
scroll to position [1519, 0]
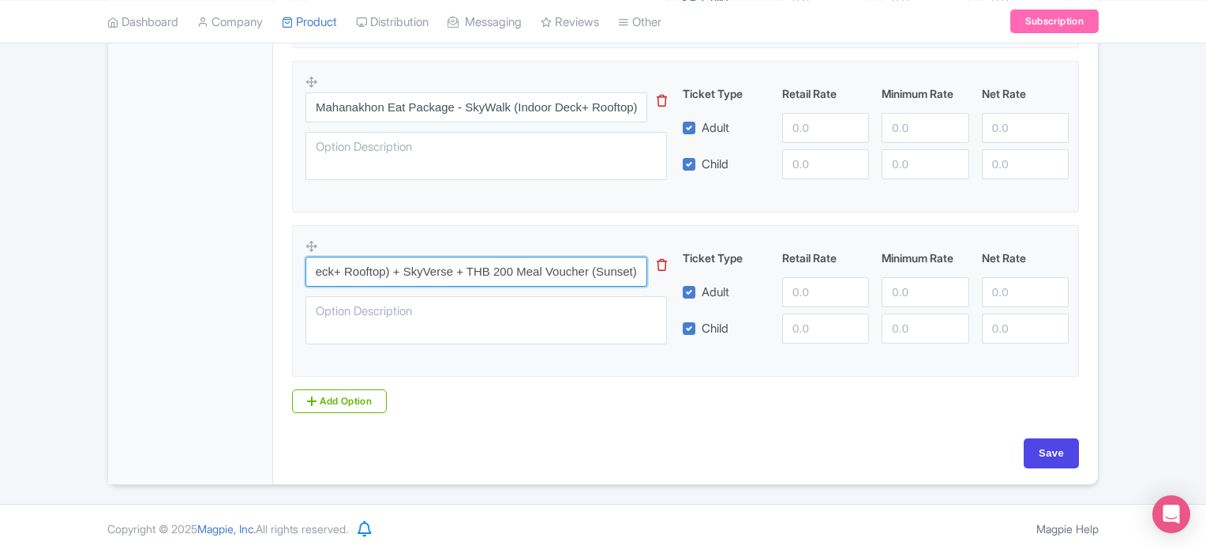
type input "Mahanakhon Eat Package - SkyWalk (Indoor Deck+ Rooftop) + SkyVerse + THB 200 Me…"
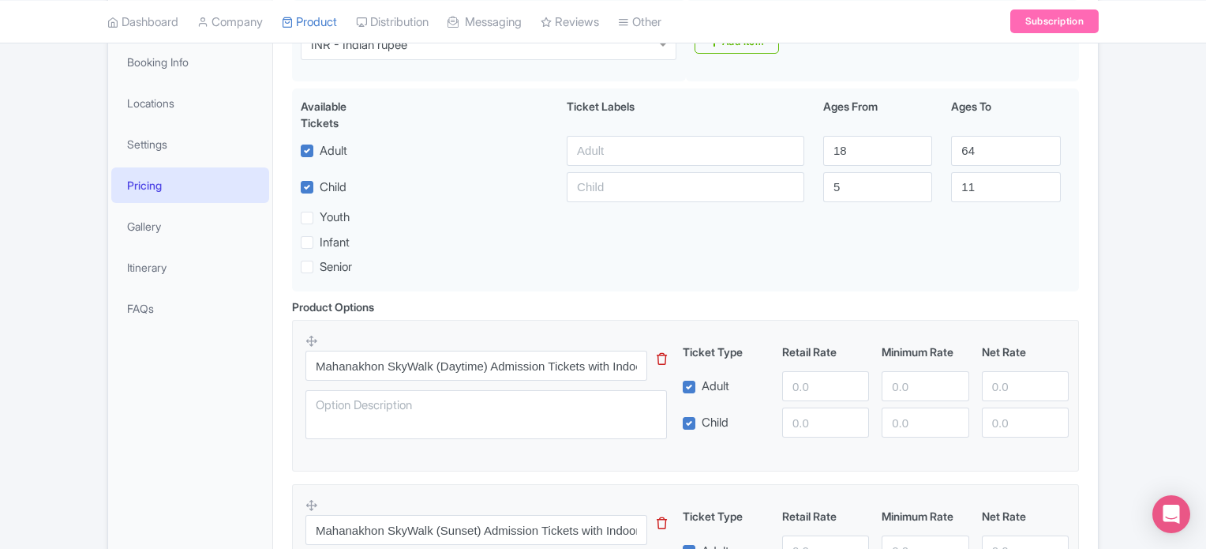
scroll to position [278, 0]
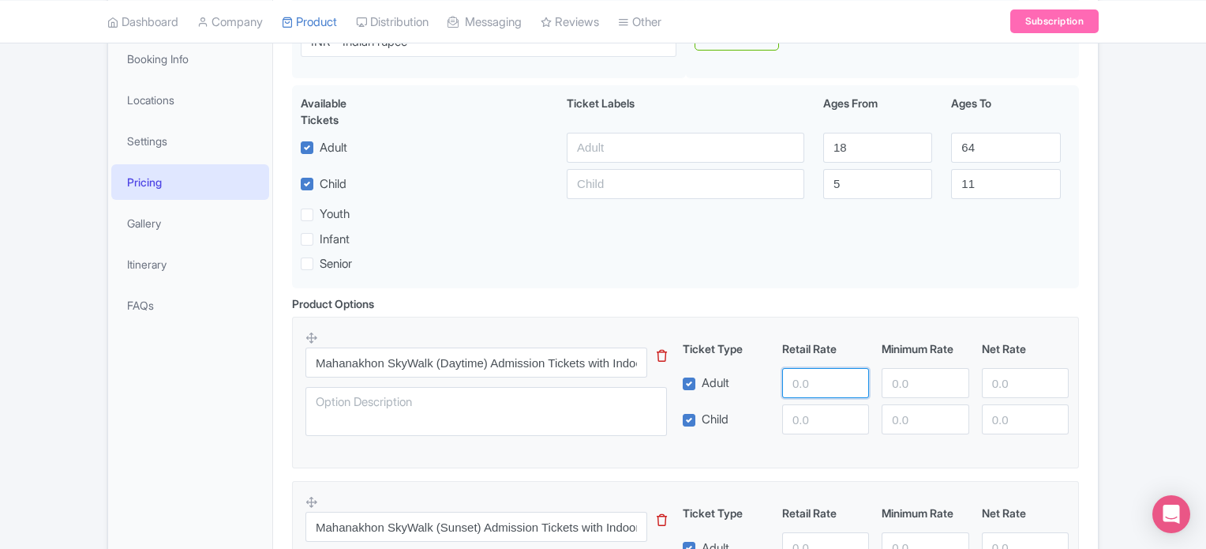
click at [821, 392] on input "number" at bounding box center [825, 383] width 87 height 30
type input "2500"
click at [808, 423] on input "number" at bounding box center [825, 419] width 87 height 30
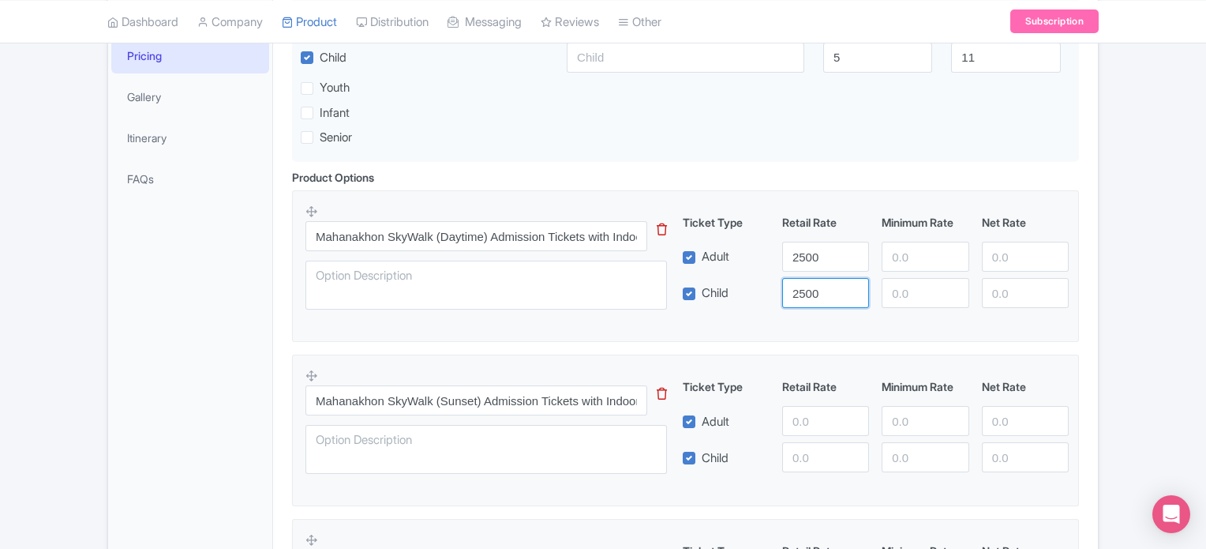
scroll to position [410, 0]
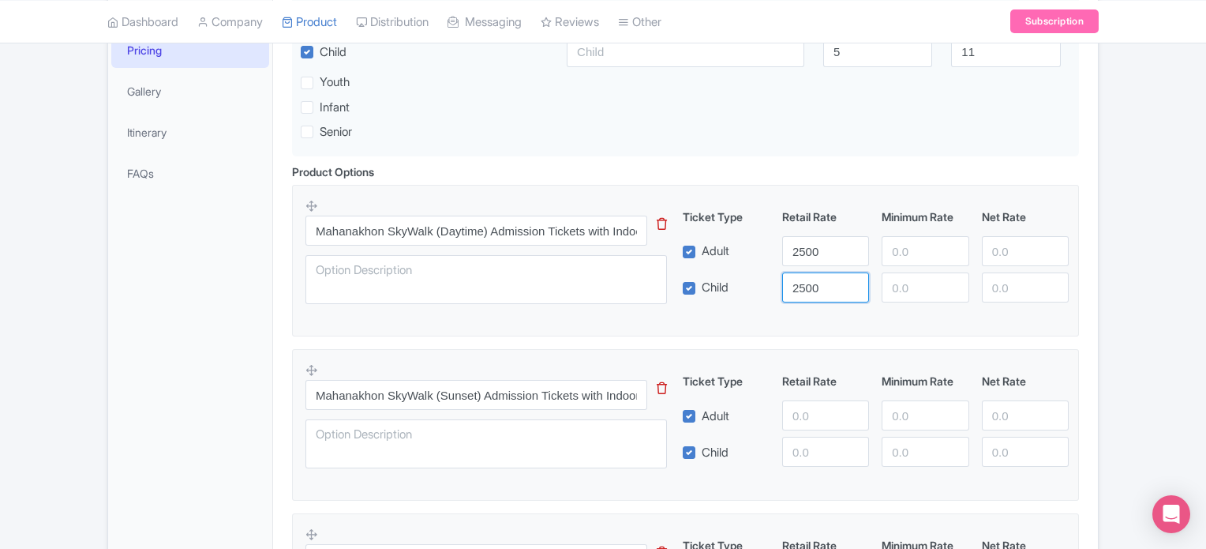
type input "2500"
click at [807, 422] on input "number" at bounding box center [825, 415] width 87 height 30
type input "3100"
click at [803, 448] on input "number" at bounding box center [825, 452] width 87 height 30
type input "3100"
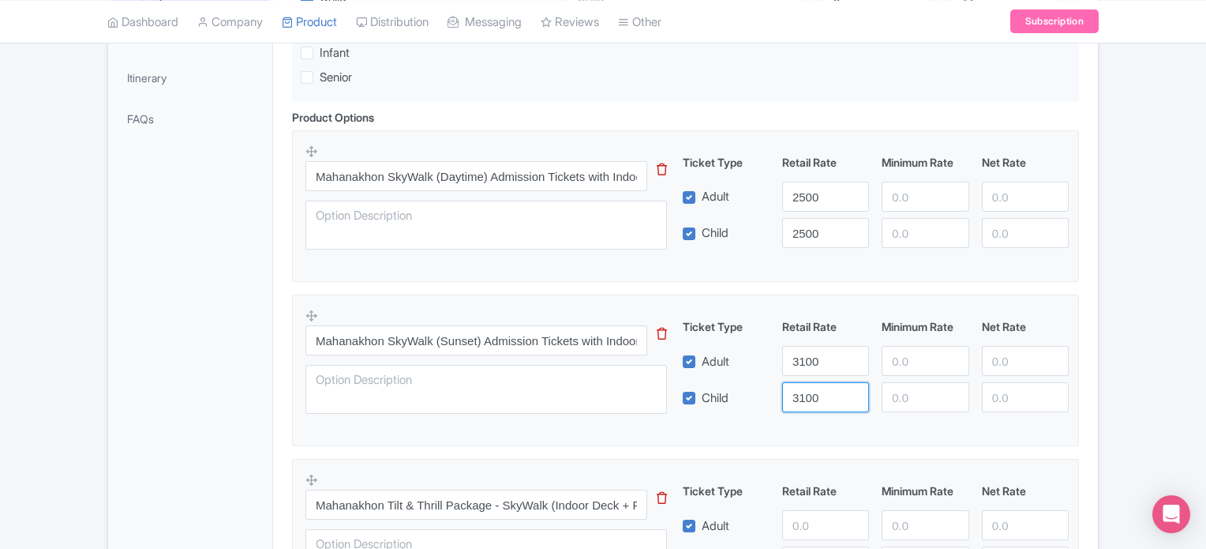
scroll to position [463, 0]
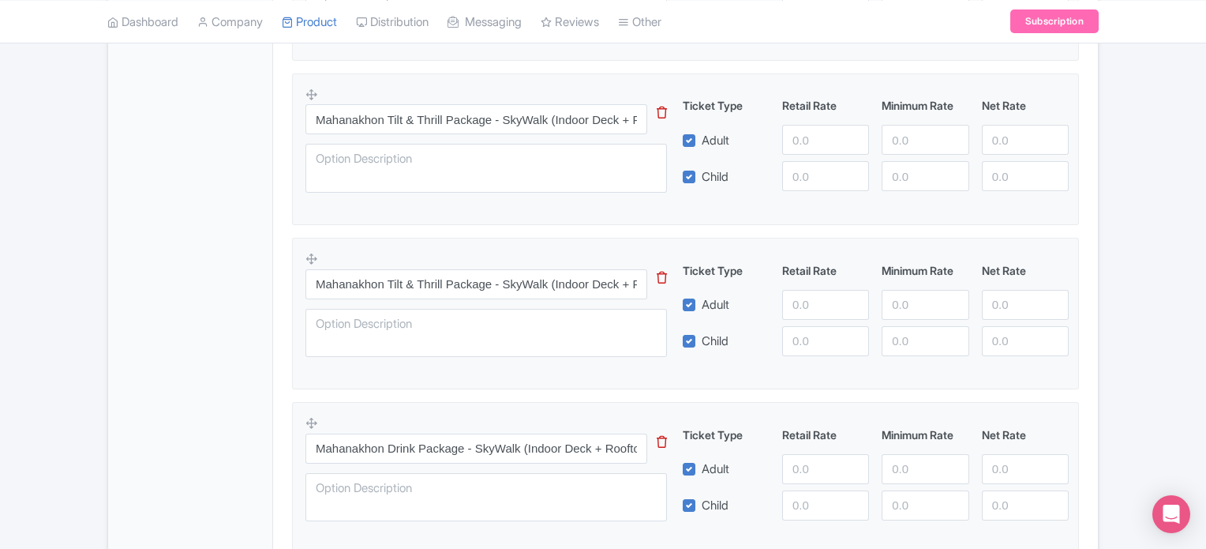
scroll to position [849, 0]
click at [812, 126] on input "number" at bounding box center [825, 140] width 87 height 30
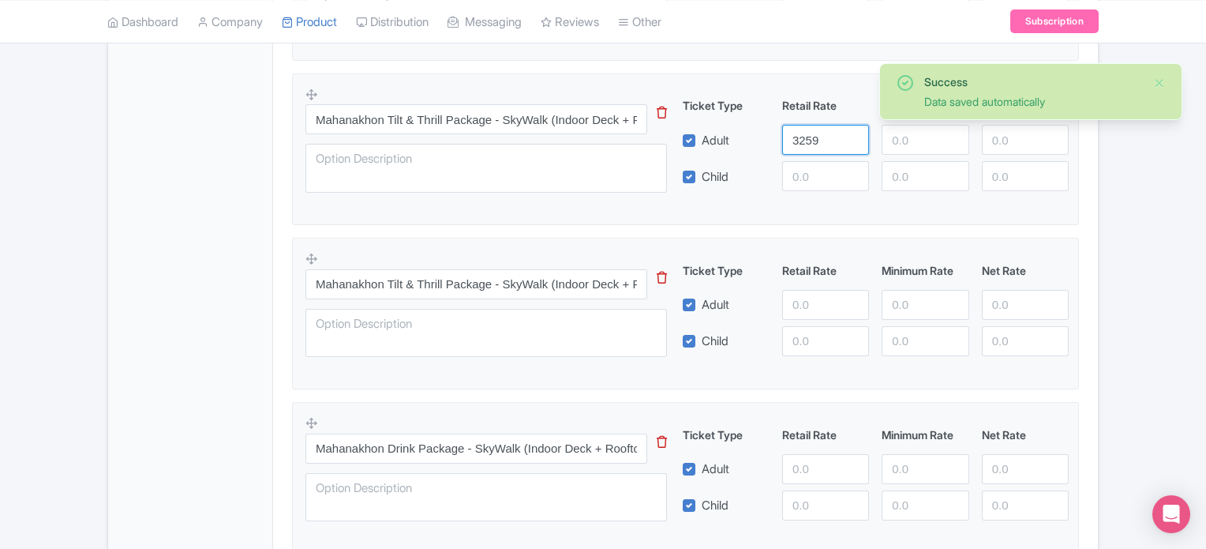
type input "3259"
click at [806, 180] on input "number" at bounding box center [825, 176] width 87 height 30
type input "3259"
click at [804, 302] on input "number" at bounding box center [825, 305] width 87 height 30
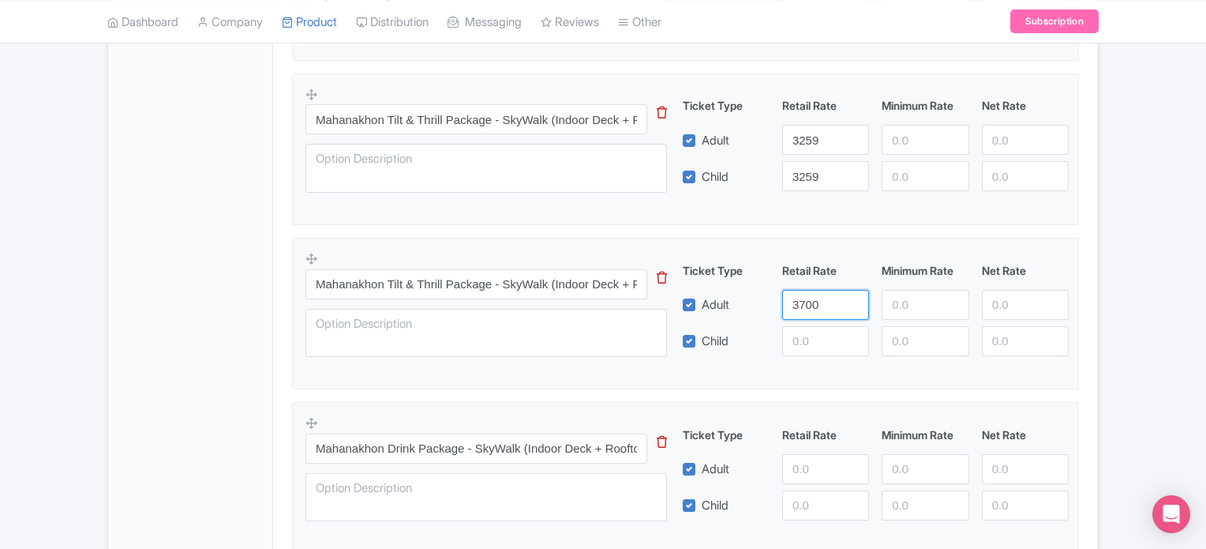
type input "3700"
click at [793, 347] on input "number" at bounding box center [825, 341] width 87 height 30
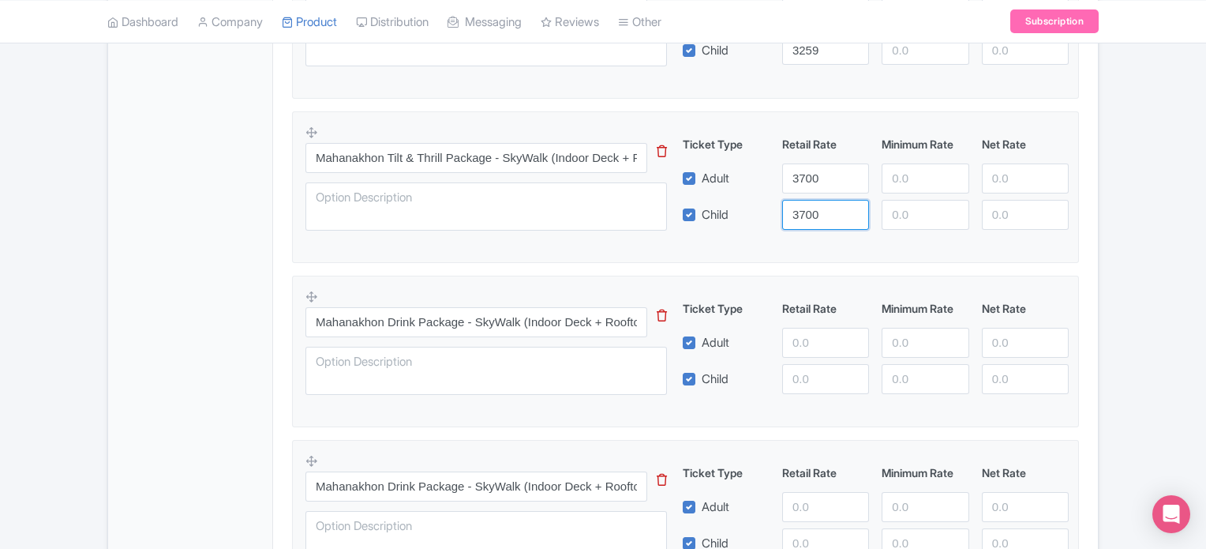
scroll to position [980, 0]
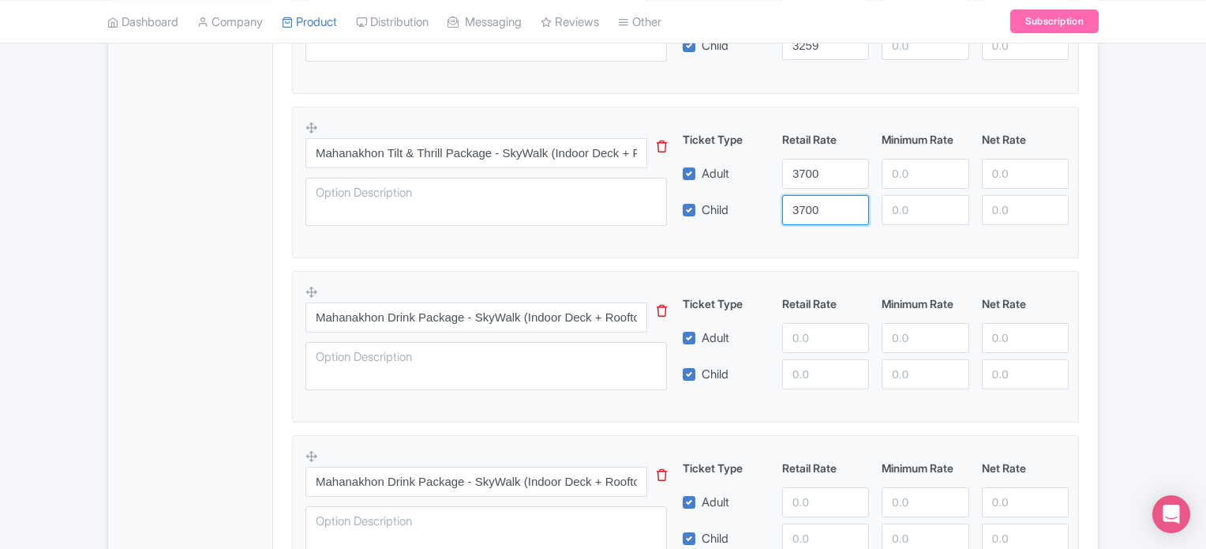
type input "3700"
click at [806, 335] on input "number" at bounding box center [825, 338] width 87 height 30
type input "2759"
click at [823, 369] on input "number" at bounding box center [825, 374] width 87 height 30
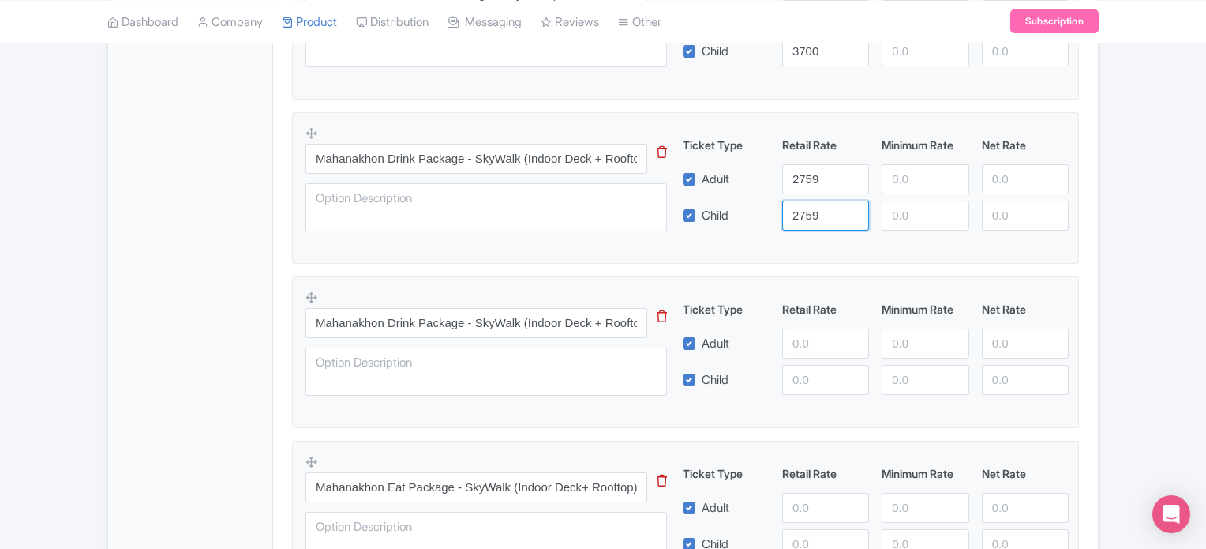
scroll to position [1140, 0]
type input "2759"
click at [818, 347] on input "number" at bounding box center [825, 343] width 87 height 30
type input "3400"
click at [813, 369] on input "number" at bounding box center [825, 379] width 87 height 30
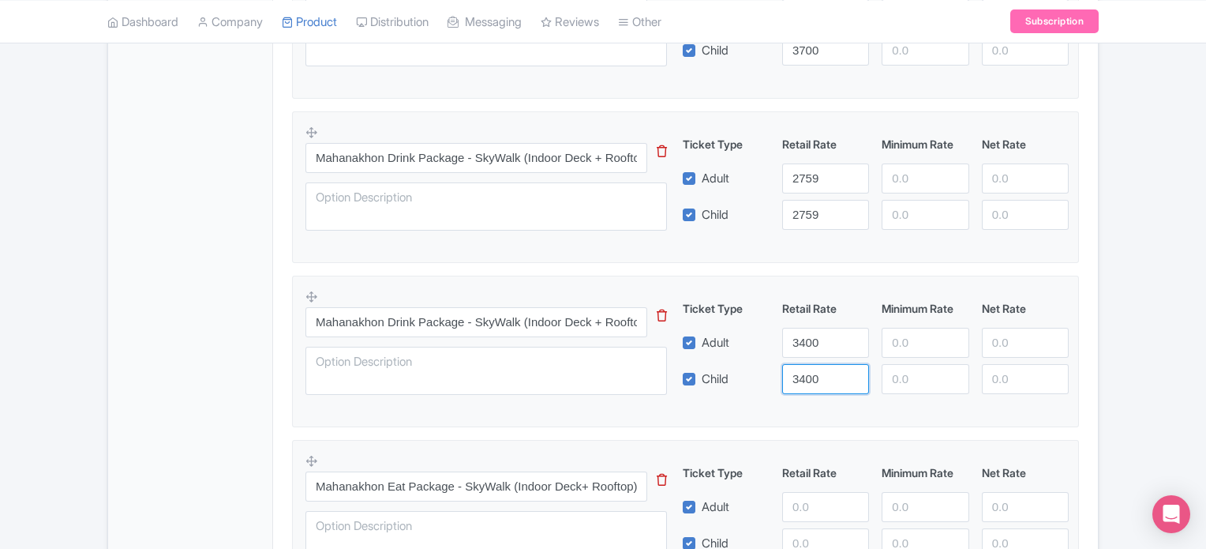
type input "3400"
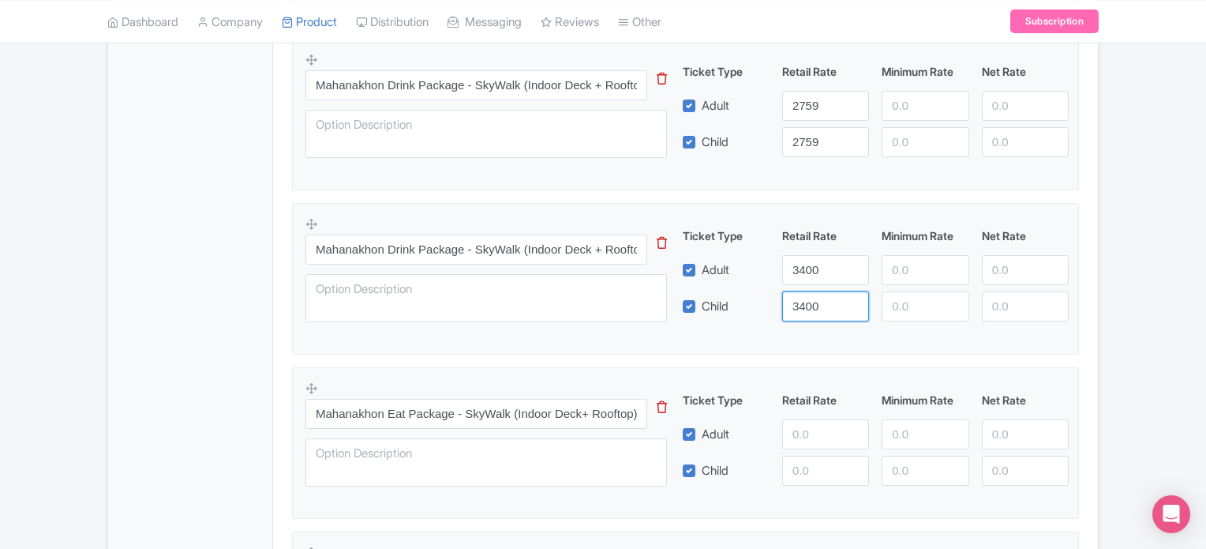
scroll to position [1213, 0]
click at [810, 492] on div "Mahanakhon Eat Package - SkyWalk (Indoor Deck+ Rooftop) + SkyVerse + THB 200 Me…" at bounding box center [686, 437] width 760 height 115
click at [805, 507] on fieldset "Mahanakhon Eat Package - SkyWalk (Indoor Deck+ Rooftop) + SkyVerse + THB 200 Me…" at bounding box center [685, 443] width 787 height 152
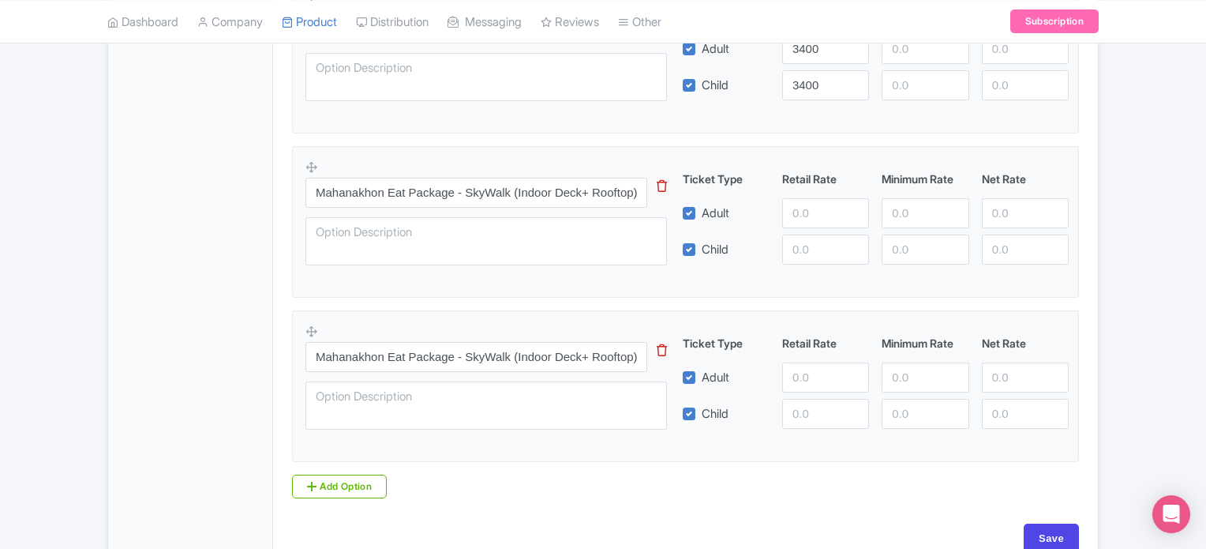
scroll to position [1433, 0]
click at [800, 225] on input "number" at bounding box center [825, 214] width 87 height 30
type input "3200"
click at [810, 253] on input "number" at bounding box center [825, 250] width 87 height 30
type input "3200"
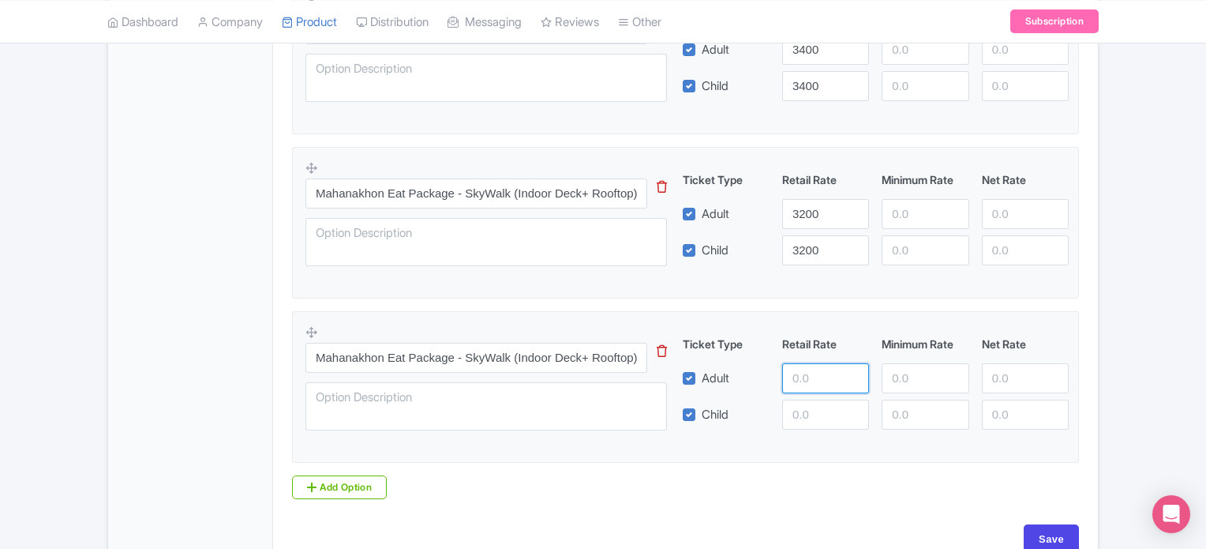
click at [803, 382] on input "number" at bounding box center [825, 378] width 87 height 30
type input "3600"
click at [812, 417] on input "number" at bounding box center [825, 414] width 87 height 30
type input "3600"
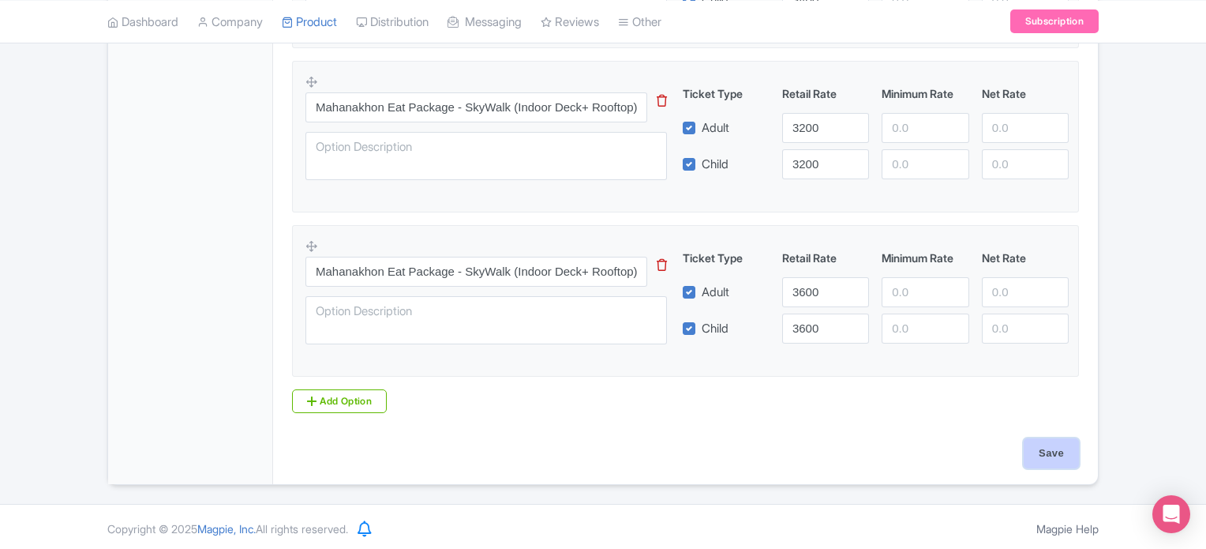
click at [1057, 444] on input "Save" at bounding box center [1051, 453] width 55 height 30
type input "Saving..."
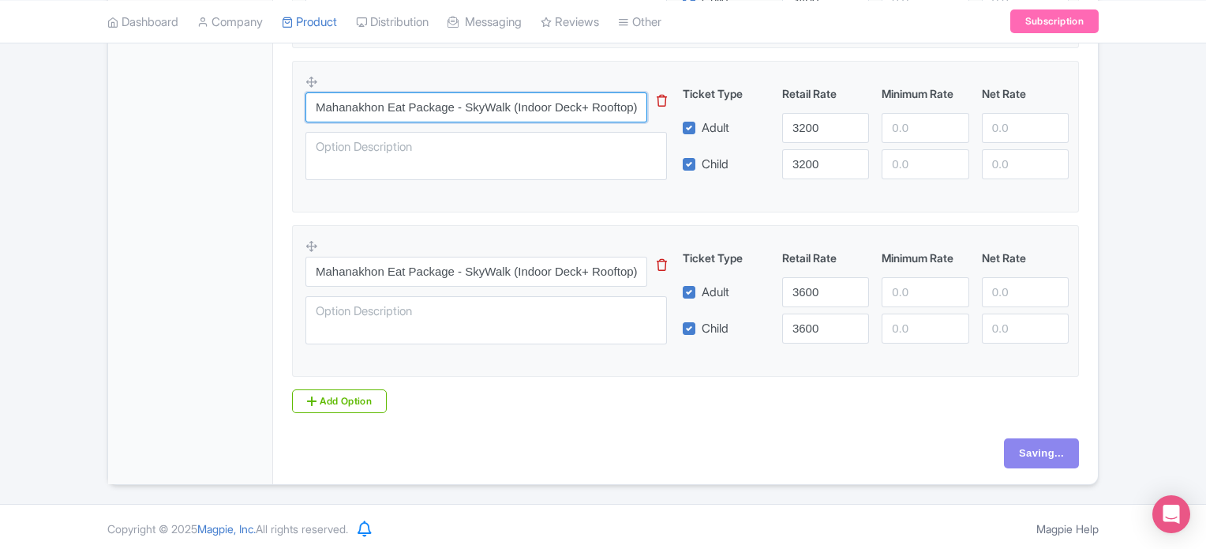
click at [547, 101] on input "Mahanakhon Eat Package - SkyWalk (Indoor Deck+ Rooftop) + SkyVerse + THB 200 Me…" at bounding box center [477, 107] width 342 height 30
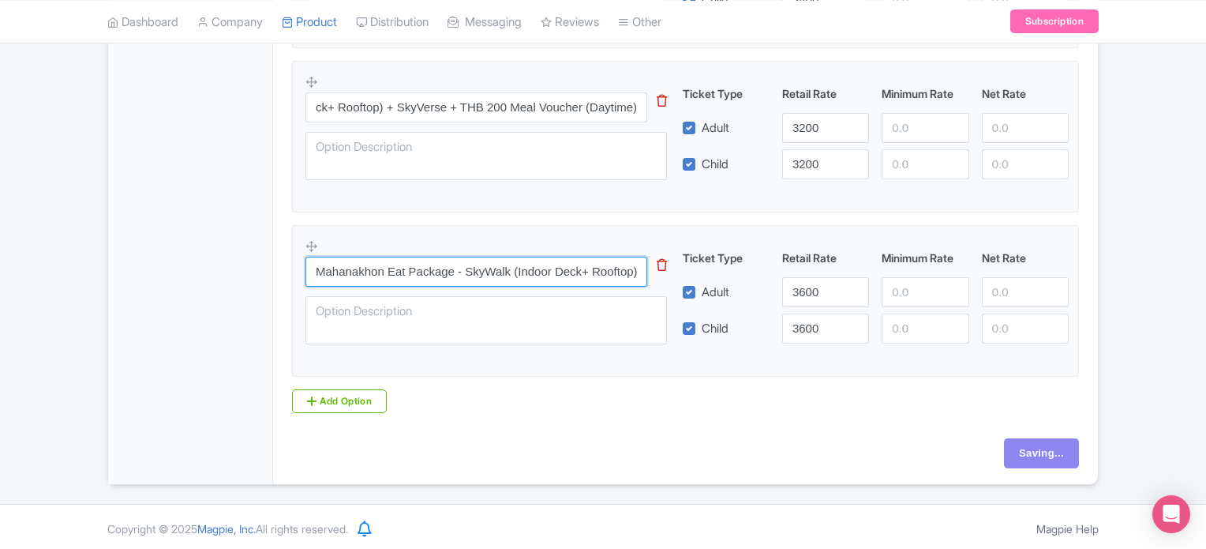
scroll to position [0, 0]
click at [547, 270] on input "Mahanakhon Eat Package - SkyWalk (Indoor Deck+ Rooftop) + SkyVerse + THB 200 Me…" at bounding box center [477, 272] width 342 height 30
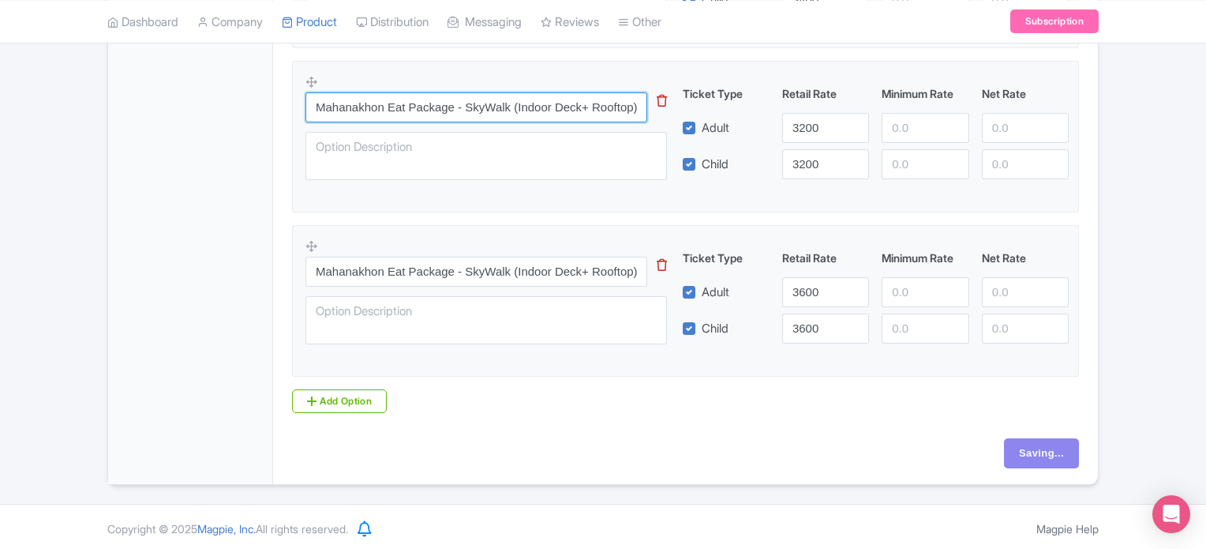
click at [622, 107] on input "Mahanakhon Eat Package - SkyWalk (Indoor Deck+ Rooftop) + SkyVerse + THB 200 Me…" at bounding box center [477, 107] width 342 height 30
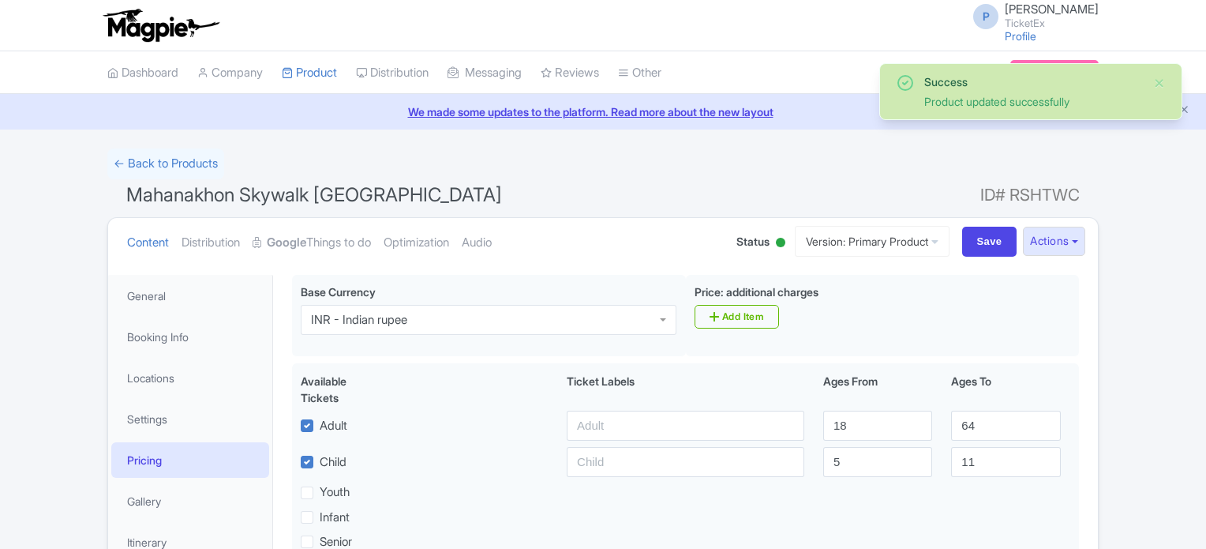
scroll to position [274, 0]
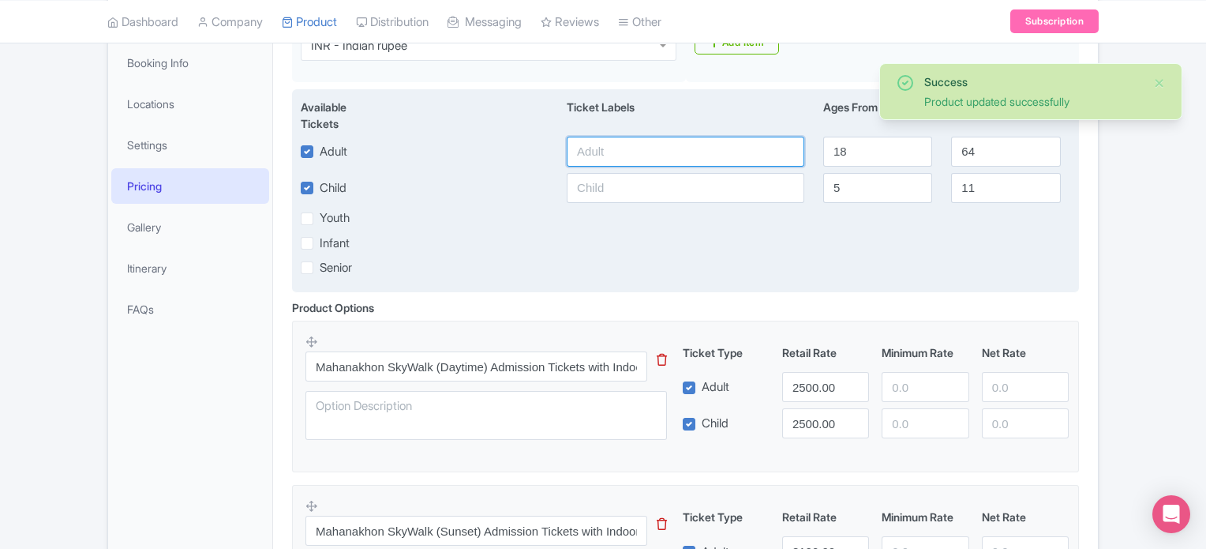
click at [645, 151] on input "text" at bounding box center [686, 152] width 238 height 30
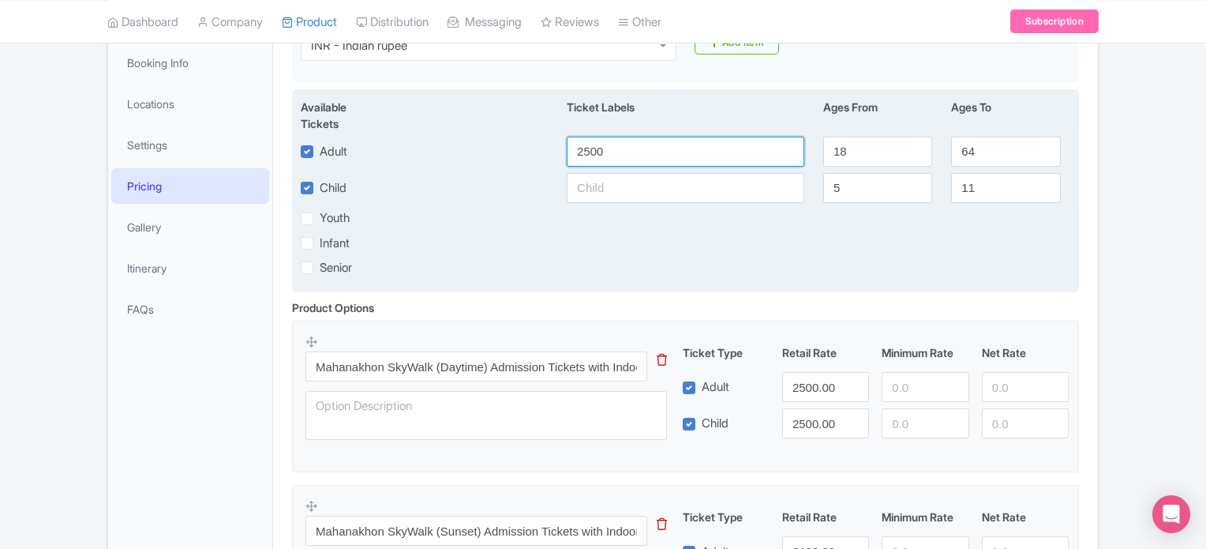
type input "2500"
click at [637, 194] on input "text" at bounding box center [686, 188] width 238 height 30
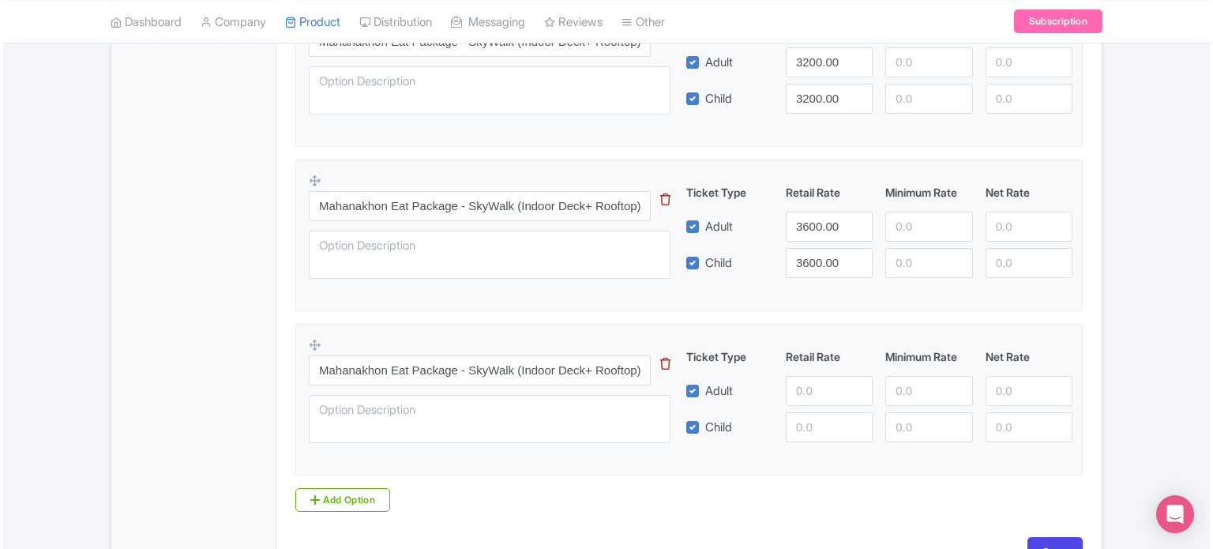
scroll to position [2898, 0]
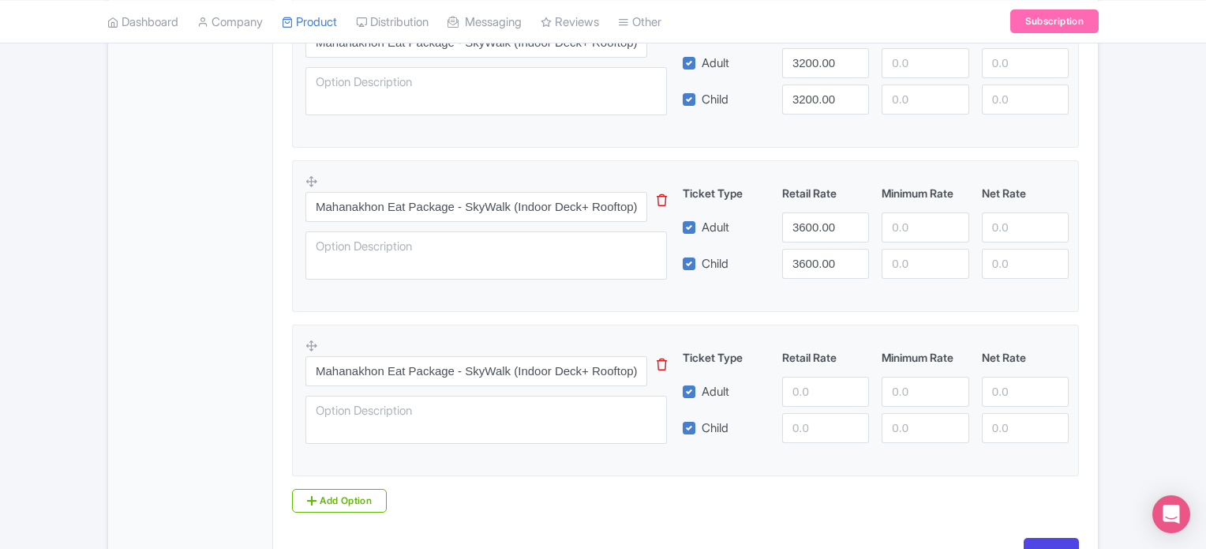
type input "2500"
click at [658, 358] on icon at bounding box center [662, 364] width 10 height 12
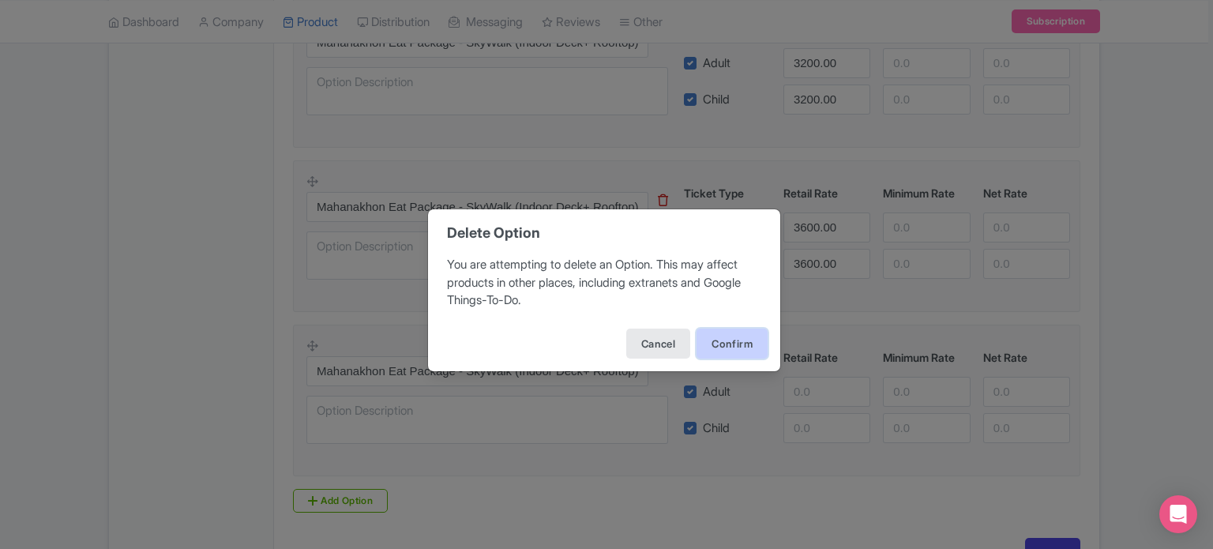
click at [739, 335] on button "Confirm" at bounding box center [731, 343] width 71 height 30
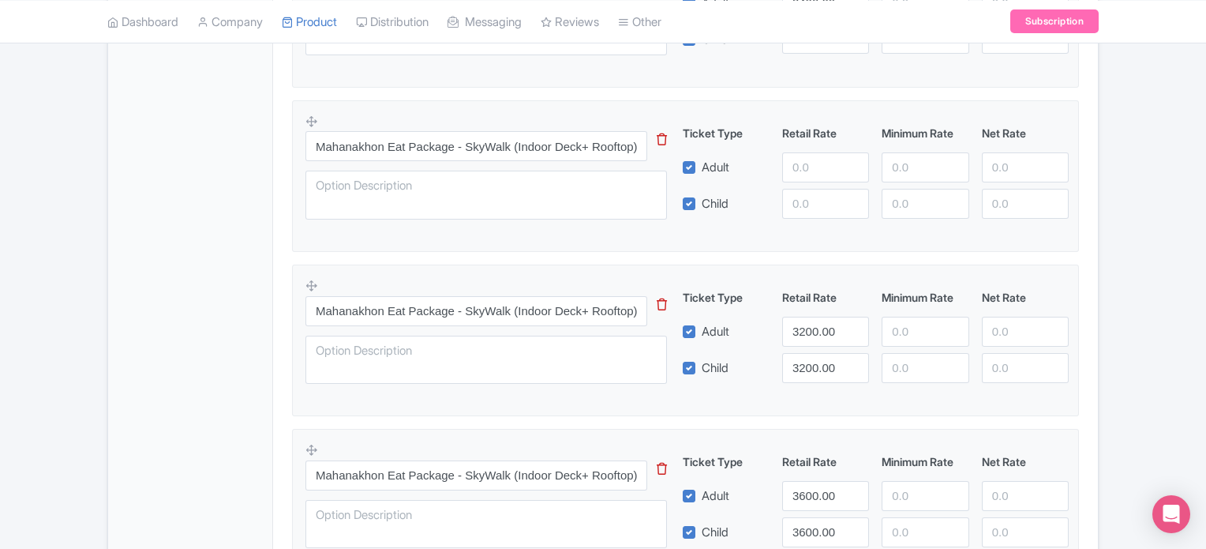
scroll to position [2629, 0]
click at [658, 137] on icon at bounding box center [662, 140] width 10 height 12
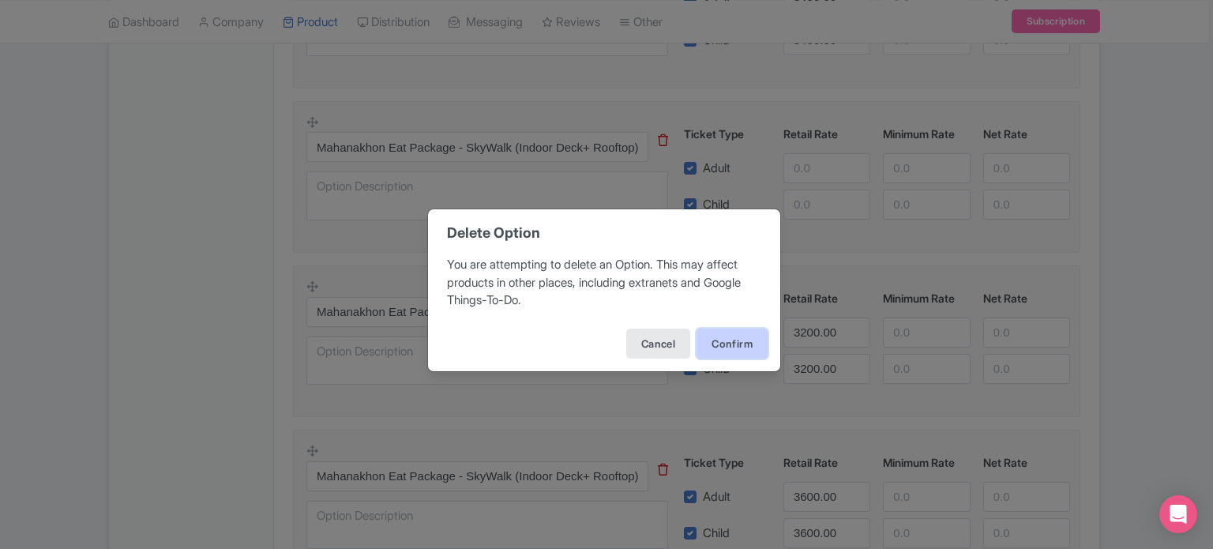
click at [721, 353] on button "Confirm" at bounding box center [731, 343] width 71 height 30
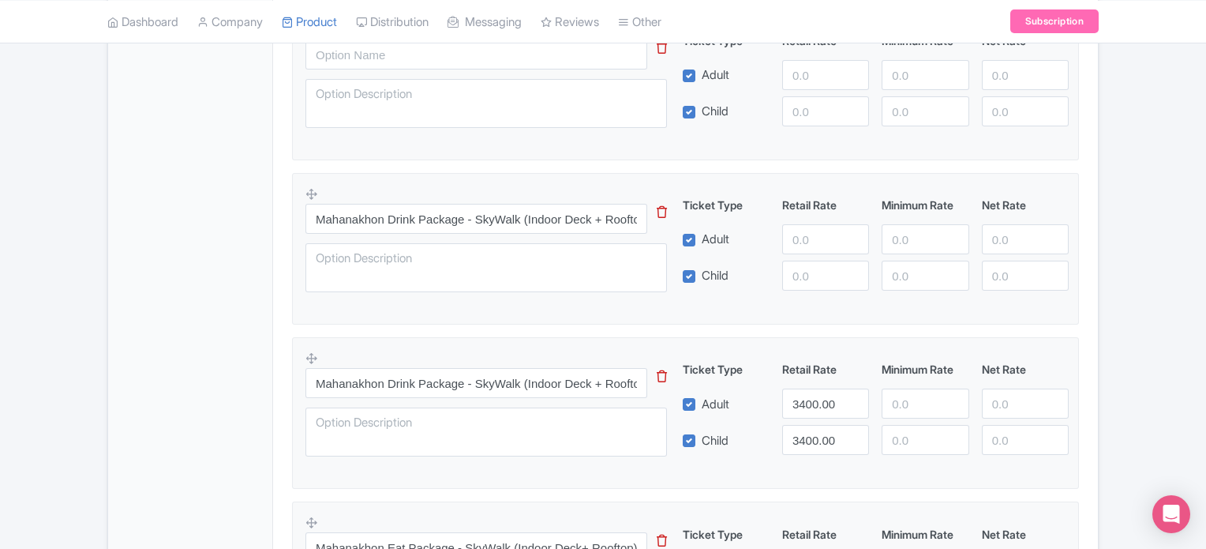
scroll to position [2228, 0]
click at [663, 209] on icon at bounding box center [662, 213] width 10 height 12
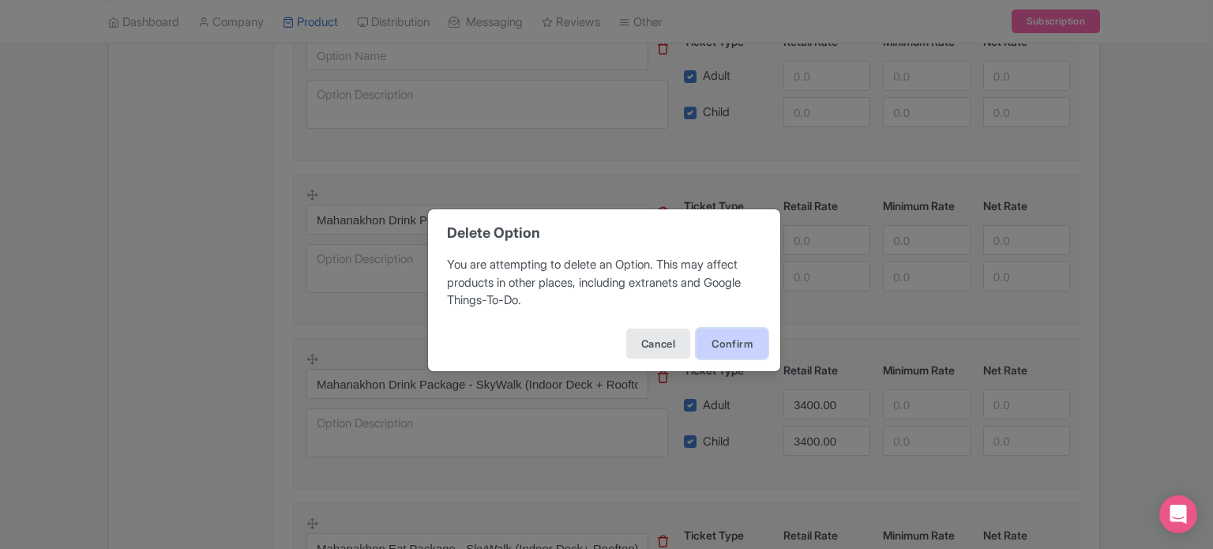
click at [729, 333] on button "Confirm" at bounding box center [731, 343] width 71 height 30
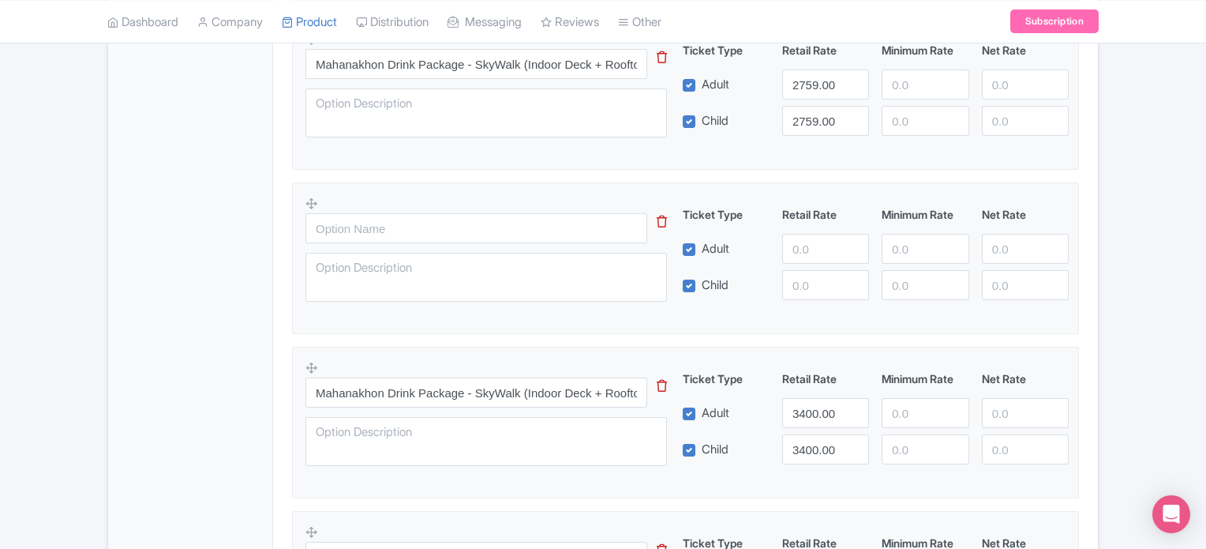
scroll to position [2054, 0]
click at [663, 219] on icon at bounding box center [662, 222] width 10 height 12
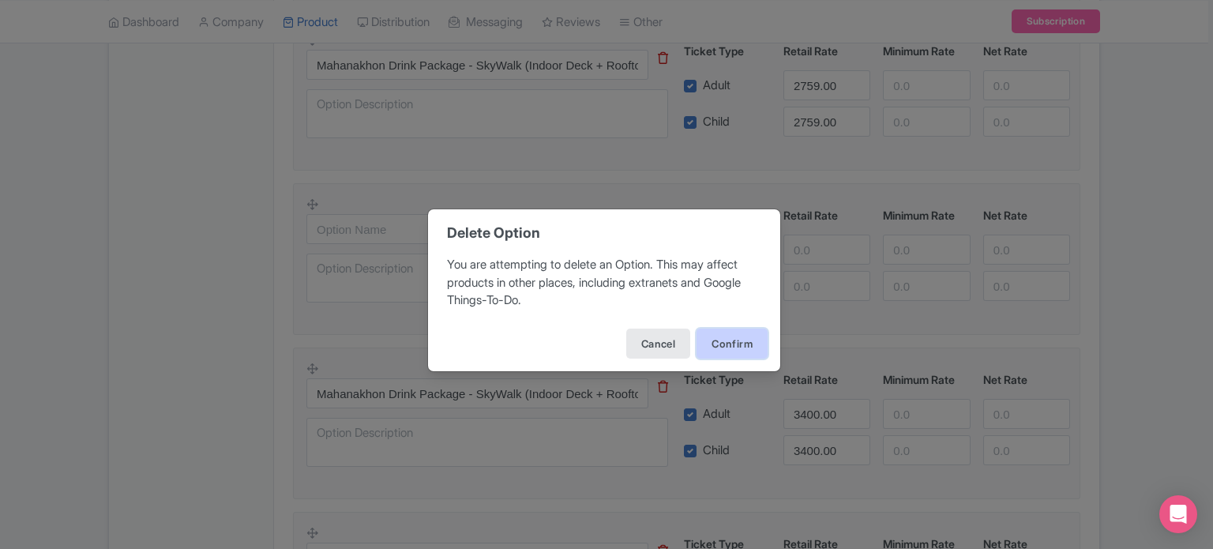
click at [719, 334] on button "Confirm" at bounding box center [731, 343] width 71 height 30
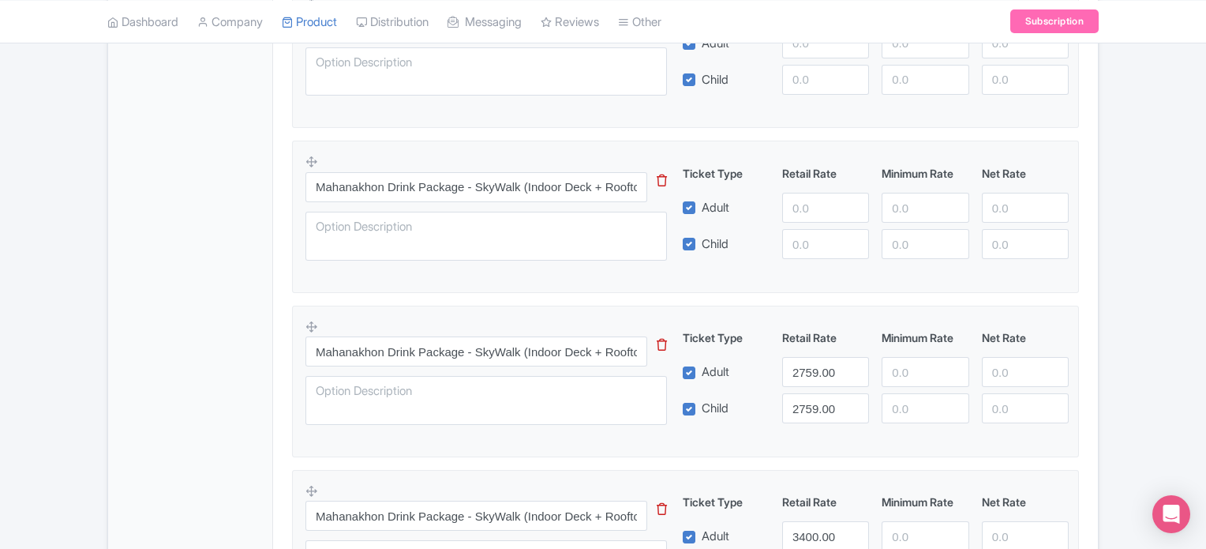
scroll to position [1763, 0]
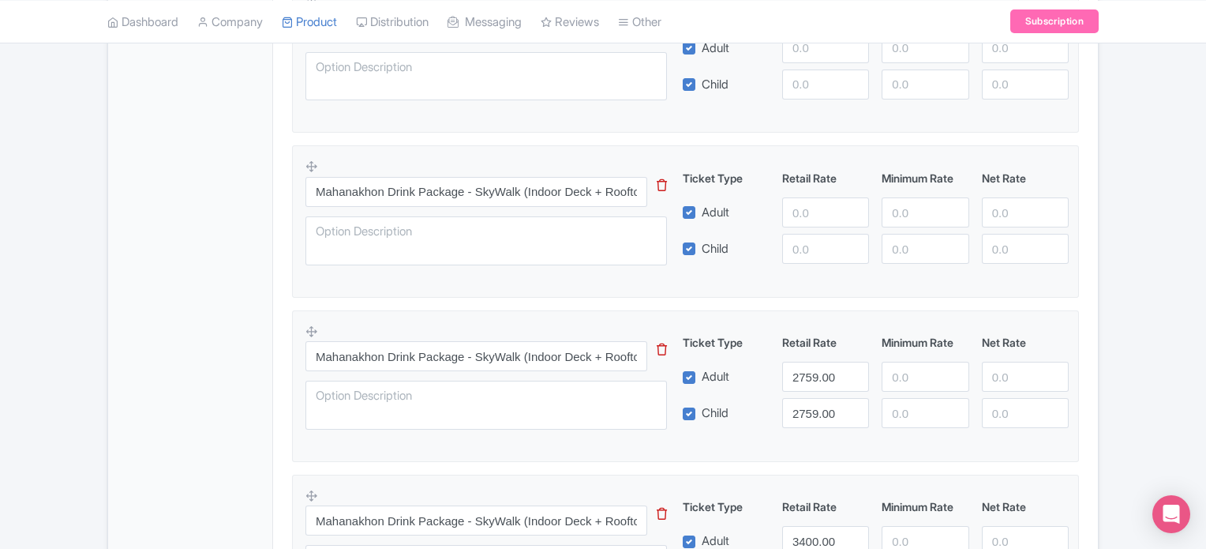
click at [665, 182] on icon at bounding box center [662, 185] width 10 height 12
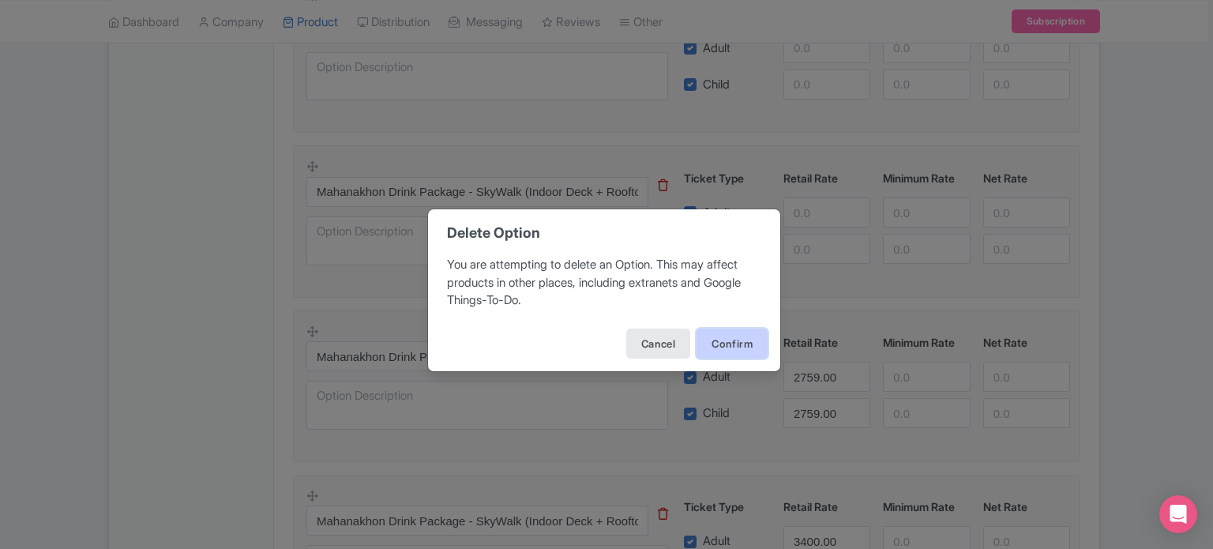
click at [738, 337] on button "Confirm" at bounding box center [731, 343] width 71 height 30
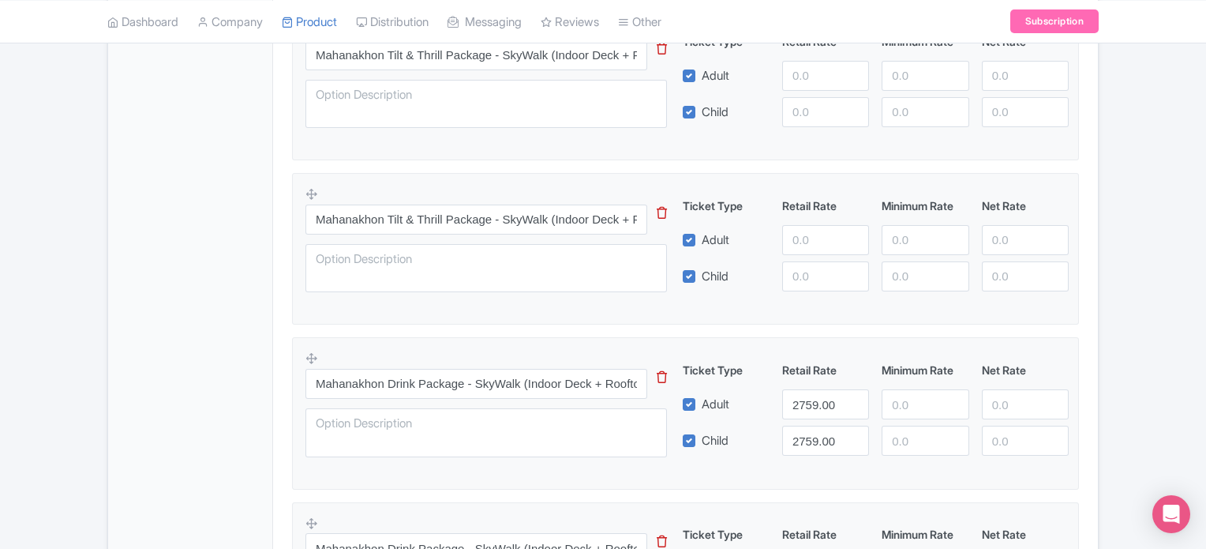
scroll to position [1570, 0]
click at [660, 205] on link at bounding box center [662, 220] width 10 height 30
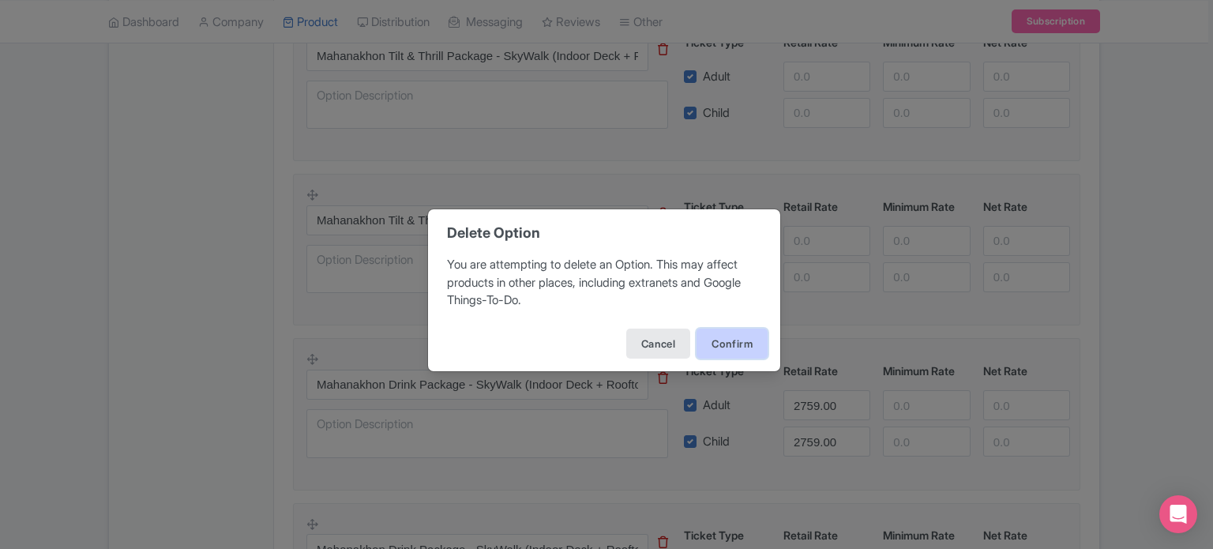
click at [725, 338] on button "Confirm" at bounding box center [731, 343] width 71 height 30
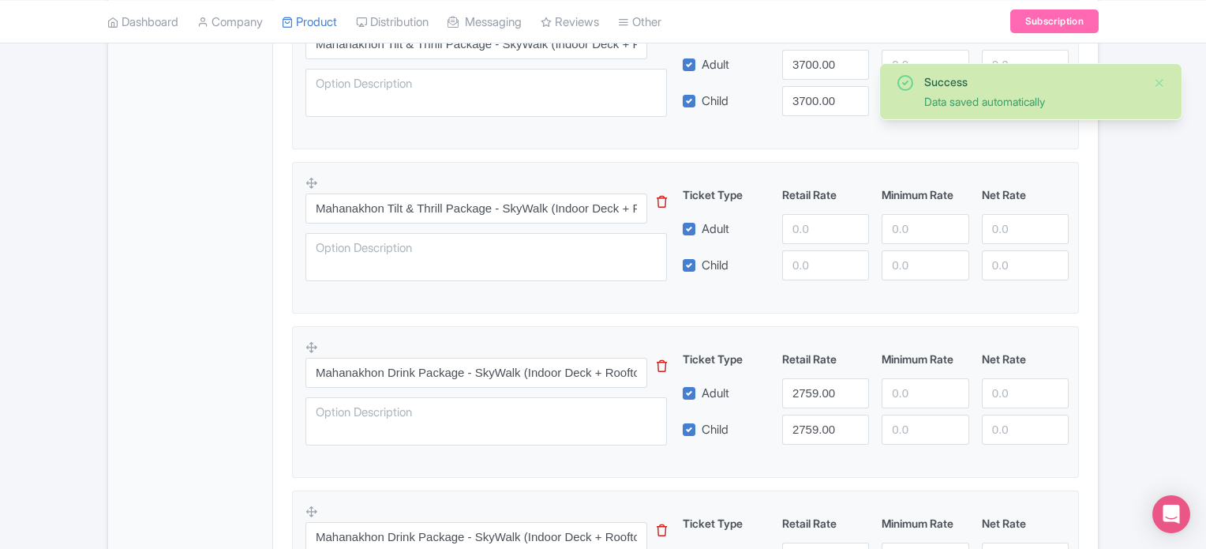
scroll to position [1404, 0]
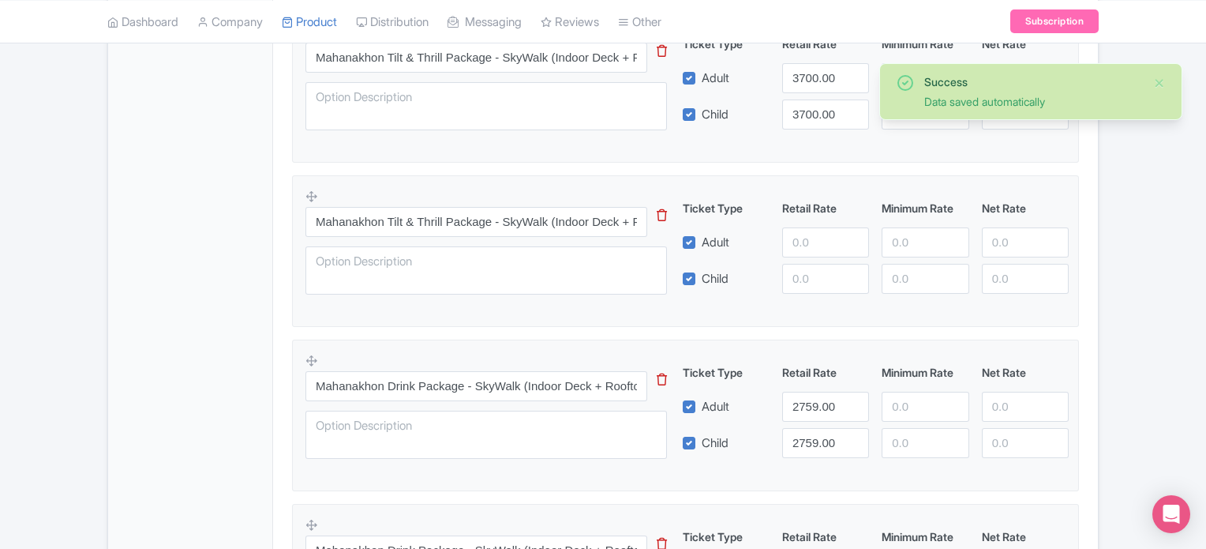
click at [662, 216] on icon at bounding box center [662, 215] width 10 height 12
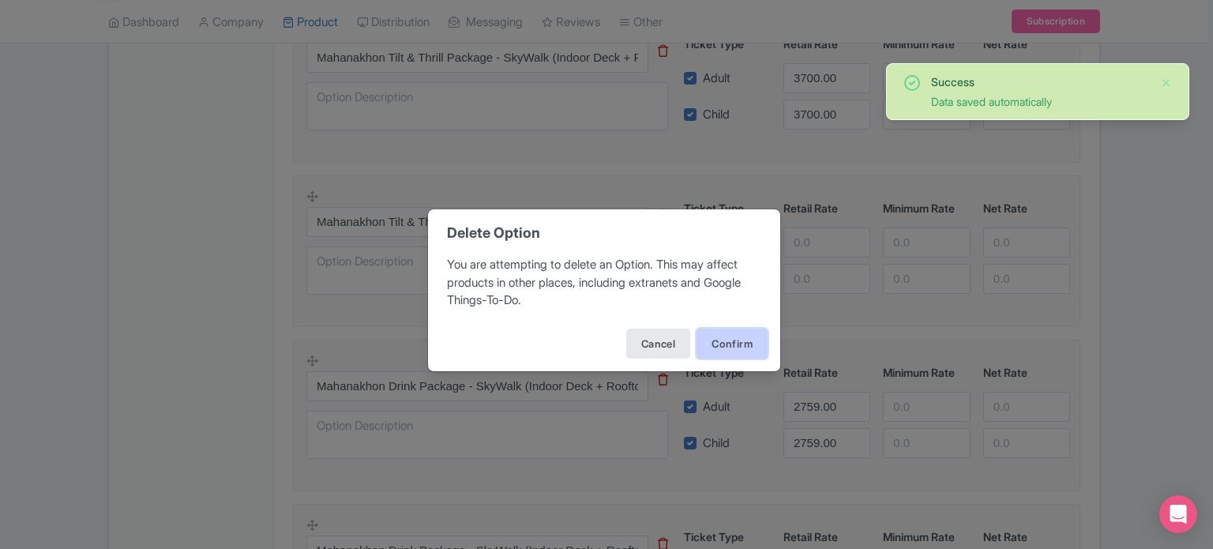
click at [742, 354] on button "Confirm" at bounding box center [731, 343] width 71 height 30
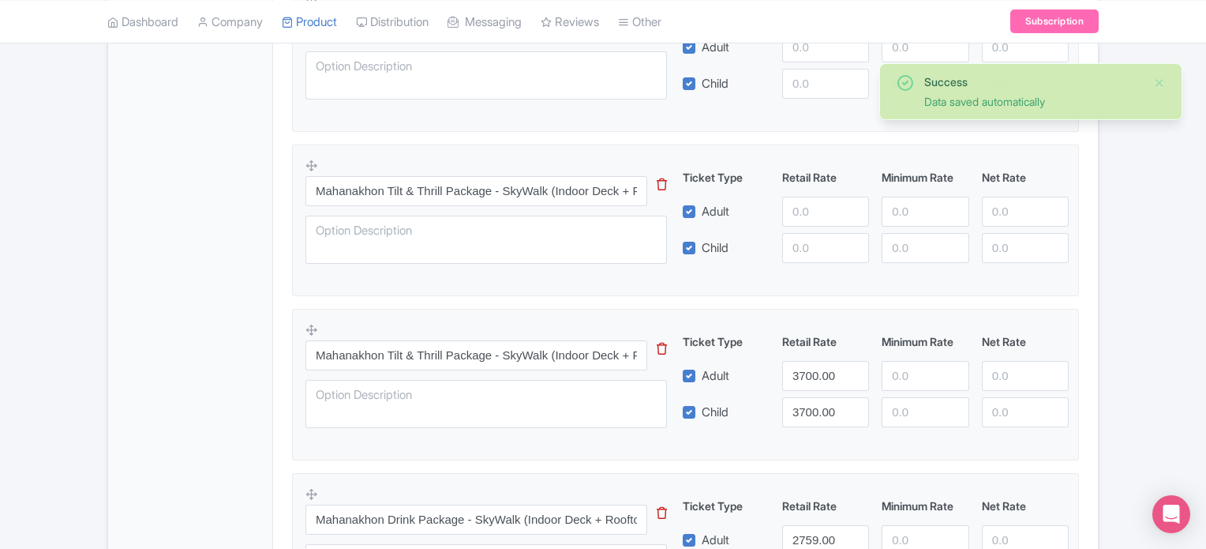
scroll to position [1092, 0]
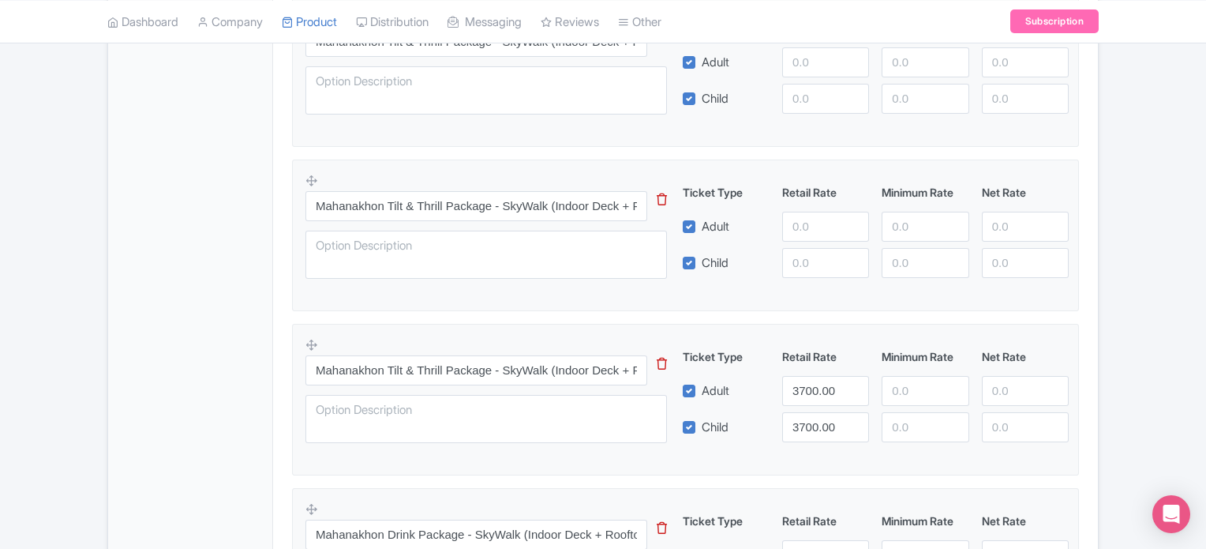
click at [660, 199] on icon at bounding box center [662, 199] width 10 height 12
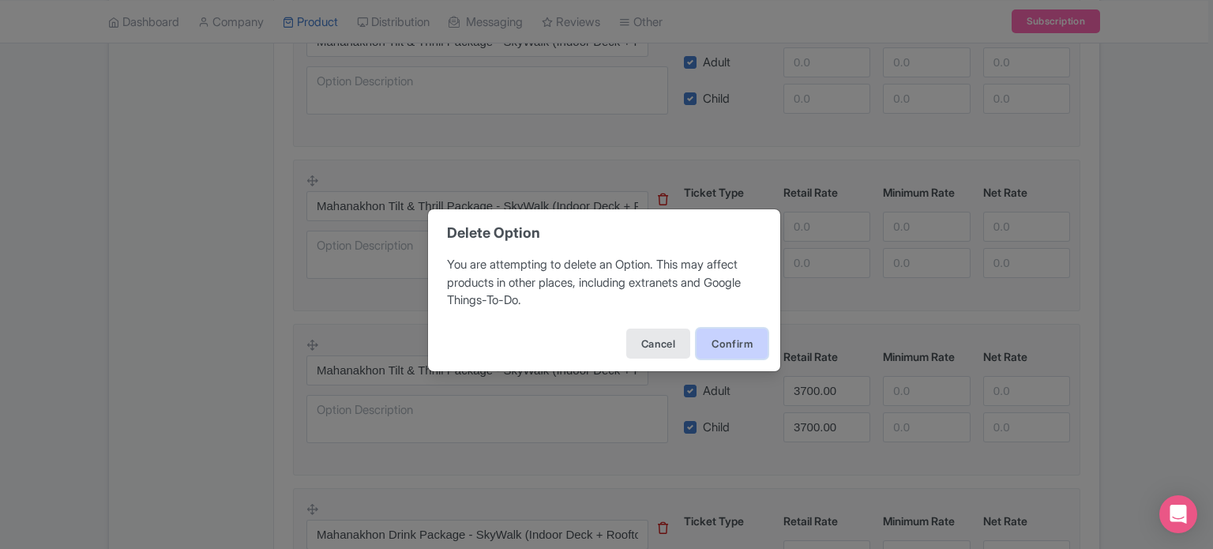
click at [739, 340] on button "Confirm" at bounding box center [731, 343] width 71 height 30
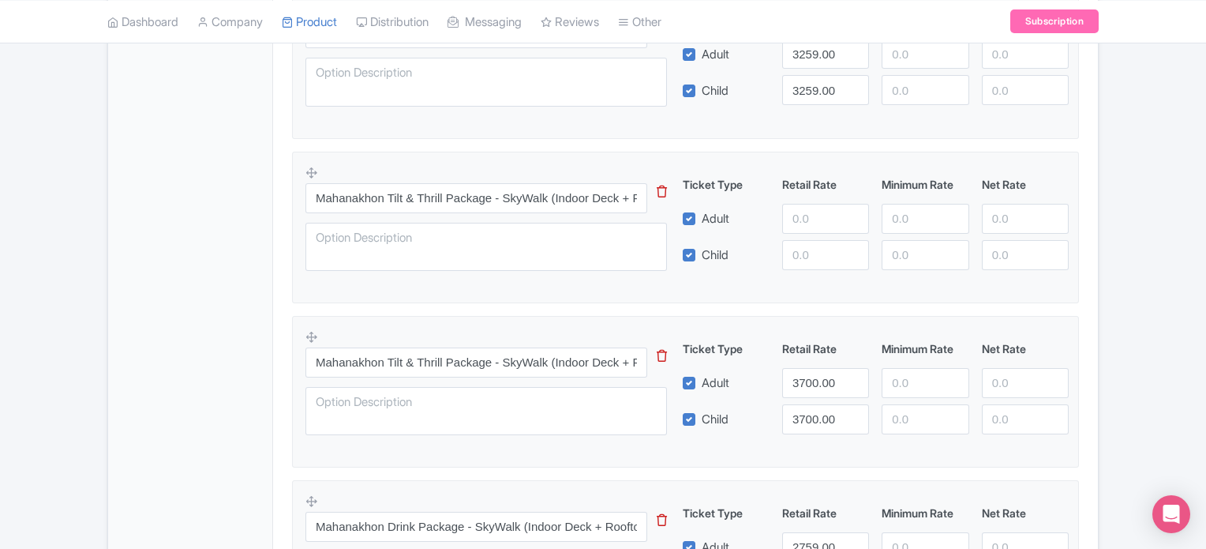
scroll to position [928, 0]
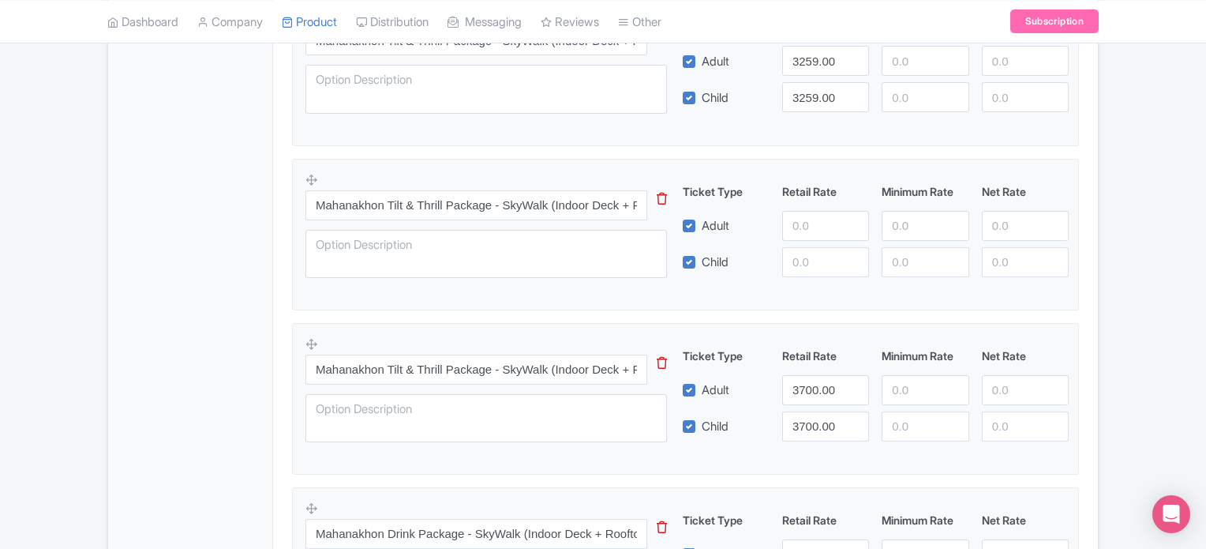
click at [661, 195] on icon at bounding box center [662, 199] width 10 height 12
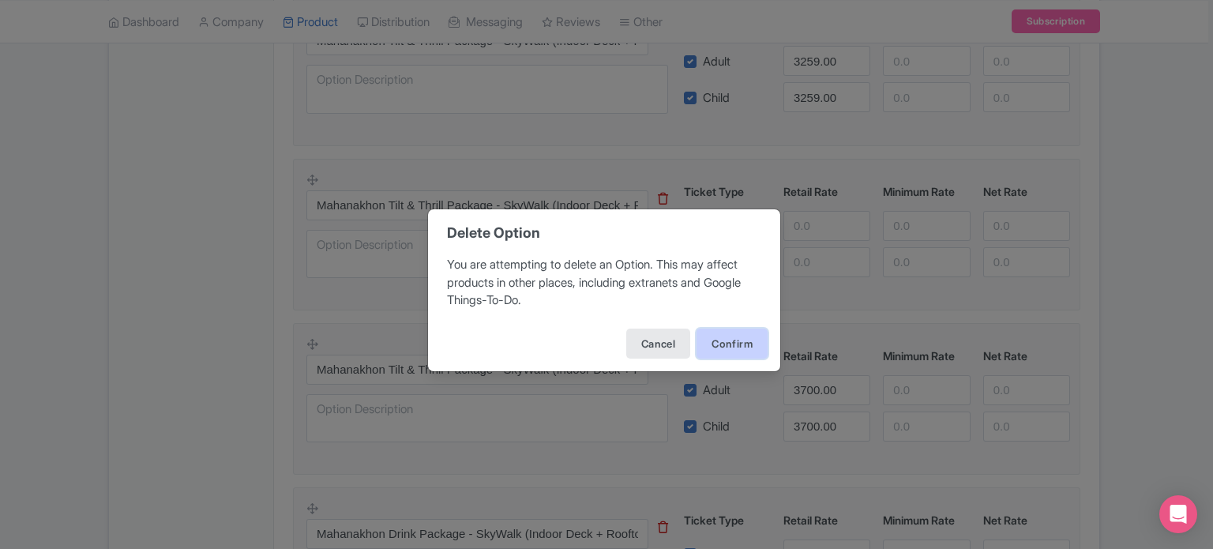
click at [717, 337] on button "Confirm" at bounding box center [731, 343] width 71 height 30
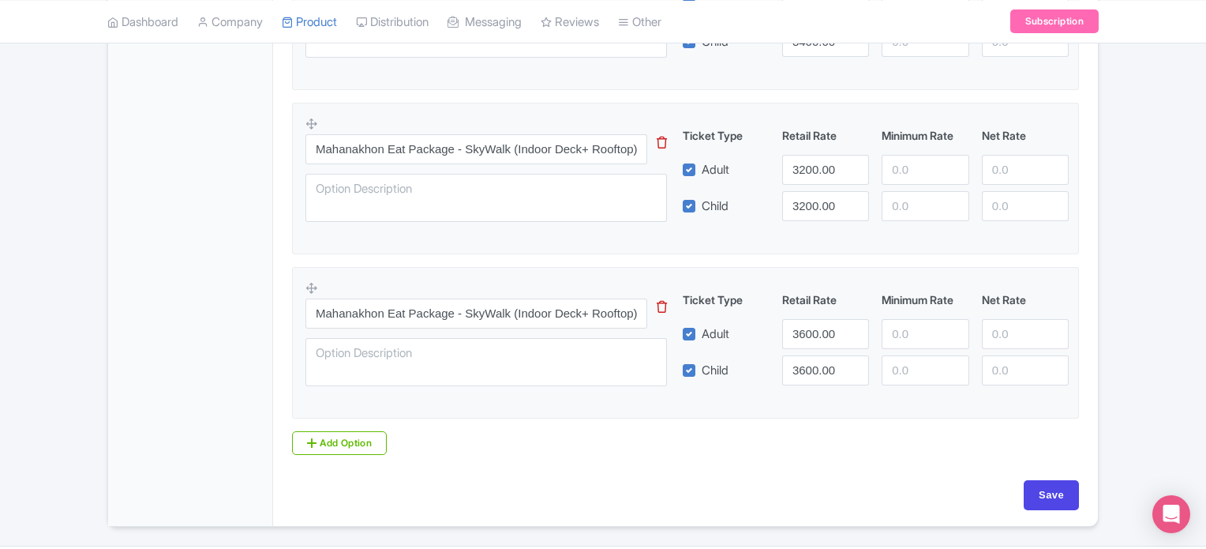
scroll to position [1519, 0]
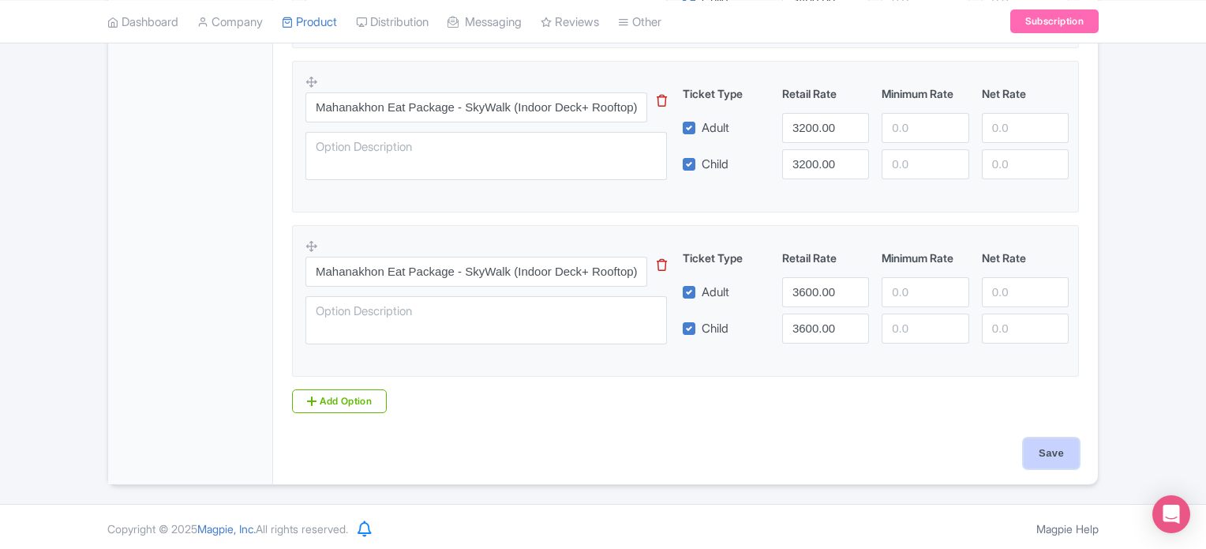
click at [1052, 440] on input "Save" at bounding box center [1051, 453] width 55 height 30
type input "Saving..."
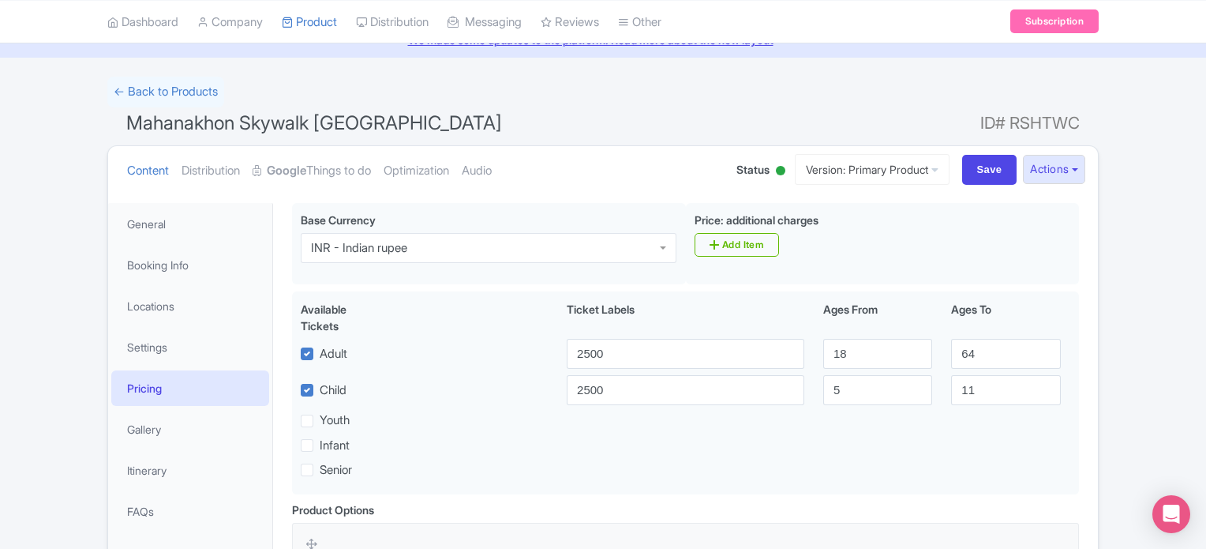
scroll to position [62, 0]
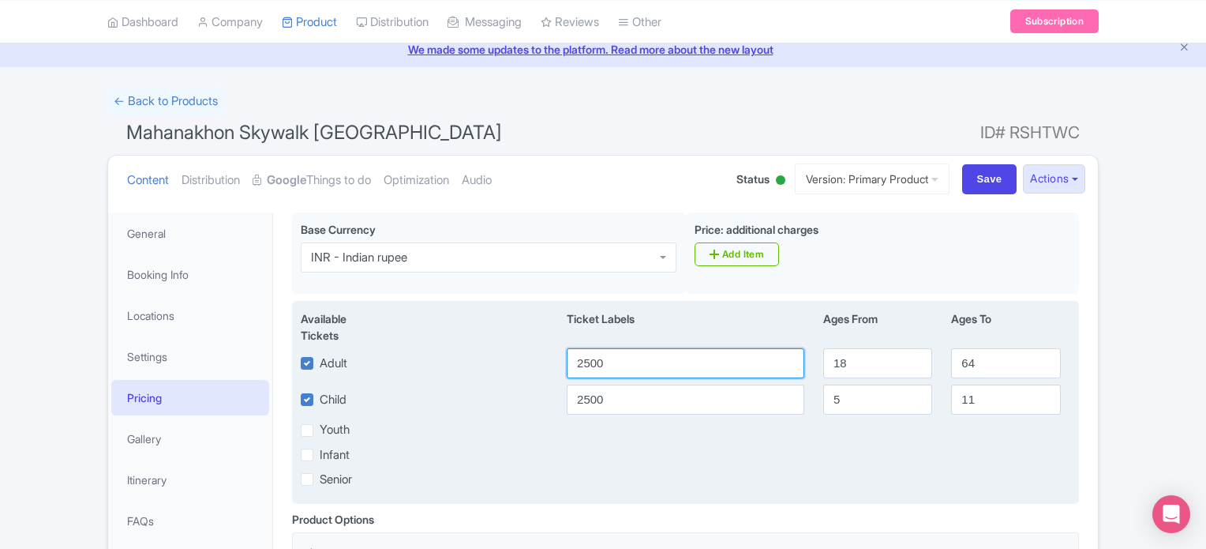
click at [647, 369] on input "2500" at bounding box center [686, 363] width 238 height 30
type input "750"
click at [601, 407] on input "2500" at bounding box center [686, 399] width 238 height 30
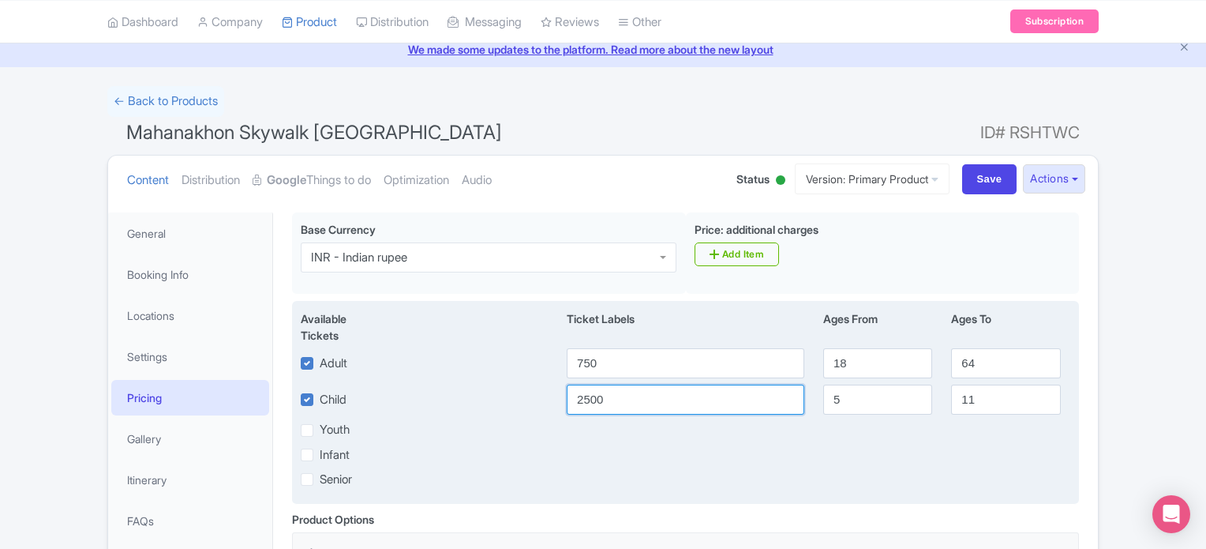
click at [601, 407] on input "2500" at bounding box center [686, 399] width 238 height 30
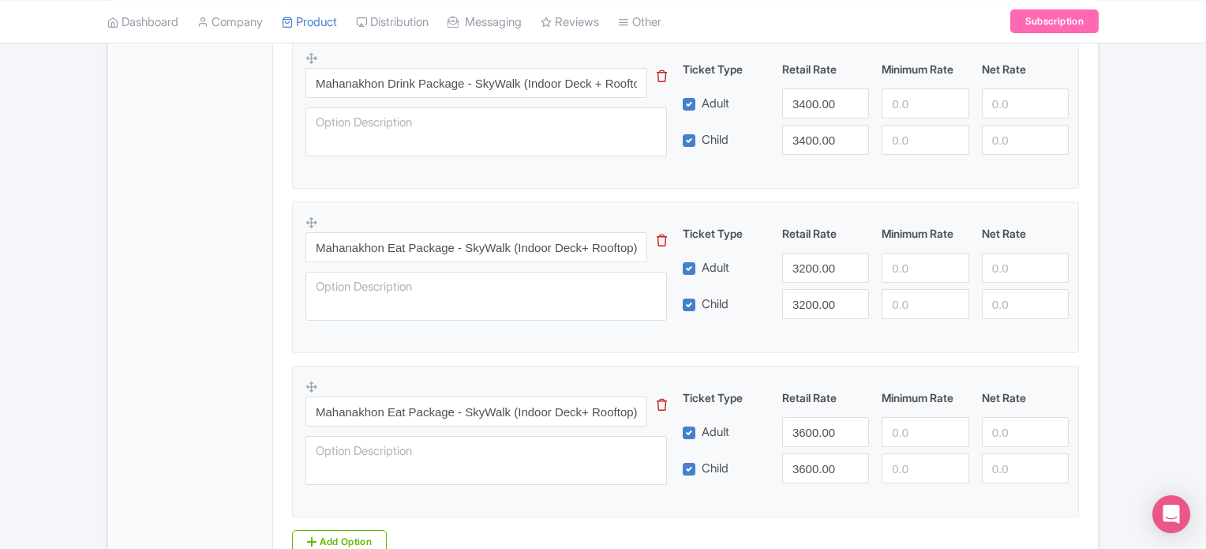
scroll to position [2176, 0]
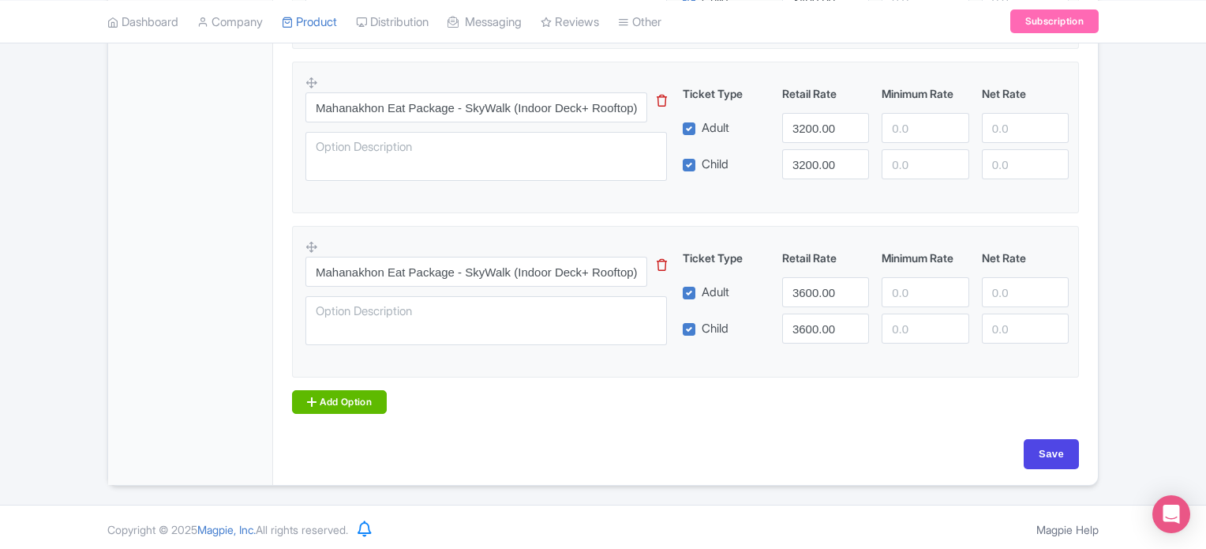
type input "750"
click at [312, 399] on icon at bounding box center [311, 401] width 9 height 13
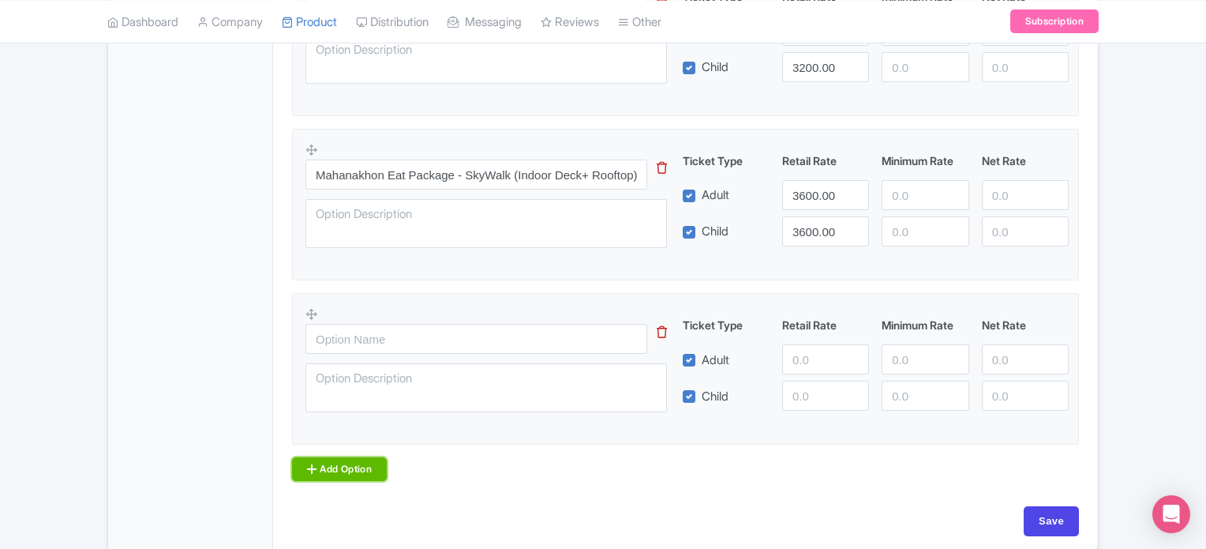
scroll to position [2277, 0]
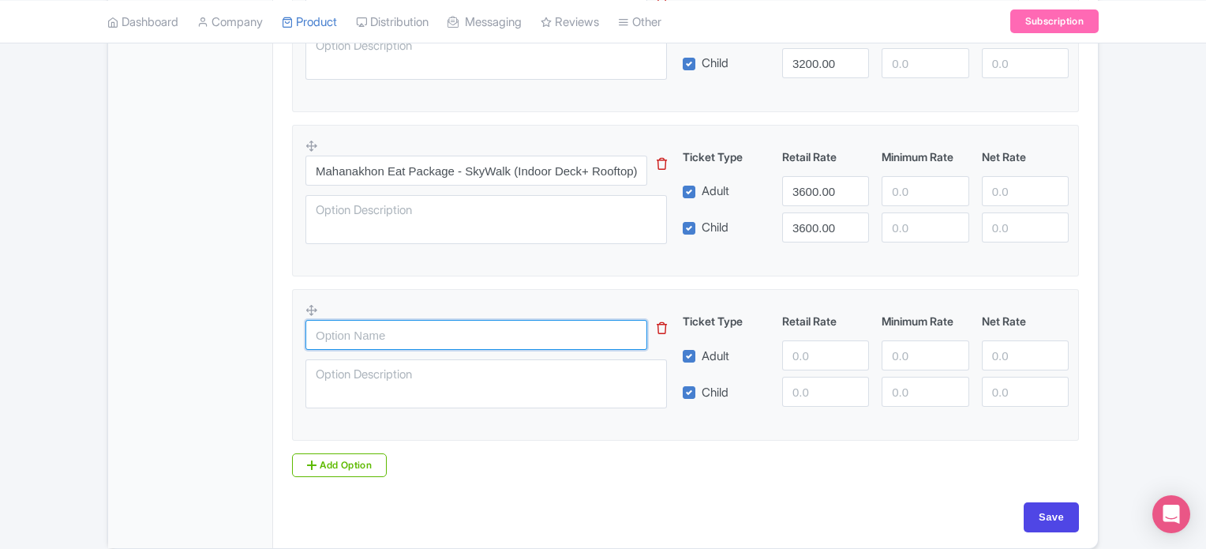
click at [370, 324] on input "text" at bounding box center [477, 335] width 342 height 30
paste input "Mahanakhon Skyverse Ticket on 4th floor"
type input "Mahanakhon Skyverse Ticket on 4th floor"
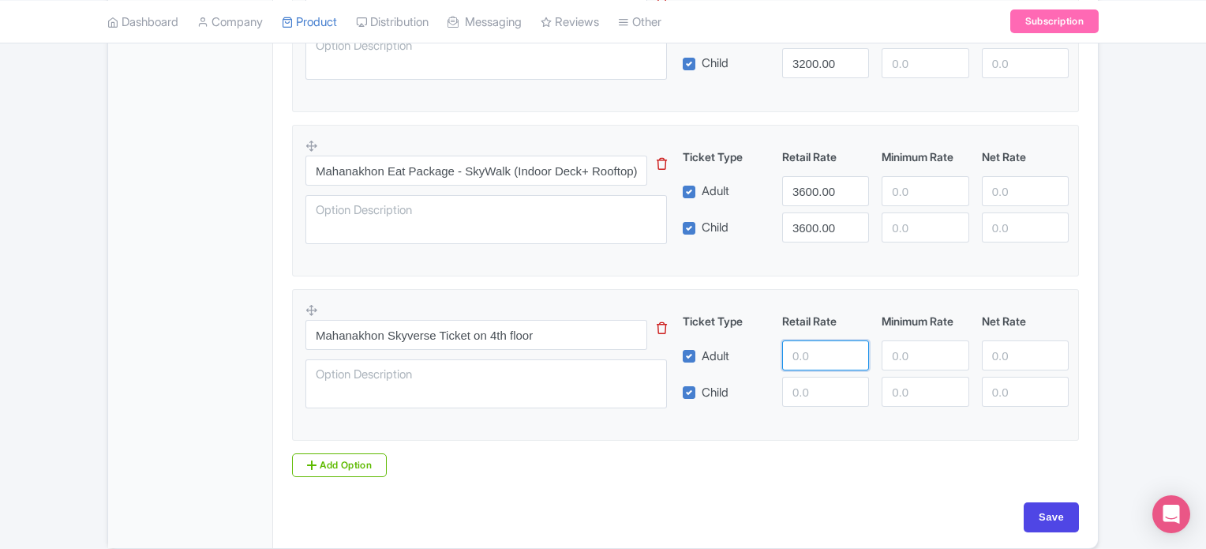
click at [808, 352] on input "number" at bounding box center [825, 355] width 87 height 30
type input "752"
click at [807, 379] on input "number" at bounding box center [825, 392] width 87 height 30
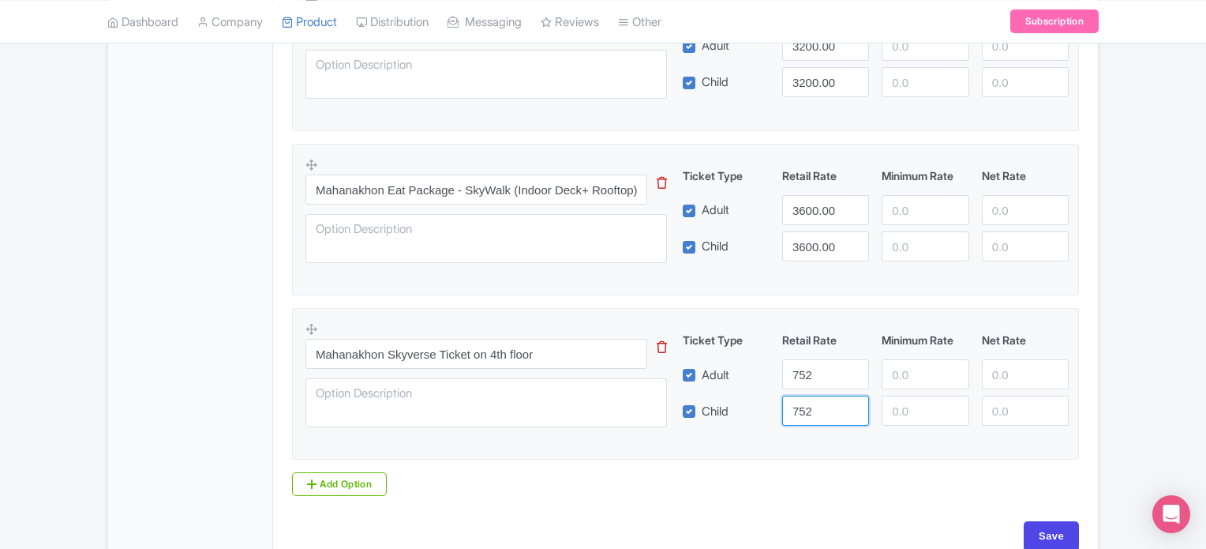
scroll to position [2339, 0]
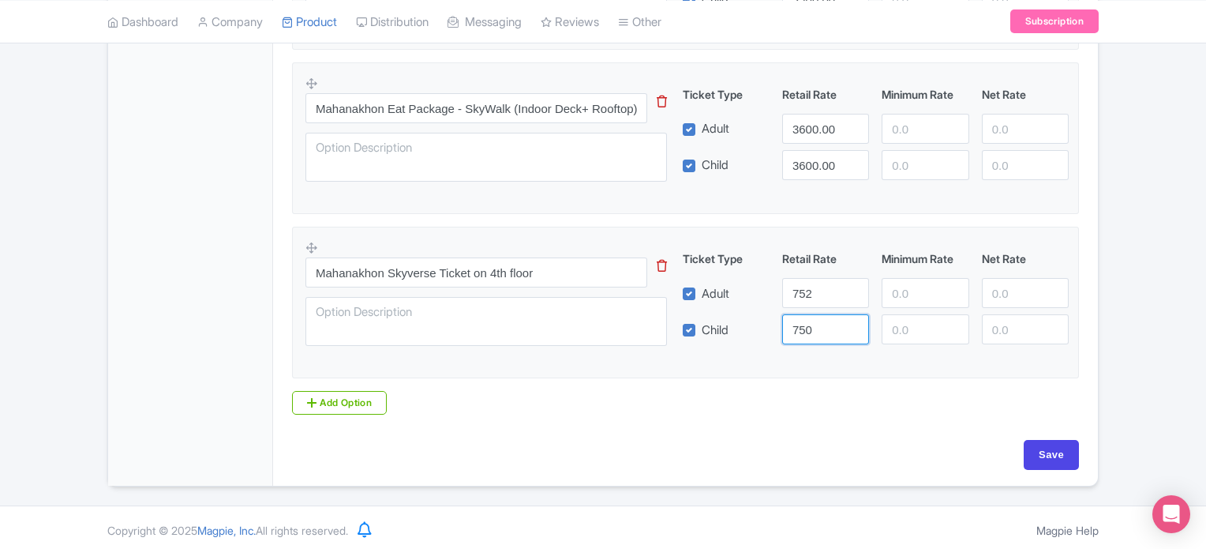
type input "750"
click at [824, 284] on input "752" at bounding box center [825, 293] width 87 height 30
type input "750"
click at [1071, 444] on input "Save" at bounding box center [1051, 455] width 55 height 30
type input "Saving..."
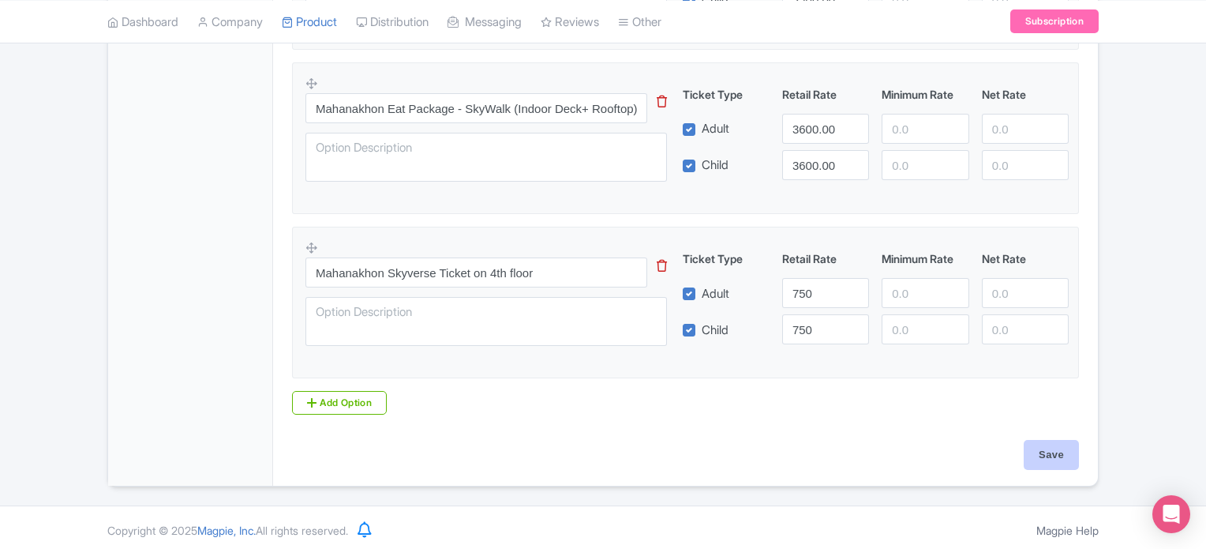
type input "Saving..."
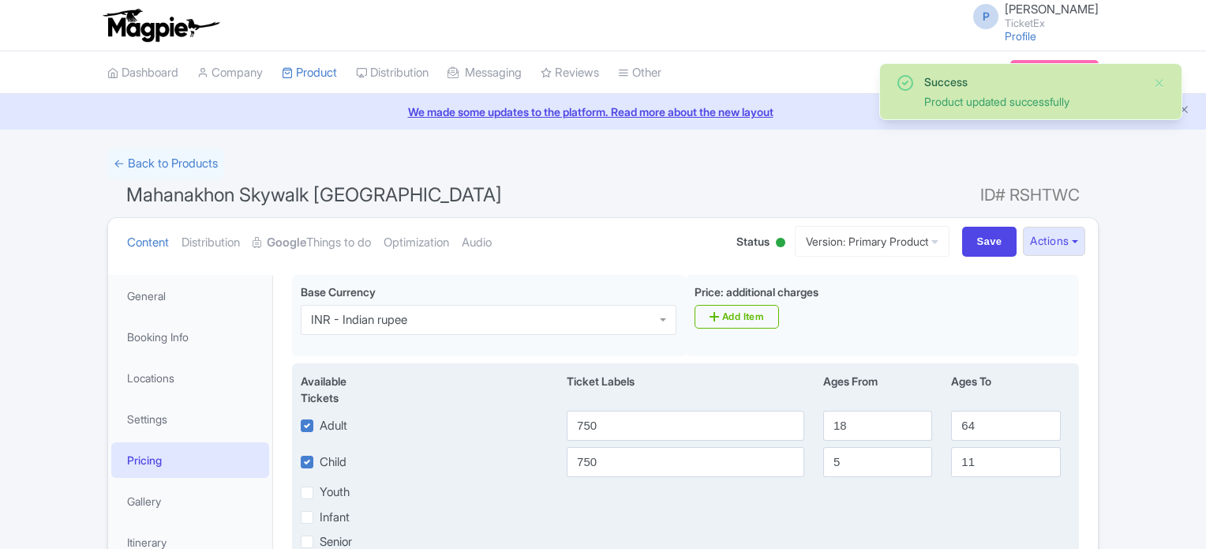
scroll to position [274, 0]
